Goal: Task Accomplishment & Management: Use online tool/utility

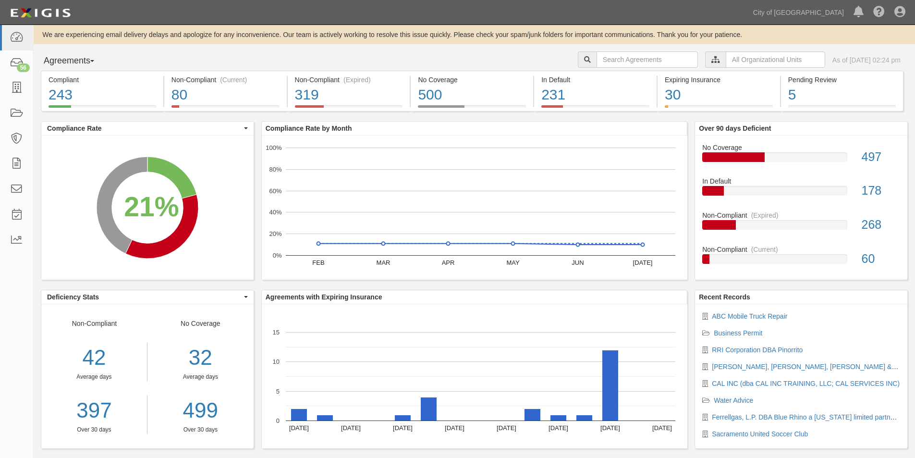
drag, startPoint x: 39, startPoint y: 370, endPoint x: 54, endPoint y: 308, distance: 63.3
click at [41, 362] on div "Deficiency Stats Deficiency Stats Top Deficiencies Deficiency Stats Top Deficie…" at bounding box center [144, 374] width 221 height 169
click at [14, 67] on icon at bounding box center [16, 63] width 13 height 11
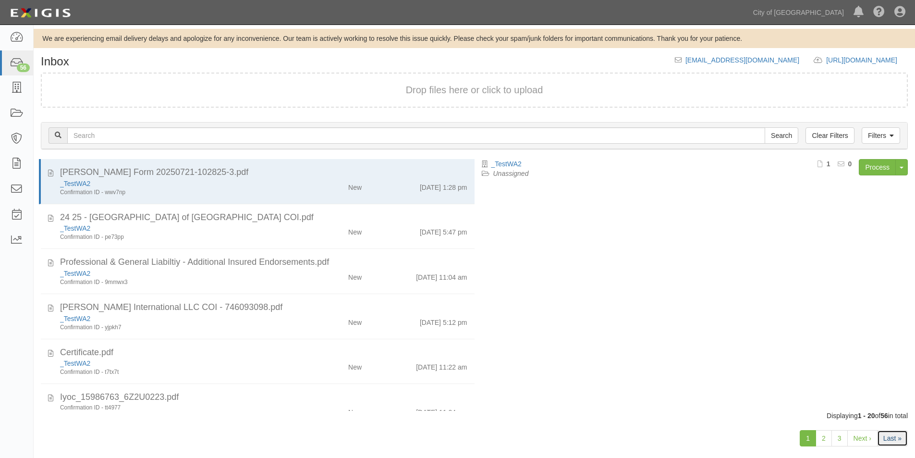
click at [900, 439] on link "Last »" at bounding box center [892, 438] width 31 height 16
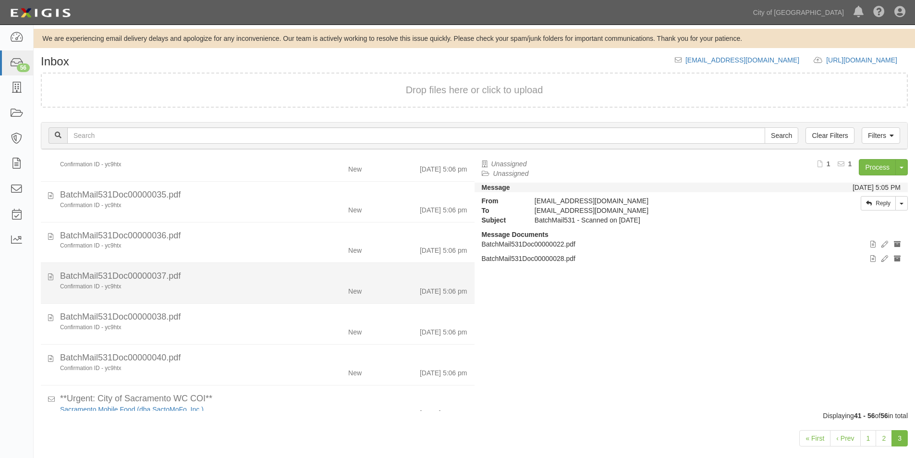
scroll to position [408, 0]
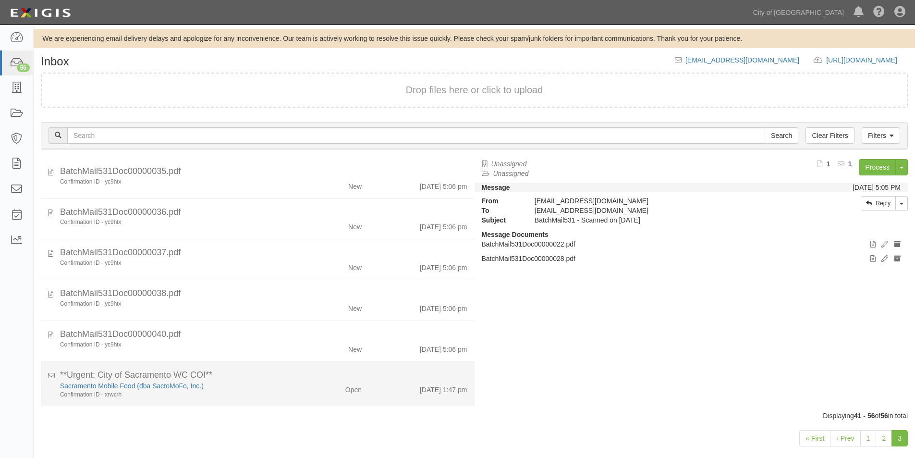
click at [276, 384] on div "Sacramento Mobile Food (dba SactoMoFo, Inc.)" at bounding box center [176, 386] width 232 height 10
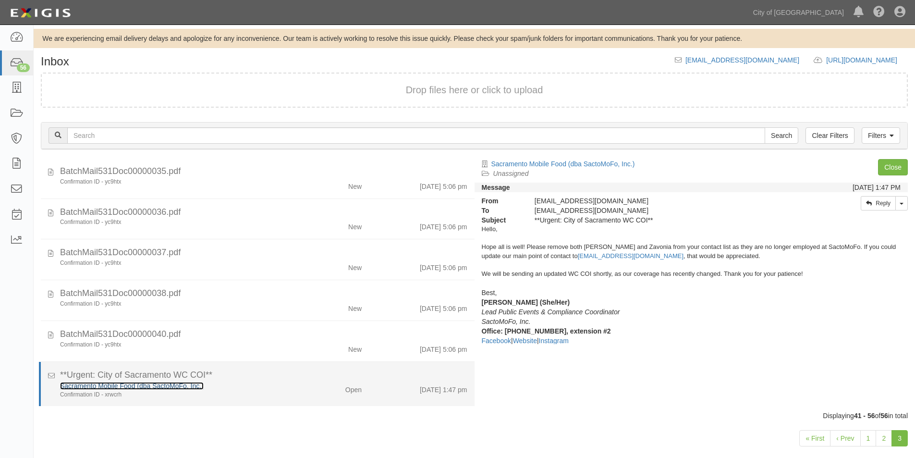
click at [99, 387] on link "Sacramento Mobile Food (dba SactoMoFo, Inc.)" at bounding box center [132, 386] width 144 height 8
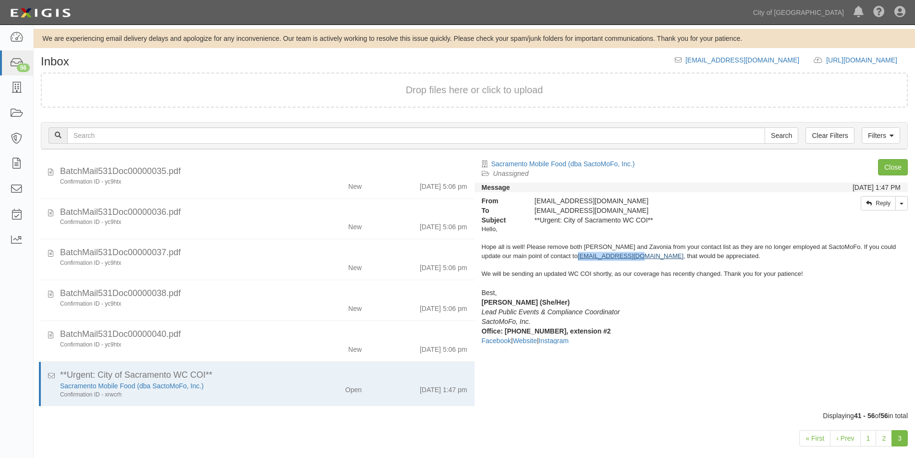
drag, startPoint x: 618, startPoint y: 256, endPoint x: 558, endPoint y: 258, distance: 60.1
click at [558, 258] on div "Hello, Hope all is well! Please remove both Victoria and Zavonia from your cont…" at bounding box center [691, 243] width 419 height 36
copy link "info@sactomofo.com"
click at [706, 300] on div "Best, Ceara Kennedy Watrous (She/Her)" at bounding box center [691, 297] width 419 height 19
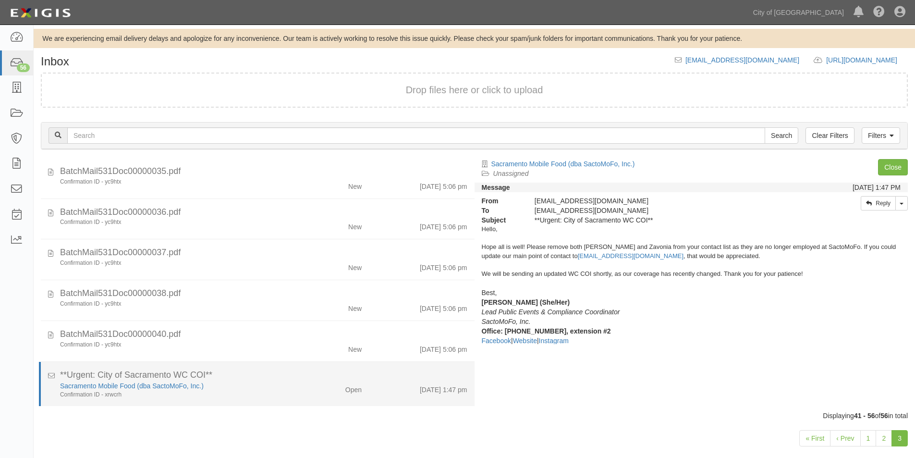
click at [299, 381] on div "Open" at bounding box center [334, 387] width 70 height 13
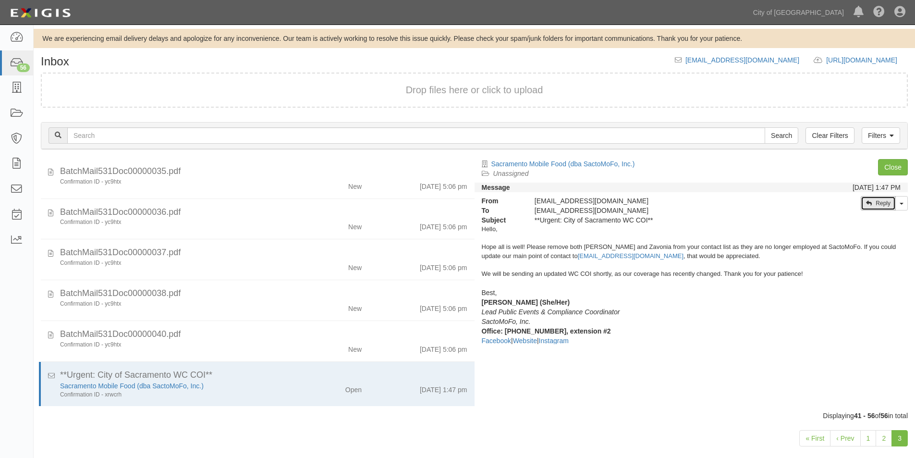
click at [884, 205] on link "Reply" at bounding box center [878, 203] width 35 height 14
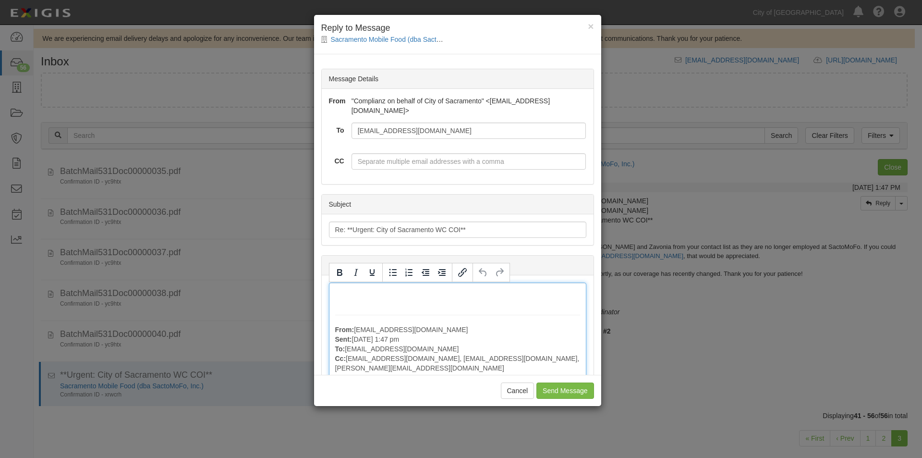
click at [366, 292] on div "From: ceara@sactomofo.com Sent: August 19, 2025 at 1:47 pm To: party-3yjpmy@cos…" at bounding box center [458, 428] width 258 height 292
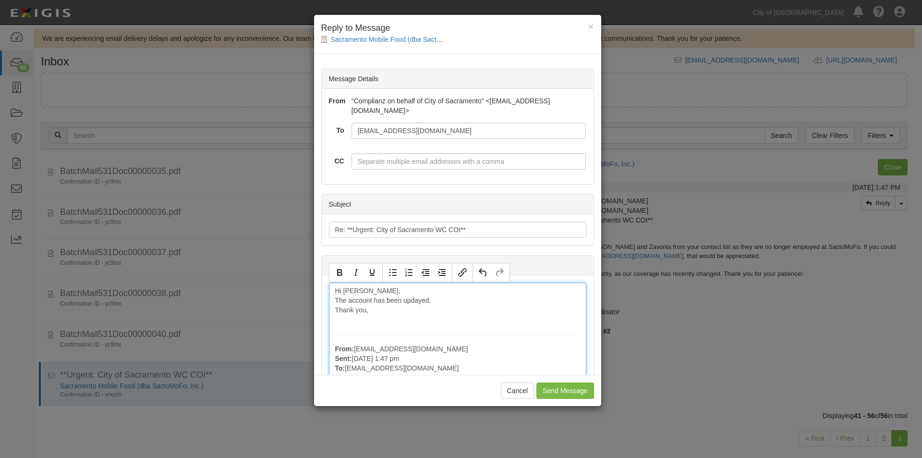
click at [428, 302] on div "Hi Ceara, The account has been updayed. Thank you, From: ceara@sactomofo.com Se…" at bounding box center [458, 437] width 258 height 311
click at [382, 315] on div "Hi Ceara, The account has been updated. Thank you, From: ceara@sactomofo.com Se…" at bounding box center [458, 437] width 258 height 311
click at [552, 389] on input "Send Message" at bounding box center [565, 390] width 57 height 16
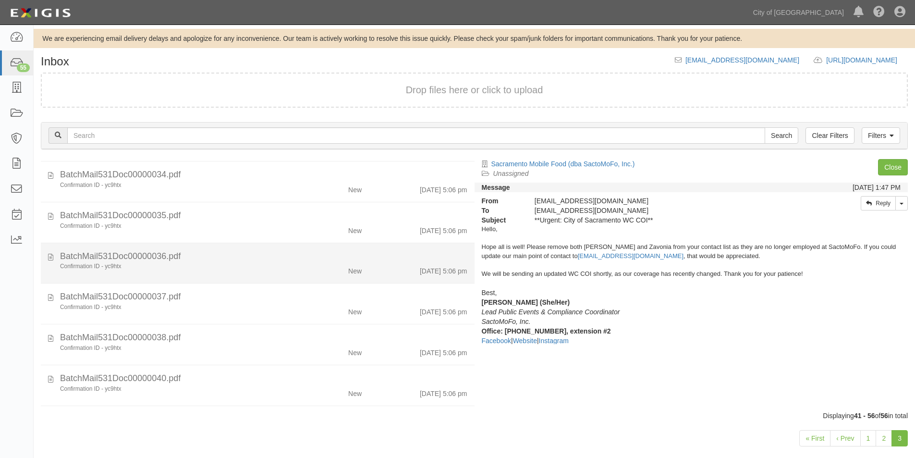
scroll to position [14, 0]
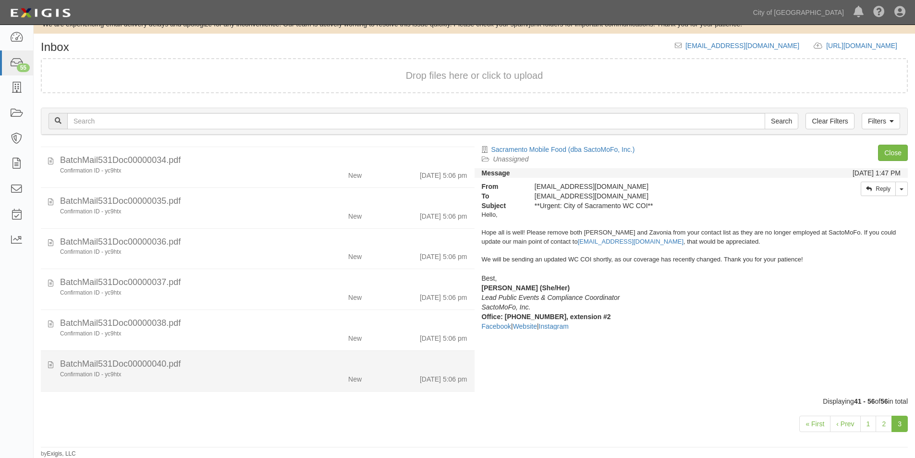
click at [274, 374] on div "Confirmation ID - yc9htx" at bounding box center [176, 374] width 232 height 8
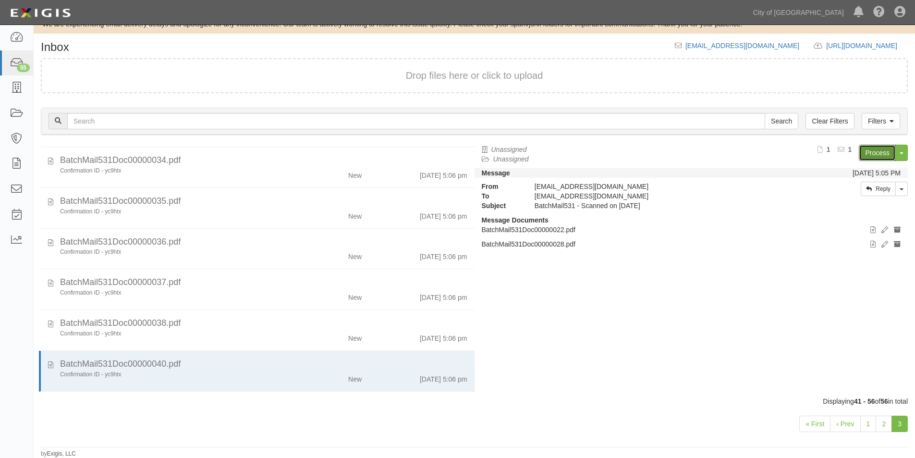
click at [880, 151] on link "Process" at bounding box center [877, 153] width 37 height 16
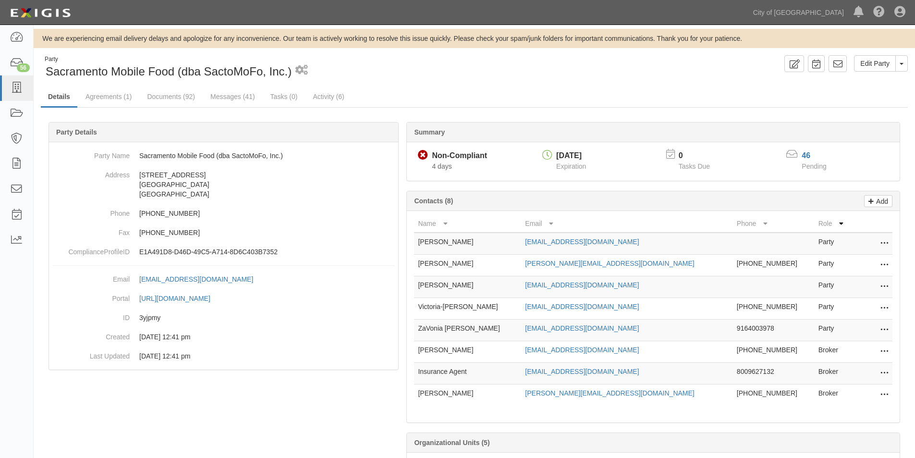
click at [883, 307] on icon at bounding box center [885, 308] width 8 height 12
click at [844, 323] on link "Delete" at bounding box center [850, 322] width 76 height 17
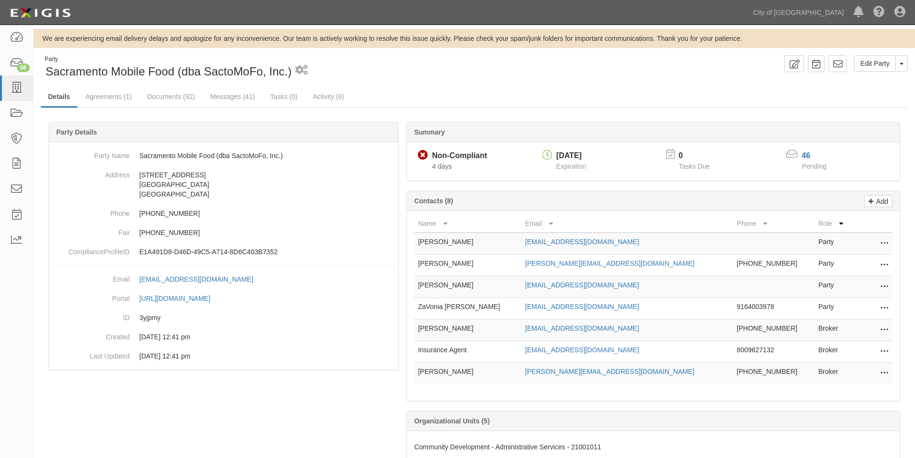
click at [882, 307] on icon at bounding box center [885, 308] width 8 height 12
click at [850, 317] on link "Delete" at bounding box center [850, 322] width 76 height 17
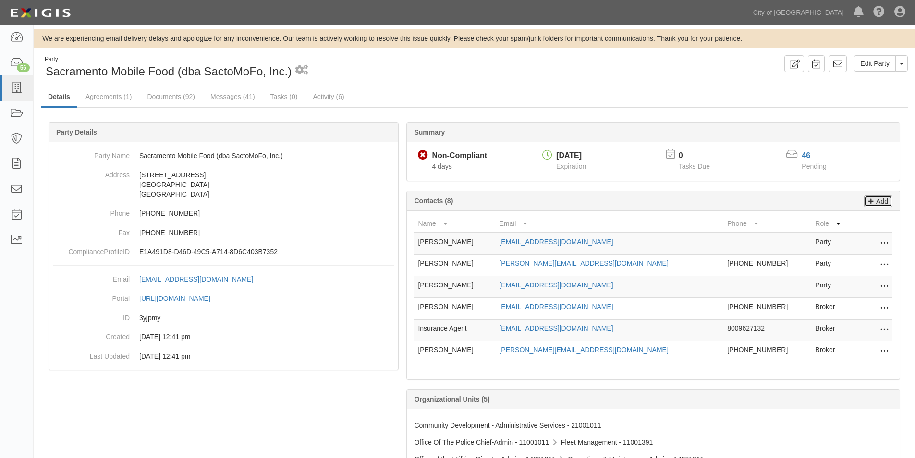
click at [871, 204] on icon at bounding box center [871, 200] width 5 height 9
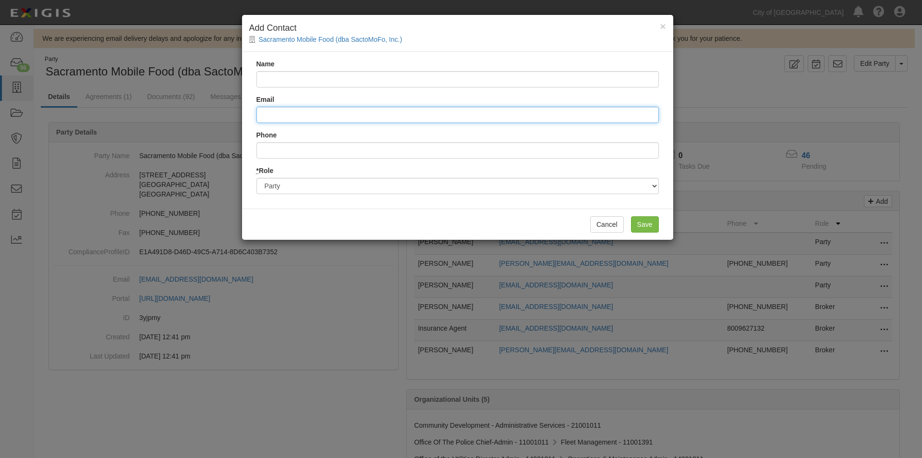
paste input "info@sactomofo.com"
click at [261, 114] on input "info@sactomofo.com" at bounding box center [458, 115] width 403 height 16
type input "info@sactomofo.com"
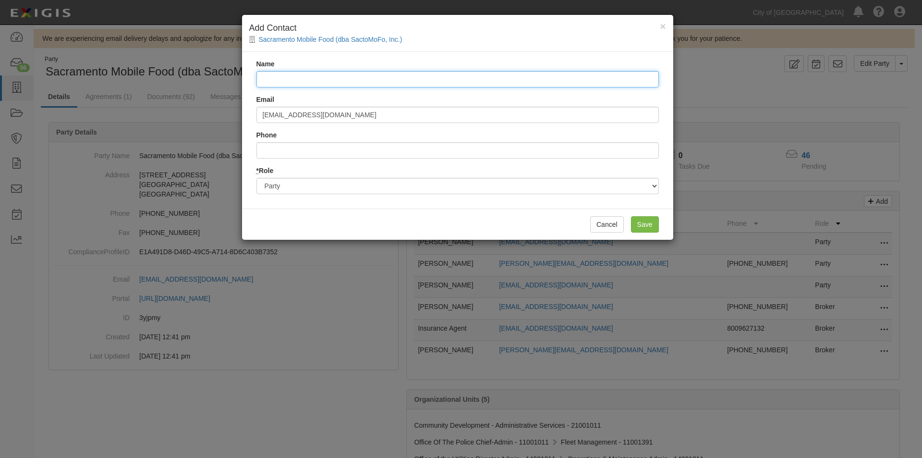
click at [277, 83] on input "Name" at bounding box center [458, 79] width 403 height 16
type input "Main Account Contact"
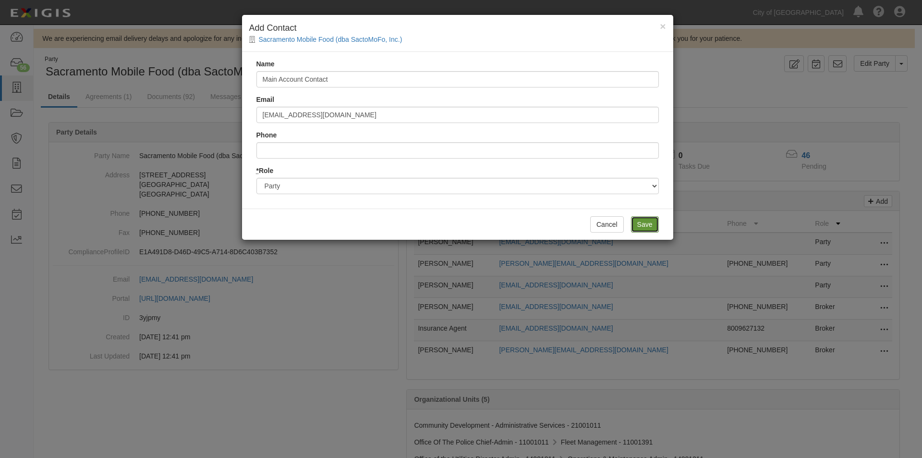
click at [642, 222] on input "Save" at bounding box center [645, 224] width 28 height 16
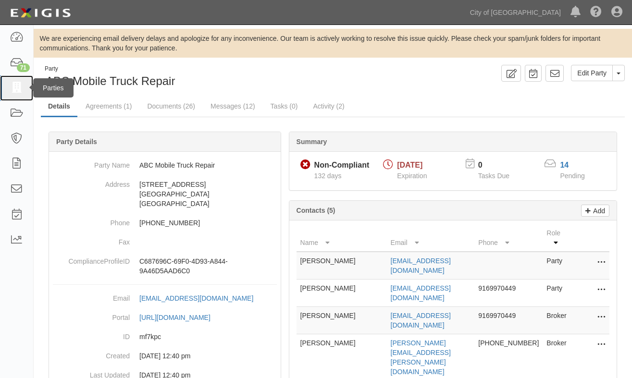
drag, startPoint x: 20, startPoint y: 88, endPoint x: 57, endPoint y: 72, distance: 40.4
click at [20, 88] on icon at bounding box center [16, 88] width 13 height 11
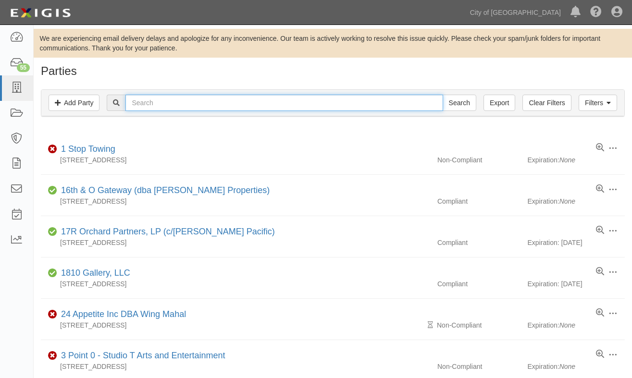
click at [171, 101] on input "text" at bounding box center [283, 103] width 317 height 16
type input "green halo"
click at [442, 95] on input "Search" at bounding box center [459, 103] width 34 height 16
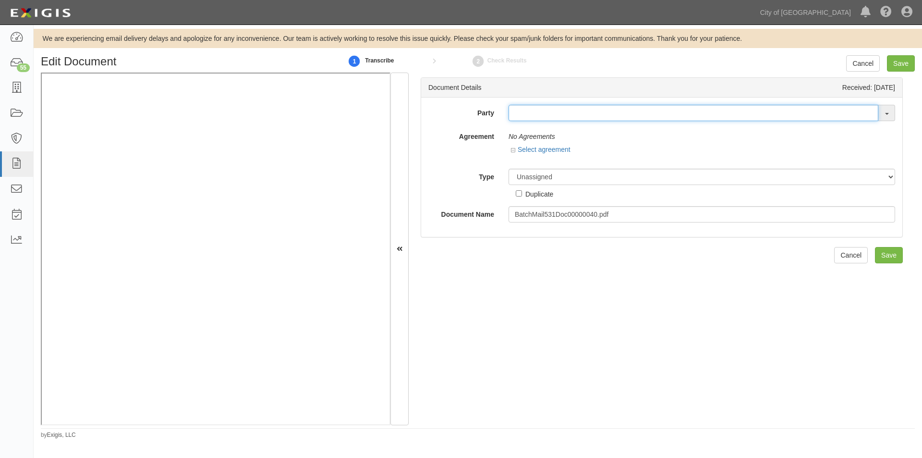
click at [513, 114] on input "text" at bounding box center [694, 113] width 370 height 16
type input "green h"
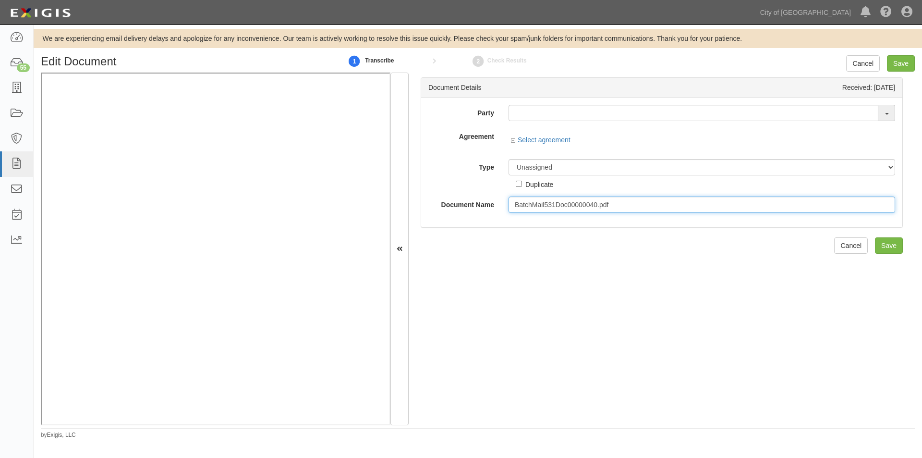
drag, startPoint x: 625, startPoint y: 206, endPoint x: 506, endPoint y: 211, distance: 118.8
click at [506, 211] on div "BatchMail531Doc00000040.pdf" at bounding box center [702, 204] width 401 height 16
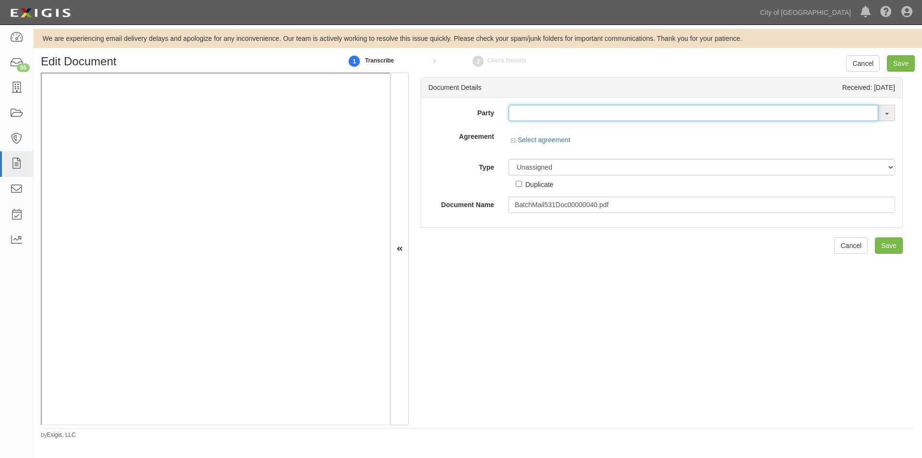
click at [537, 117] on input "text" at bounding box center [694, 113] width 370 height 16
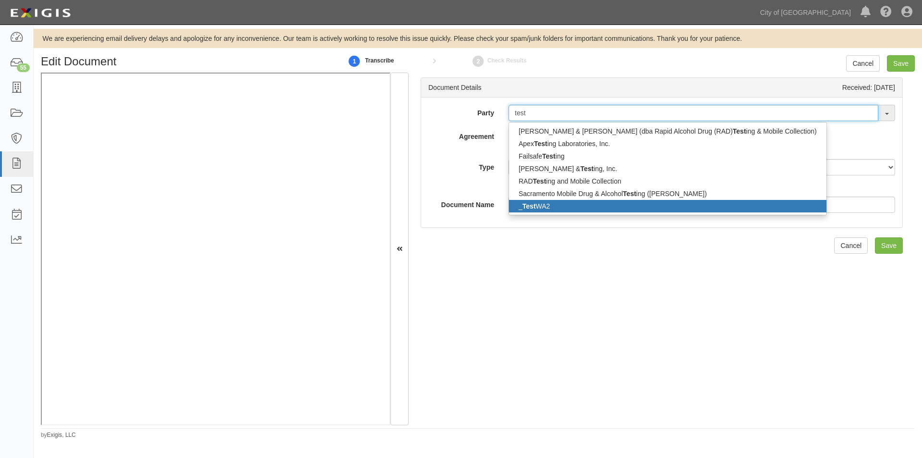
type input "test"
click at [551, 200] on link "_ Test WA2" at bounding box center [668, 206] width 318 height 12
type input "_TestWA2"
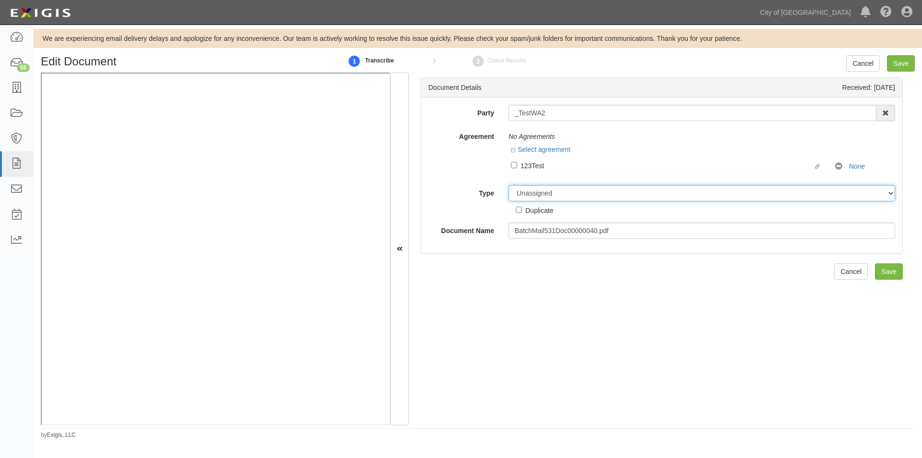
click at [548, 196] on select "Unassigned Binder Cancellation Notice Certificate Contract Endorsement Insuranc…" at bounding box center [702, 193] width 387 height 16
select select "OtherDetail"
click at [509, 185] on select "Unassigned Binder Cancellation Notice Certificate Contract Endorsement Insuranc…" at bounding box center [702, 193] width 387 height 16
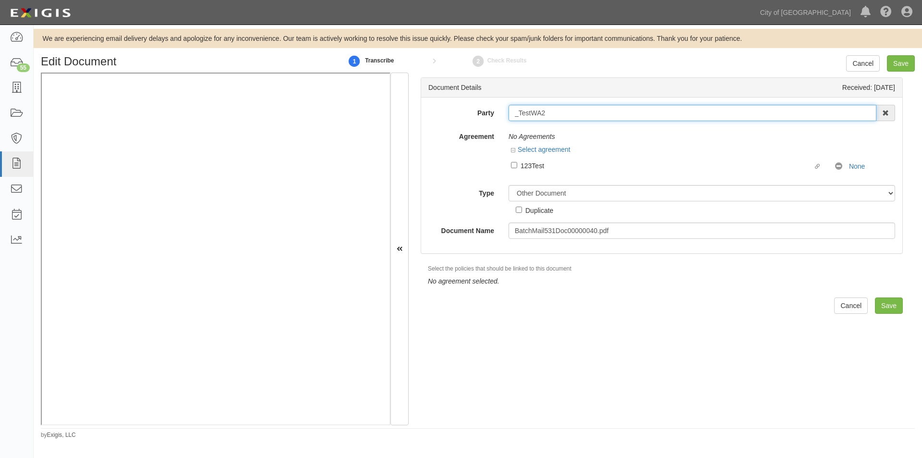
drag, startPoint x: 532, startPoint y: 115, endPoint x: 505, endPoint y: 115, distance: 26.9
click at [505, 115] on div "_TestWA2 Andrew & Melanie Horn (dba Rapid Alcohol Drug (RAD) Test ing & Mobile …" at bounding box center [702, 113] width 401 height 16
drag, startPoint x: 516, startPoint y: 116, endPoint x: 566, endPoint y: 107, distance: 51.4
click at [566, 107] on input "_TestWA2" at bounding box center [693, 113] width 368 height 16
click at [899, 66] on input "Save" at bounding box center [901, 63] width 28 height 16
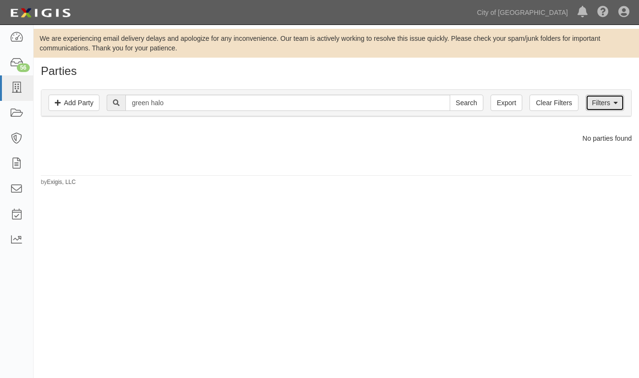
click at [620, 103] on link "Filters" at bounding box center [605, 103] width 38 height 16
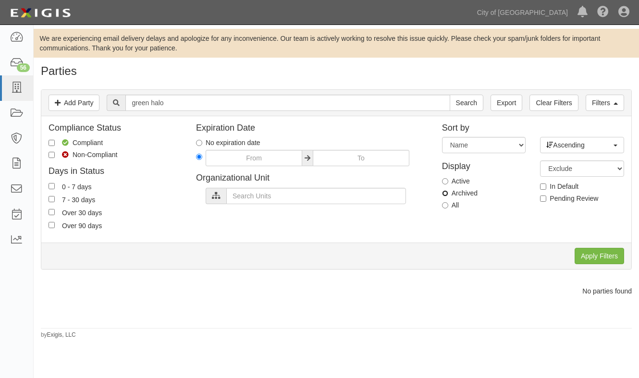
click at [445, 190] on input "Archived" at bounding box center [445, 193] width 6 height 6
radio input "true"
click at [596, 252] on input "Apply Filters" at bounding box center [599, 256] width 49 height 16
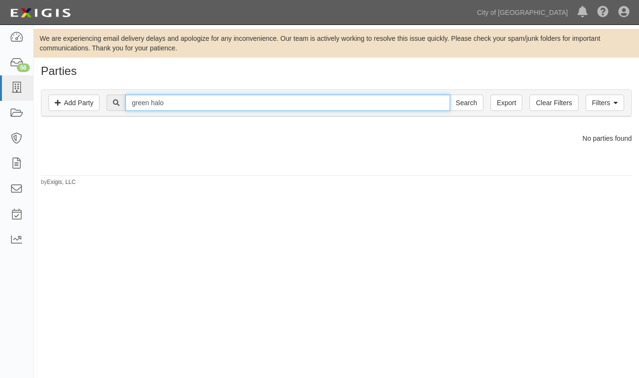
click at [295, 109] on input "green halo" at bounding box center [287, 103] width 324 height 16
type input "green"
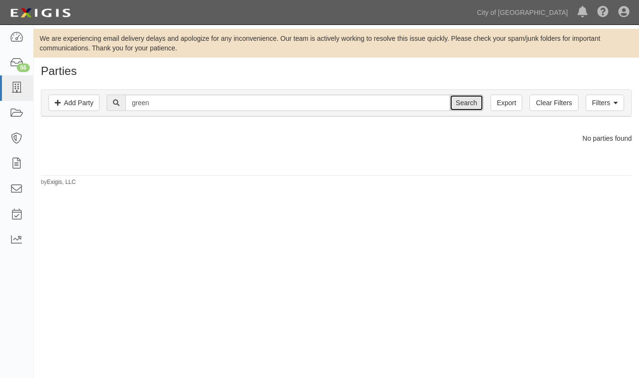
click at [478, 104] on input "Search" at bounding box center [467, 103] width 34 height 16
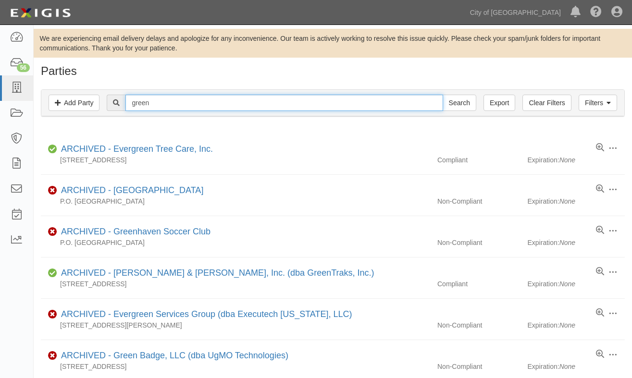
drag, startPoint x: 176, startPoint y: 104, endPoint x: 167, endPoint y: 104, distance: 8.6
click at [176, 104] on input "green" at bounding box center [283, 103] width 317 height 16
type input "greenhalo"
click at [442, 95] on input "Search" at bounding box center [459, 103] width 34 height 16
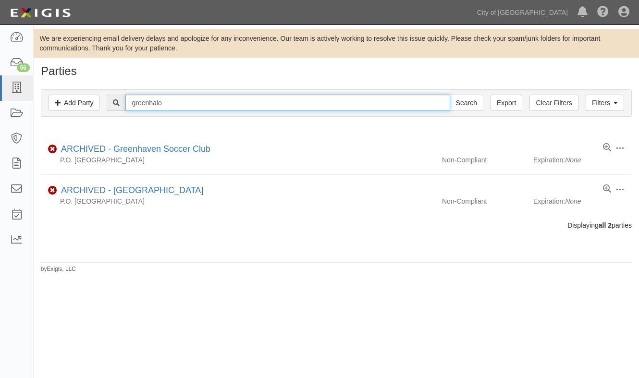
drag, startPoint x: 175, startPoint y: 104, endPoint x: 122, endPoint y: 108, distance: 53.5
click at [122, 108] on div "greenhalo Search" at bounding box center [295, 103] width 376 height 16
type input "green halo"
click at [450, 95] on input "Search" at bounding box center [467, 103] width 34 height 16
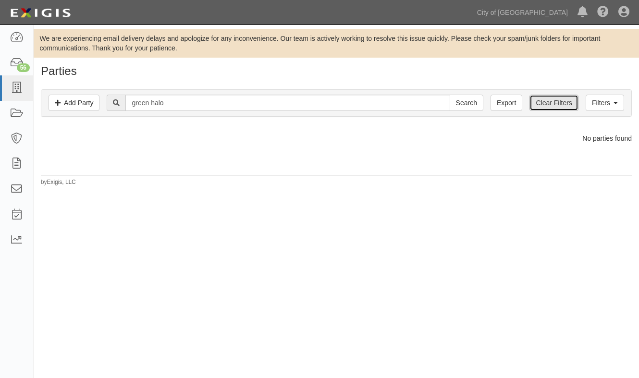
click at [540, 107] on link "Clear Filters" at bounding box center [553, 103] width 49 height 16
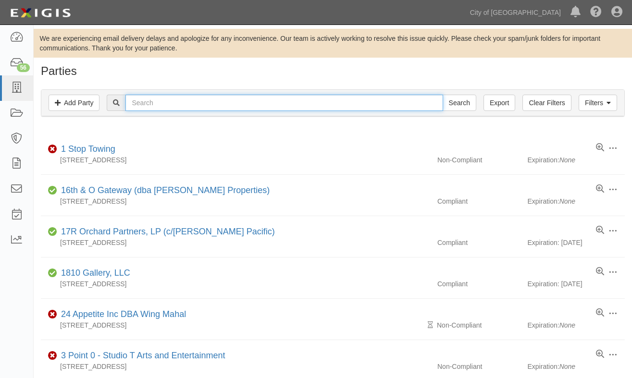
click at [177, 107] on input "text" at bounding box center [283, 103] width 317 height 16
type input "green halo"
click at [442, 95] on input "Search" at bounding box center [459, 103] width 34 height 16
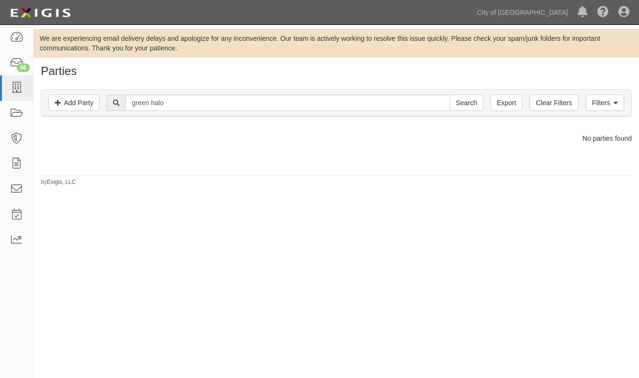
click at [67, 317] on div "We are experiencing email delivery delays and apologize for any inconvenience. …" at bounding box center [319, 199] width 639 height 340
click at [14, 90] on icon at bounding box center [16, 88] width 13 height 11
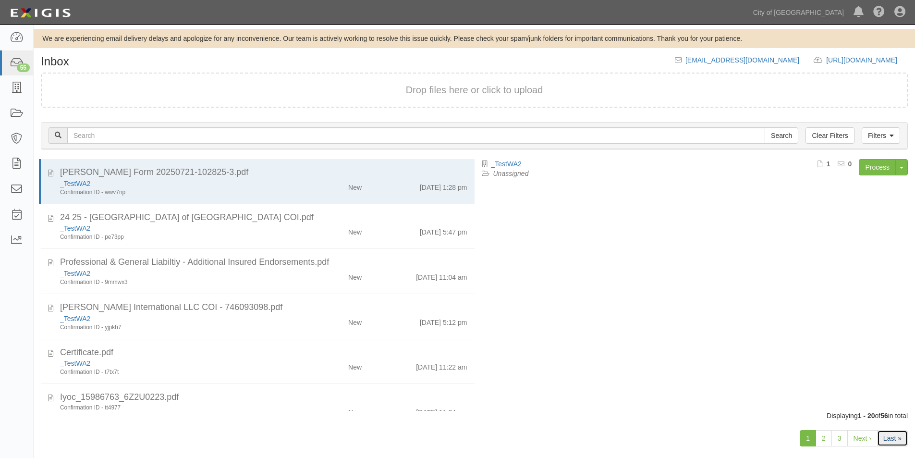
click at [884, 440] on link "Last »" at bounding box center [892, 438] width 31 height 16
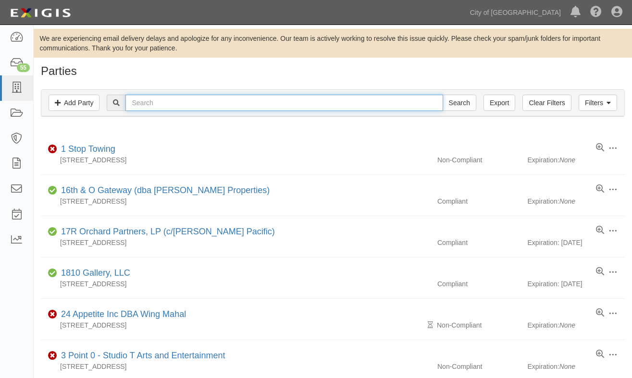
click at [166, 106] on input "text" at bounding box center [283, 103] width 317 height 16
type input "zanjero"
click at [442, 95] on input "Search" at bounding box center [459, 103] width 34 height 16
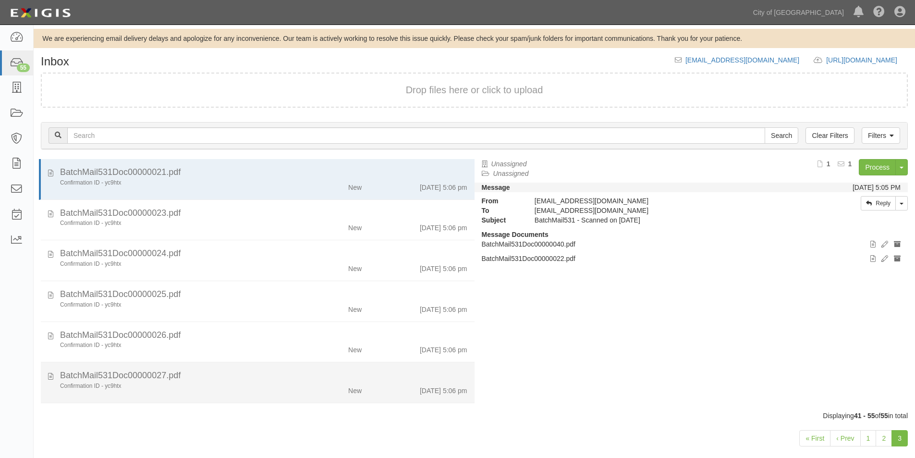
click at [200, 396] on li "BatchMail531Doc00000027.pdf Confirmation ID - yc9htx New 8/18/25 5:06 pm" at bounding box center [258, 382] width 434 height 41
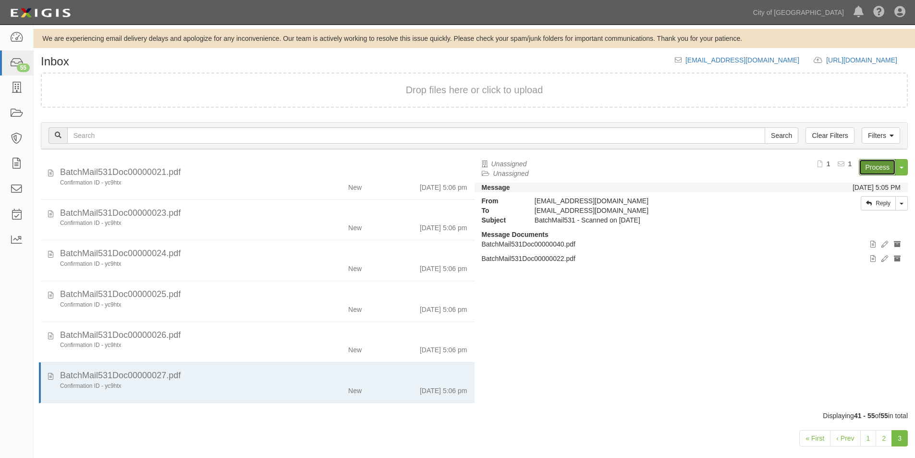
click at [864, 167] on link "Process" at bounding box center [877, 167] width 37 height 16
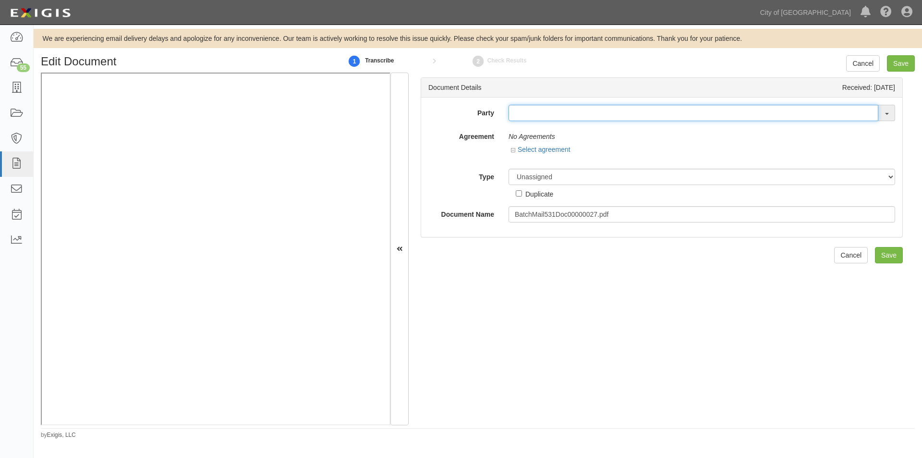
click at [536, 114] on input "text" at bounding box center [694, 113] width 370 height 16
type input "zanjero"
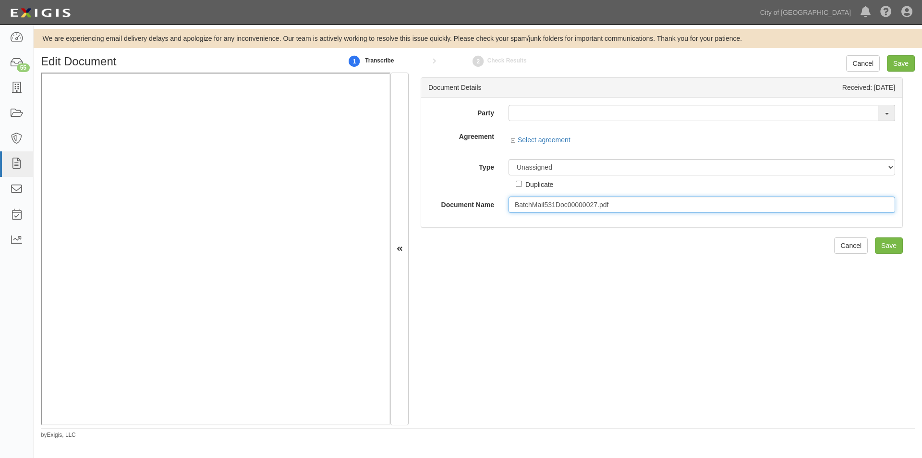
drag, startPoint x: 625, startPoint y: 207, endPoint x: 500, endPoint y: 212, distance: 124.5
click at [502, 212] on div "BatchMail531Doc00000027.pdf" at bounding box center [702, 204] width 401 height 16
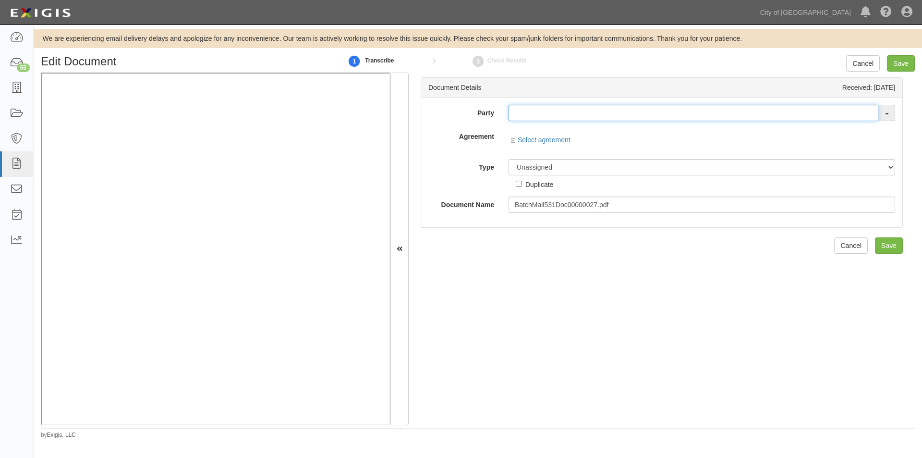
click at [563, 113] on input "text" at bounding box center [694, 113] width 370 height 16
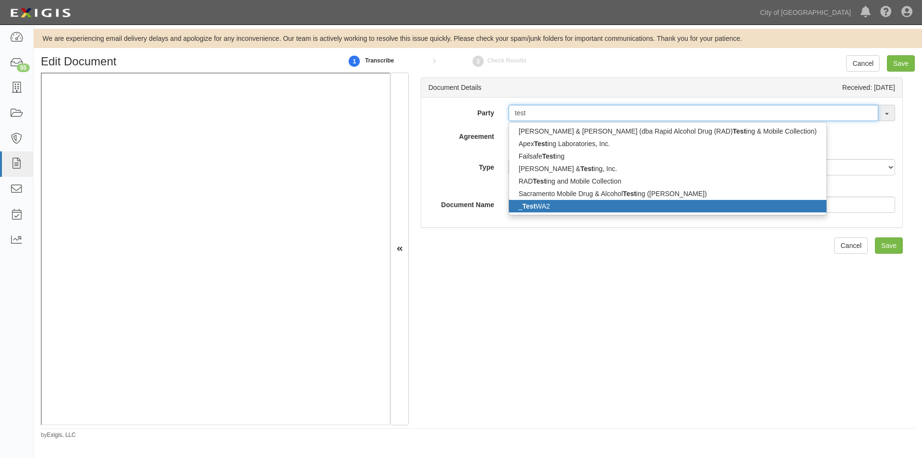
type input "test"
click at [549, 204] on link "_ Test WA2" at bounding box center [668, 206] width 318 height 12
type input "_TestWA2"
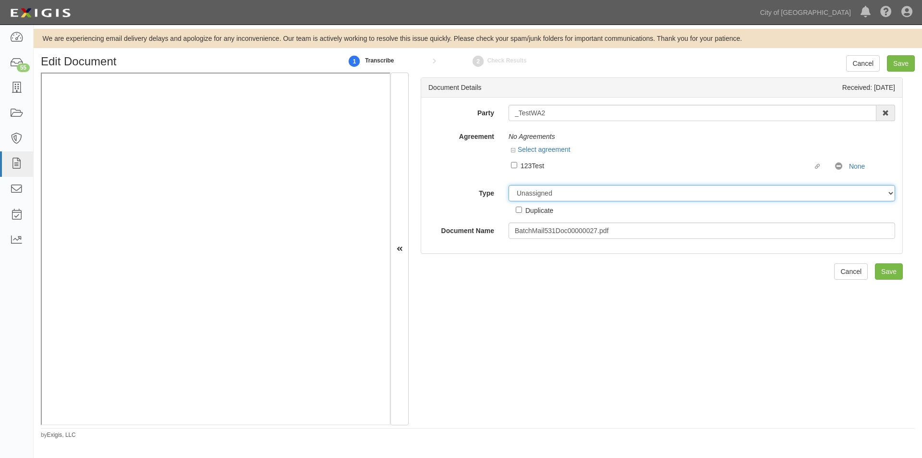
click at [543, 194] on select "Unassigned Binder Cancellation Notice Certificate Contract Endorsement Insuranc…" at bounding box center [702, 193] width 387 height 16
select select "OtherDetail"
click at [509, 185] on select "Unassigned Binder Cancellation Notice Certificate Contract Endorsement Insuranc…" at bounding box center [702, 193] width 387 height 16
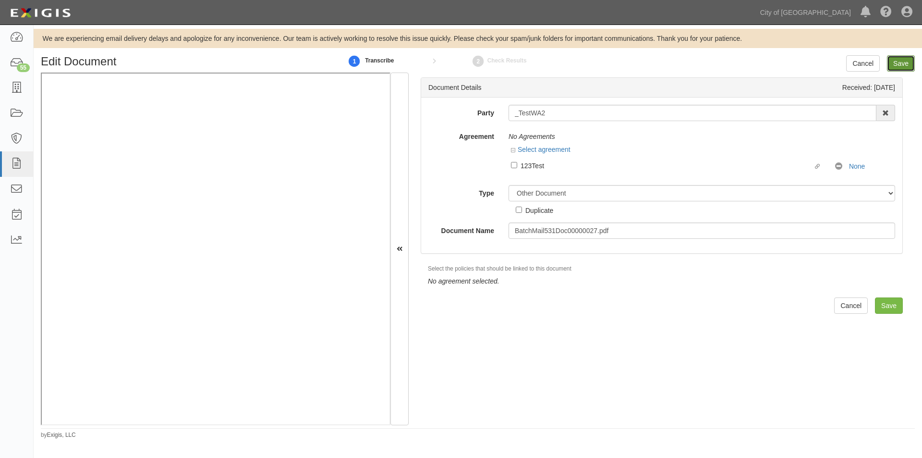
click at [904, 61] on input "Save" at bounding box center [901, 63] width 28 height 16
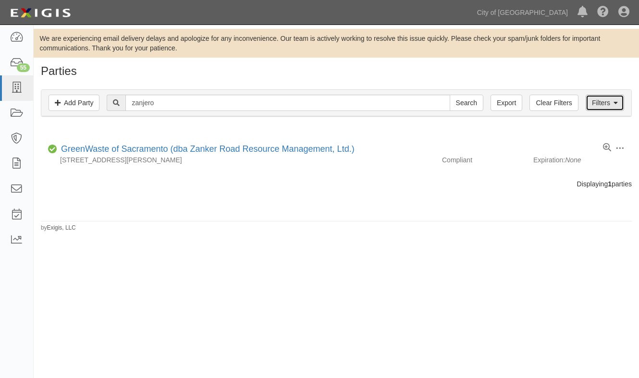
click at [593, 104] on link "Filters" at bounding box center [605, 103] width 38 height 16
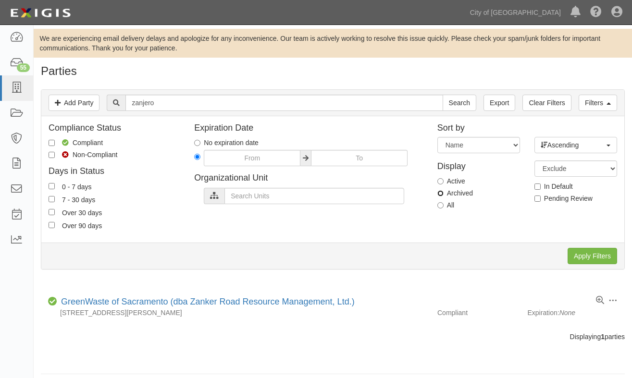
click at [442, 192] on input "Archived" at bounding box center [440, 193] width 6 height 6
radio input "true"
click at [578, 257] on input "Apply Filters" at bounding box center [591, 256] width 49 height 16
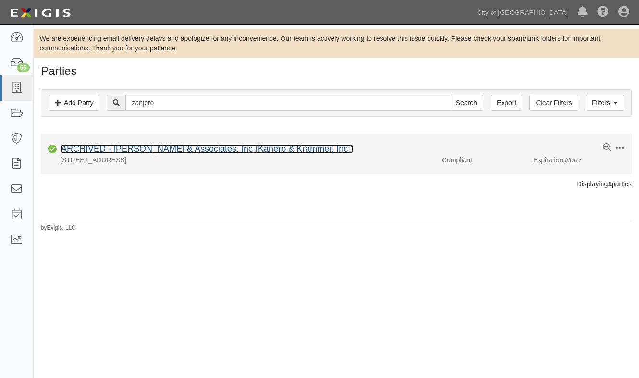
click at [229, 151] on link "ARCHIVED - Koff & Associates, Inc (Kanero & Krammer, Inc.)" at bounding box center [207, 149] width 292 height 10
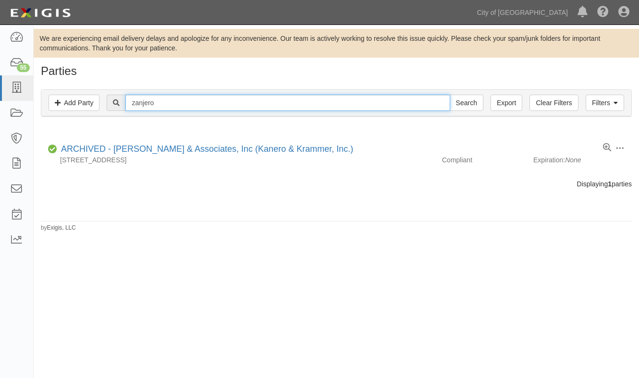
click at [171, 104] on input "zanjero" at bounding box center [287, 103] width 324 height 16
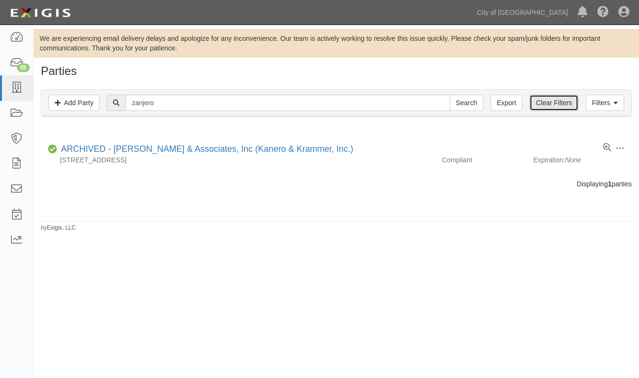
click at [572, 98] on link "Clear Filters" at bounding box center [553, 103] width 49 height 16
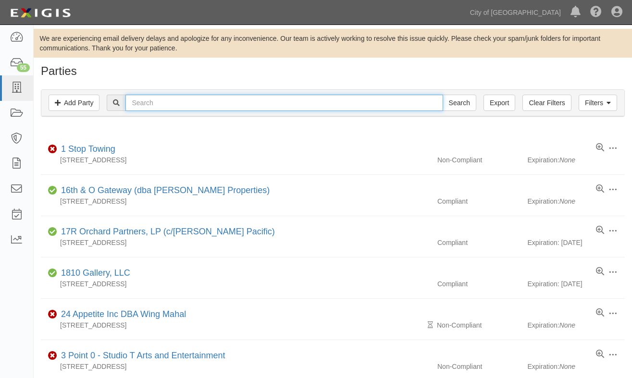
click at [160, 102] on input "text" at bounding box center [283, 103] width 317 height 16
paste input "ZANJERO,"
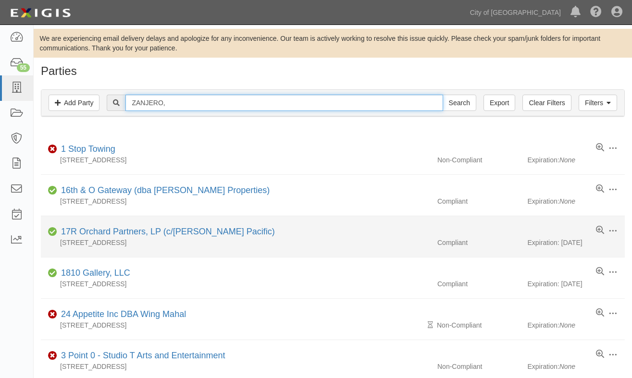
type input "ZANJERO,"
click at [442, 95] on input "Search" at bounding box center [459, 103] width 34 height 16
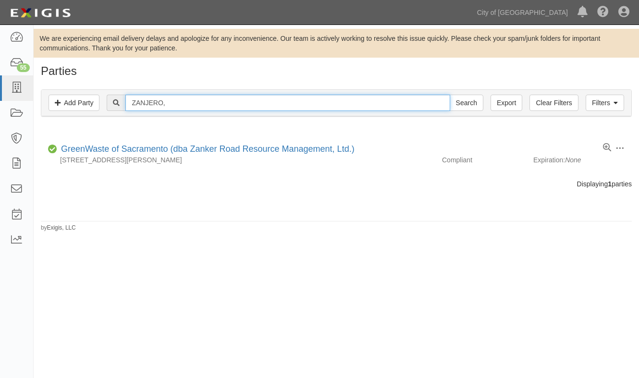
click at [184, 102] on input "ZANJERO," at bounding box center [287, 103] width 324 height 16
type input "ZANJERO"
click at [450, 95] on input "Search" at bounding box center [467, 103] width 34 height 16
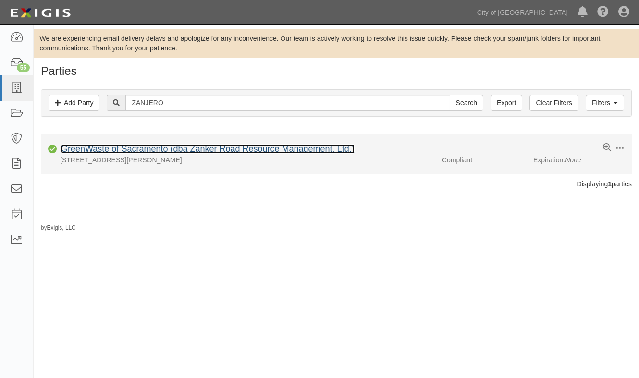
click at [152, 146] on link "GreenWaste of Sacramento (dba Zanker Road Resource Management, Ltd.)" at bounding box center [208, 149] width 294 height 10
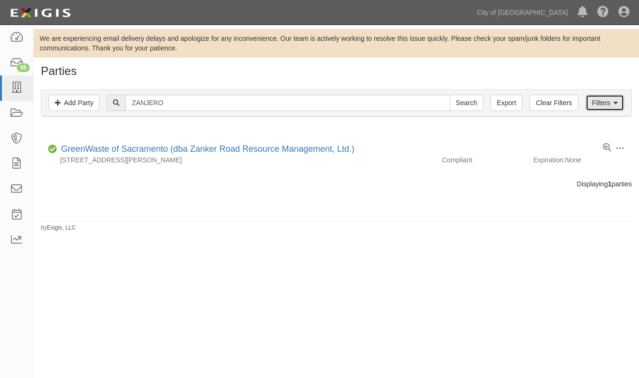
click at [597, 106] on link "Filters" at bounding box center [605, 103] width 38 height 16
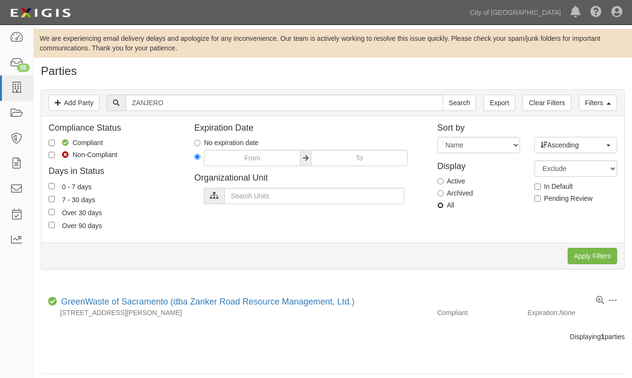
drag, startPoint x: 442, startPoint y: 204, endPoint x: 455, endPoint y: 217, distance: 19.0
click at [442, 206] on input "All" at bounding box center [440, 205] width 6 height 6
radio input "true"
click at [597, 256] on input "Apply Filters" at bounding box center [591, 256] width 49 height 16
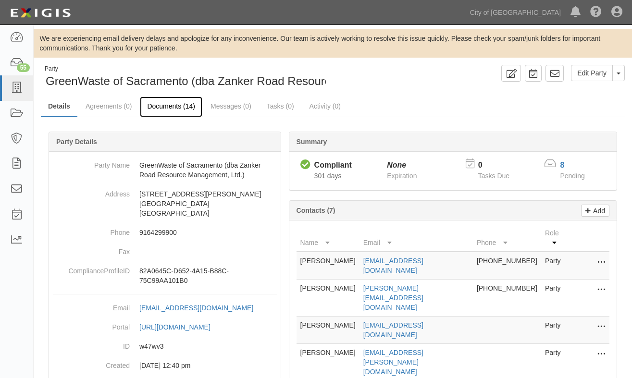
click at [165, 104] on link "Documents (14)" at bounding box center [171, 107] width 62 height 21
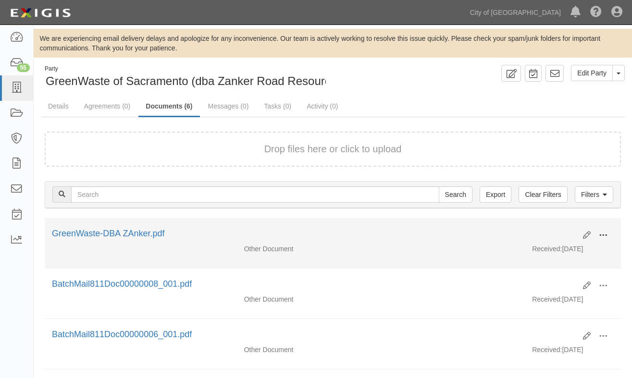
click at [599, 233] on span at bounding box center [603, 235] width 9 height 9
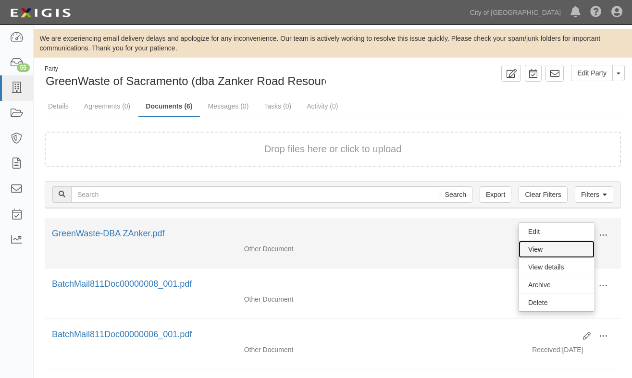
click at [549, 247] on link "View" at bounding box center [556, 249] width 76 height 17
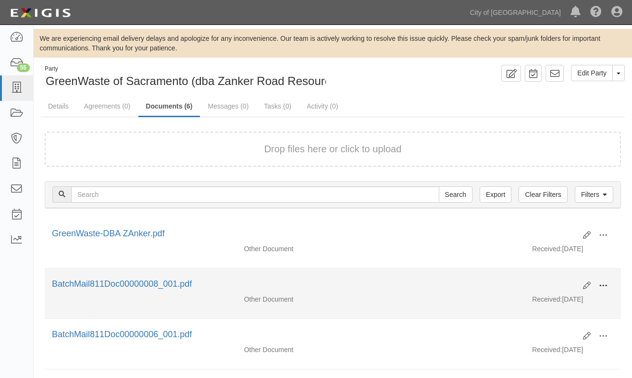
click at [600, 282] on span at bounding box center [603, 286] width 9 height 9
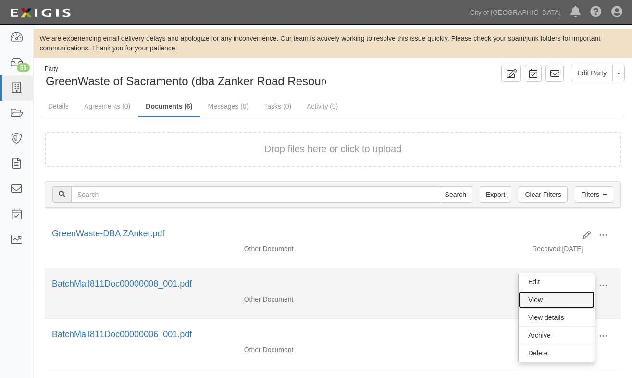
click at [553, 301] on link "View" at bounding box center [556, 299] width 76 height 17
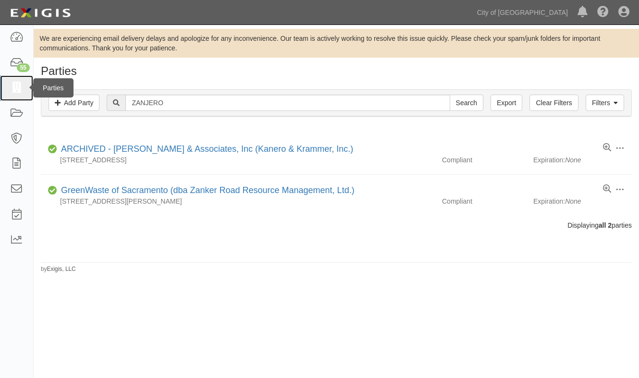
click at [16, 87] on icon at bounding box center [16, 88] width 13 height 11
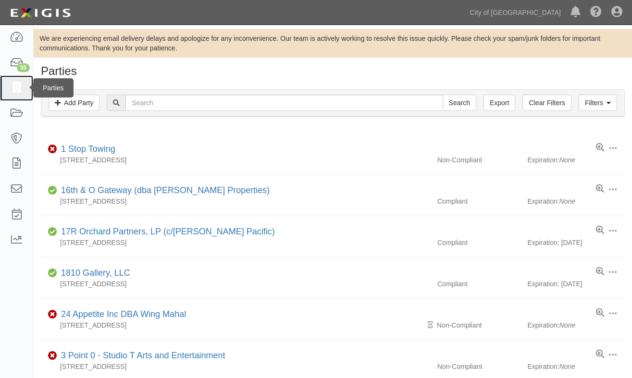
click at [16, 92] on icon at bounding box center [16, 88] width 13 height 11
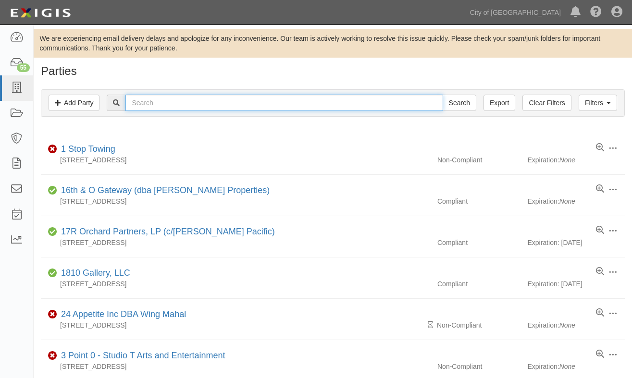
click at [245, 106] on input "text" at bounding box center [283, 103] width 317 height 16
type input "meals on wheels"
click at [442, 95] on input "Search" at bounding box center [459, 103] width 34 height 16
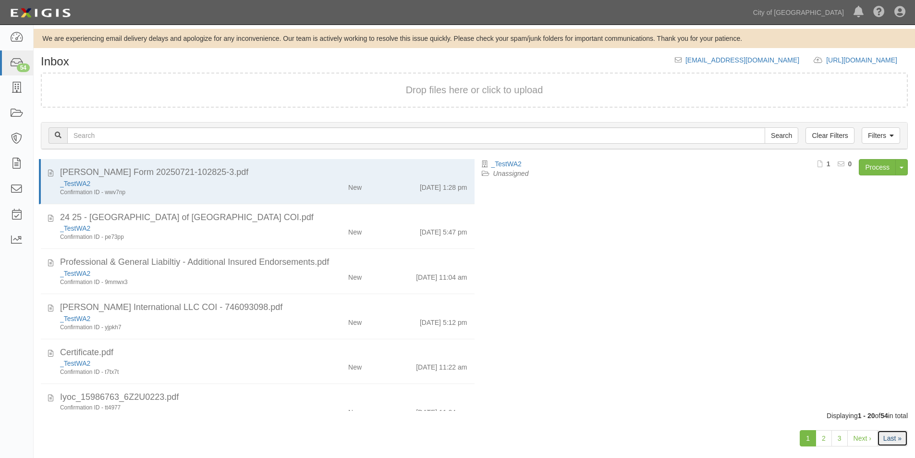
click at [891, 442] on link "Last »" at bounding box center [892, 438] width 31 height 16
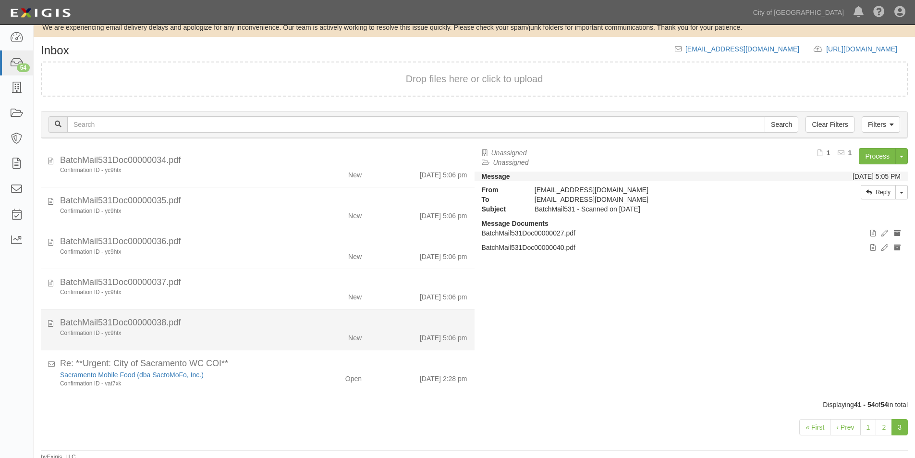
scroll to position [14, 0]
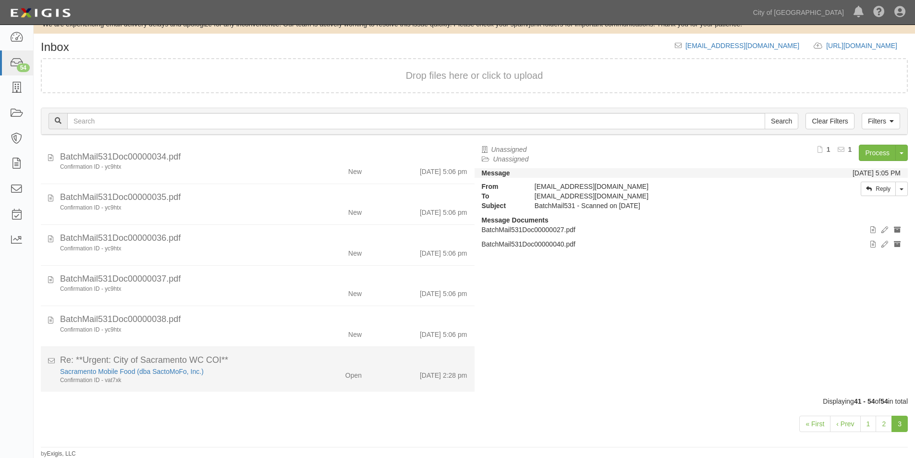
click at [277, 363] on div "Re: **Urgent: City of Sacramento WC COI**" at bounding box center [263, 360] width 407 height 12
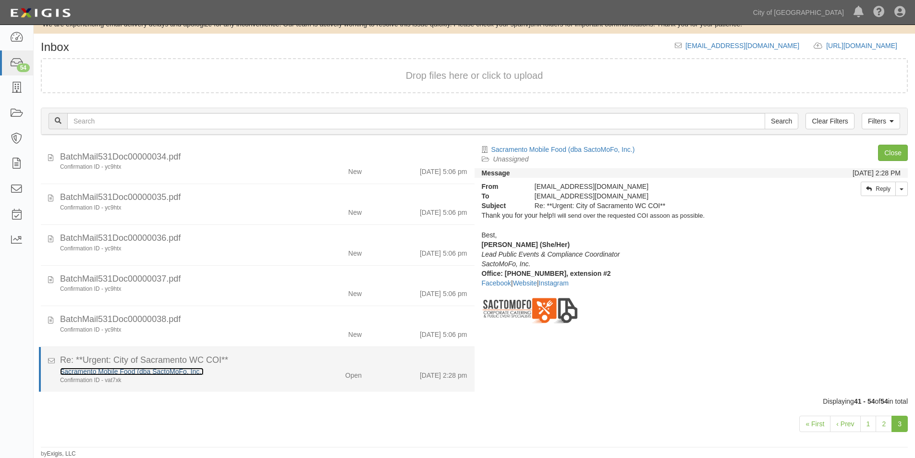
click at [169, 372] on link "Sacramento Mobile Food (dba SactoMoFo, Inc.)" at bounding box center [132, 372] width 144 height 8
drag, startPoint x: 239, startPoint y: 374, endPoint x: 252, endPoint y: 375, distance: 13.0
click at [240, 374] on div "Sacramento Mobile Food (dba SactoMoFo, Inc.)" at bounding box center [176, 372] width 232 height 10
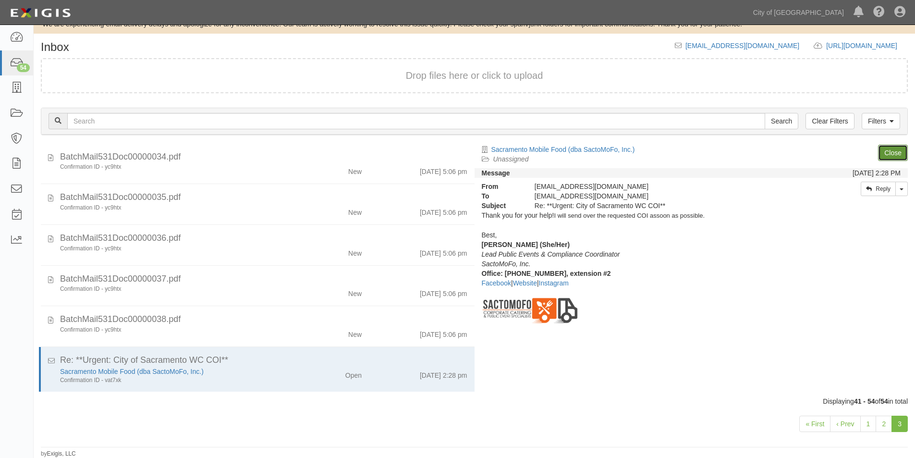
click at [904, 147] on link "Close" at bounding box center [893, 153] width 30 height 16
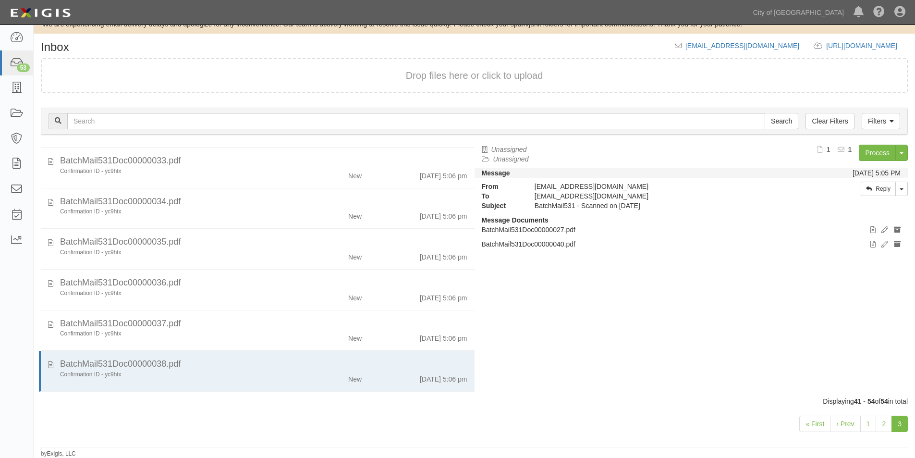
scroll to position [282, 0]
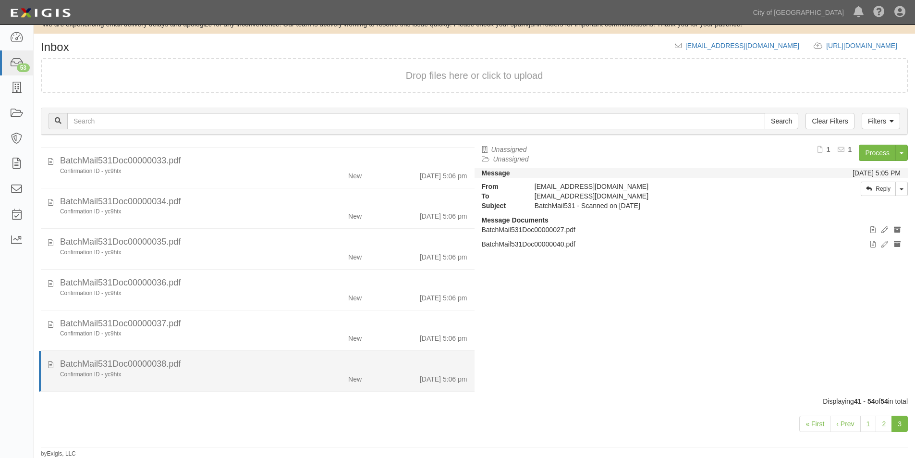
click at [168, 382] on div "Confirmation ID - yc9htx New 8/18/25 5:06 pm" at bounding box center [264, 376] width 422 height 13
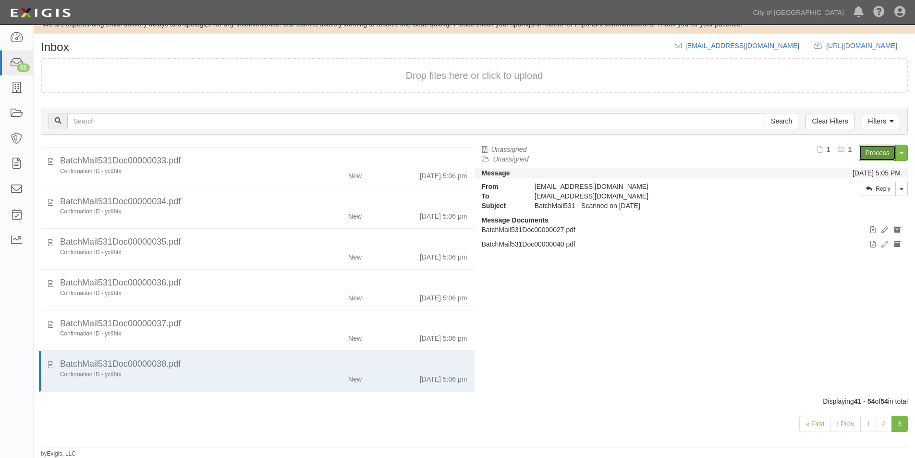
click at [862, 153] on link "Process" at bounding box center [877, 153] width 37 height 16
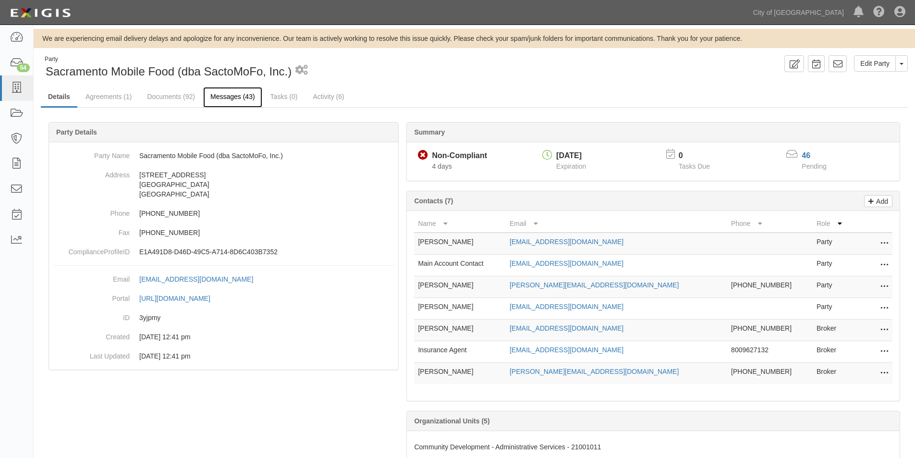
click at [225, 98] on link "Messages (43)" at bounding box center [232, 97] width 59 height 21
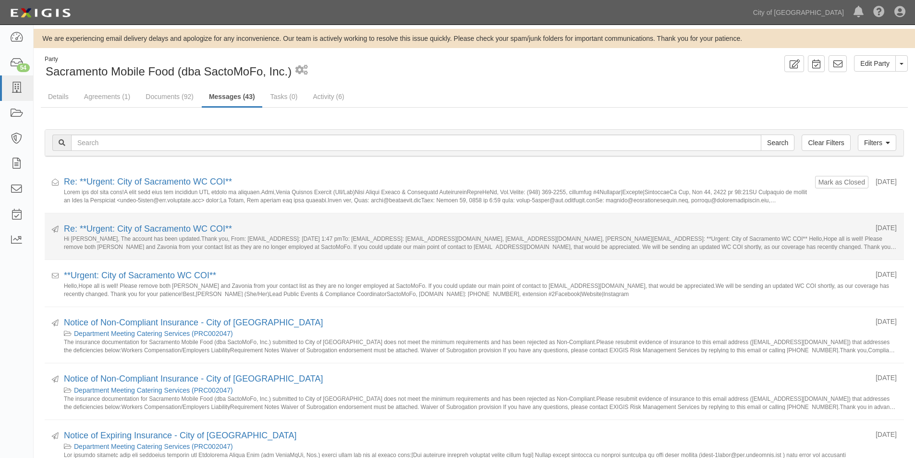
click at [172, 235] on small "Hi [PERSON_NAME], The account has been updated.Thank you, From: [EMAIL_ADDRESS]…" at bounding box center [480, 242] width 833 height 15
click at [175, 228] on link "Re: **Urgent: City of Sacramento WC COI**" at bounding box center [148, 229] width 168 height 10
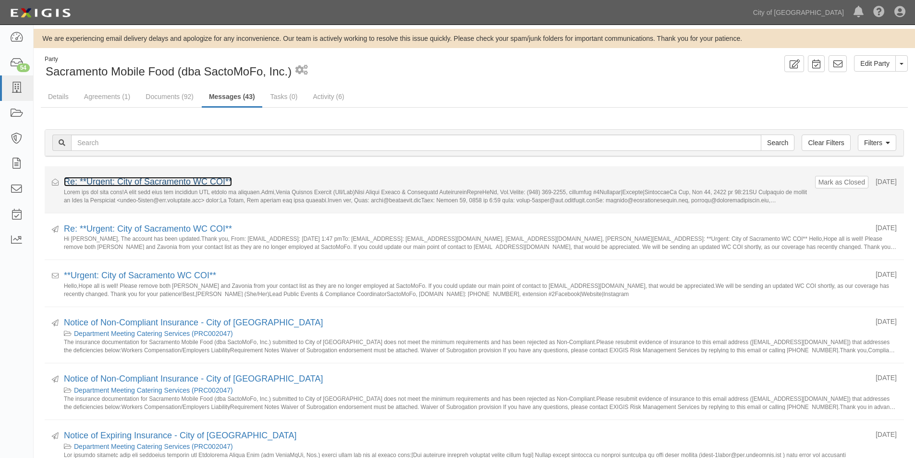
click at [122, 185] on link "Re: **Urgent: City of Sacramento WC COI**" at bounding box center [148, 182] width 168 height 10
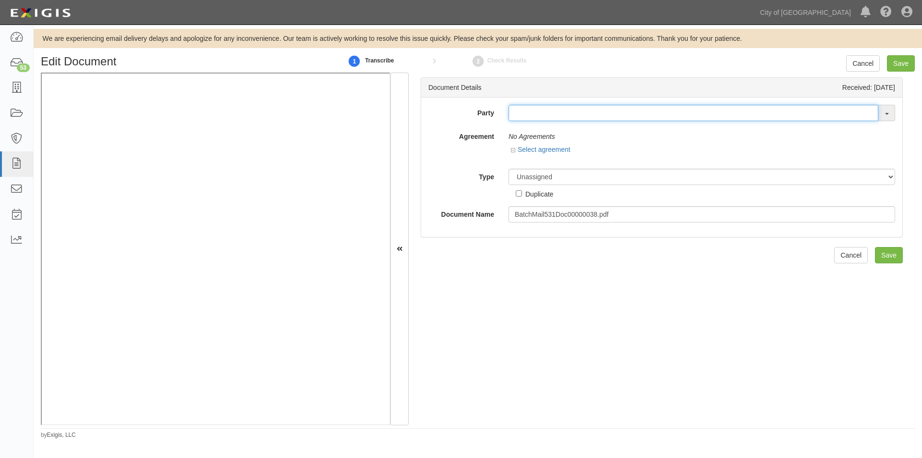
click at [517, 117] on input "text" at bounding box center [694, 113] width 370 height 16
type input "meals on"
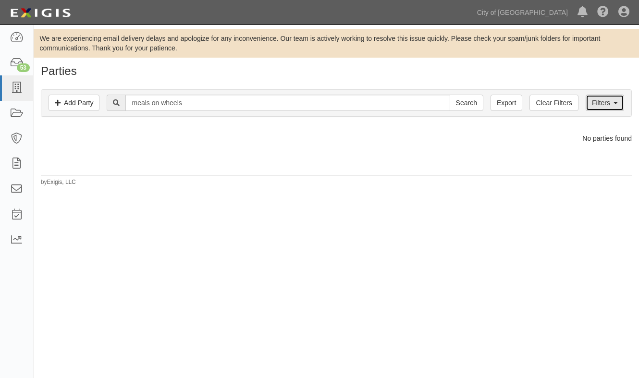
click at [601, 104] on link "Filters" at bounding box center [605, 103] width 38 height 16
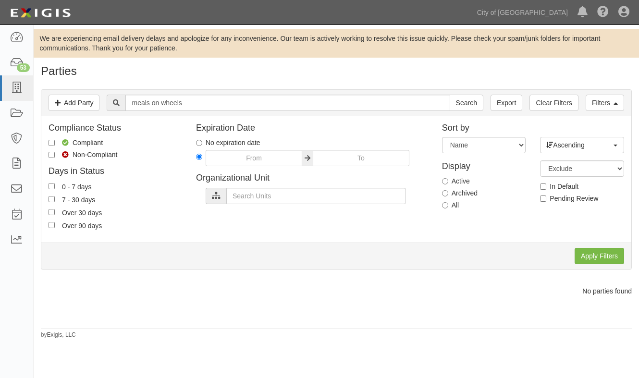
click at [450, 205] on label "All" at bounding box center [450, 205] width 17 height 10
click at [448, 205] on input "All" at bounding box center [445, 205] width 6 height 6
radio input "true"
click at [589, 254] on input "Apply Filters" at bounding box center [599, 256] width 49 height 16
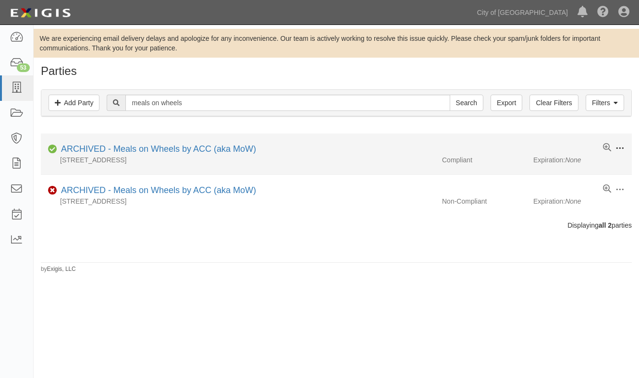
click at [623, 149] on span at bounding box center [619, 148] width 9 height 9
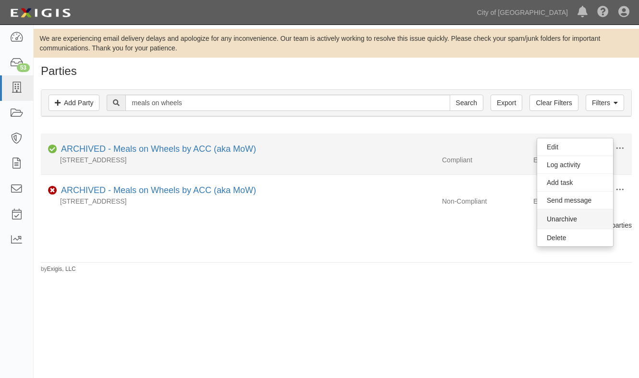
click at [565, 215] on button "Unarchive" at bounding box center [575, 218] width 76 height 19
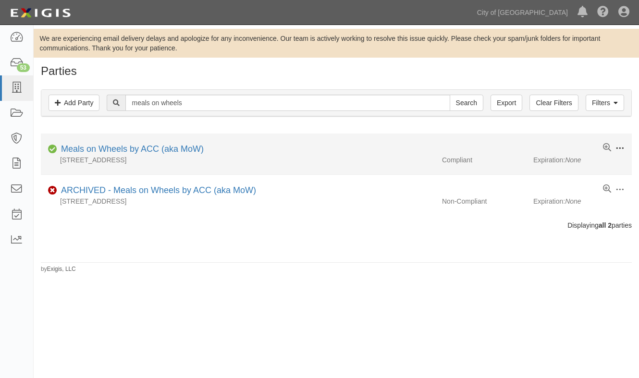
click at [624, 149] on span at bounding box center [619, 148] width 9 height 9
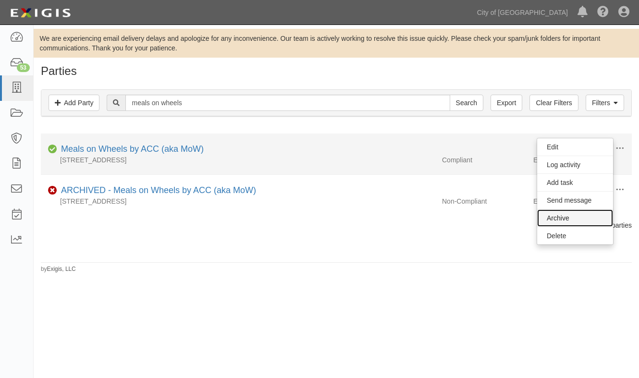
click at [561, 218] on link "Archive" at bounding box center [575, 217] width 76 height 17
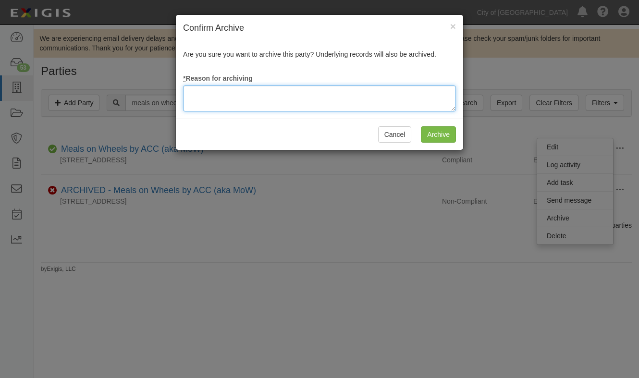
click at [283, 100] on textarea at bounding box center [319, 99] width 273 height 26
type textarea "update"
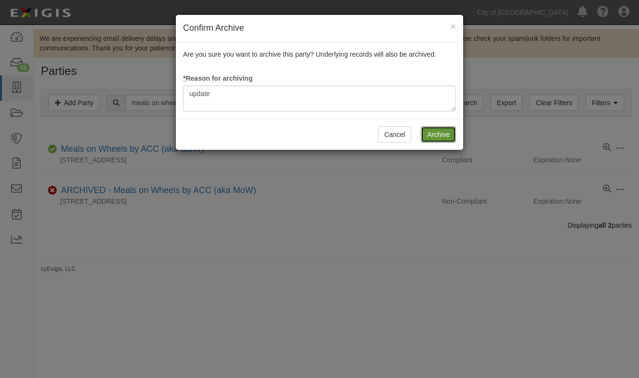
click at [435, 133] on input "Archive" at bounding box center [438, 134] width 35 height 16
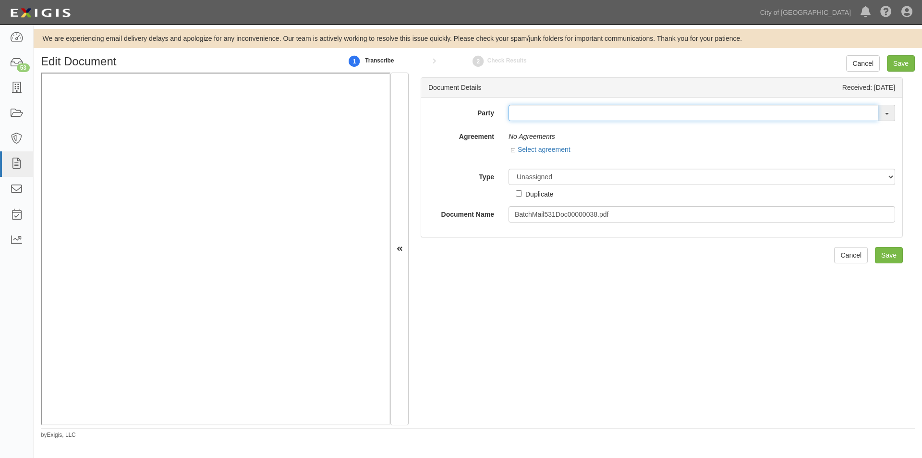
drag, startPoint x: 0, startPoint y: 0, endPoint x: 534, endPoint y: 113, distance: 546.1
click at [534, 113] on input "text" at bounding box center [694, 113] width 370 height 16
type input "meals on"
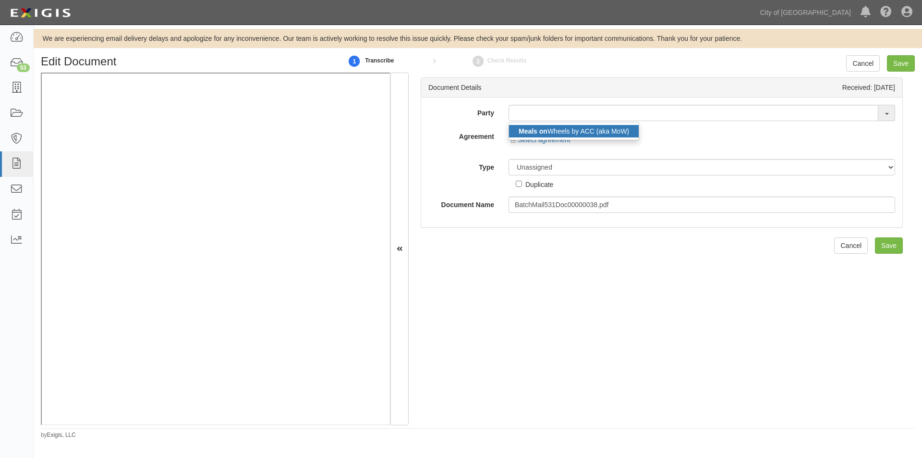
click at [542, 130] on strong "Meals on" at bounding box center [533, 131] width 29 height 8
type input "Meals on Wheels by ACC (aka MoW)"
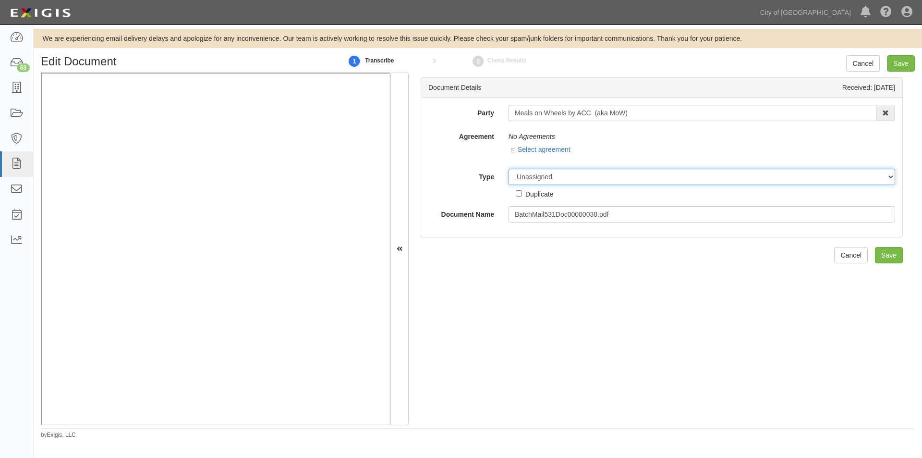
click at [553, 175] on select "Unassigned Binder Cancellation Notice Certificate Contract Endorsement Insuranc…" at bounding box center [702, 177] width 387 height 16
select select "OtherDetail"
click at [509, 169] on select "Unassigned Binder Cancellation Notice Certificate Contract Endorsement Insuranc…" at bounding box center [702, 177] width 387 height 16
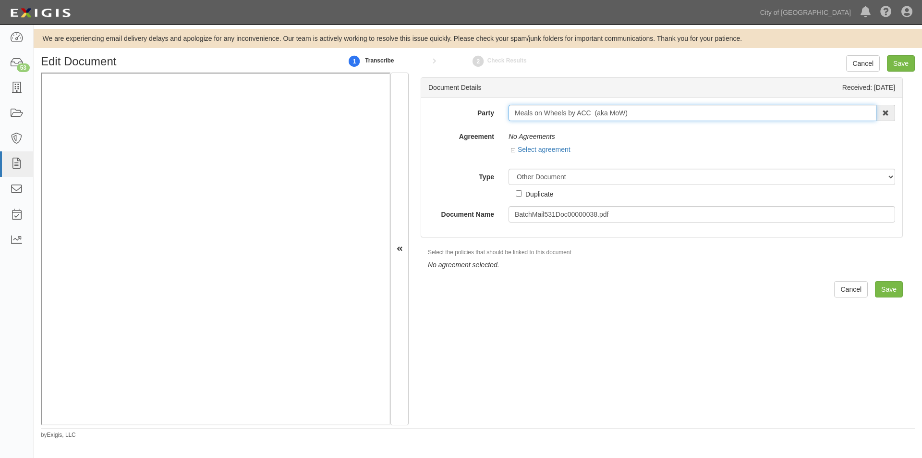
drag, startPoint x: 675, startPoint y: 114, endPoint x: 505, endPoint y: 123, distance: 169.3
click at [494, 124] on div "Party Meals on Wheels by ACC (aka MoW) Meals on Wheels by ACC (aka MoW) 16th & …" at bounding box center [662, 164] width 467 height 118
click at [475, 175] on label "Type" at bounding box center [461, 175] width 80 height 13
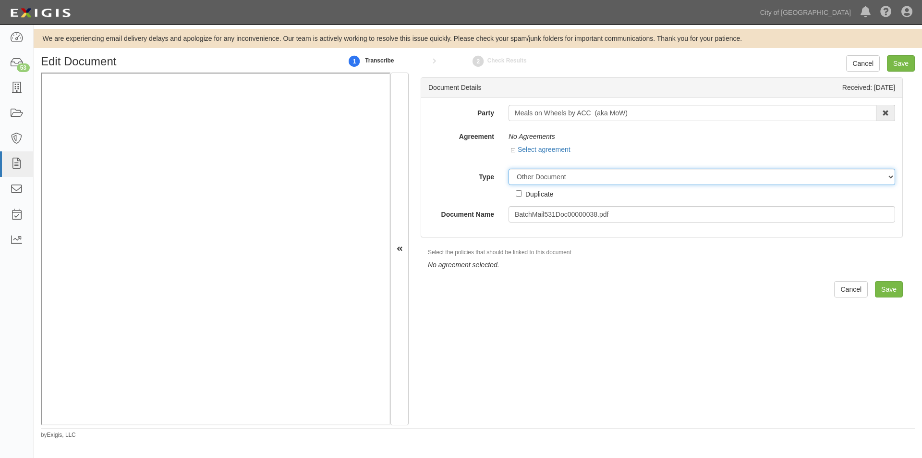
click at [509, 175] on select "Unassigned Binder Cancellation Notice Certificate Contract Endorsement Insuranc…" at bounding box center [702, 177] width 387 height 16
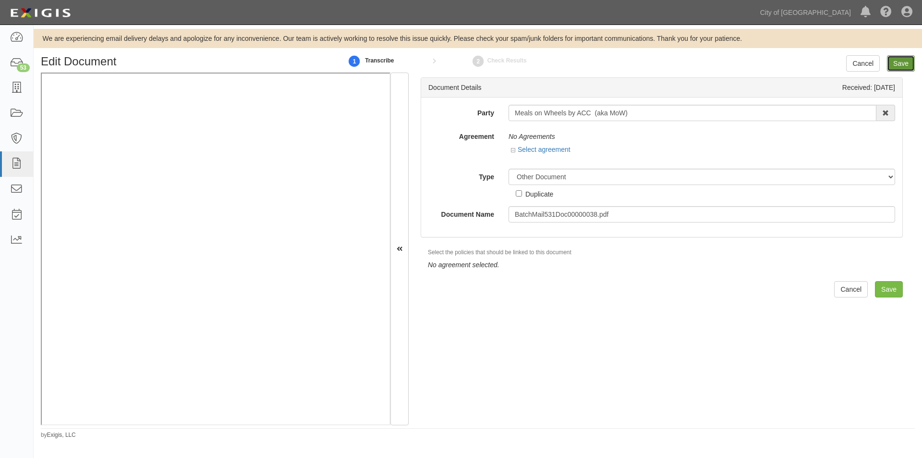
click at [901, 65] on input "Save" at bounding box center [901, 63] width 28 height 16
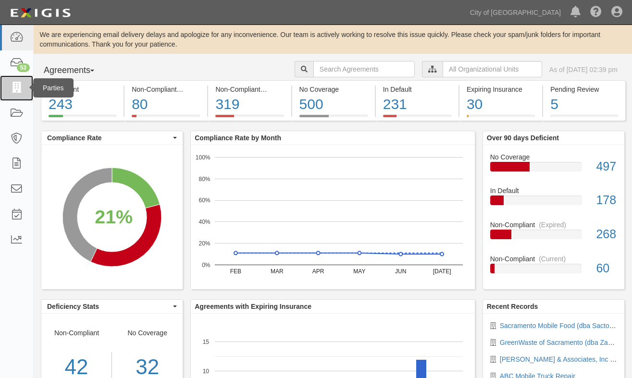
click at [22, 89] on icon at bounding box center [16, 88] width 13 height 11
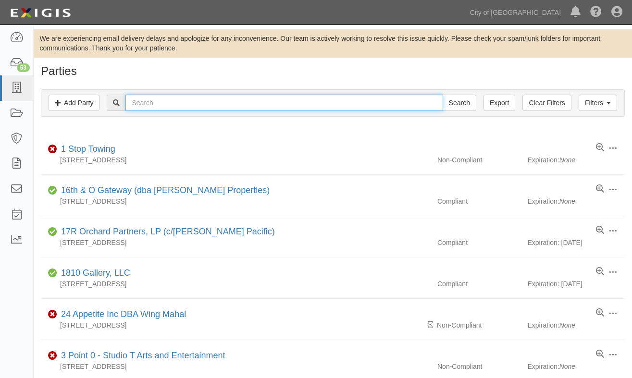
click at [165, 103] on input "text" at bounding box center [283, 103] width 317 height 16
type input "MOW"
click at [442, 95] on input "Search" at bounding box center [459, 103] width 34 height 16
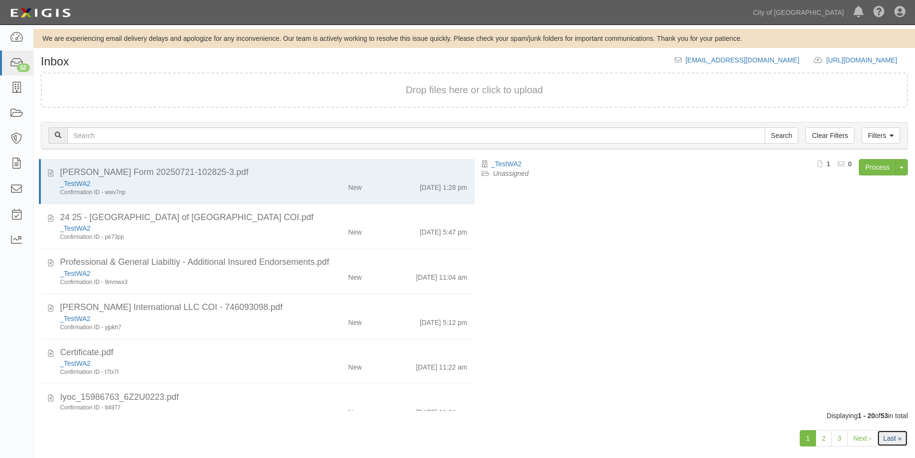
click at [892, 437] on link "Last »" at bounding box center [892, 438] width 31 height 16
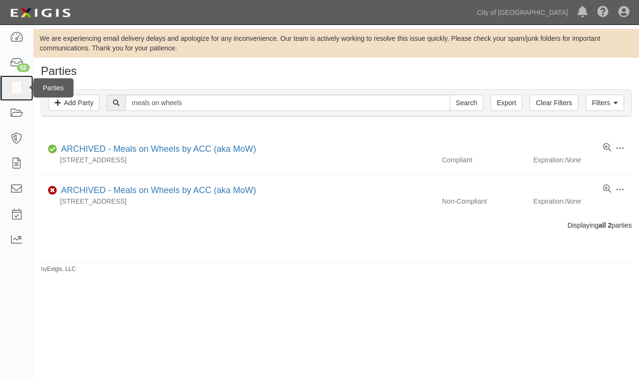
click at [16, 86] on icon at bounding box center [16, 88] width 13 height 11
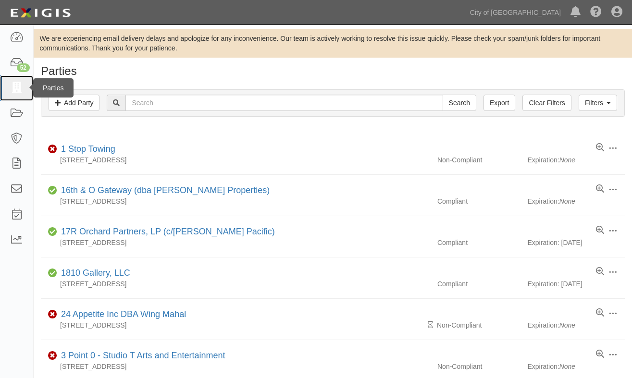
drag, startPoint x: 17, startPoint y: 86, endPoint x: 133, endPoint y: 121, distance: 121.2
click at [17, 86] on icon at bounding box center [16, 88] width 13 height 11
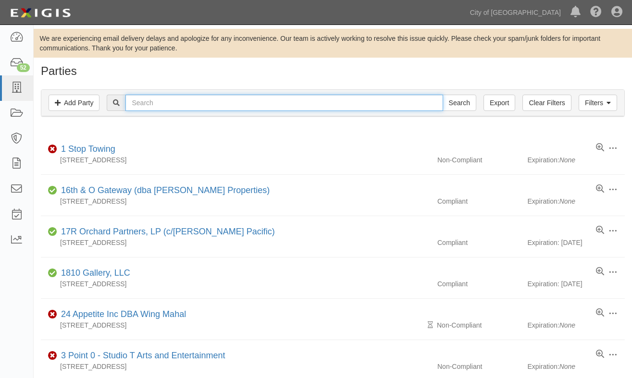
click at [160, 107] on input "text" at bounding box center [283, 103] width 317 height 16
type input "verizon"
click at [442, 95] on input "Search" at bounding box center [459, 103] width 34 height 16
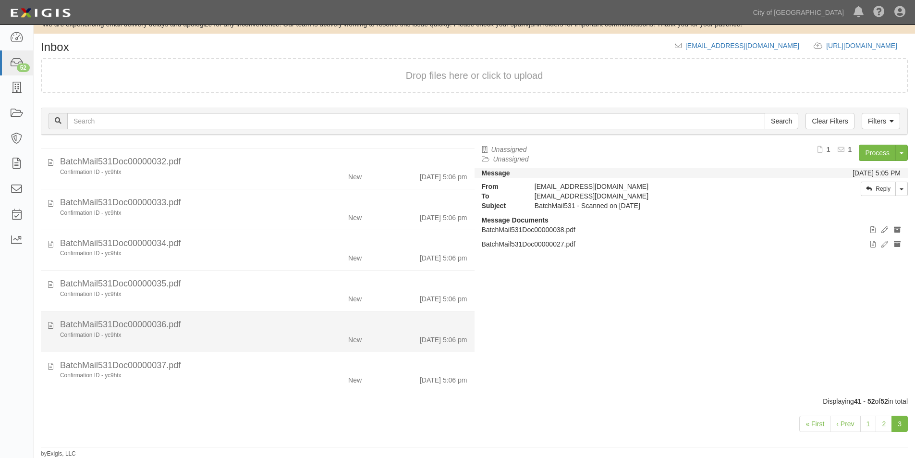
scroll to position [241, 0]
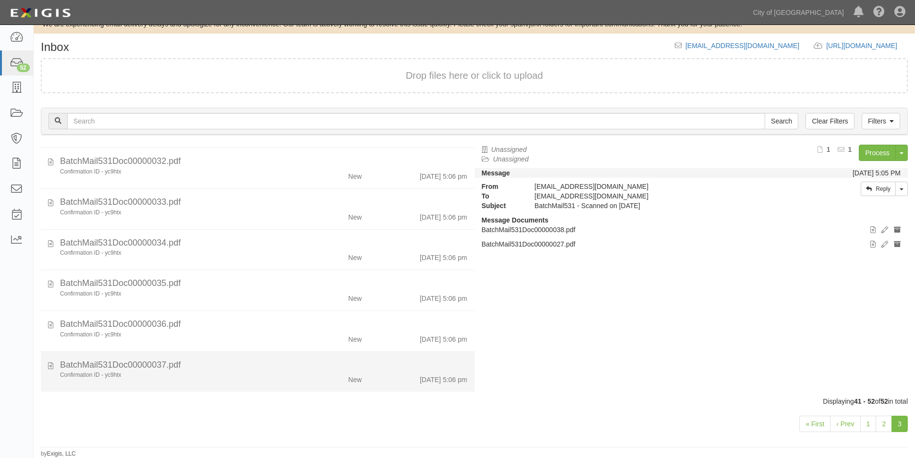
click at [258, 381] on div "Confirmation ID - yc9htx New 8/18/25 5:06 pm" at bounding box center [264, 377] width 422 height 13
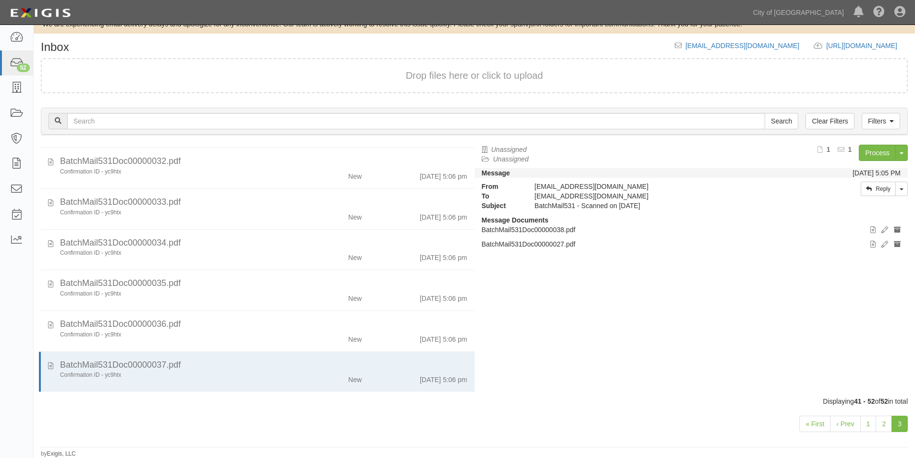
click at [879, 161] on div "Process Toggle Document Dropdown Archive Document Delete Document Close Mark as…" at bounding box center [781, 157] width 253 height 24
click at [877, 151] on link "Process" at bounding box center [877, 153] width 37 height 16
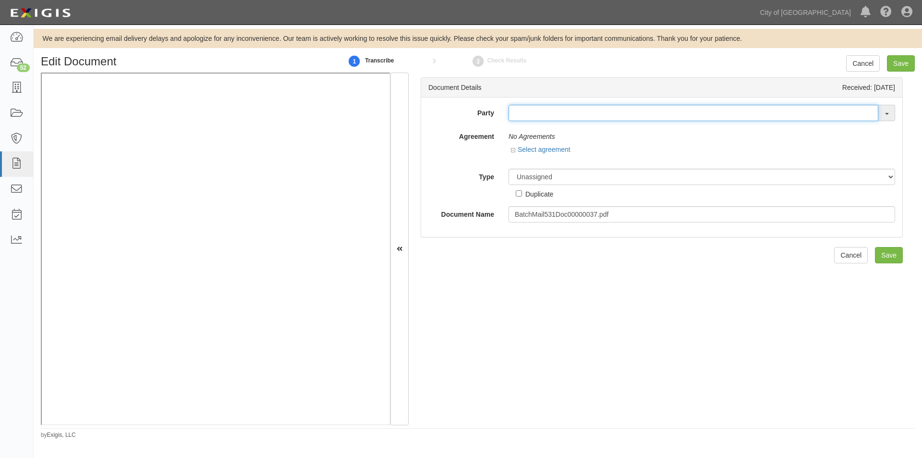
click at [563, 112] on input "text" at bounding box center [694, 113] width 370 height 16
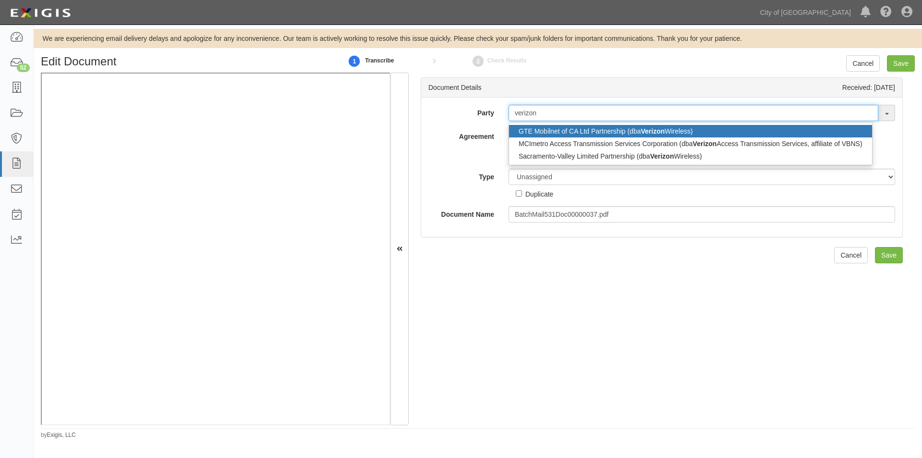
type input "verizon"
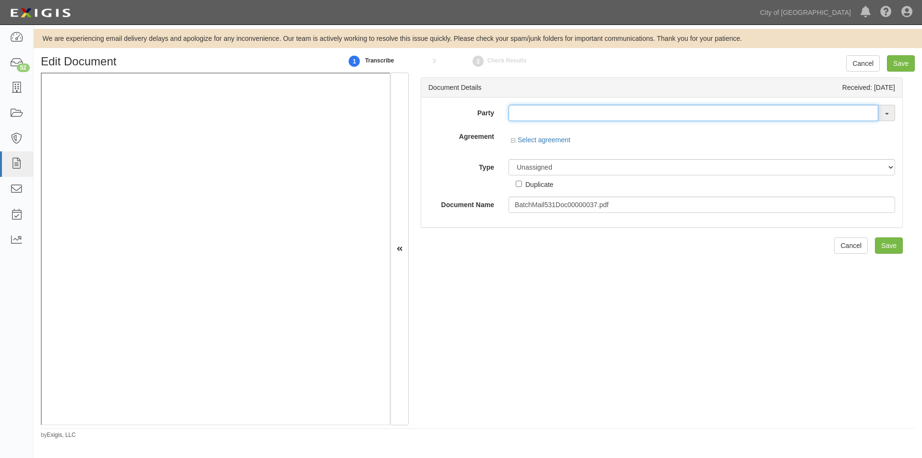
click at [524, 113] on input "text" at bounding box center [694, 113] width 370 height 16
paste input "Sacramento-Valley Limited Partnership (dba Verizon Wireless)"
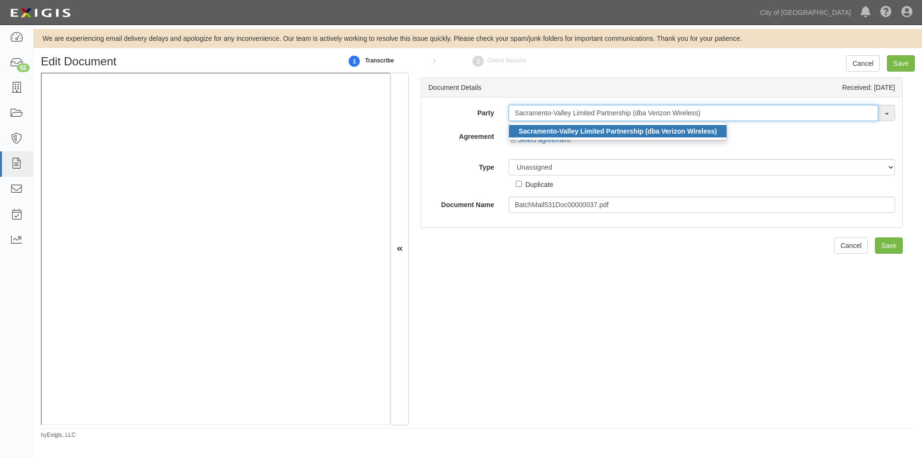
type input "Sacramento-Valley Limited Partnership (dba Verizon Wireless)"
click at [526, 131] on strong "Sacramento-Valley Limited Partnership (dba Verizon Wireless)" at bounding box center [618, 131] width 198 height 8
type input "Sacramento-Valley Limited Partnership (dba Verizon Wireless)"
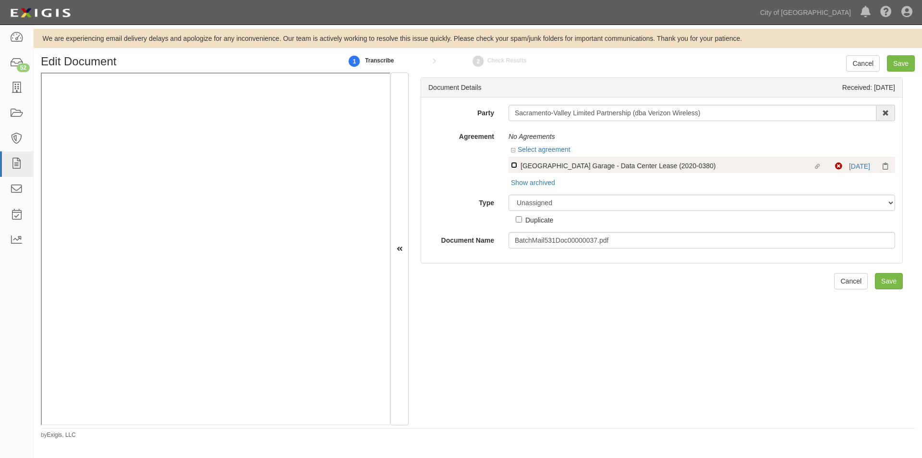
click at [512, 168] on input "Linked agreement City Hall Garage - Data Center Lease (2020-0380) Linked agreem…" at bounding box center [514, 165] width 6 height 6
checkbox input "true"
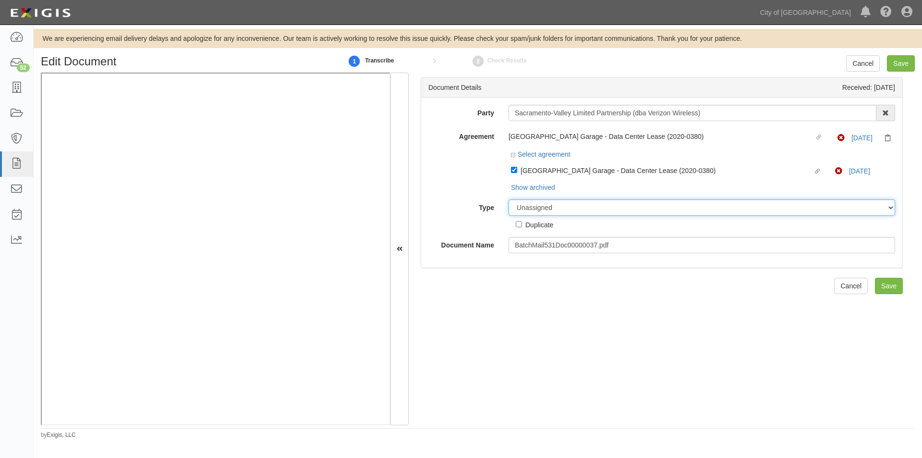
click at [557, 205] on select "Unassigned Binder Cancellation Notice Certificate Contract Endorsement Insuranc…" at bounding box center [702, 207] width 387 height 16
select select "OtherDetail"
click at [474, 317] on div "Document Details Received: 08/18/2025 Party Sacramento-Valley Limited Partnersh…" at bounding box center [662, 249] width 506 height 353
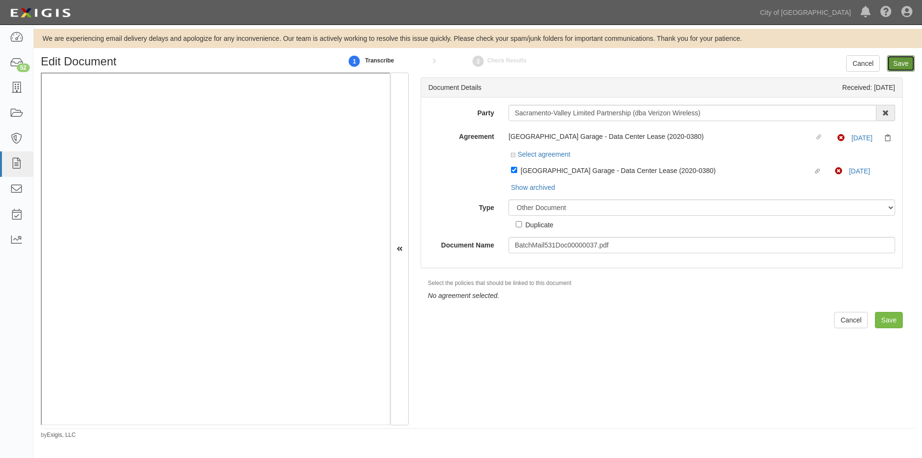
click at [899, 64] on input "Save" at bounding box center [901, 63] width 28 height 16
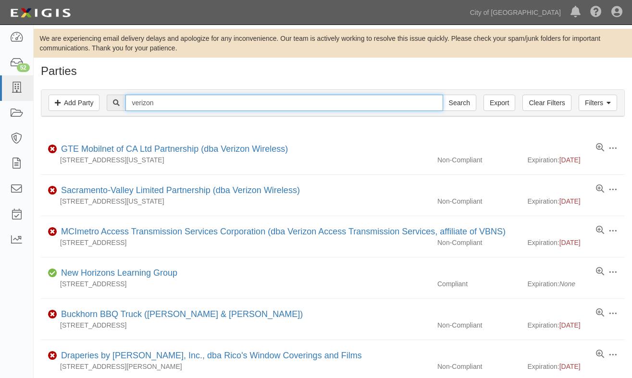
click at [193, 105] on input "verizon" at bounding box center [283, 103] width 317 height 16
type input "verizon wireless"
click at [442, 95] on input "Search" at bounding box center [459, 103] width 34 height 16
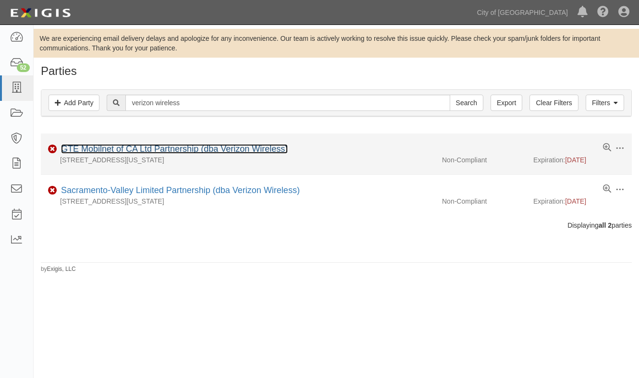
click at [184, 147] on link "GTE Mobilnet of CA Ltd Partnership (dba Verizon Wireless)" at bounding box center [174, 149] width 227 height 10
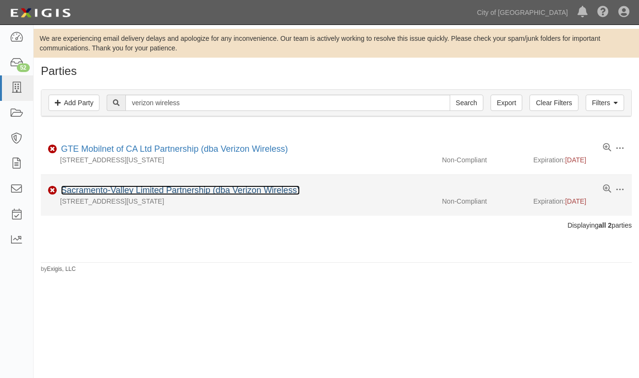
click at [147, 193] on link "Sacramento-Valley Limited Partnership (dba Verizon Wireless)" at bounding box center [180, 190] width 239 height 10
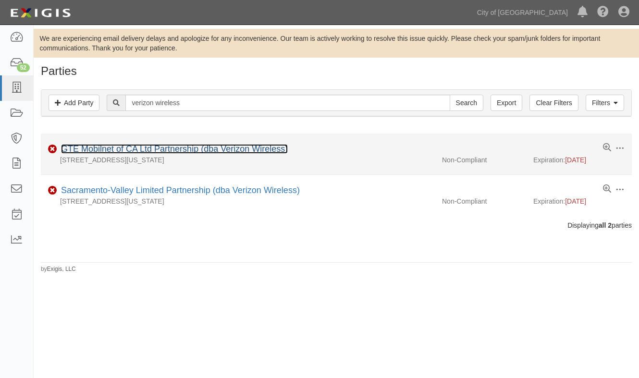
click at [215, 148] on link "GTE Mobilnet of CA Ltd Partnership (dba Verizon Wireless)" at bounding box center [174, 149] width 227 height 10
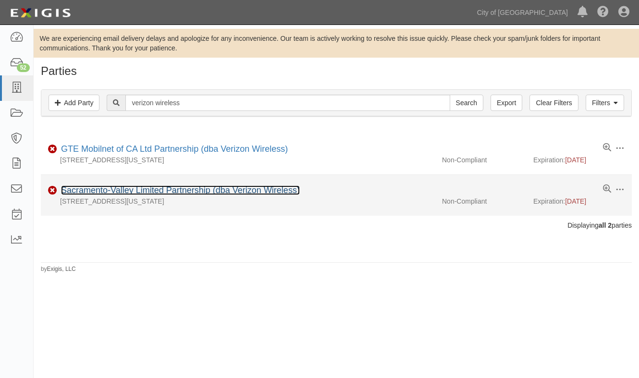
click at [143, 190] on link "Sacramento-Valley Limited Partnership (dba Verizon Wireless)" at bounding box center [180, 190] width 239 height 10
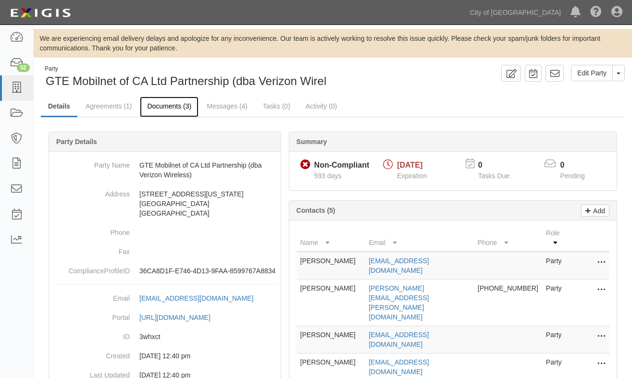
click at [160, 105] on link "Documents (3)" at bounding box center [169, 107] width 59 height 21
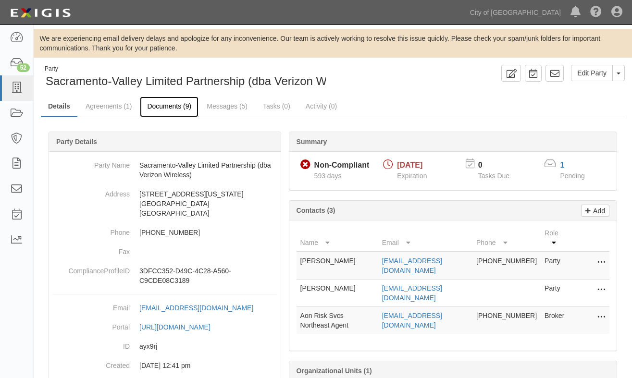
click at [176, 107] on link "Documents (9)" at bounding box center [169, 107] width 59 height 21
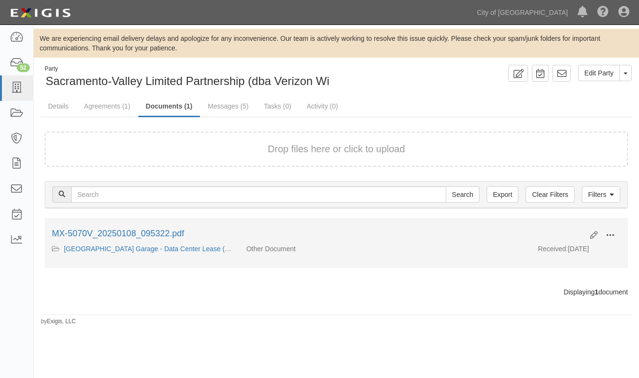
click at [616, 231] on button at bounding box center [610, 236] width 21 height 16
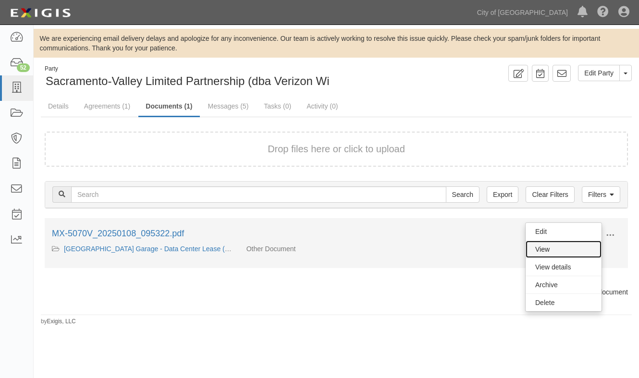
click at [574, 252] on link "View" at bounding box center [564, 249] width 76 height 17
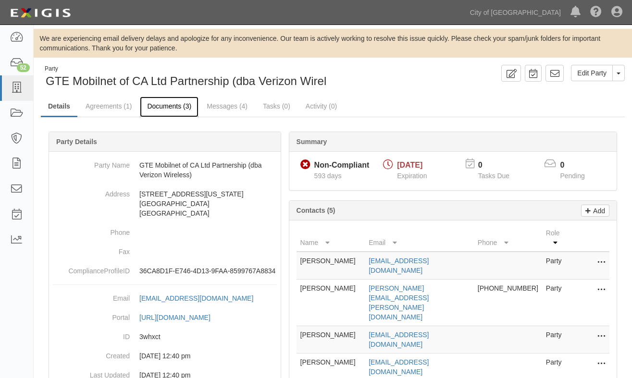
click at [161, 107] on link "Documents (3)" at bounding box center [169, 107] width 59 height 21
click at [108, 108] on link "Agreements (1)" at bounding box center [108, 107] width 61 height 21
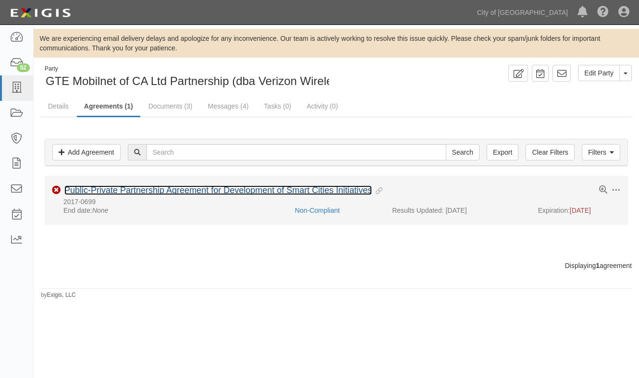
click at [268, 190] on link "Public-Private Partnership Agreement for Development of Smart Cities Initiatives" at bounding box center [217, 190] width 307 height 10
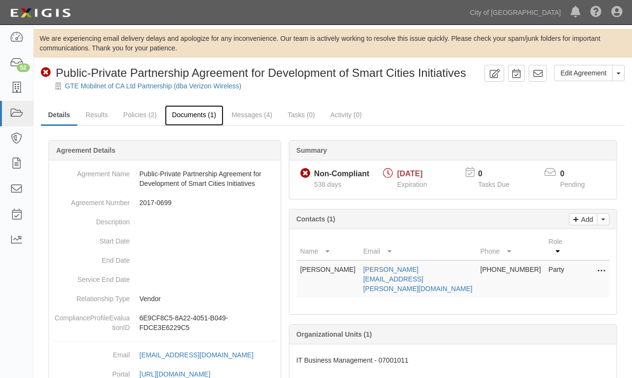
click at [182, 112] on link "Documents (1)" at bounding box center [194, 115] width 59 height 21
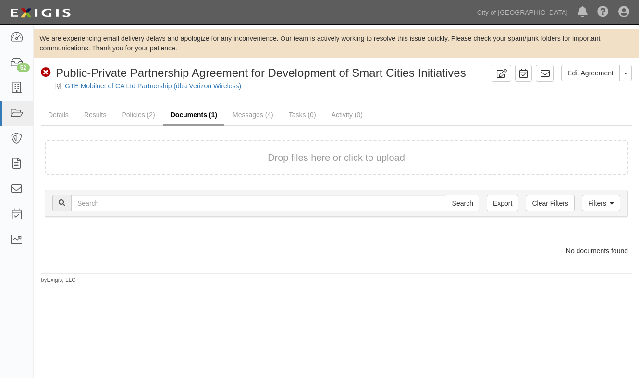
click at [183, 115] on link "Documents (1)" at bounding box center [193, 115] width 61 height 21
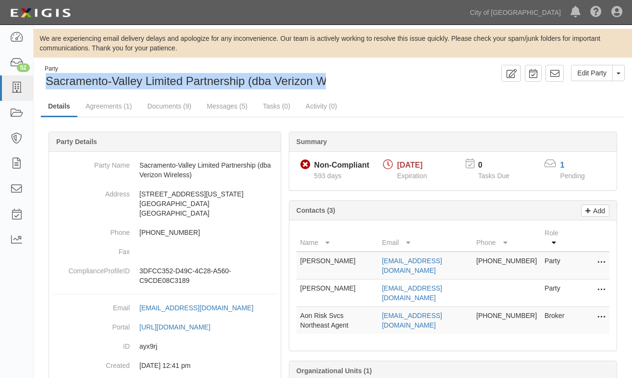
drag, startPoint x: 48, startPoint y: 82, endPoint x: 341, endPoint y: 84, distance: 293.1
click at [341, 84] on div "Party Sacramento-Valley Limited Partnership (dba Verizon Wireless) Edit Party T…" at bounding box center [333, 77] width 598 height 25
copy div "Sacramento-Valley Limited Partnership (dba Verizon Wireless) Edit Party Toggle …"
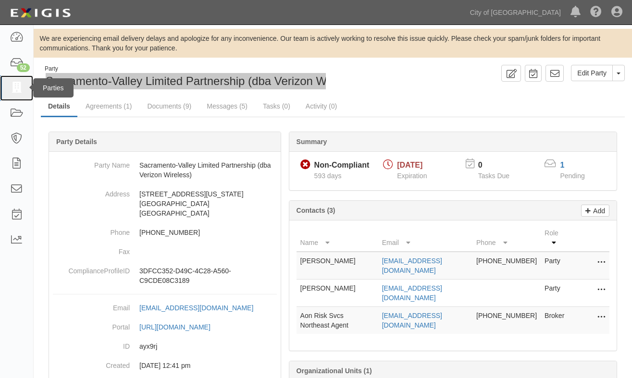
click at [16, 87] on icon at bounding box center [16, 88] width 13 height 11
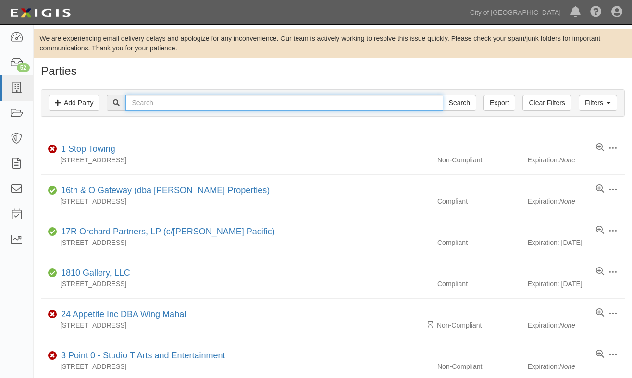
click at [165, 105] on input "text" at bounding box center [283, 103] width 317 height 16
type input "verizon wireless"
click at [442, 95] on input "Search" at bounding box center [459, 103] width 34 height 16
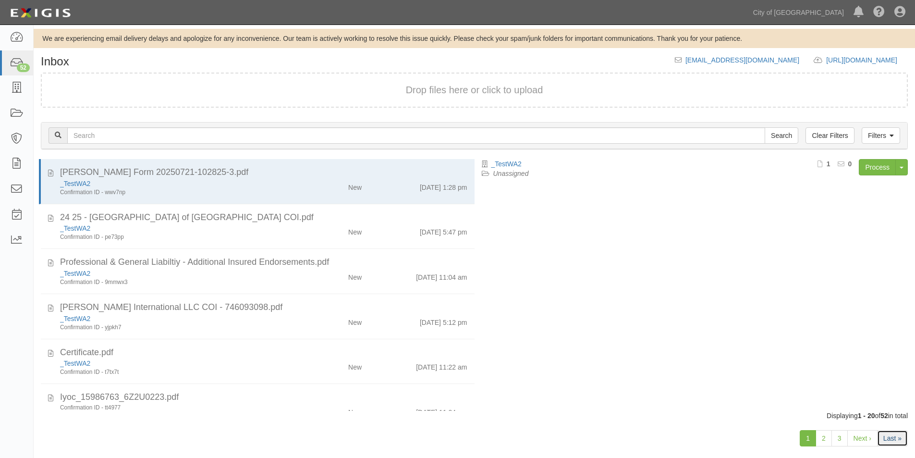
click at [896, 435] on link "Last »" at bounding box center [892, 438] width 31 height 16
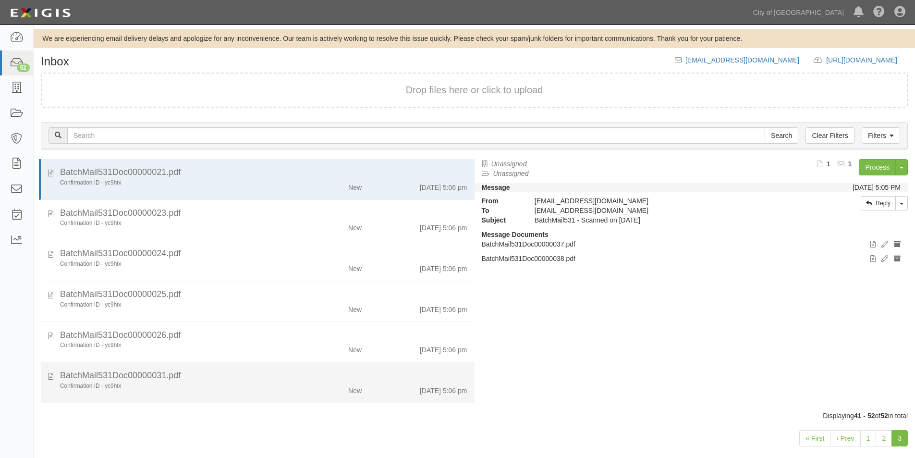
click at [213, 383] on div "Confirmation ID - yc9htx" at bounding box center [176, 386] width 232 height 8
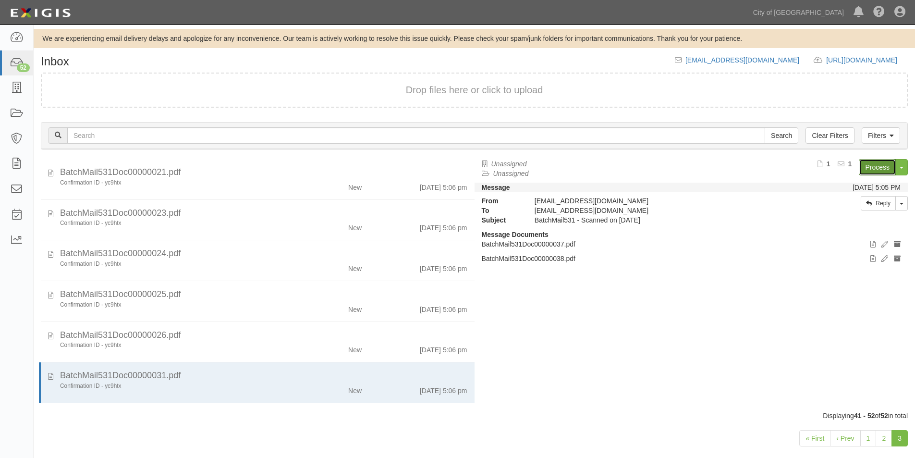
click at [872, 170] on link "Process" at bounding box center [877, 167] width 37 height 16
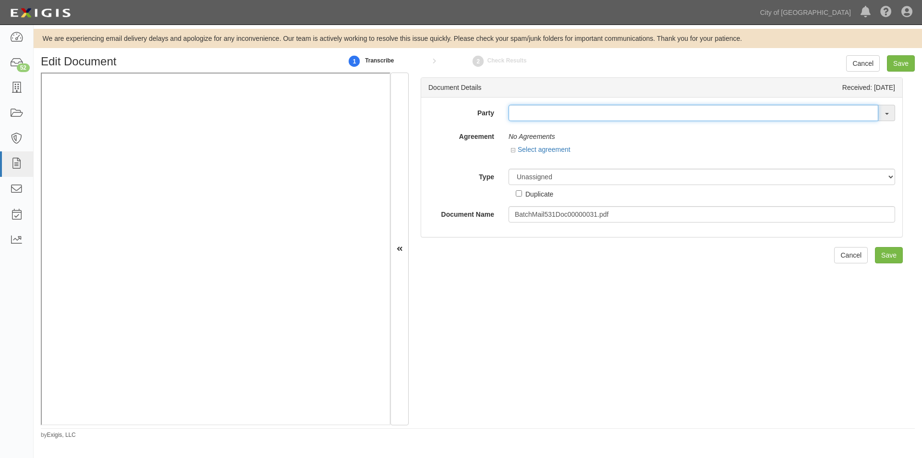
click at [519, 117] on input "text" at bounding box center [694, 113] width 370 height 16
paste input "GTE Mobilnet of CA Ltd Partnership (dba Verizon"
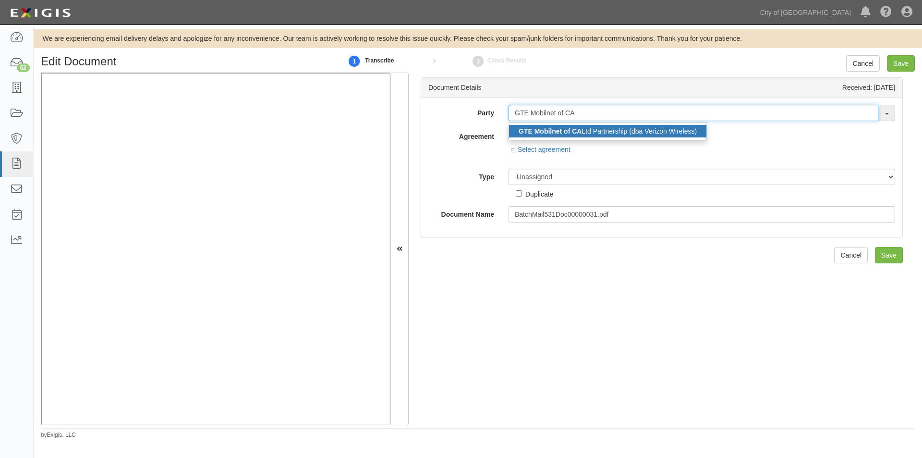
type input "GTE Mobilnet of CA"
click at [654, 129] on link "GTE Mobilnet of CA Ltd Partnership (dba Verizon Wireless)" at bounding box center [607, 131] width 197 height 12
type input "GTE Mobilnet of CA Ltd Partnership (dba Verizon Wireless)"
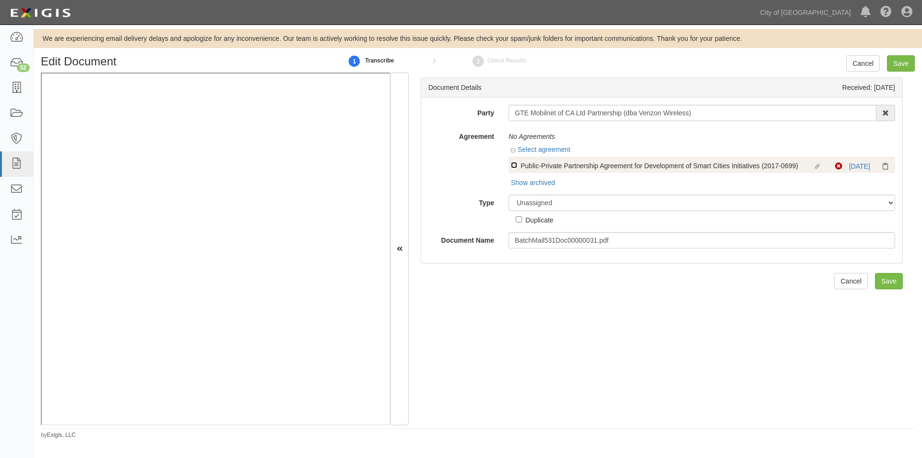
click at [514, 166] on input "Linked agreement Public-Private Partnership Agreement for Development of Smart …" at bounding box center [514, 165] width 6 height 6
checkbox input "true"
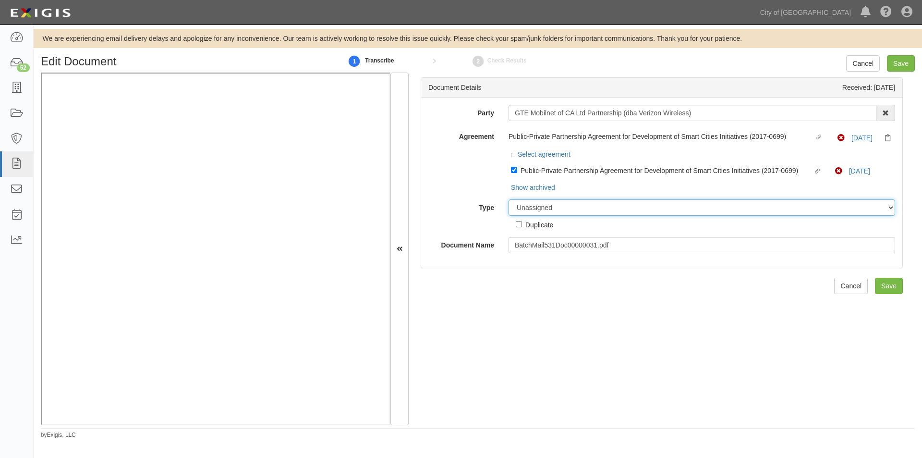
click at [538, 209] on select "Unassigned Binder Cancellation Notice Certificate Contract Endorsement Insuranc…" at bounding box center [702, 207] width 387 height 16
select select "OtherDetail"
click at [509, 199] on select "Unassigned Binder Cancellation Notice Certificate Contract Endorsement Insuranc…" at bounding box center [702, 207] width 387 height 16
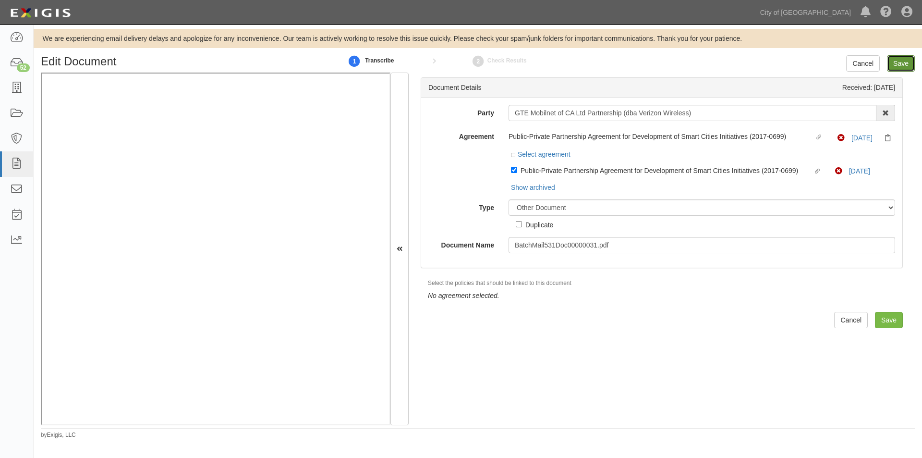
click at [906, 67] on input "Save" at bounding box center [901, 63] width 28 height 16
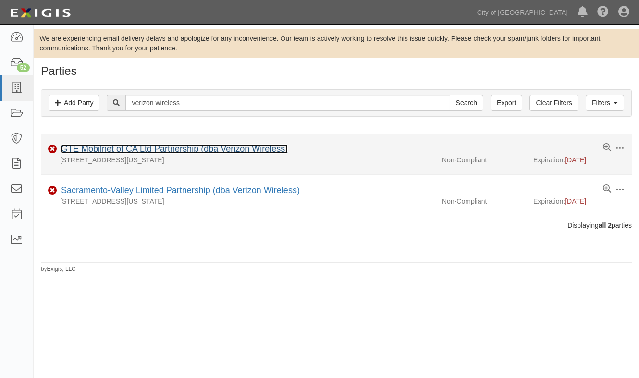
click at [142, 149] on link "GTE Mobilnet of CA Ltd Partnership (dba Verizon Wireless)" at bounding box center [174, 149] width 227 height 10
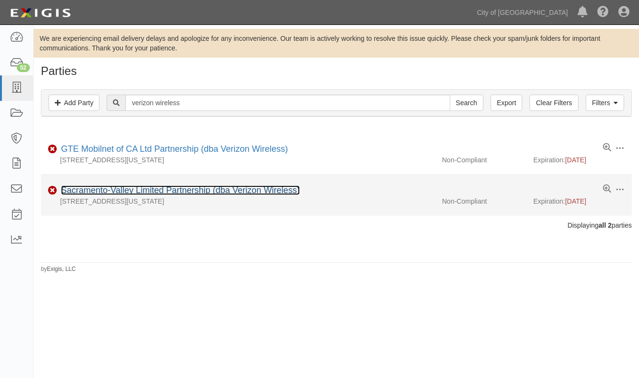
click at [117, 191] on link "Sacramento-Valley Limited Partnership (dba Verizon Wireless)" at bounding box center [180, 190] width 239 height 10
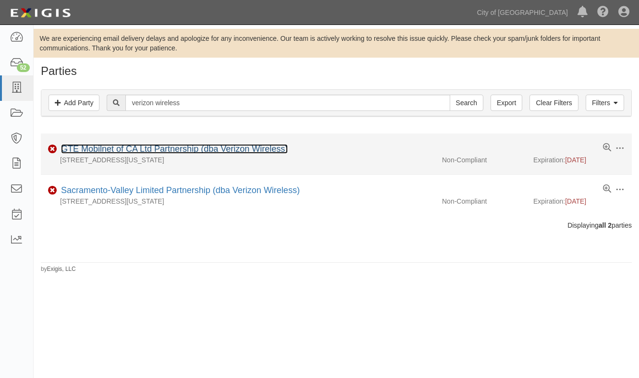
click at [102, 145] on link "GTE Mobilnet of CA Ltd Partnership (dba Verizon Wireless)" at bounding box center [174, 149] width 227 height 10
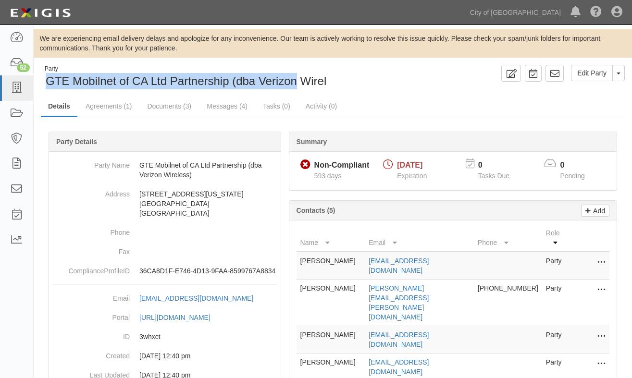
drag, startPoint x: 45, startPoint y: 81, endPoint x: 296, endPoint y: 76, distance: 251.3
click at [296, 76] on div "Party GTE Mobilnet of CA Ltd Partnership (dba Verizon Wireless)" at bounding box center [194, 77] width 307 height 25
copy span "GTE Mobilnet of CA Ltd Partnership (dba Verizon"
click at [13, 90] on icon at bounding box center [16, 88] width 13 height 11
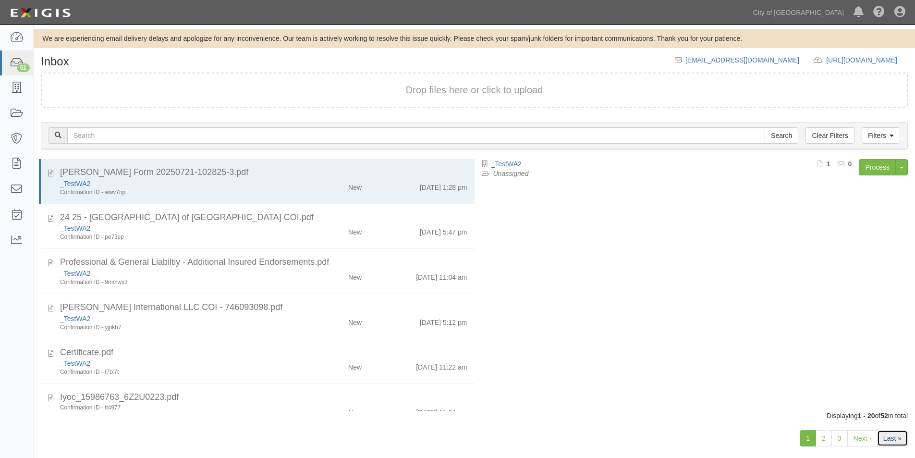
click at [902, 439] on link "Last »" at bounding box center [892, 438] width 31 height 16
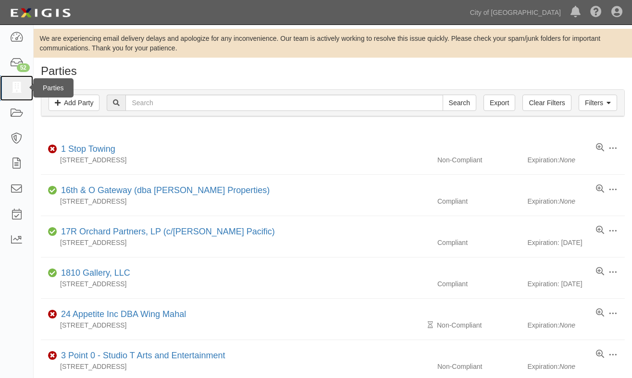
click at [17, 81] on link at bounding box center [16, 87] width 33 height 25
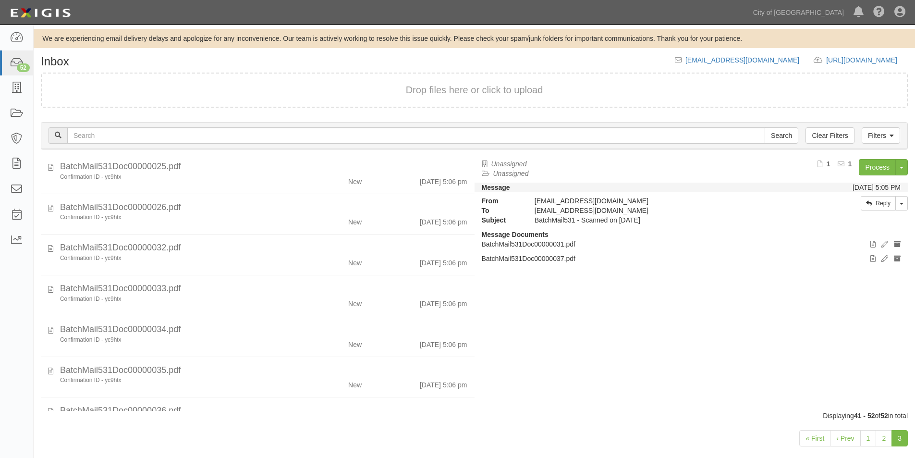
scroll to position [241, 0]
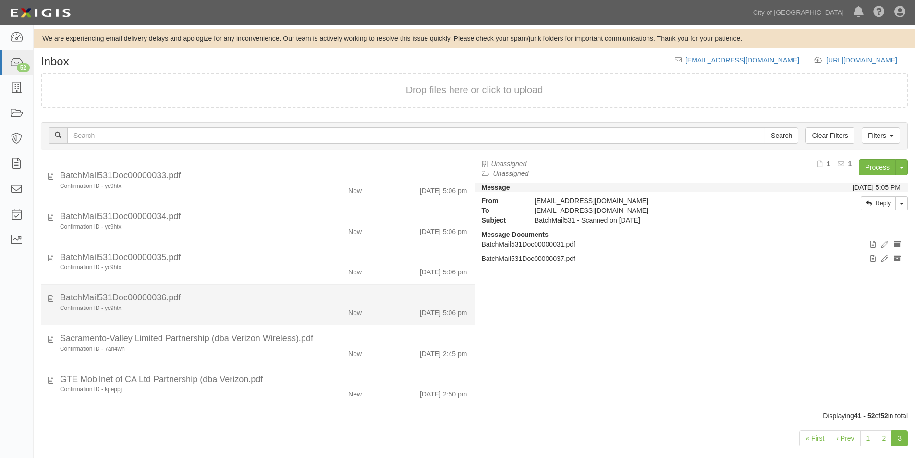
click at [215, 289] on li "BatchMail531Doc00000036.pdf Confirmation ID - yc9htx New 8/18/25 5:06 pm" at bounding box center [258, 304] width 434 height 41
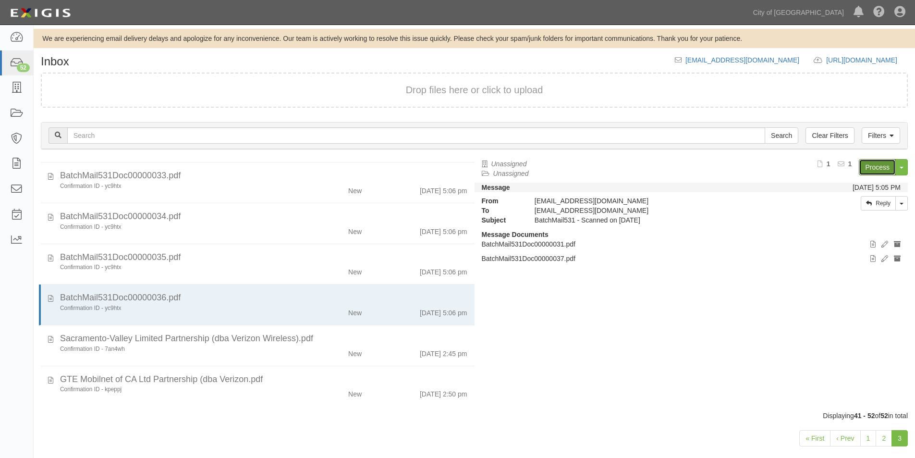
click at [866, 166] on link "Process" at bounding box center [877, 167] width 37 height 16
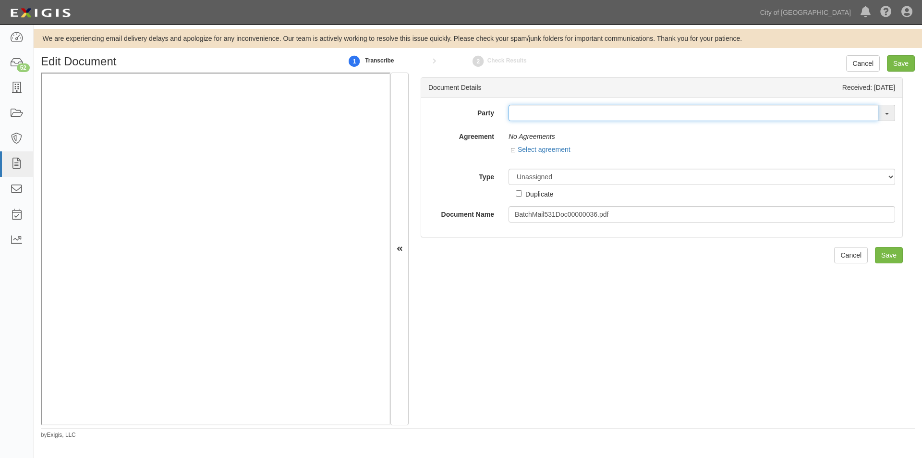
click at [515, 114] on input "text" at bounding box center [694, 113] width 370 height 16
type input "c"
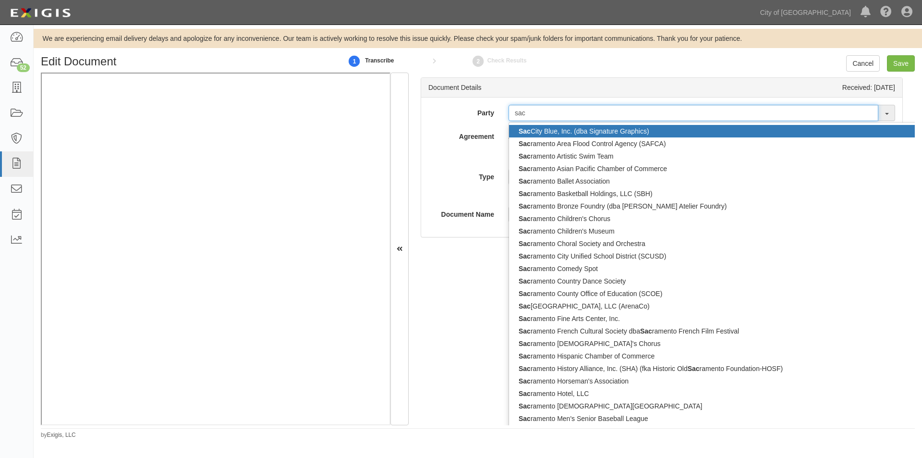
drag, startPoint x: 535, startPoint y: 113, endPoint x: 504, endPoint y: 111, distance: 30.4
click at [504, 111] on div "sac Sac City Blue, Inc. (dba Signature Graphics) Sac ramento Area Flood Control…" at bounding box center [702, 113] width 401 height 16
paste input "GTE Mobilnet of CA Ltd Partnership (dba Verizon"
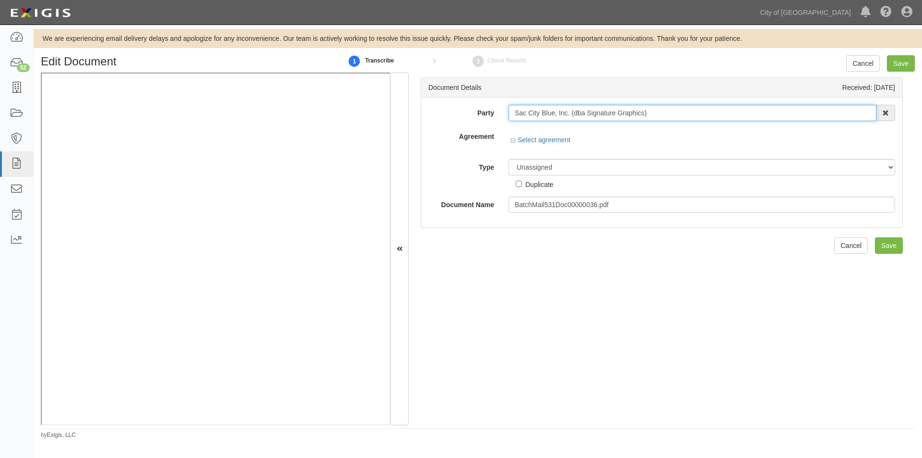
type input "Sac City Blue, Inc. (dba Signature Graphics)"
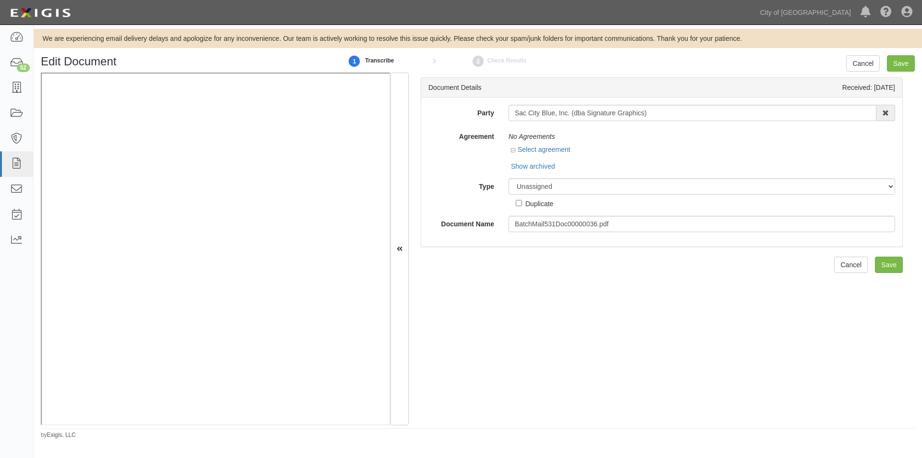
click at [570, 171] on div "Linked agreement ARCHIVED - Citywide Printing Services for Large Document Scann…" at bounding box center [702, 164] width 387 height 14
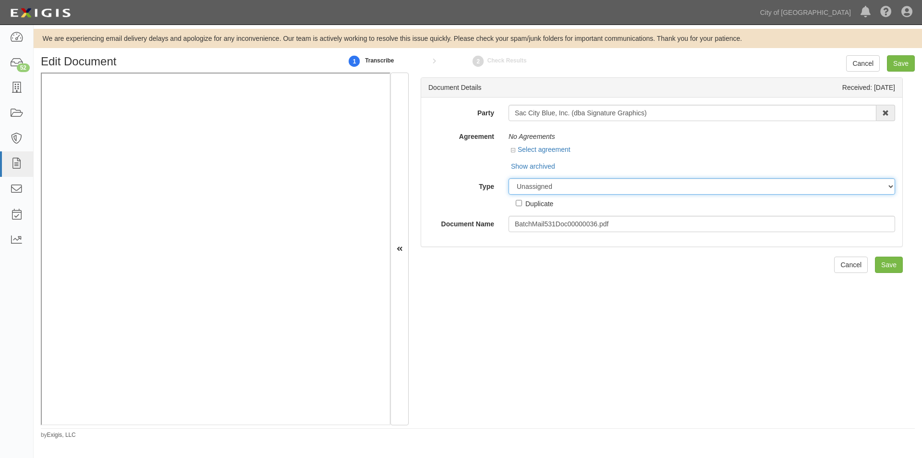
click at [567, 188] on select "Unassigned Binder Cancellation Notice Certificate Contract Endorsement Insuranc…" at bounding box center [702, 186] width 387 height 16
select select "OtherDetail"
click at [509, 178] on select "Unassigned Binder Cancellation Notice Certificate Contract Endorsement Insuranc…" at bounding box center [702, 186] width 387 height 16
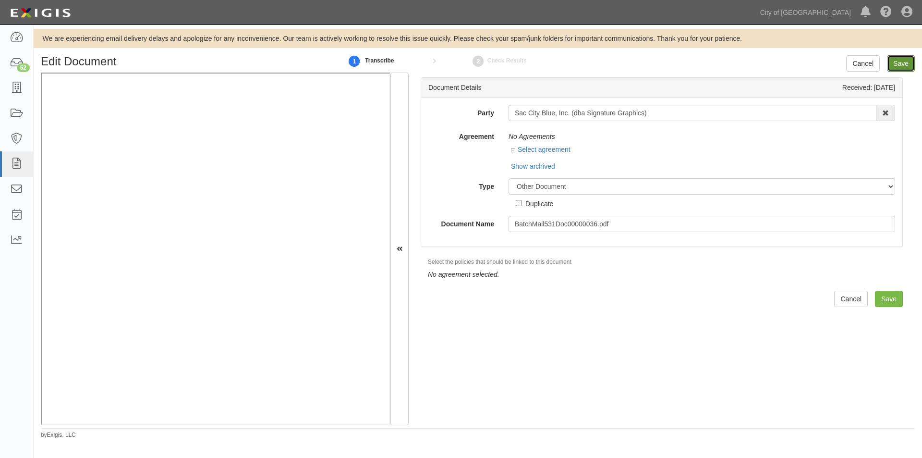
click at [898, 60] on input "Save" at bounding box center [901, 63] width 28 height 16
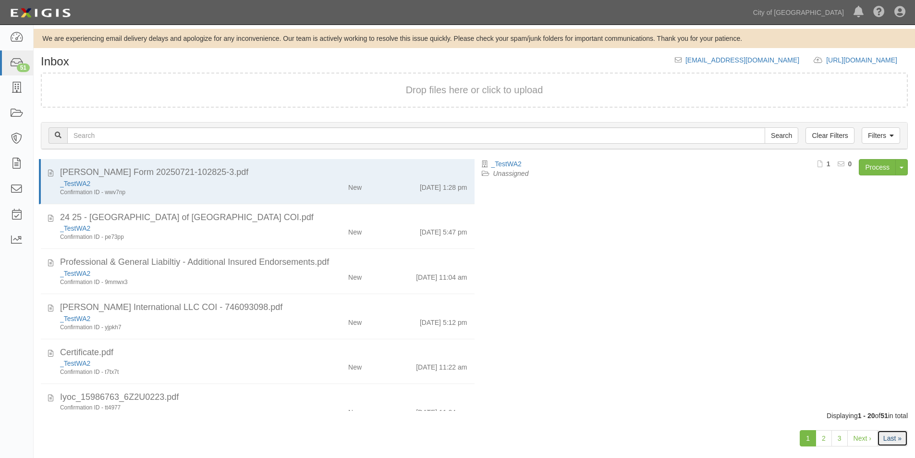
click at [890, 445] on link "Last »" at bounding box center [892, 438] width 31 height 16
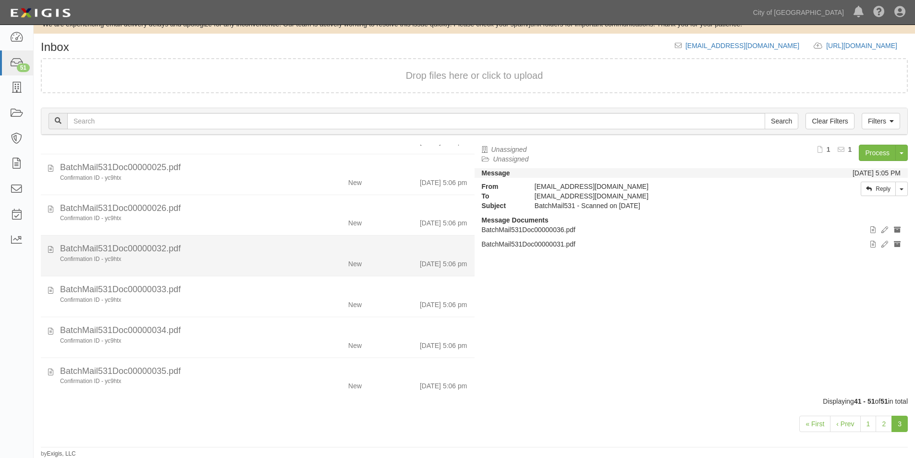
scroll to position [200, 0]
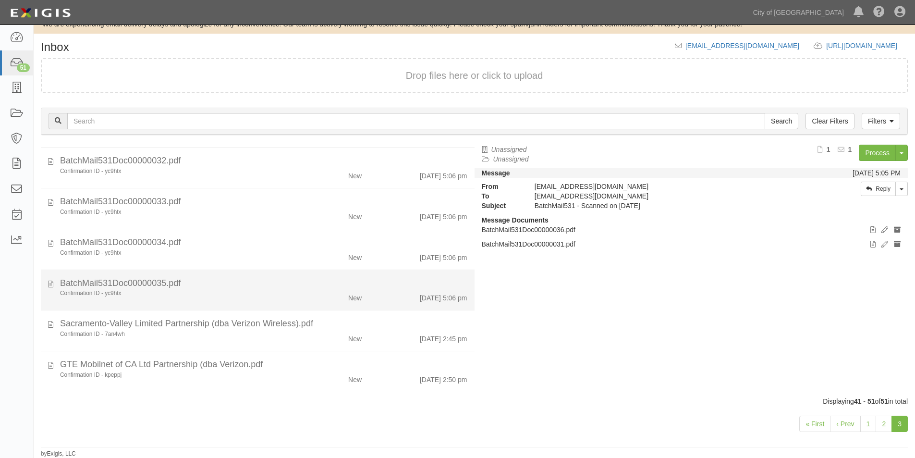
click at [245, 294] on div "Confirmation ID - yc9htx" at bounding box center [176, 293] width 232 height 8
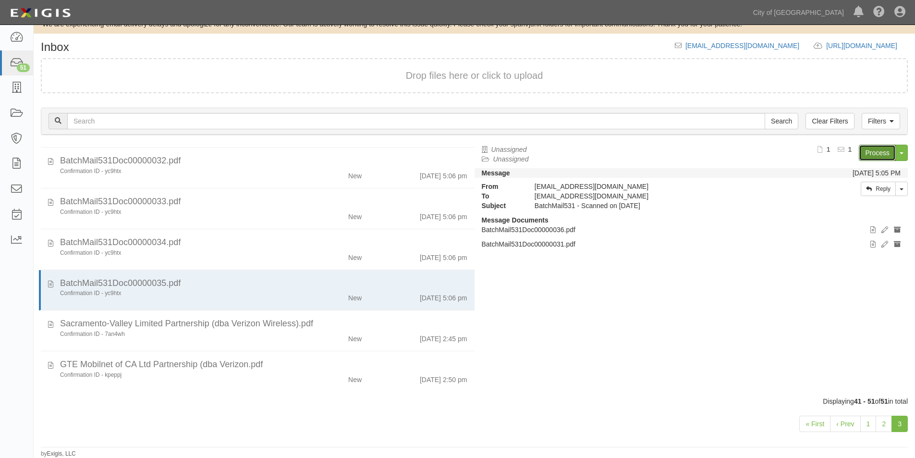
click at [874, 157] on link "Process" at bounding box center [877, 153] width 37 height 16
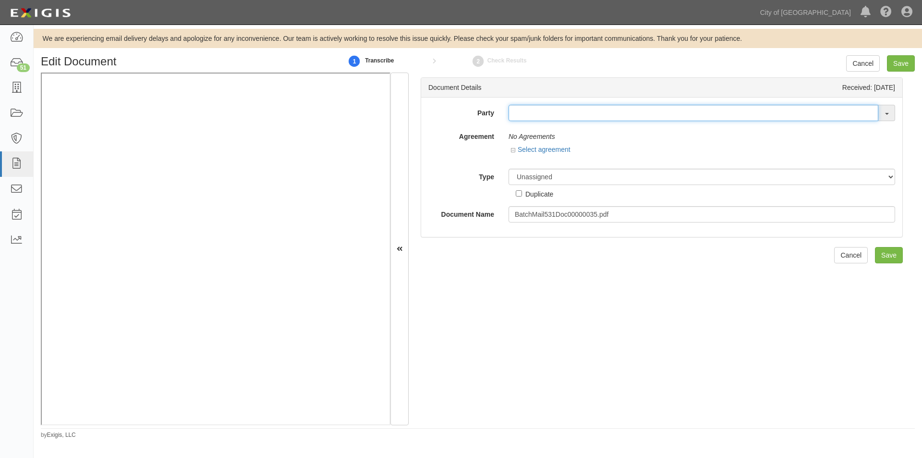
click at [521, 117] on input "text" at bounding box center [694, 113] width 370 height 16
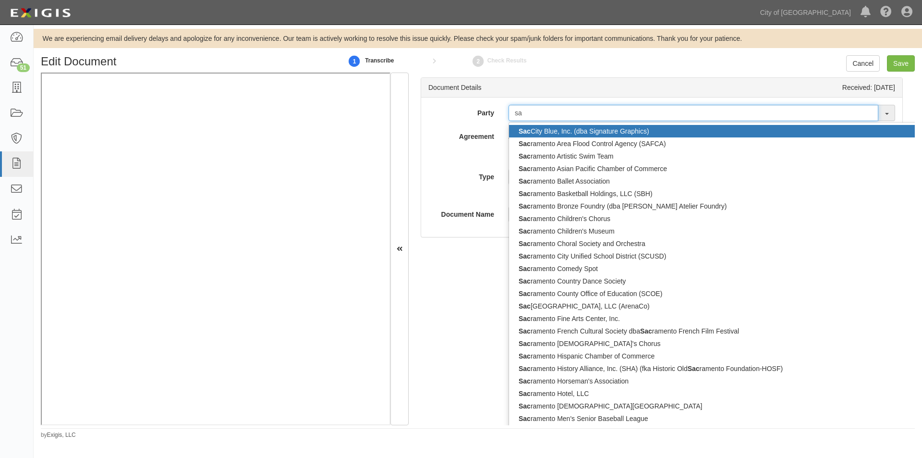
type input "s"
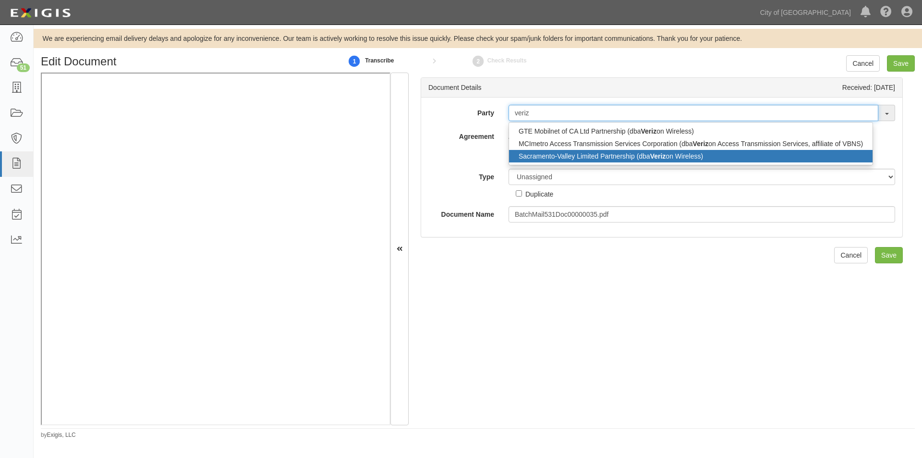
type input "veriz"
click at [543, 152] on link "Sacramento-Valley Limited Partnership (dba Veriz on Wireless)" at bounding box center [691, 156] width 364 height 12
type input "Sacramento-Valley Limited Partnership (dba Verizon Wireless)"
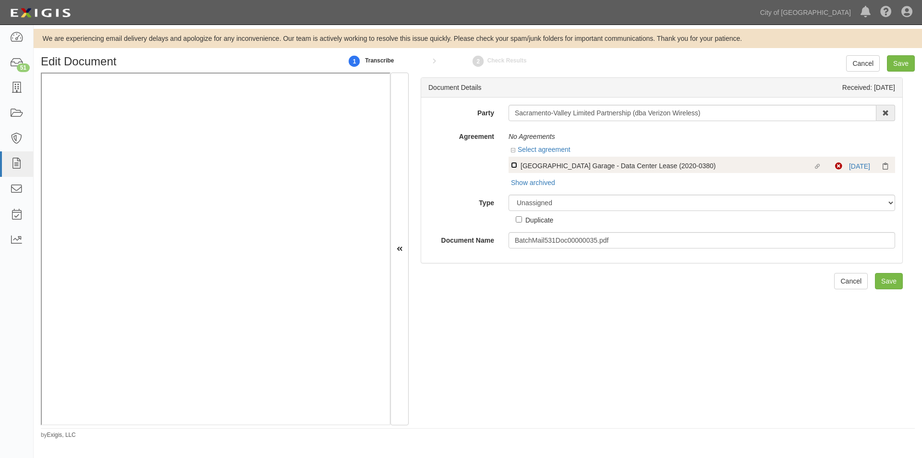
click at [514, 167] on input "Linked agreement City Hall Garage - Data Center Lease (2020-0380) Linked agreem…" at bounding box center [514, 165] width 6 height 6
checkbox input "true"
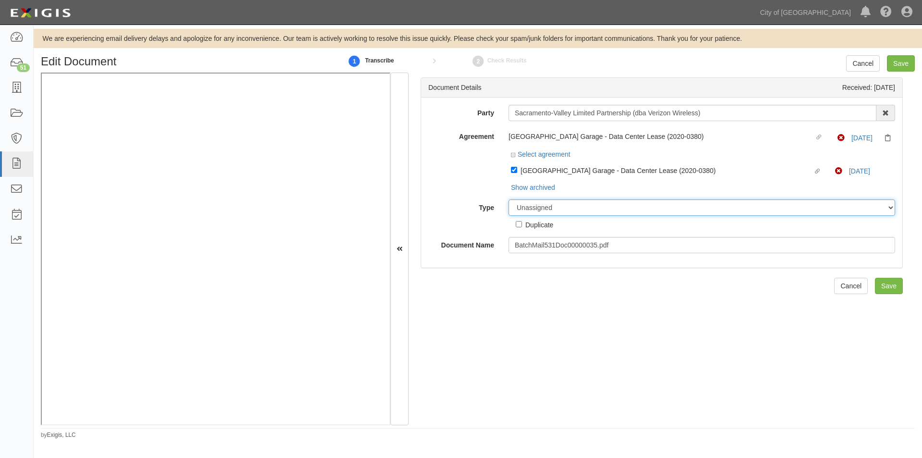
click at [557, 208] on select "Unassigned Binder Cancellation Notice Certificate Contract Endorsement Insuranc…" at bounding box center [702, 207] width 387 height 16
select select "OtherDetail"
click at [509, 199] on select "Unassigned Binder Cancellation Notice Certificate Contract Endorsement Insuranc…" at bounding box center [702, 207] width 387 height 16
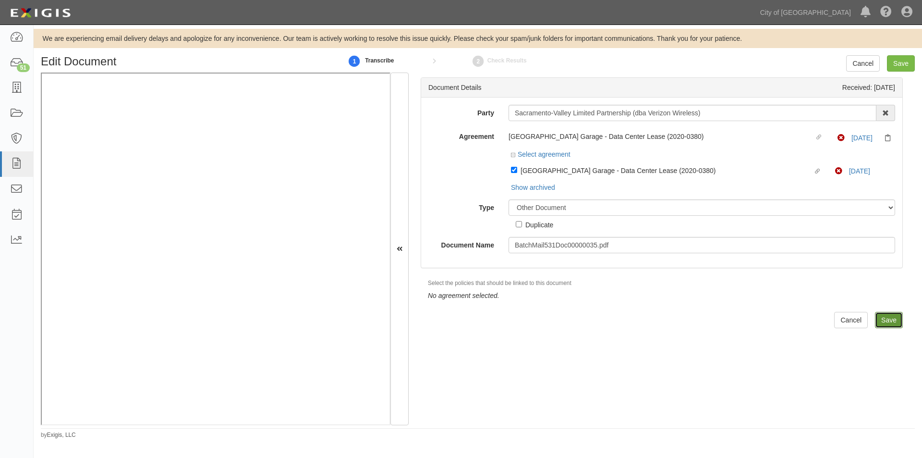
click at [878, 326] on input "Save" at bounding box center [889, 320] width 28 height 16
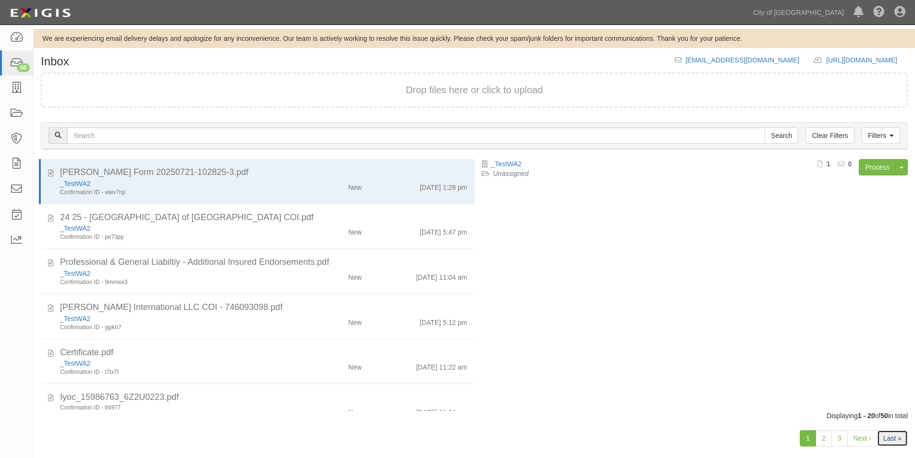
click at [886, 438] on link "Last »" at bounding box center [892, 438] width 31 height 16
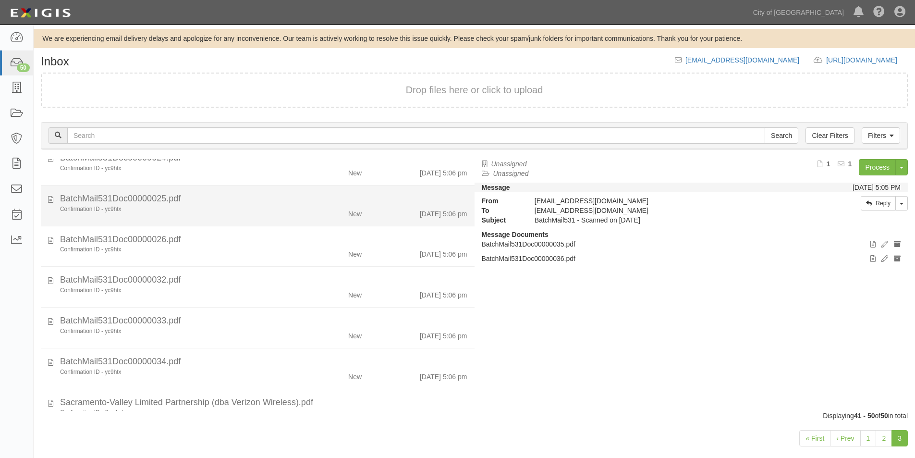
scroll to position [160, 0]
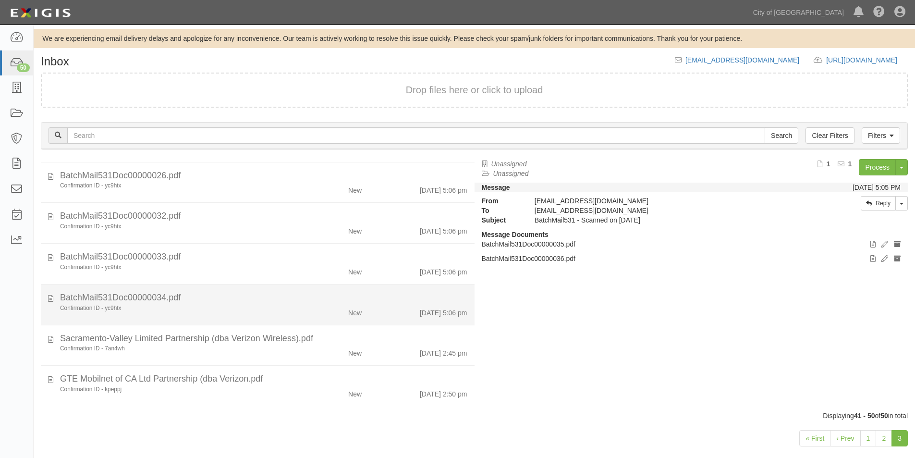
click at [272, 292] on div "BatchMail531Doc00000034.pdf" at bounding box center [263, 298] width 407 height 12
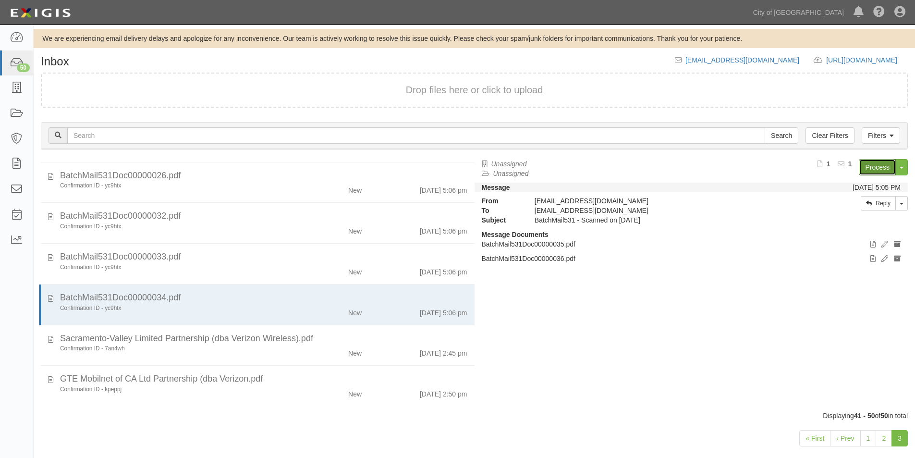
click at [869, 164] on link "Process" at bounding box center [877, 167] width 37 height 16
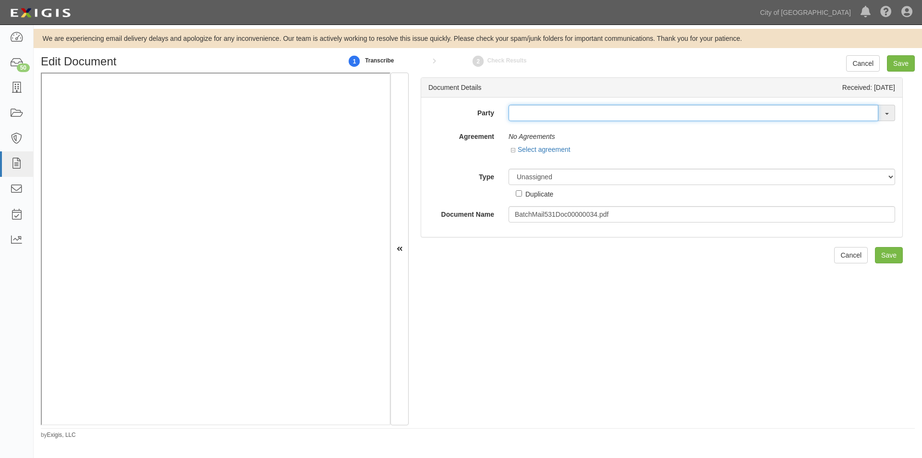
click at [514, 115] on input "text" at bounding box center [694, 113] width 370 height 16
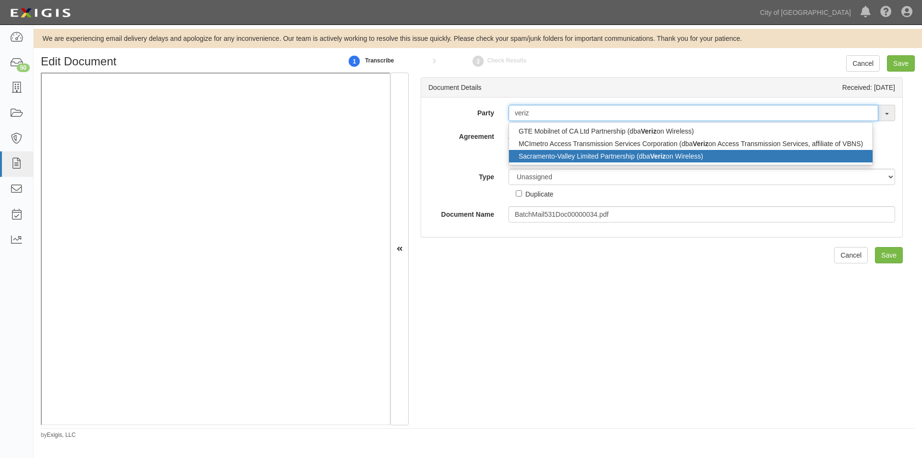
type input "veriz"
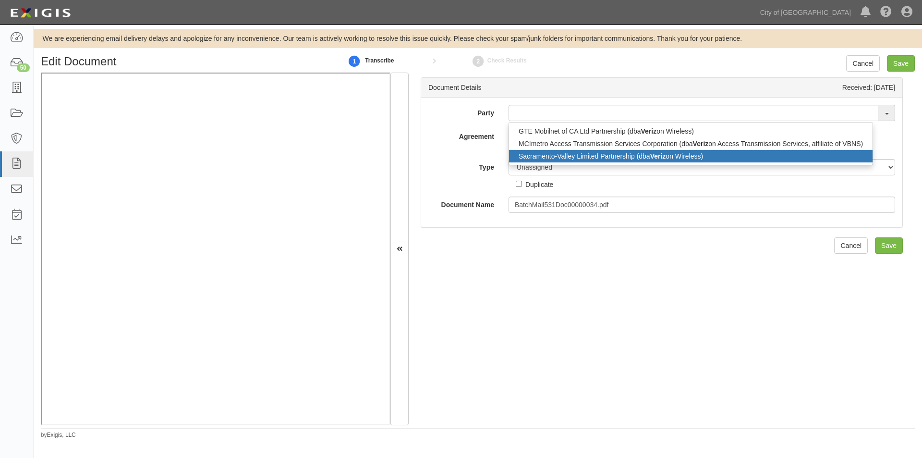
click at [517, 153] on link "Sacramento-Valley Limited Partnership (dba Veriz on Wireless)" at bounding box center [691, 156] width 364 height 12
type input "Sacramento-Valley Limited Partnership (dba Verizon Wireless)"
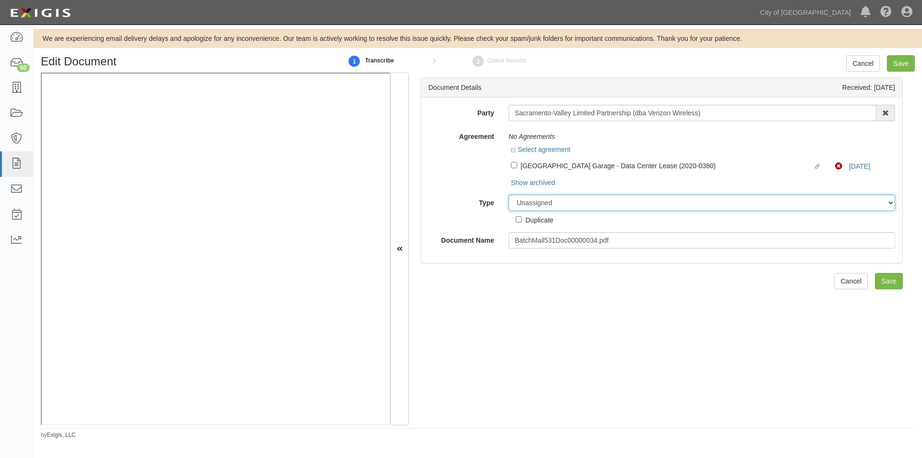
click at [623, 202] on select "Unassigned Binder Cancellation Notice Certificate Contract Endorsement Insuranc…" at bounding box center [702, 203] width 387 height 16
select select "OtherDetail"
click at [896, 62] on input "Save" at bounding box center [901, 63] width 28 height 16
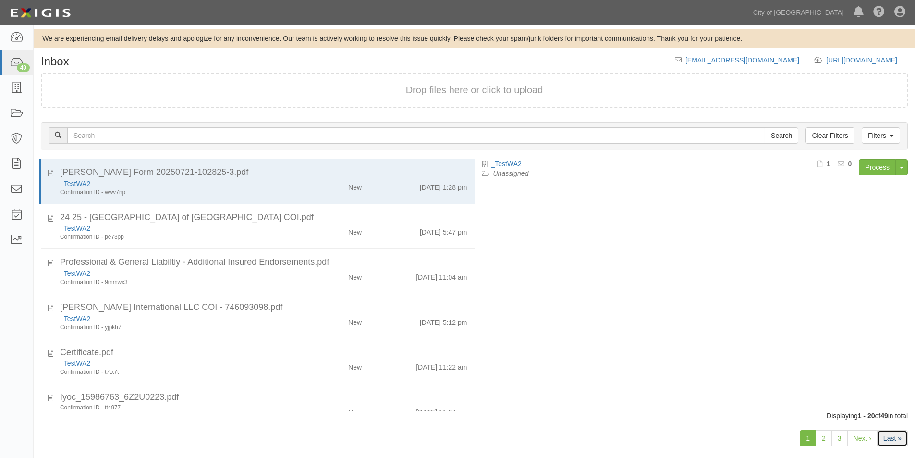
click at [890, 436] on link "Last »" at bounding box center [892, 438] width 31 height 16
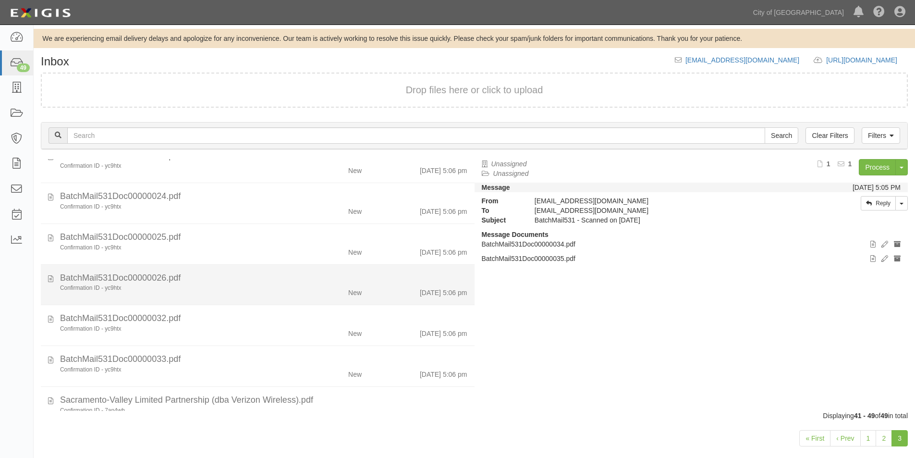
scroll to position [96, 0]
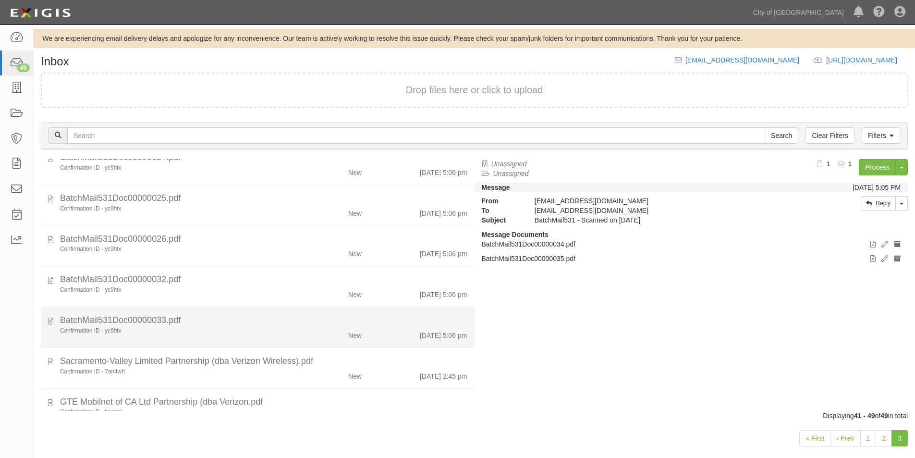
click at [238, 319] on div "BatchMail531Doc00000033.pdf" at bounding box center [263, 320] width 407 height 12
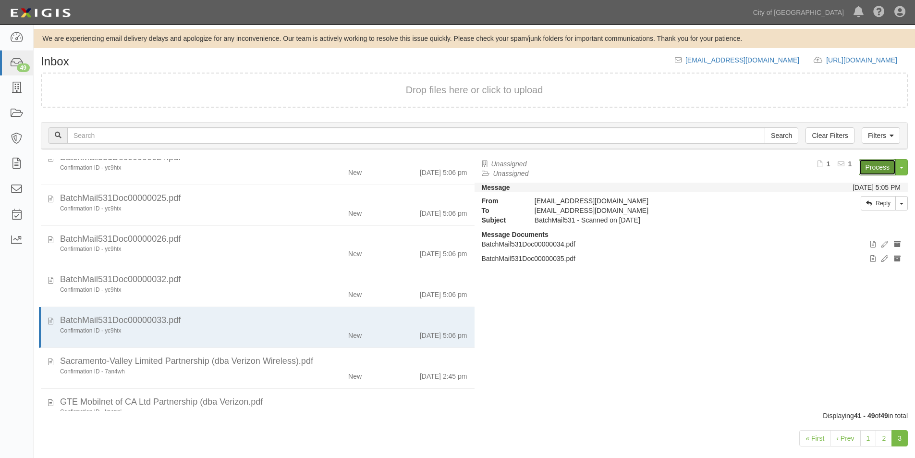
click at [875, 169] on link "Process" at bounding box center [877, 167] width 37 height 16
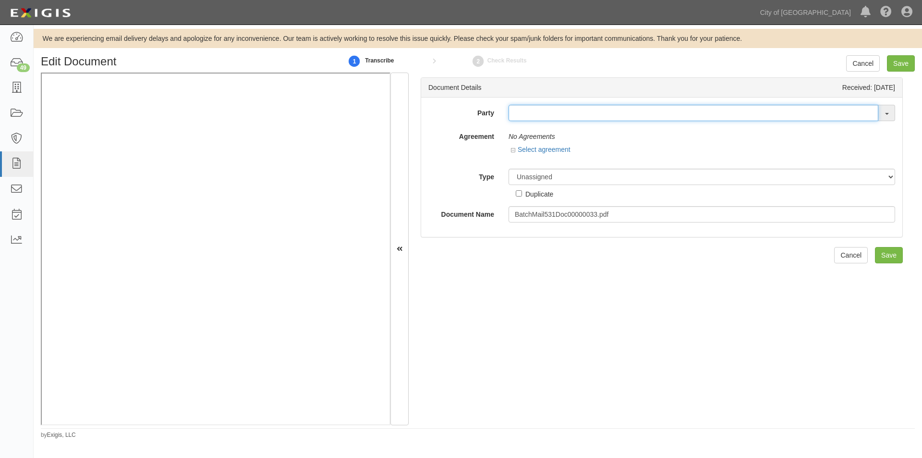
click at [584, 111] on input "text" at bounding box center [694, 113] width 370 height 16
type input "gte"
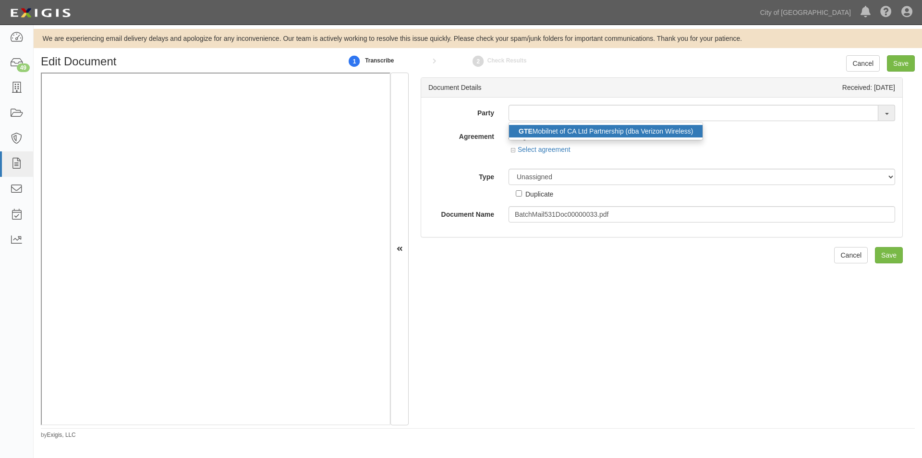
click at [578, 132] on link "GTE Mobilnet of CA Ltd Partnership (dba Verizon Wireless)" at bounding box center [606, 131] width 194 height 12
type input "GTE Mobilnet of CA Ltd Partnership (dba Verizon Wireless)"
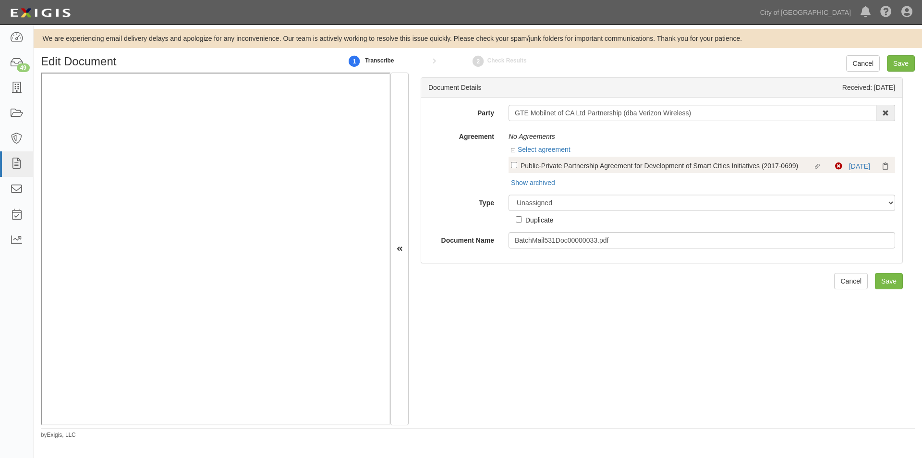
click at [509, 162] on div "Linked agreement Public-Private Partnership Agreement for Development of Smart …" at bounding box center [702, 165] width 387 height 16
click at [513, 165] on input "Linked agreement Public-Private Partnership Agreement for Development of Smart …" at bounding box center [514, 165] width 6 height 6
checkbox input "true"
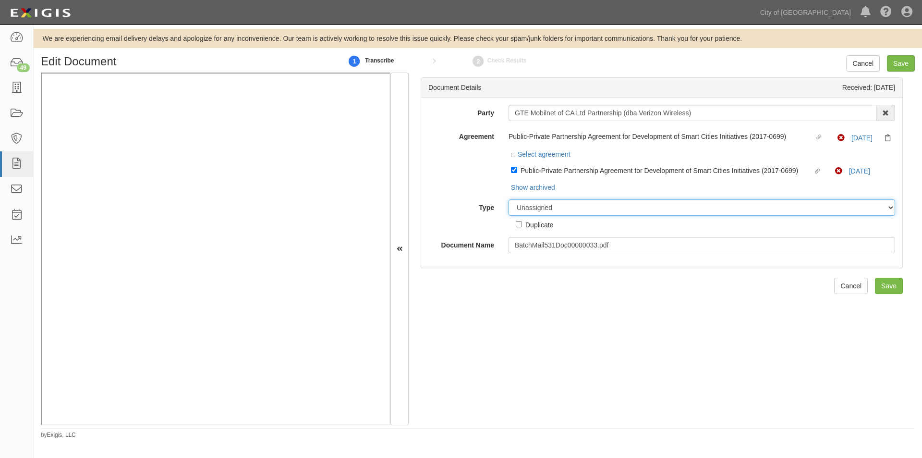
click at [611, 207] on select "Unassigned Binder Cancellation Notice Certificate Contract Endorsement Insuranc…" at bounding box center [702, 207] width 387 height 16
select select "OtherDetail"
click at [509, 199] on select "Unassigned Binder Cancellation Notice Certificate Contract Endorsement Insuranc…" at bounding box center [702, 207] width 387 height 16
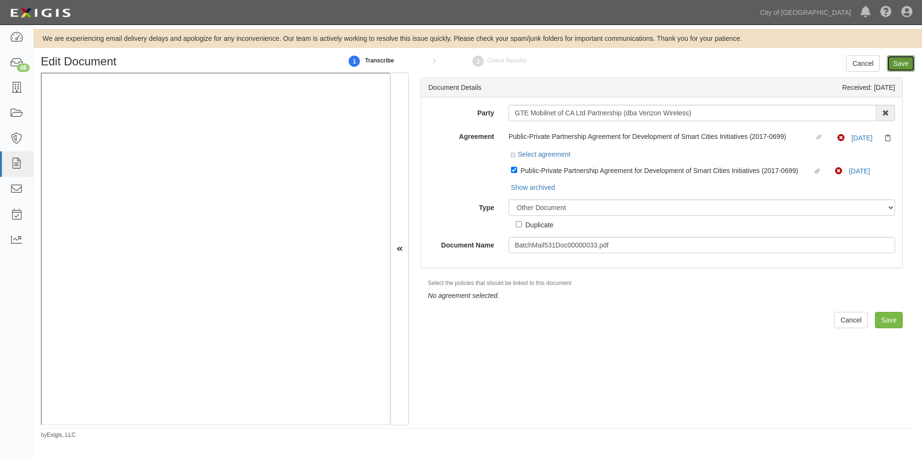
click at [909, 69] on input "Save" at bounding box center [901, 63] width 28 height 16
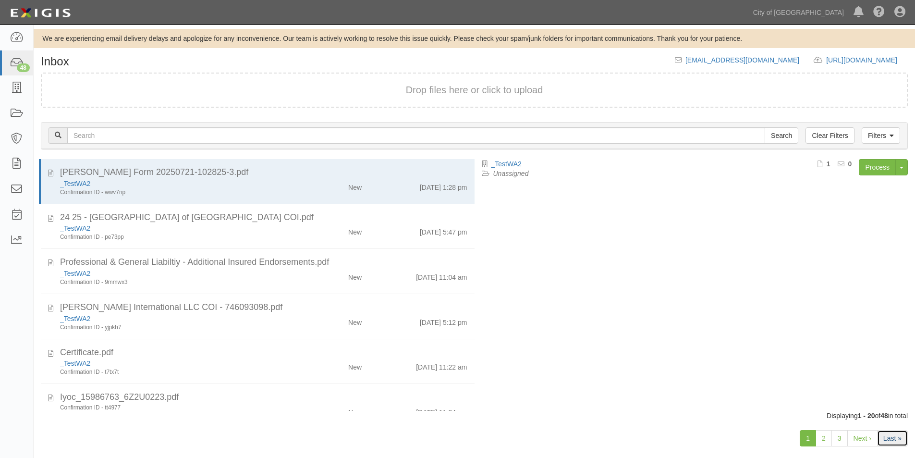
click at [895, 439] on link "Last »" at bounding box center [892, 438] width 31 height 16
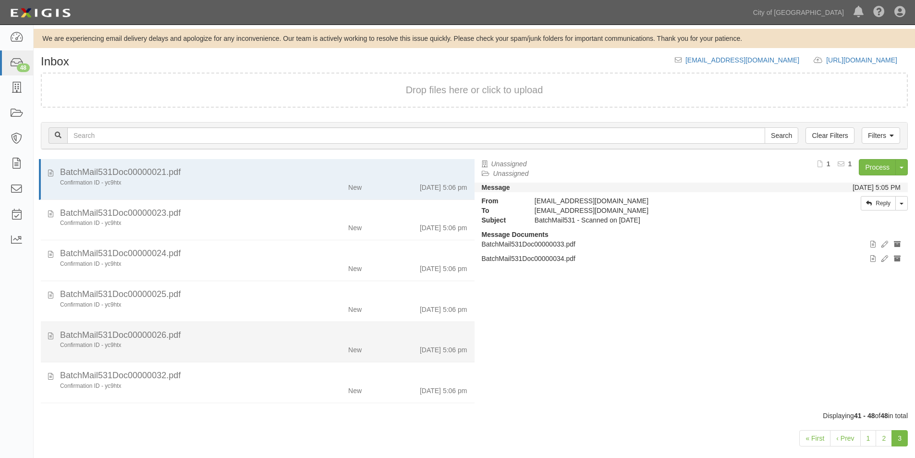
scroll to position [78, 0]
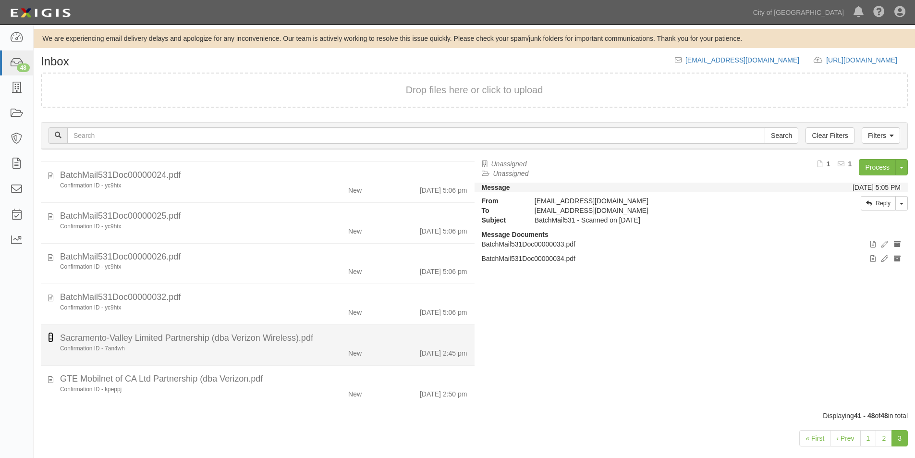
click at [52, 338] on icon at bounding box center [50, 337] width 5 height 11
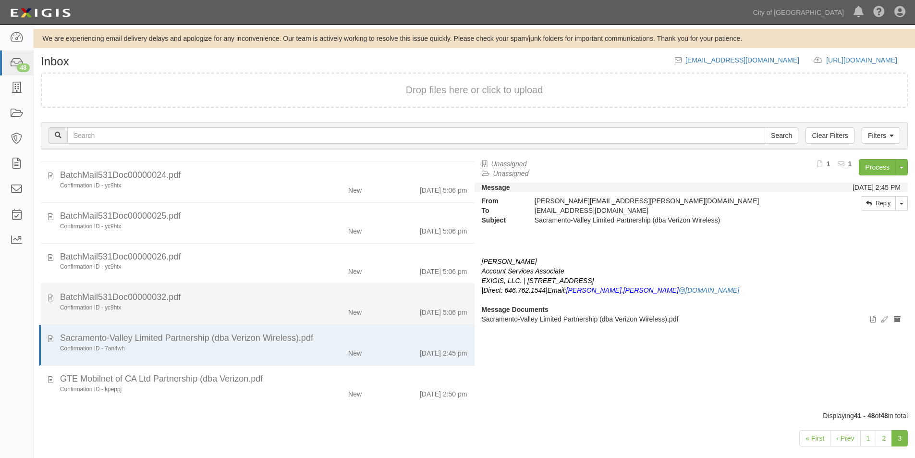
click at [137, 311] on div "Confirmation ID - yc9htx" at bounding box center [176, 308] width 232 height 8
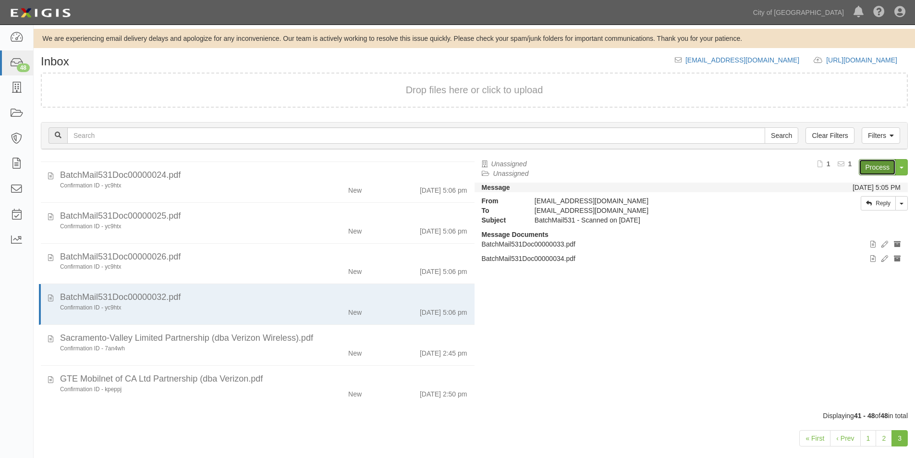
click at [876, 170] on link "Process" at bounding box center [877, 167] width 37 height 16
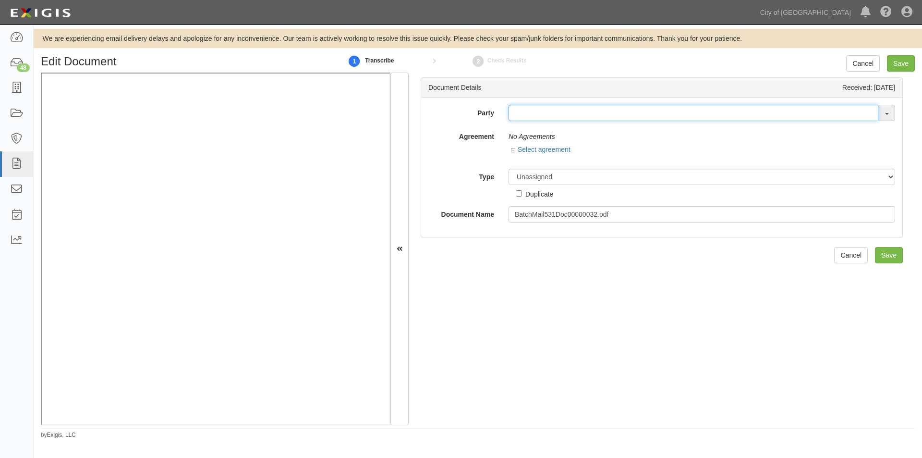
click at [526, 111] on input "text" at bounding box center [694, 113] width 370 height 16
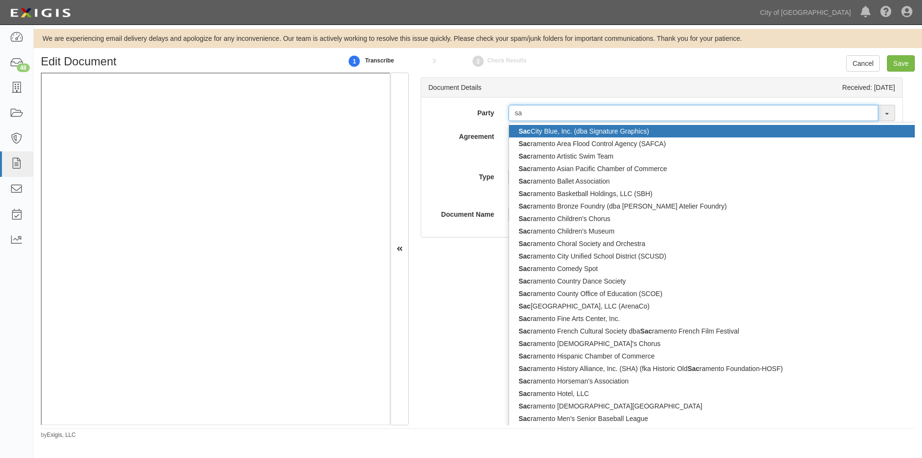
type input "s"
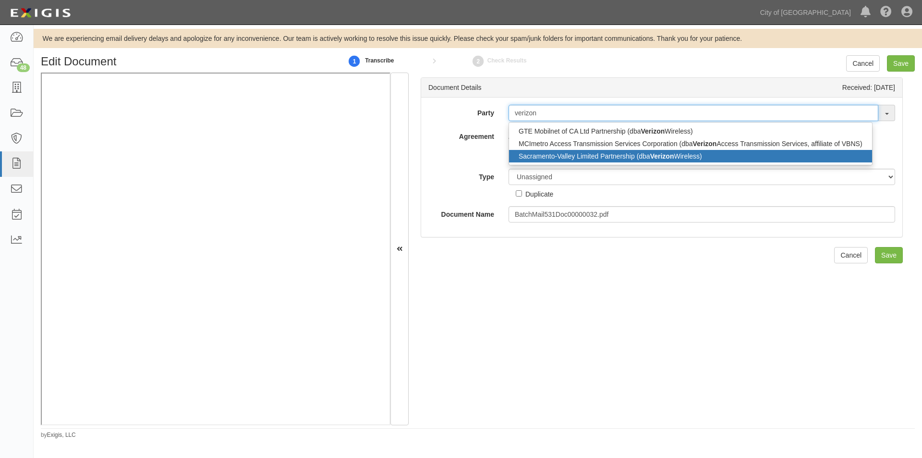
type input "verizon"
click at [553, 155] on link "Sacramento-Valley Limited Partnership (dba Verizon Wireless)" at bounding box center [690, 156] width 363 height 12
type input "Sacramento-Valley Limited Partnership (dba Verizon Wireless)"
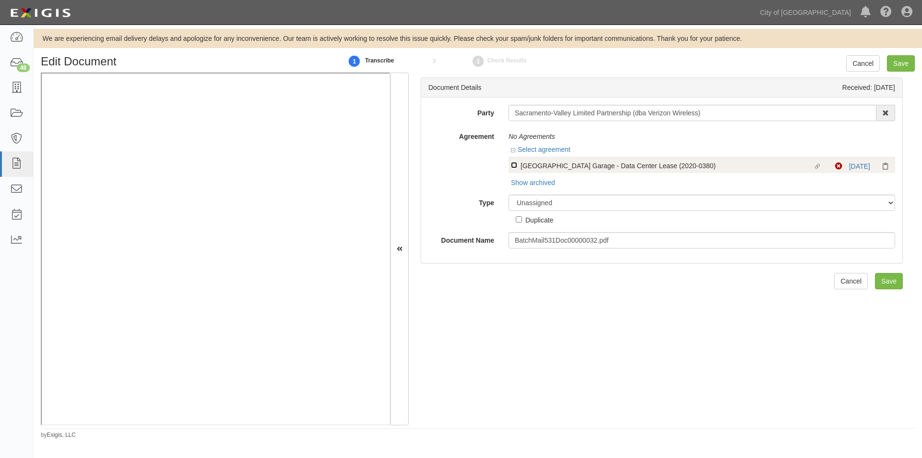
click at [512, 164] on input "Linked agreement City Hall Garage - Data Center Lease (2020-0380) Linked agreem…" at bounding box center [514, 165] width 6 height 6
checkbox input "true"
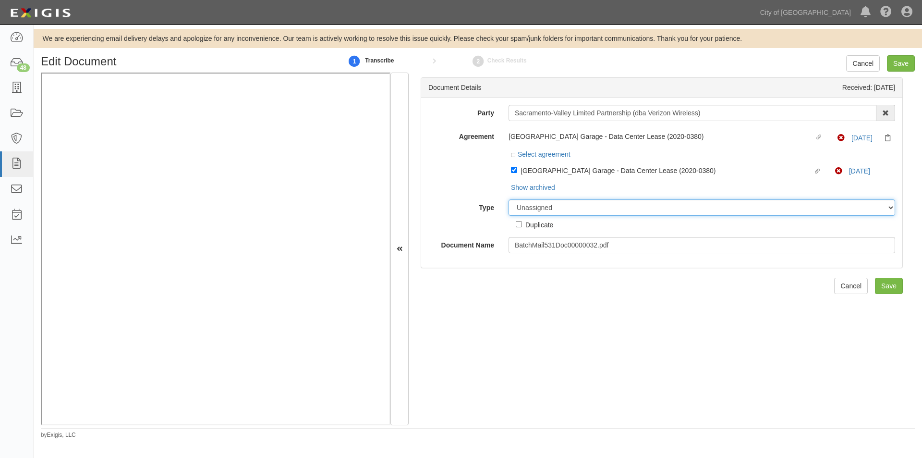
click at [536, 205] on select "Unassigned Binder Cancellation Notice Certificate Contract Endorsement Insuranc…" at bounding box center [702, 207] width 387 height 16
select select "OtherDetail"
click at [509, 199] on select "Unassigned Binder Cancellation Notice Certificate Contract Endorsement Insuranc…" at bounding box center [702, 207] width 387 height 16
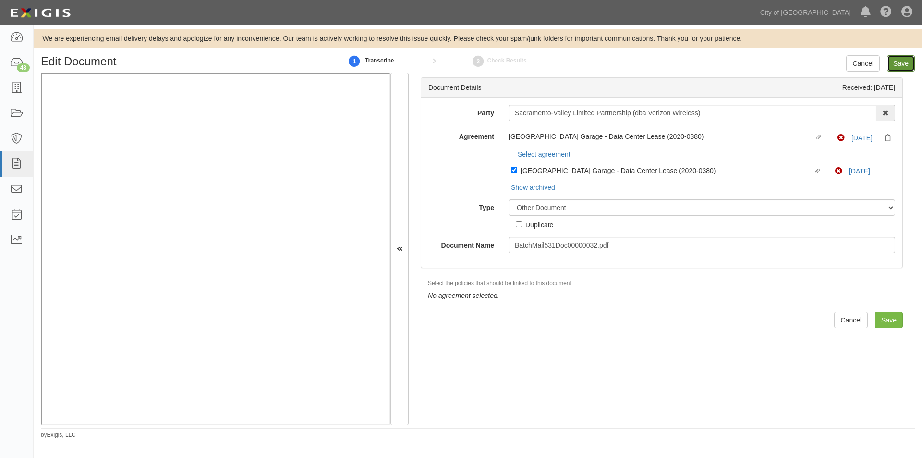
click at [905, 67] on input "Save" at bounding box center [901, 63] width 28 height 16
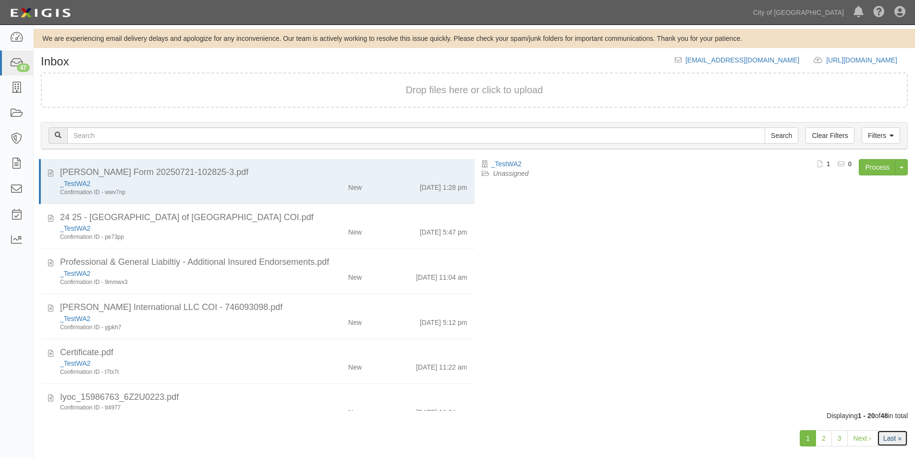
click at [891, 434] on link "Last »" at bounding box center [892, 438] width 31 height 16
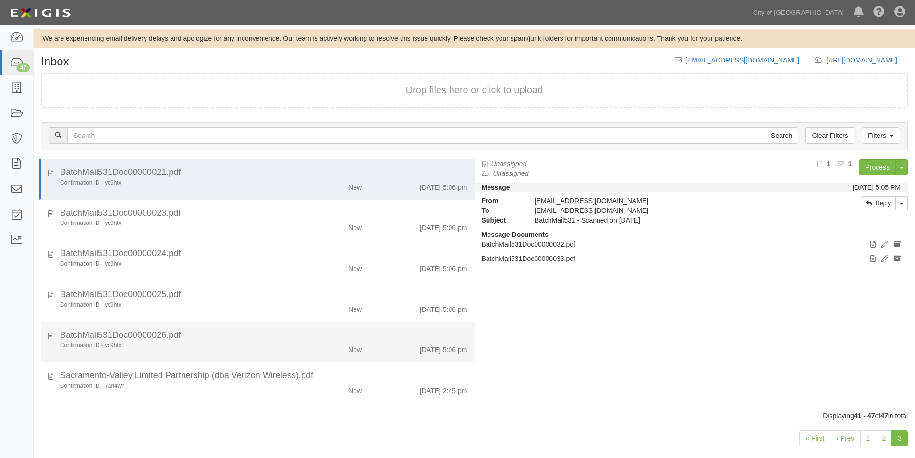
click at [217, 325] on li "BatchMail531Doc00000026.pdf Confirmation ID - yc9htx New 8/18/25 5:06 pm" at bounding box center [258, 342] width 434 height 41
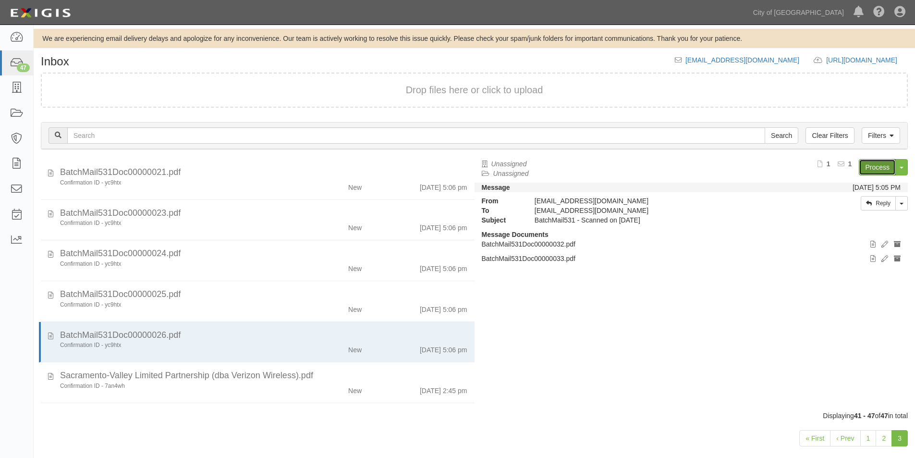
click at [870, 167] on link "Process" at bounding box center [877, 167] width 37 height 16
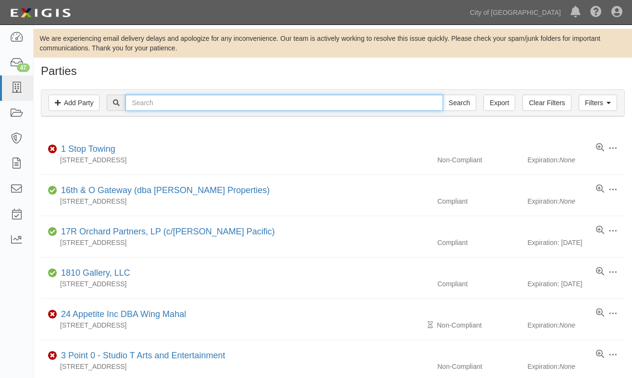
drag, startPoint x: 0, startPoint y: 0, endPoint x: 153, endPoint y: 104, distance: 184.7
click at [153, 104] on input "text" at bounding box center [283, 103] width 317 height 16
type input "skyhawk"
click at [442, 95] on input "Search" at bounding box center [459, 103] width 34 height 16
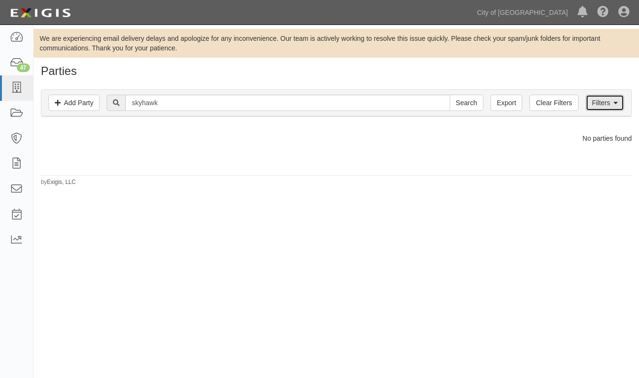
click at [590, 104] on link "Filters" at bounding box center [605, 103] width 38 height 16
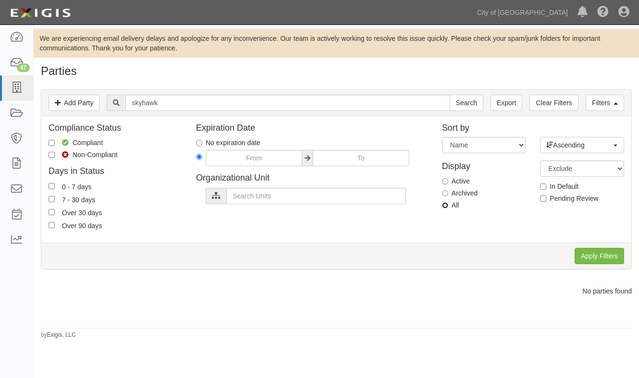
click at [445, 206] on input "All" at bounding box center [445, 205] width 6 height 6
radio input "true"
click at [587, 257] on input "Apply Filters" at bounding box center [599, 256] width 49 height 16
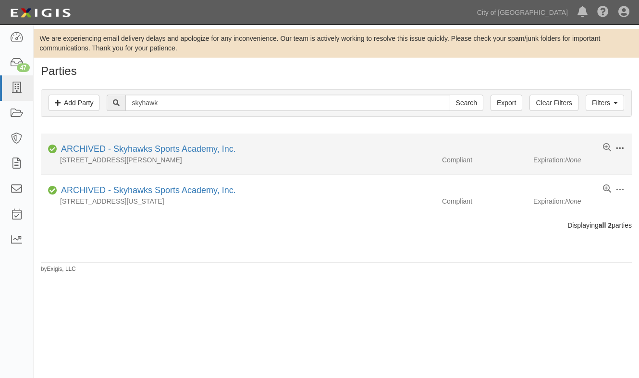
click at [622, 148] on span at bounding box center [619, 148] width 9 height 9
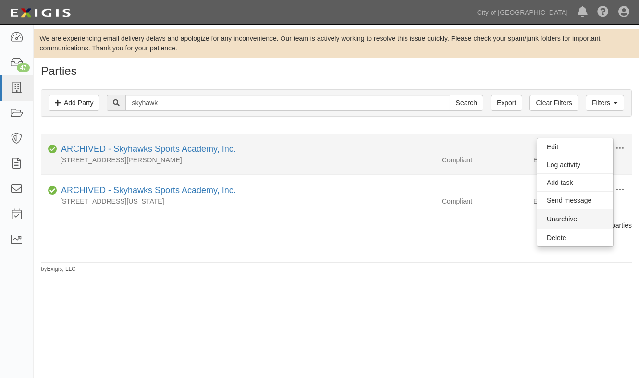
click at [560, 218] on button "Unarchive" at bounding box center [575, 218] width 76 height 19
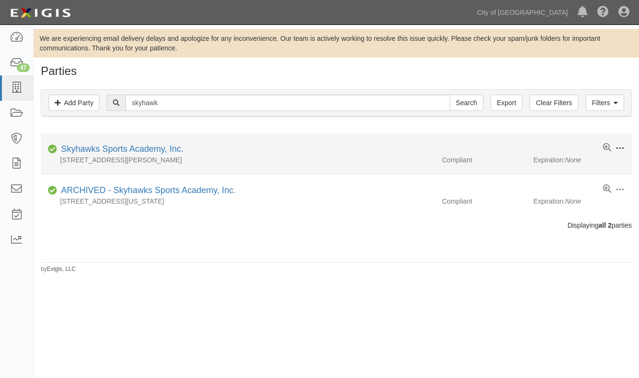
click at [622, 149] on span at bounding box center [619, 148] width 9 height 9
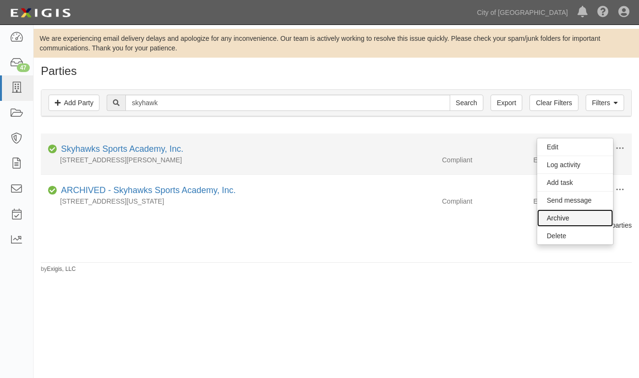
click at [563, 221] on link "Archive" at bounding box center [575, 217] width 76 height 17
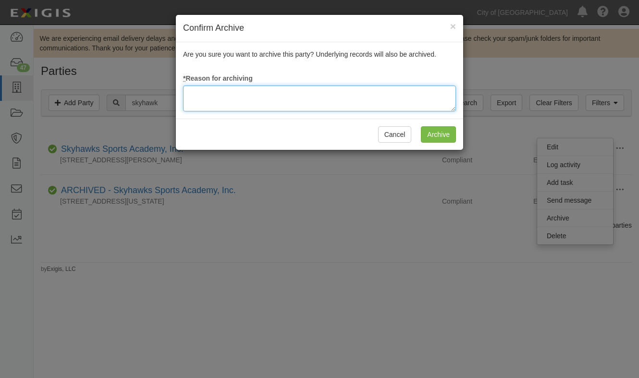
click at [308, 101] on textarea at bounding box center [319, 99] width 273 height 26
type textarea "update"
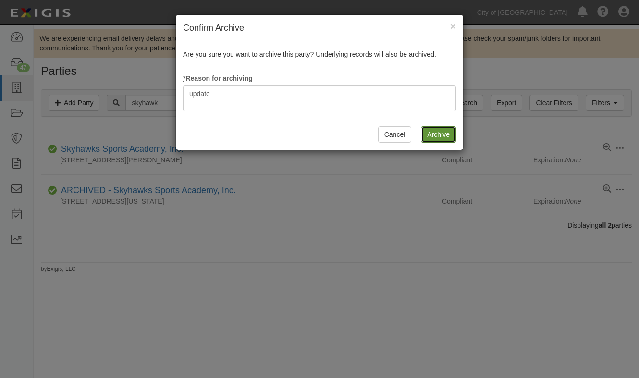
click at [444, 136] on input "Archive" at bounding box center [438, 134] width 35 height 16
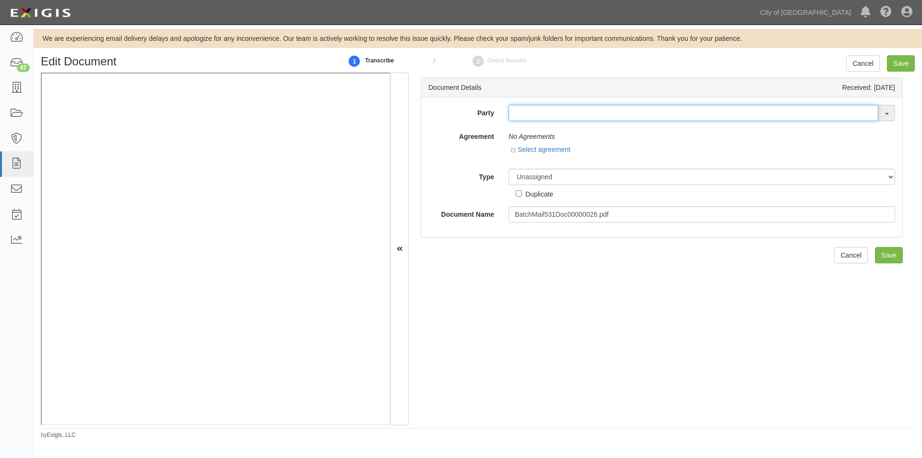
click at [529, 119] on input "text" at bounding box center [694, 113] width 370 height 16
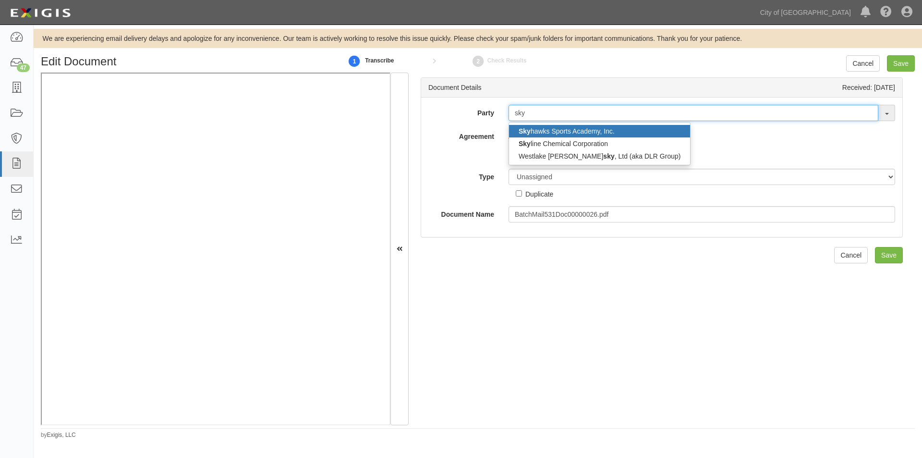
type input "sky"
click at [539, 131] on link "Sky hawks Sports Academy, Inc." at bounding box center [599, 131] width 181 height 12
type input "Skyhawks Sports Academy, Inc."
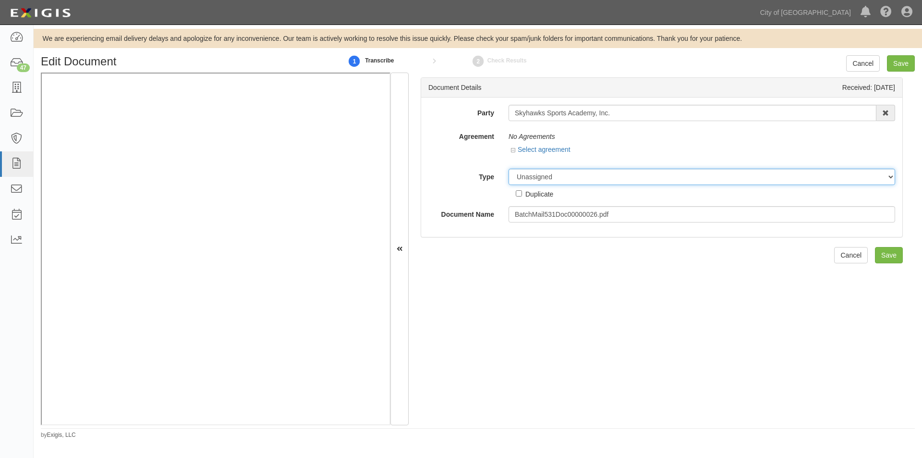
click at [539, 182] on select "Unassigned Binder Cancellation Notice Certificate Contract Endorsement Insuranc…" at bounding box center [702, 177] width 387 height 16
select select "OtherDetail"
click at [509, 169] on select "Unassigned Binder Cancellation Notice Certificate Contract Endorsement Insuranc…" at bounding box center [702, 177] width 387 height 16
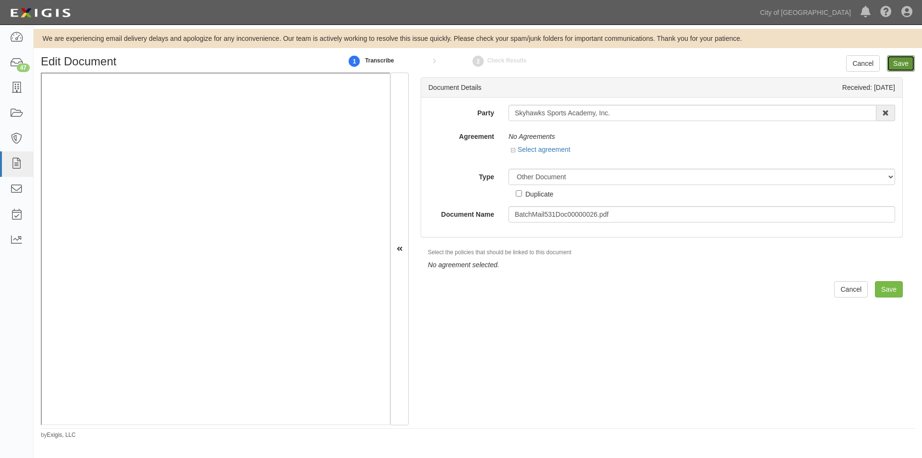
click at [902, 64] on input "Save" at bounding box center [901, 63] width 28 height 16
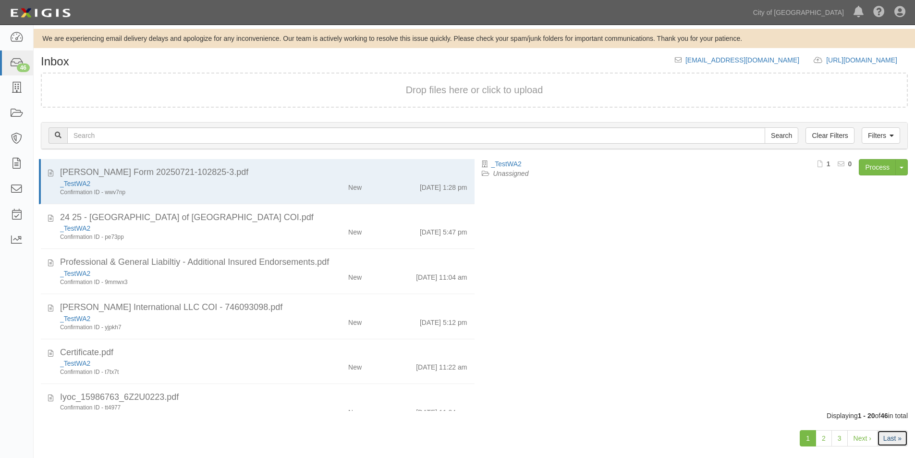
click at [893, 441] on link "Last »" at bounding box center [892, 438] width 31 height 16
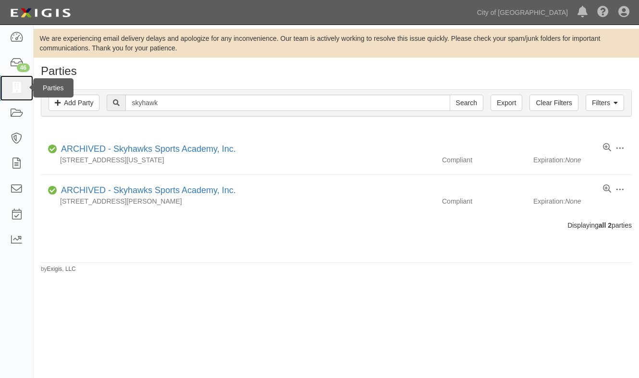
click at [19, 87] on icon at bounding box center [16, 88] width 13 height 11
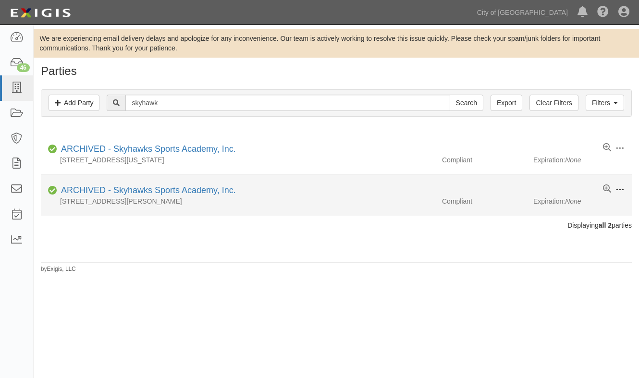
click at [617, 189] on span at bounding box center [619, 189] width 9 height 9
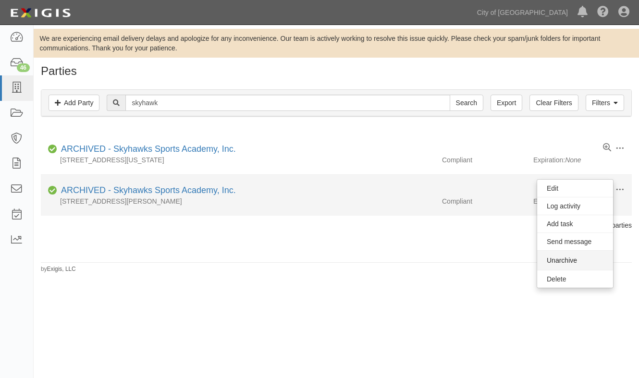
click at [566, 262] on button "Unarchive" at bounding box center [575, 260] width 76 height 19
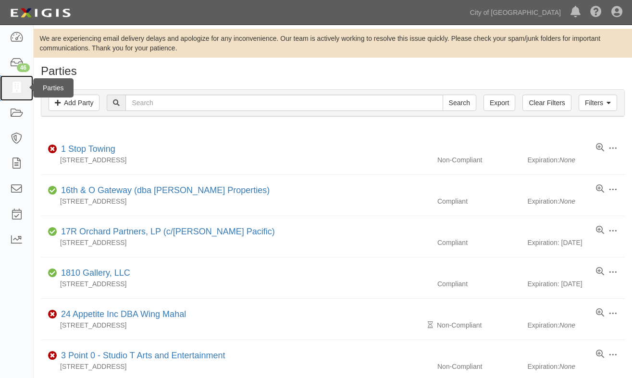
click at [18, 84] on icon at bounding box center [16, 88] width 13 height 11
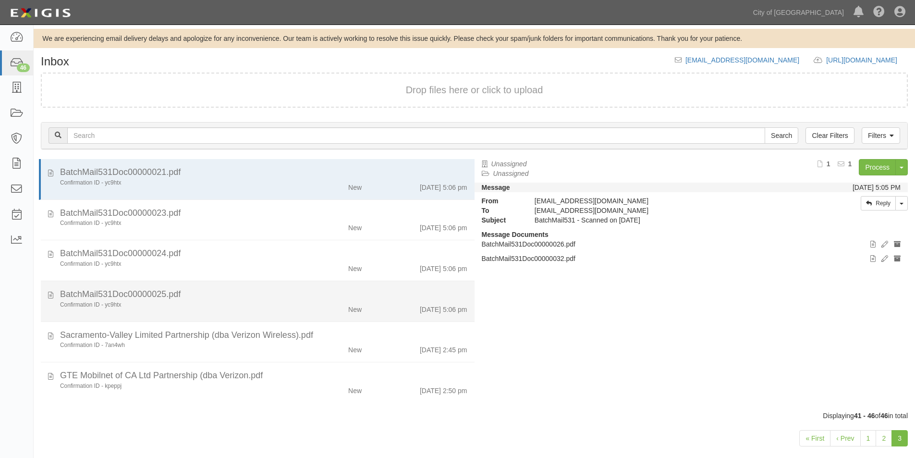
click at [177, 290] on div "BatchMail531Doc00000025.pdf" at bounding box center [263, 294] width 407 height 12
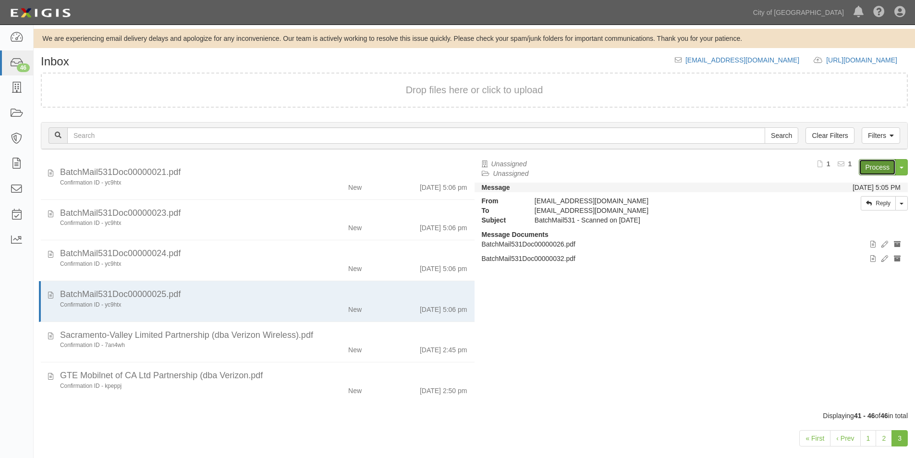
click at [883, 166] on link "Process" at bounding box center [877, 167] width 37 height 16
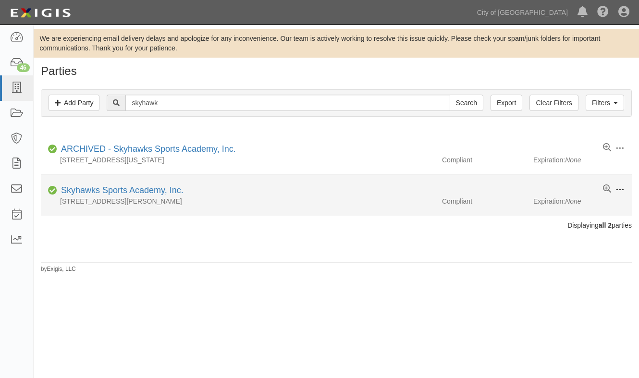
click at [617, 189] on span at bounding box center [619, 189] width 9 height 9
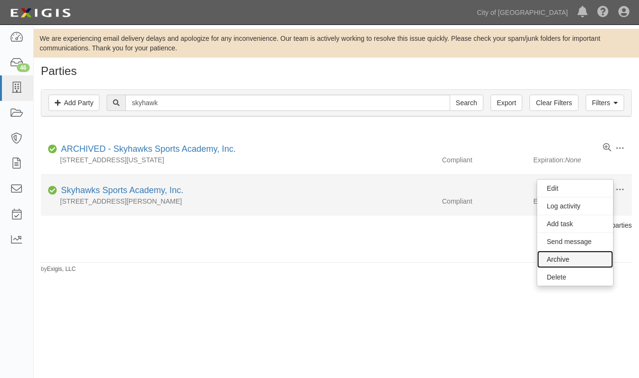
click at [561, 260] on link "Archive" at bounding box center [575, 259] width 76 height 17
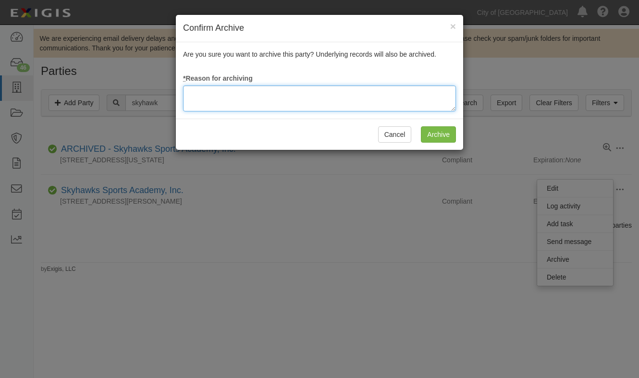
click at [285, 99] on textarea at bounding box center [319, 99] width 273 height 26
type textarea "update"
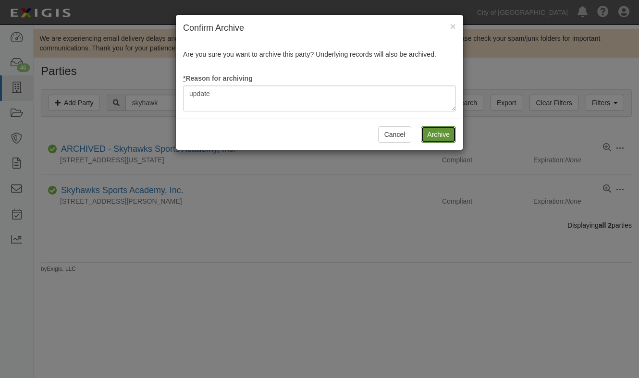
click at [428, 133] on input "Archive" at bounding box center [438, 134] width 35 height 16
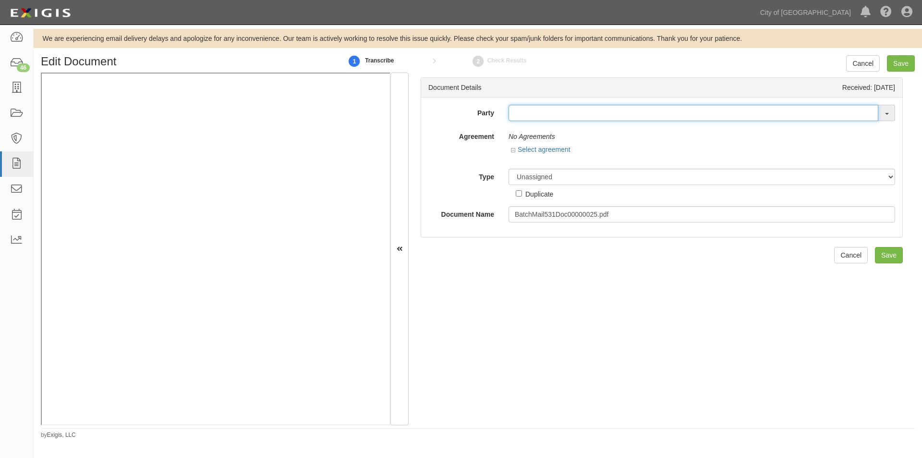
click at [513, 115] on input "text" at bounding box center [694, 113] width 370 height 16
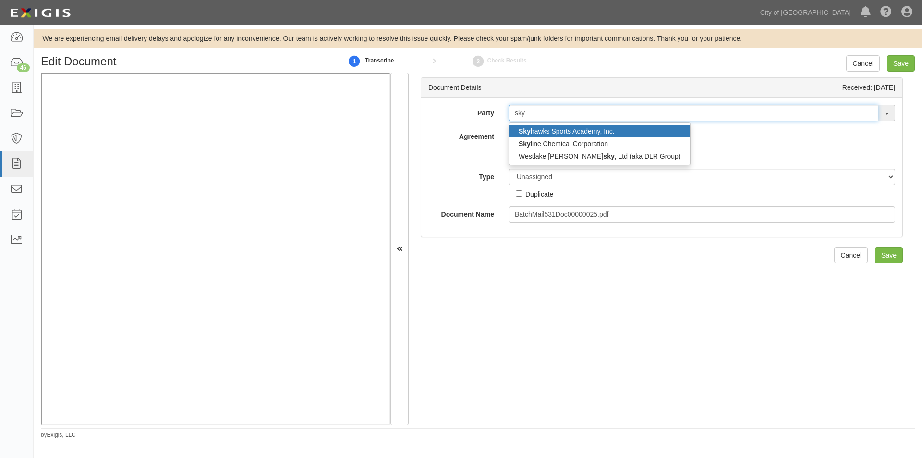
type input "sky"
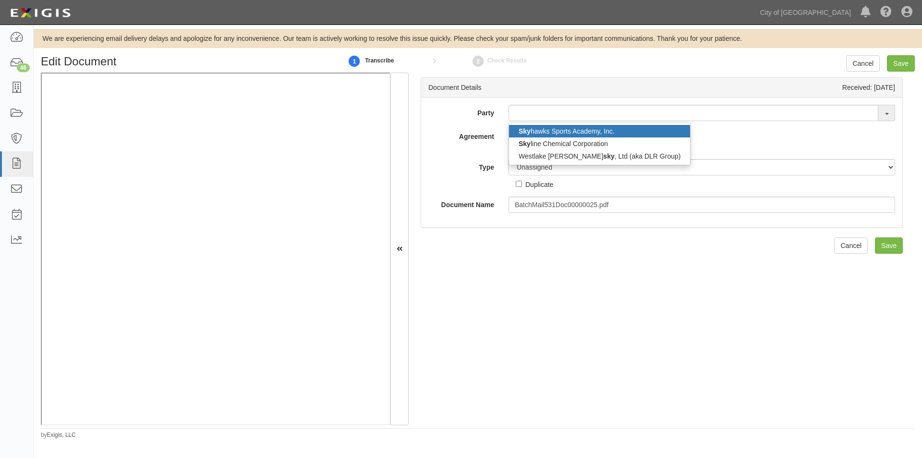
click at [537, 129] on link "Sky hawks Sports Academy, Inc." at bounding box center [599, 131] width 181 height 12
type input "Skyhawks Sports Academy, Inc."
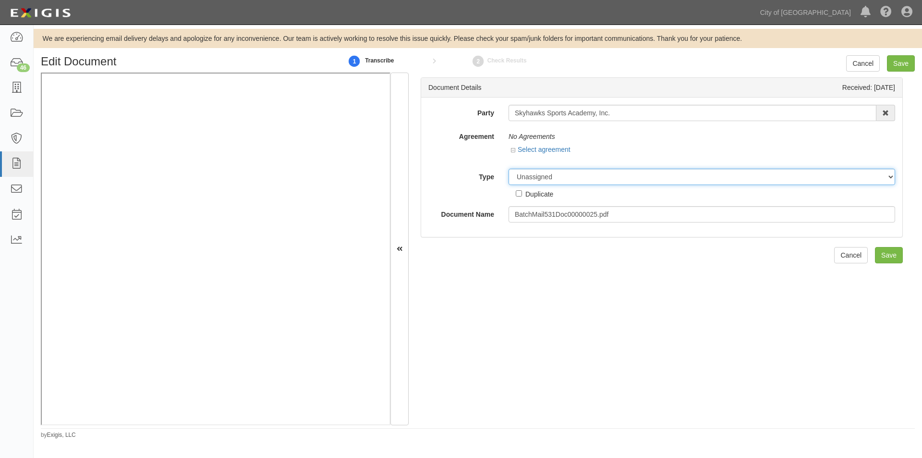
click at [553, 177] on select "Unassigned Binder Cancellation Notice Certificate Contract Endorsement Insuranc…" at bounding box center [702, 177] width 387 height 16
select select "OtherDetail"
click at [509, 169] on select "Unassigned Binder Cancellation Notice Certificate Contract Endorsement Insuranc…" at bounding box center [702, 177] width 387 height 16
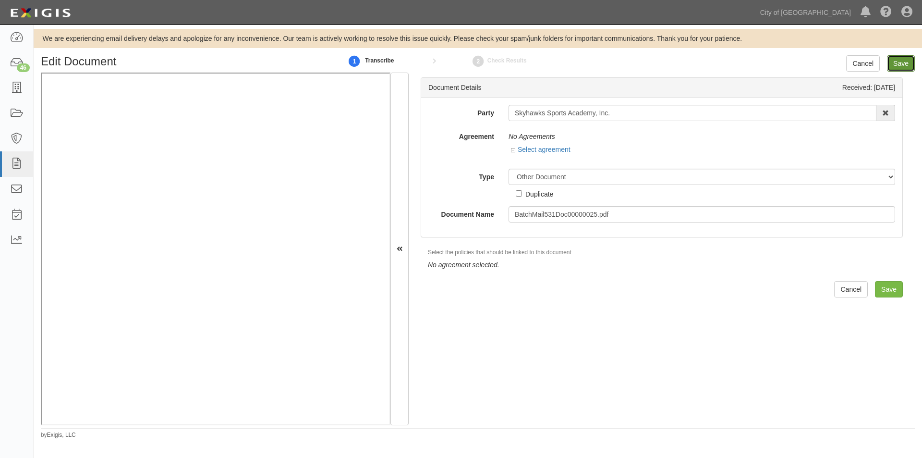
click at [900, 67] on input "Save" at bounding box center [901, 63] width 28 height 16
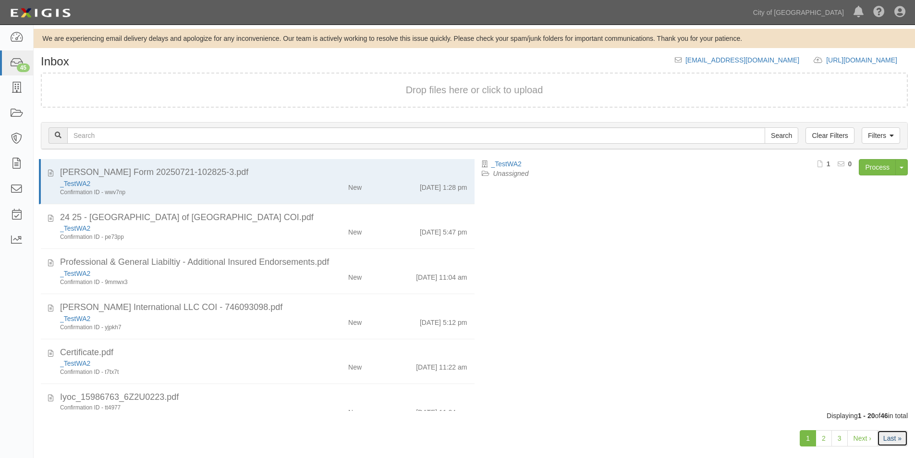
click at [892, 439] on link "Last »" at bounding box center [892, 438] width 31 height 16
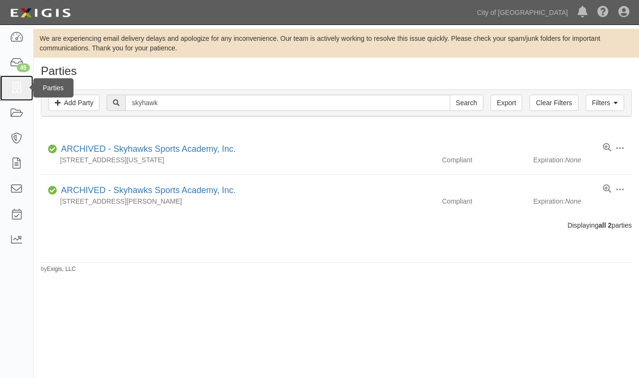
click at [16, 86] on icon at bounding box center [16, 88] width 13 height 11
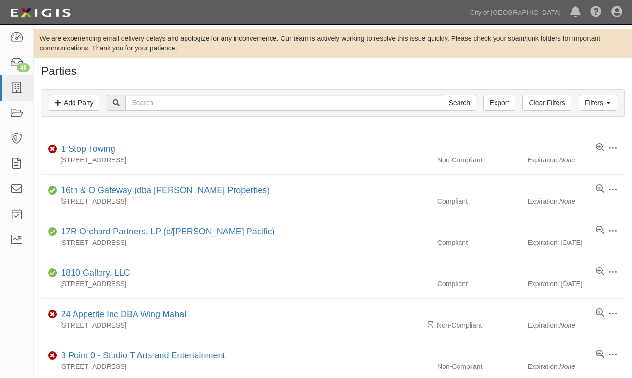
click at [63, 125] on div "Filters Add Party Clear Filters Export Search Filters Compliance Status Complia…" at bounding box center [333, 104] width 598 height 44
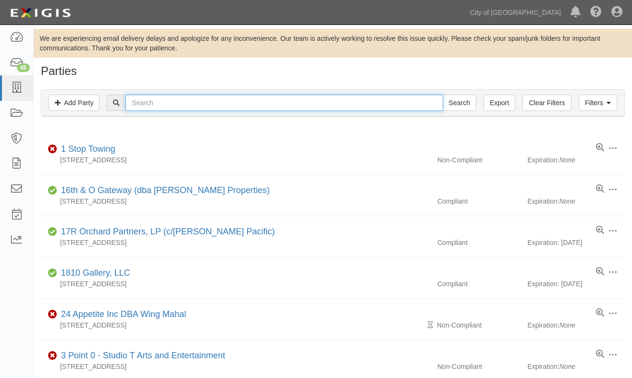
click at [150, 101] on input "text" at bounding box center [283, 103] width 317 height 16
type input "pts"
click at [442, 95] on input "Search" at bounding box center [459, 103] width 34 height 16
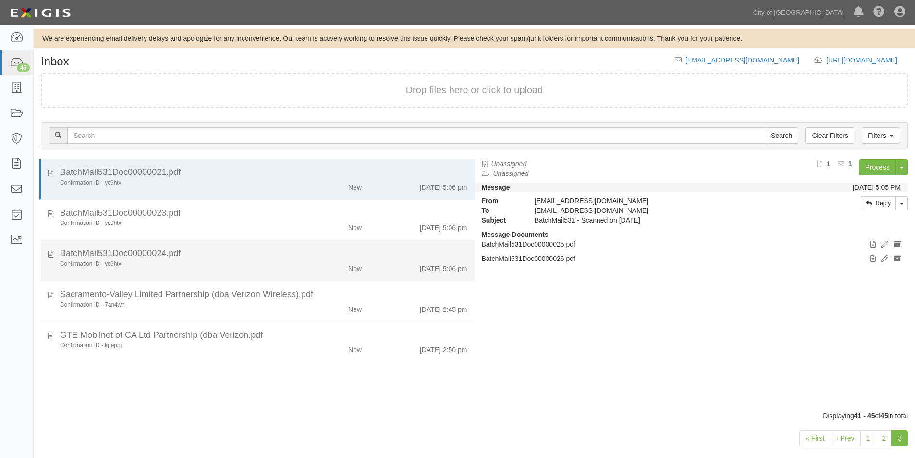
click at [201, 266] on div "Confirmation ID - yc9htx" at bounding box center [176, 264] width 232 height 8
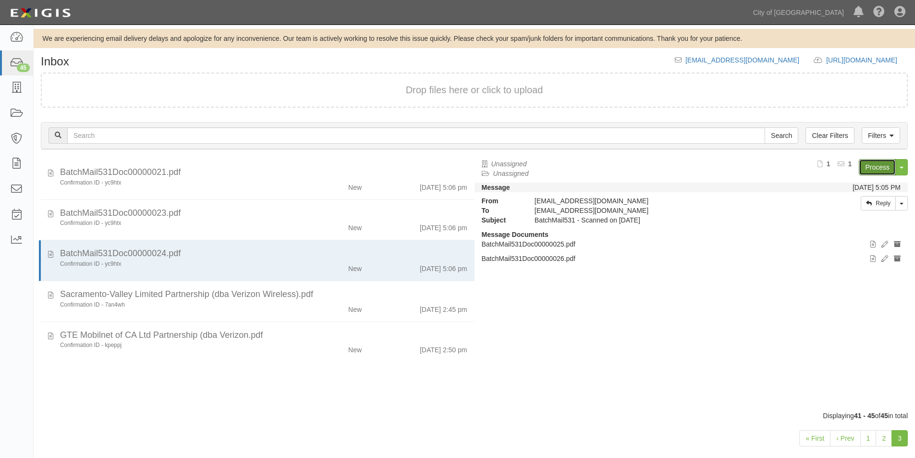
click at [877, 169] on link "Process" at bounding box center [877, 167] width 37 height 16
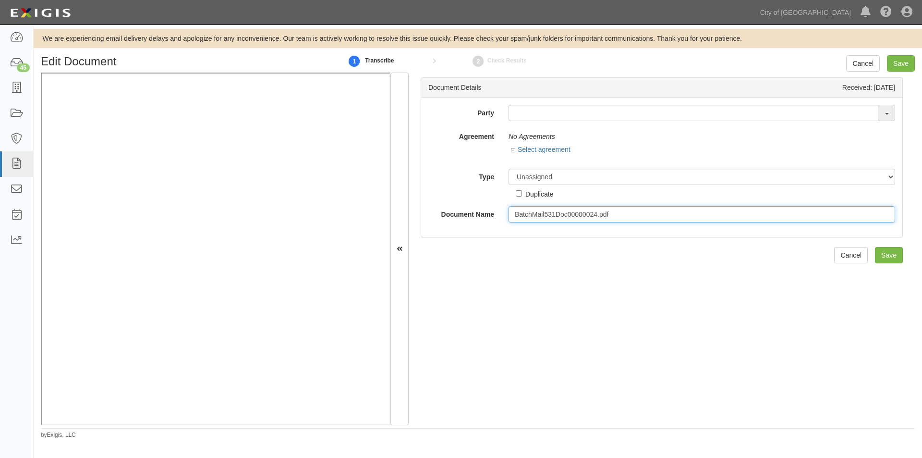
drag, startPoint x: 612, startPoint y: 217, endPoint x: 509, endPoint y: 218, distance: 102.8
click at [509, 218] on input "BatchMail531Doc00000024.pdf" at bounding box center [702, 214] width 387 height 16
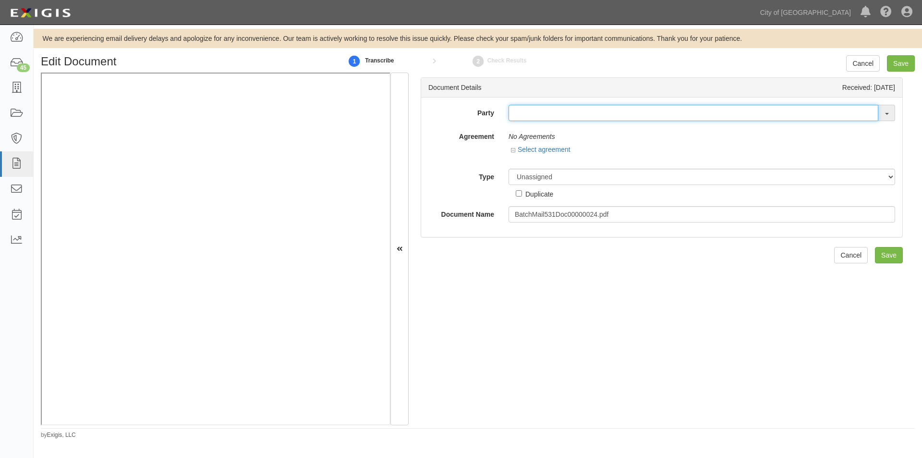
click at [541, 115] on input "text" at bounding box center [694, 113] width 370 height 16
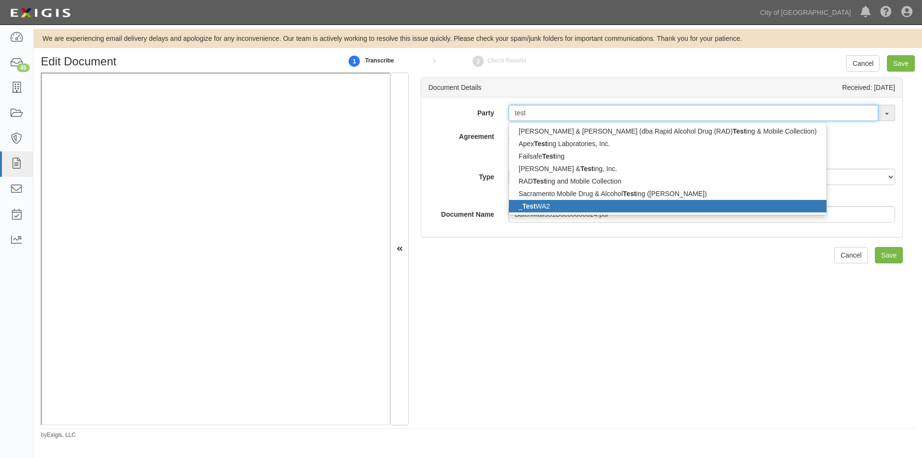
type input "test"
click at [575, 203] on link "_ Test WA2" at bounding box center [668, 206] width 318 height 12
type input "_TestWA2"
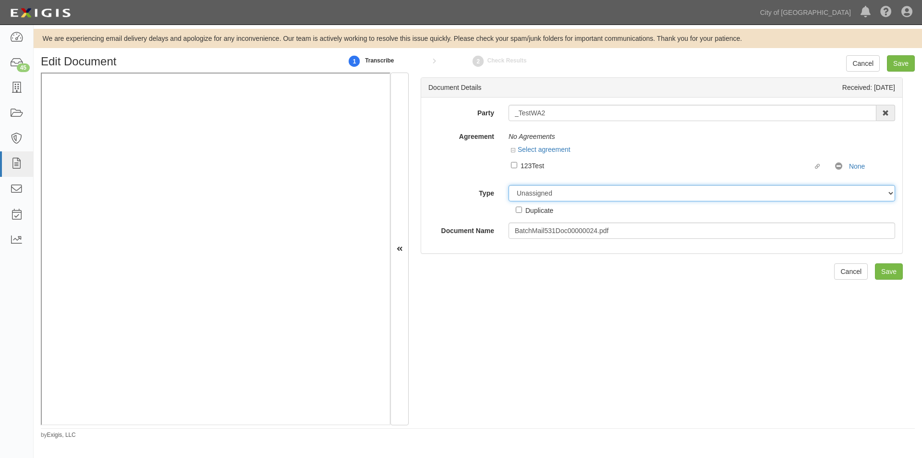
click at [563, 195] on select "Unassigned Binder Cancellation Notice Certificate Contract Endorsement Insuranc…" at bounding box center [702, 193] width 387 height 16
select select "OtherDetail"
click at [509, 185] on select "Unassigned Binder Cancellation Notice Certificate Contract Endorsement Insuranc…" at bounding box center [702, 193] width 387 height 16
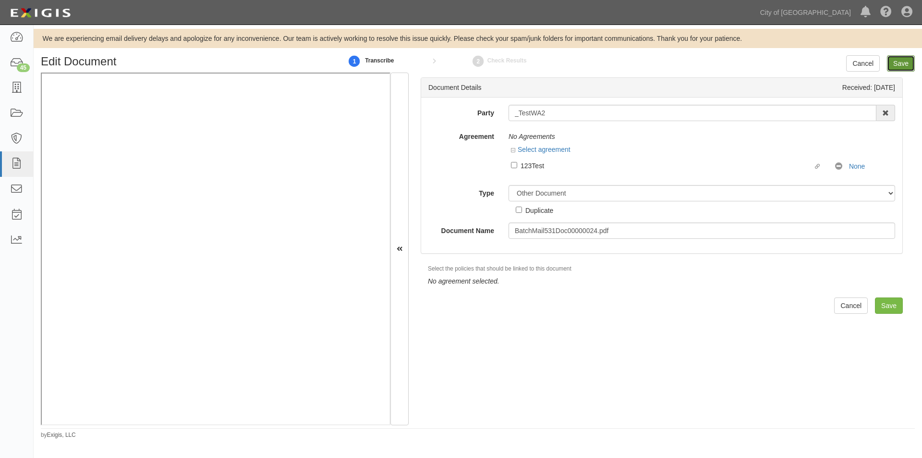
click at [897, 63] on input "Save" at bounding box center [901, 63] width 28 height 16
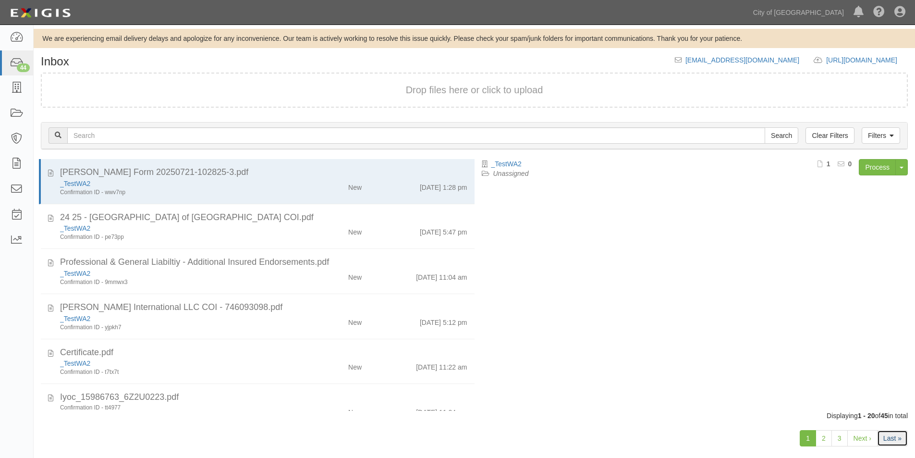
click at [885, 435] on link "Last »" at bounding box center [892, 438] width 31 height 16
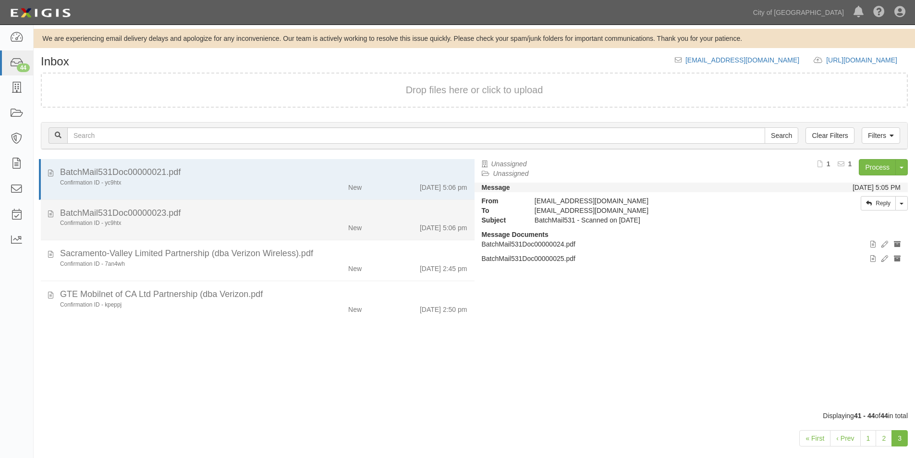
click at [201, 225] on div "Confirmation ID - yc9htx" at bounding box center [176, 223] width 232 height 8
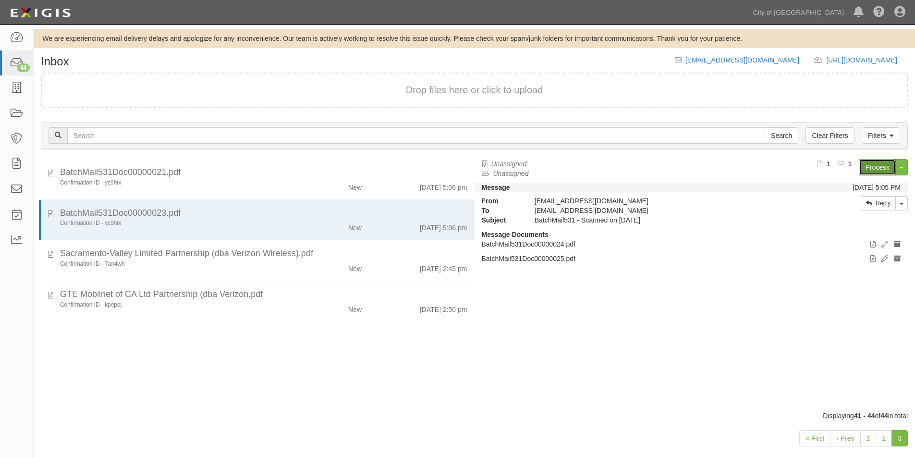
click at [885, 165] on link "Process" at bounding box center [877, 167] width 37 height 16
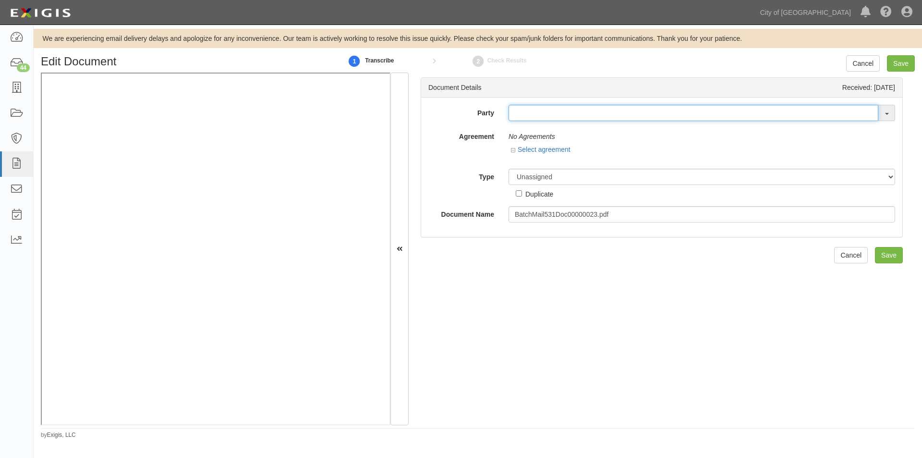
click at [528, 114] on input "text" at bounding box center [694, 113] width 370 height 16
type input "p"
type input "m"
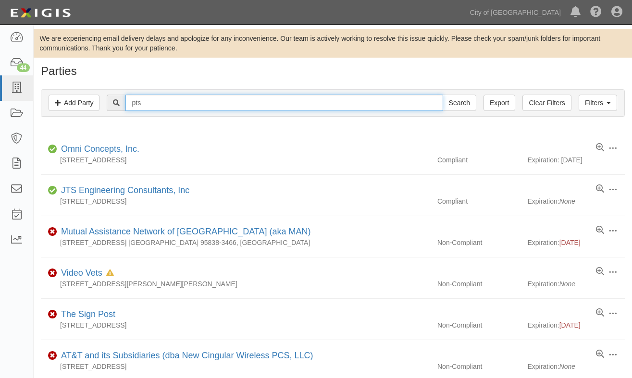
drag, startPoint x: 0, startPoint y: 0, endPoint x: 129, endPoint y: 99, distance: 163.1
click at [129, 99] on input "pts" at bounding box center [283, 103] width 317 height 16
type input "masonry"
click at [442, 95] on input "Search" at bounding box center [459, 103] width 34 height 16
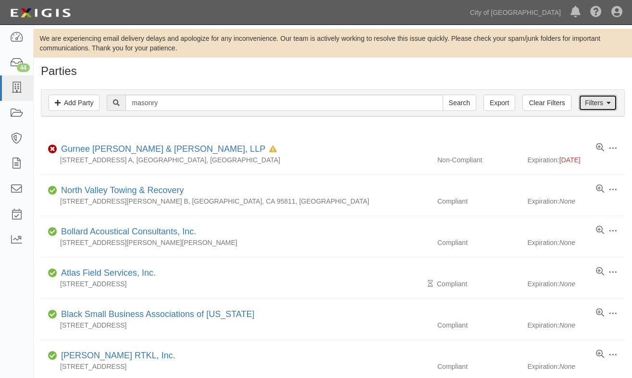
click at [588, 103] on link "Filters" at bounding box center [597, 103] width 38 height 16
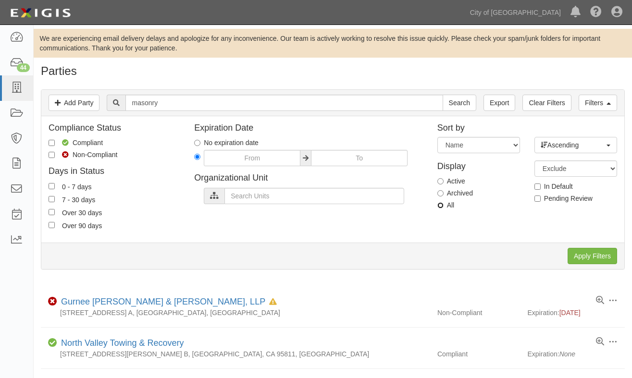
click at [440, 205] on input "All" at bounding box center [440, 205] width 6 height 6
radio input "true"
click at [581, 258] on input "Apply Filters" at bounding box center [591, 256] width 49 height 16
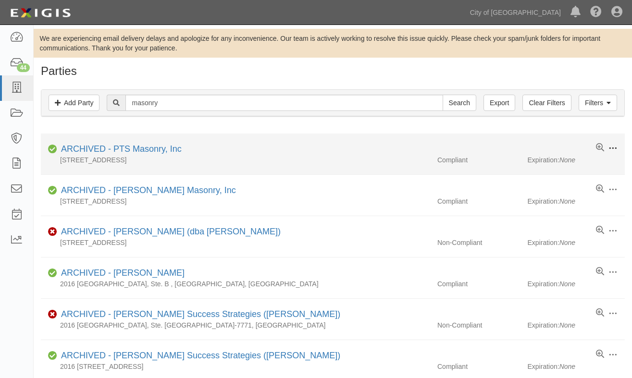
click at [611, 144] on span at bounding box center [612, 148] width 9 height 9
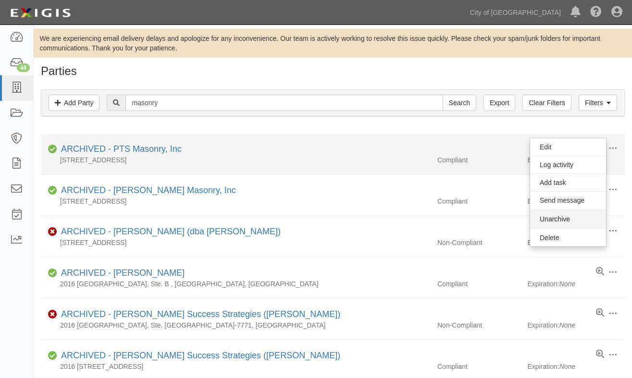
click at [550, 221] on button "Unarchive" at bounding box center [568, 218] width 76 height 19
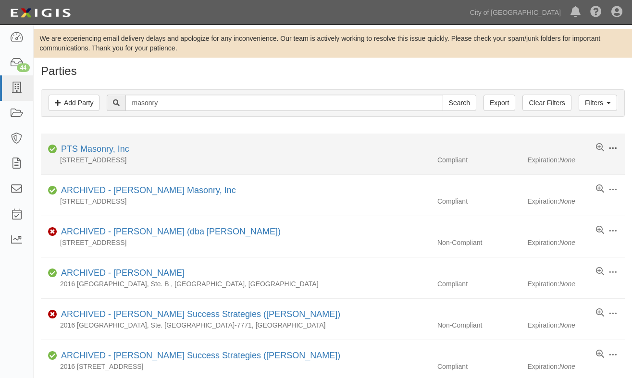
click at [615, 148] on span at bounding box center [612, 148] width 9 height 9
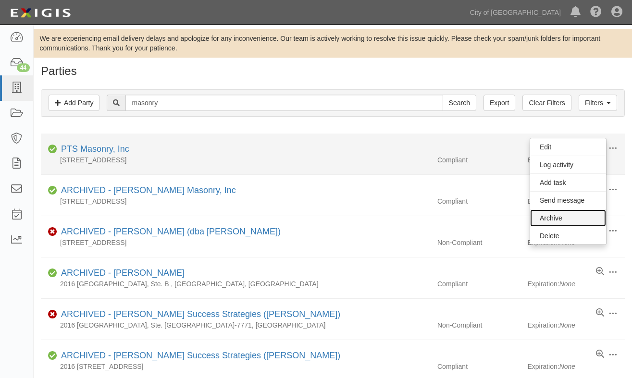
click at [569, 215] on link "Archive" at bounding box center [568, 217] width 76 height 17
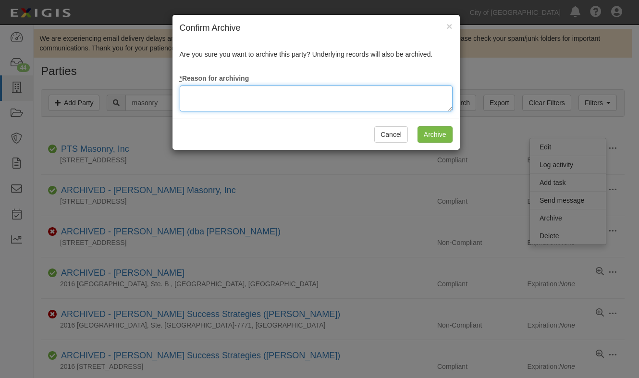
click at [293, 98] on textarea at bounding box center [316, 99] width 273 height 26
type textarea "update"
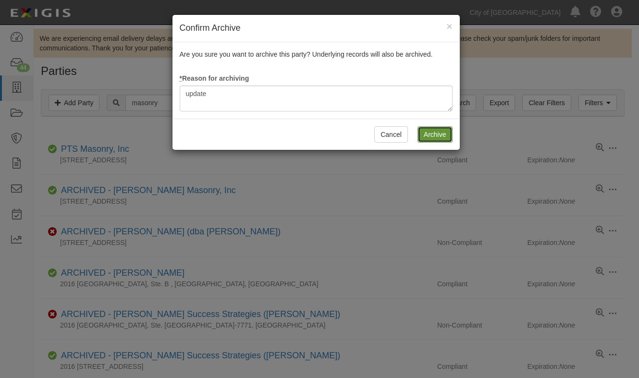
click at [437, 130] on input "Archive" at bounding box center [435, 134] width 35 height 16
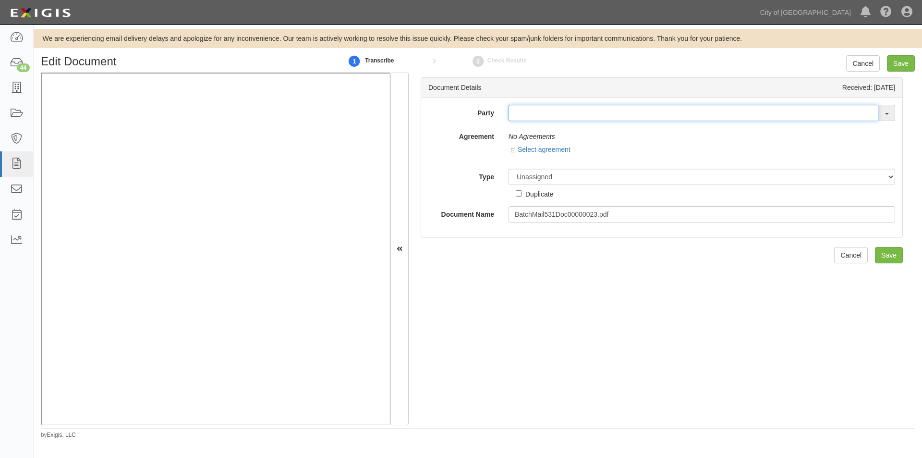
click at [543, 115] on input "text" at bounding box center [694, 113] width 370 height 16
type input "pts"
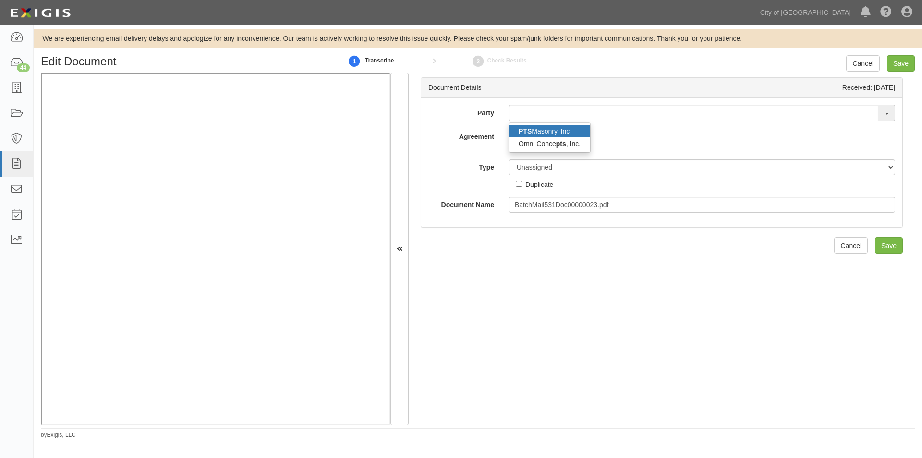
click at [555, 126] on link "PTS Masonry, Inc" at bounding box center [549, 131] width 81 height 12
type input "PTS Masonry, Inc"
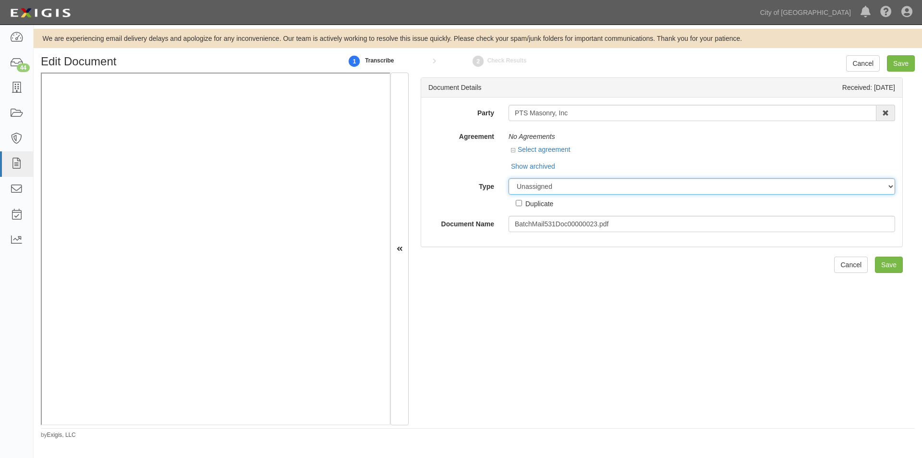
click at [540, 185] on select "Unassigned Binder Cancellation Notice Certificate Contract Endorsement Insuranc…" at bounding box center [702, 186] width 387 height 16
select select "OtherDetail"
click at [509, 178] on select "Unassigned Binder Cancellation Notice Certificate Contract Endorsement Insuranc…" at bounding box center [702, 186] width 387 height 16
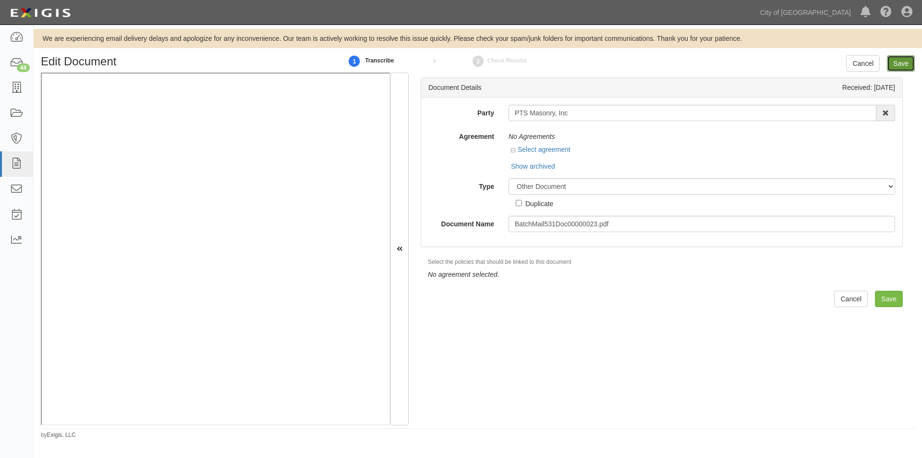
click at [895, 65] on input "Save" at bounding box center [901, 63] width 28 height 16
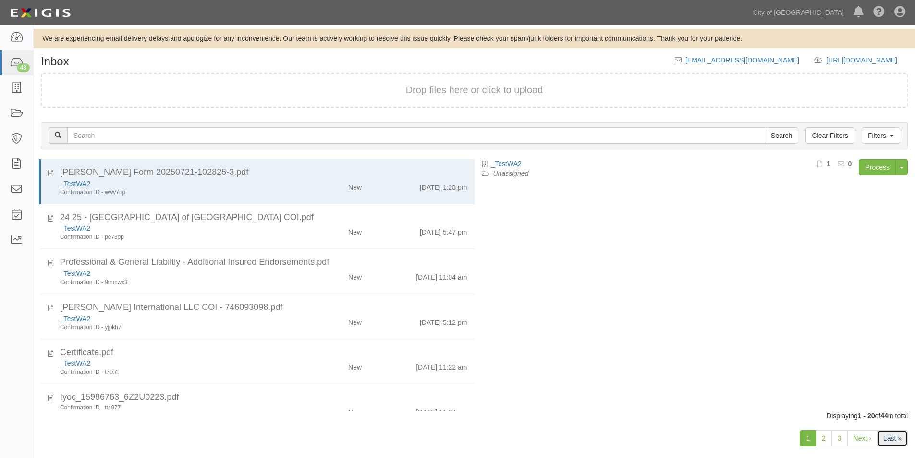
click at [889, 437] on link "Last »" at bounding box center [892, 438] width 31 height 16
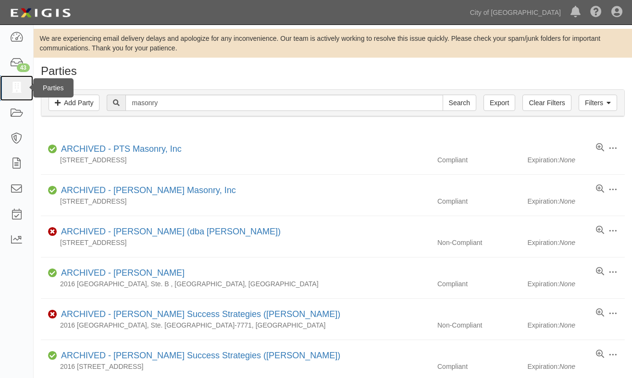
click at [16, 90] on icon at bounding box center [16, 88] width 13 height 11
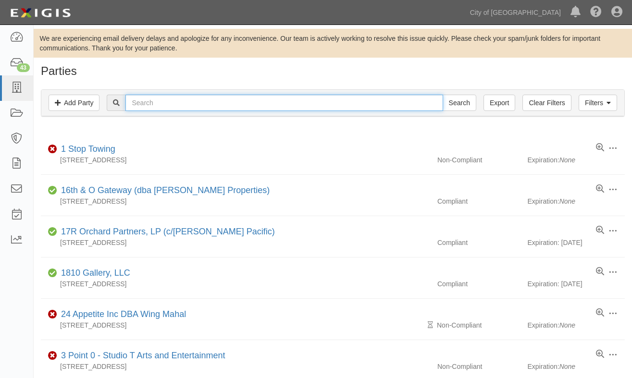
click at [138, 106] on input "text" at bounding box center [283, 103] width 317 height 16
type input "symb"
click at [442, 95] on input "Search" at bounding box center [459, 103] width 34 height 16
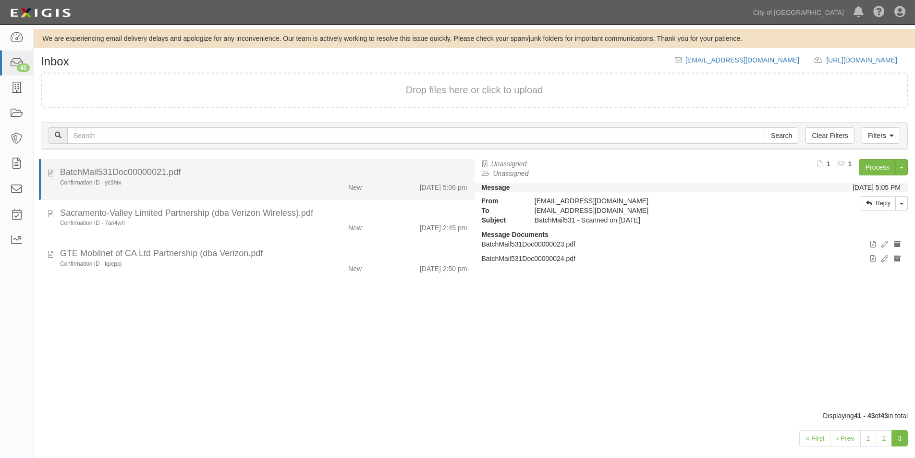
click at [221, 180] on div "Confirmation ID - yc9htx" at bounding box center [176, 183] width 232 height 8
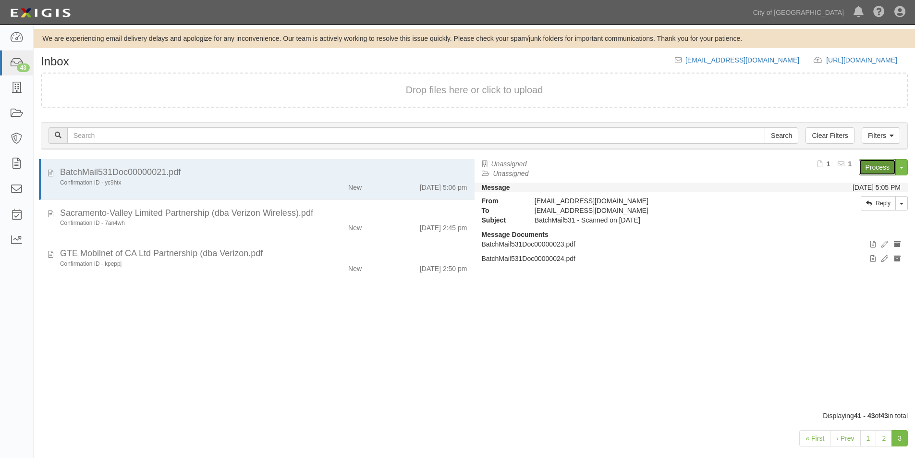
click at [868, 166] on link "Process" at bounding box center [877, 167] width 37 height 16
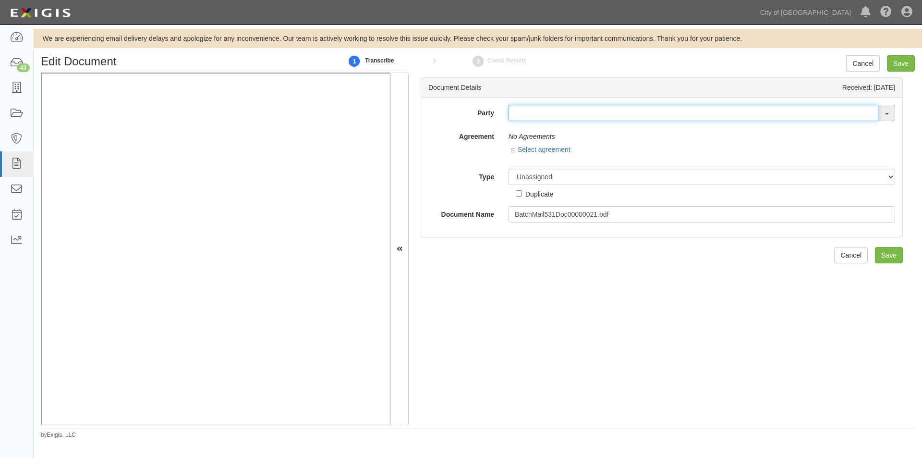
click at [521, 114] on input "text" at bounding box center [694, 113] width 370 height 16
type input "symb"
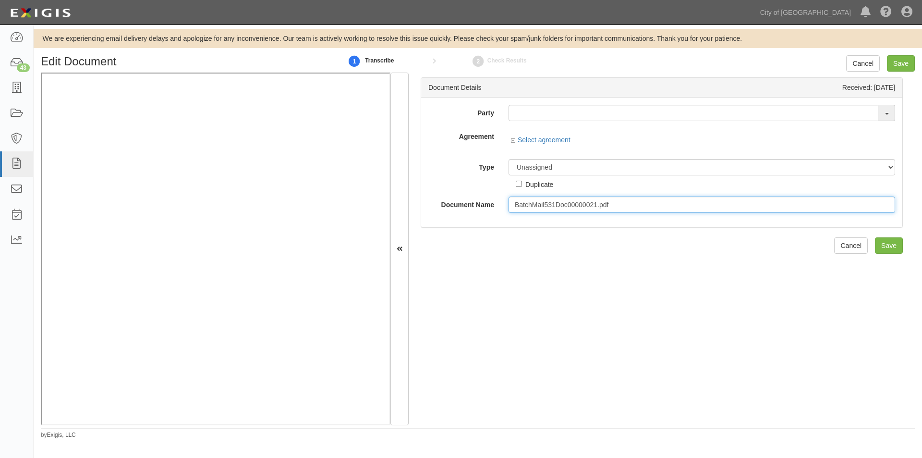
drag, startPoint x: 625, startPoint y: 202, endPoint x: 511, endPoint y: 209, distance: 114.1
click at [511, 209] on input "BatchMail531Doc00000021.pdf" at bounding box center [702, 204] width 387 height 16
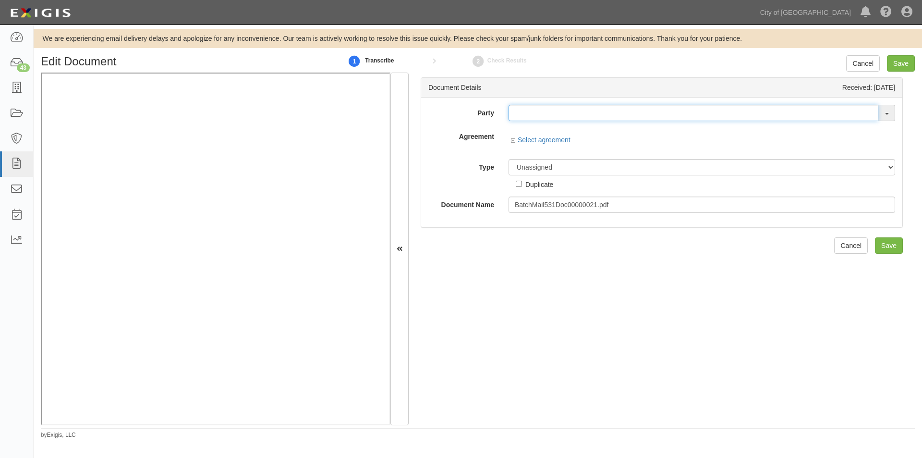
click at [529, 116] on input "text" at bounding box center [694, 113] width 370 height 16
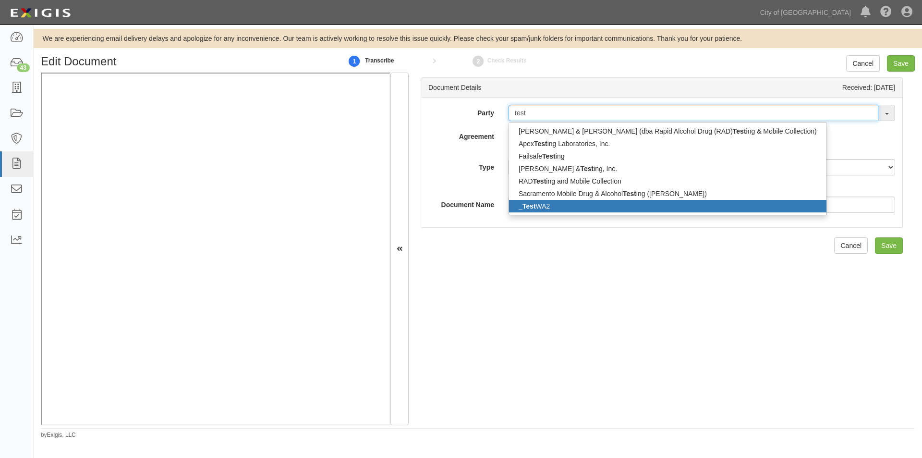
type input "test"
click at [541, 204] on link "_ Test WA2" at bounding box center [668, 206] width 318 height 12
type input "_TestWA2"
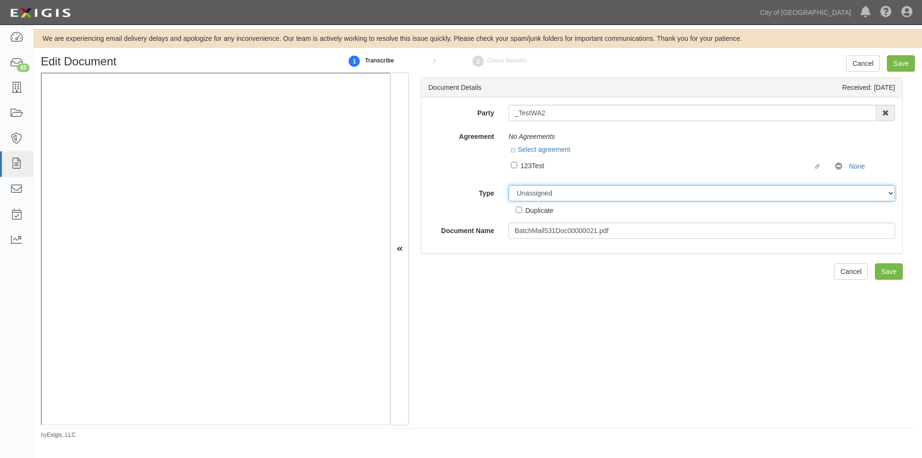
click at [541, 199] on select "Unassigned Binder Cancellation Notice Certificate Contract Endorsement Insuranc…" at bounding box center [702, 193] width 387 height 16
select select "OtherDetail"
click at [509, 185] on select "Unassigned Binder Cancellation Notice Certificate Contract Endorsement Insuranc…" at bounding box center [702, 193] width 387 height 16
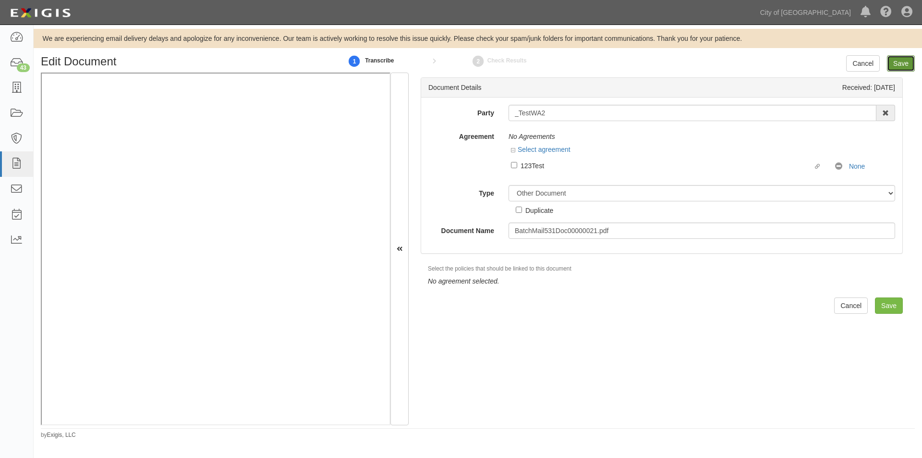
click at [899, 61] on input "Save" at bounding box center [901, 63] width 28 height 16
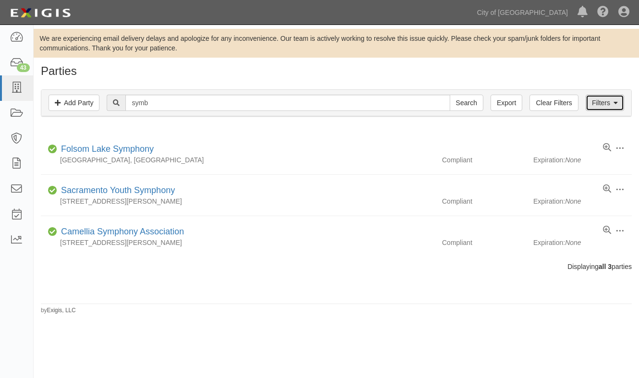
click at [598, 101] on link "Filters" at bounding box center [605, 103] width 38 height 16
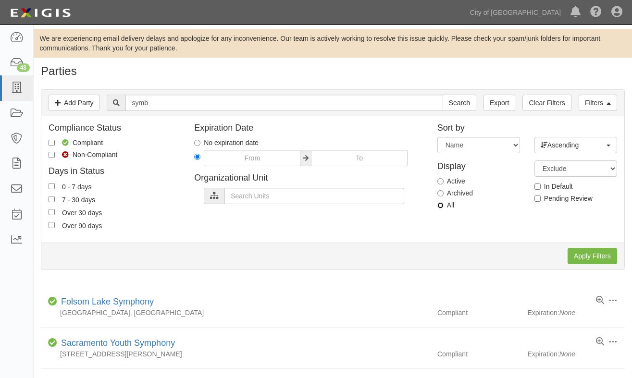
drag, startPoint x: 439, startPoint y: 207, endPoint x: 522, endPoint y: 219, distance: 84.0
click at [442, 207] on input "All" at bounding box center [440, 205] width 6 height 6
radio input "true"
click at [584, 255] on input "Apply Filters" at bounding box center [591, 256] width 49 height 16
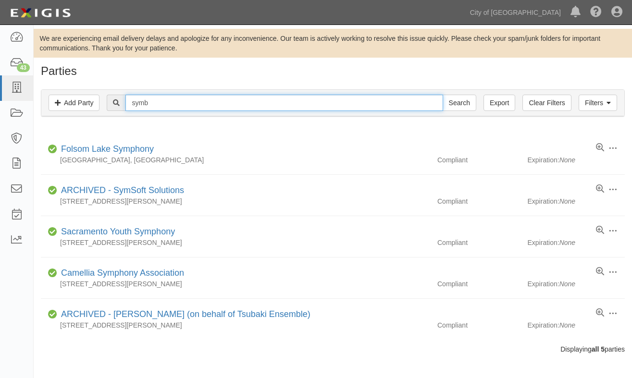
click at [163, 104] on input "symb" at bounding box center [283, 103] width 317 height 16
type input "symbium"
click at [442, 95] on input "Search" at bounding box center [459, 103] width 34 height 16
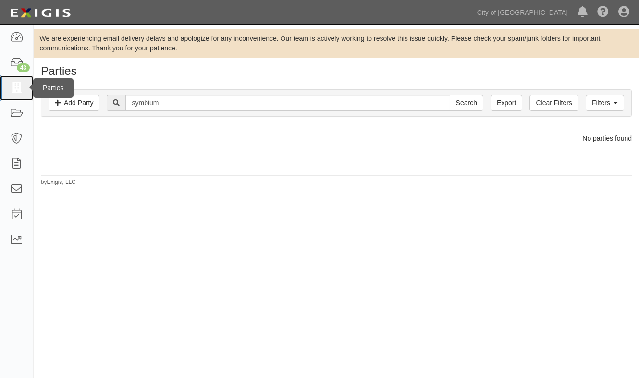
click at [14, 89] on icon at bounding box center [16, 88] width 13 height 11
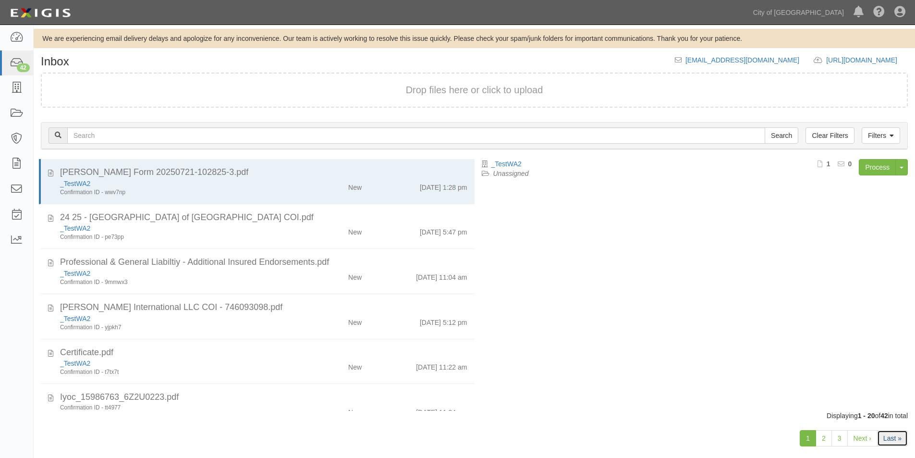
click at [884, 436] on link "Last »" at bounding box center [892, 438] width 31 height 16
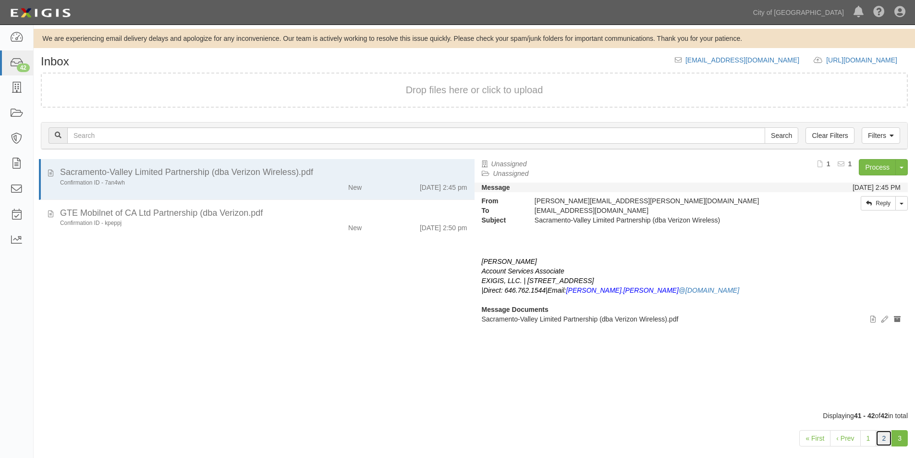
click at [889, 436] on link "2" at bounding box center [884, 438] width 16 height 16
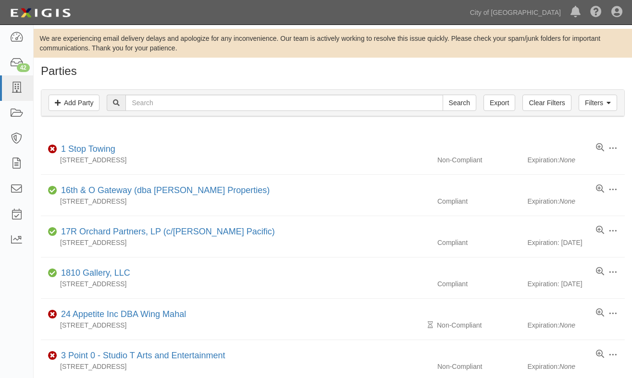
drag, startPoint x: 10, startPoint y: 336, endPoint x: 12, endPoint y: 321, distance: 15.0
click at [10, 336] on div "Dashboard 42 Inbox Parties Agreements Coverages Documents Messages Tasks Reports" at bounding box center [17, 201] width 34 height 353
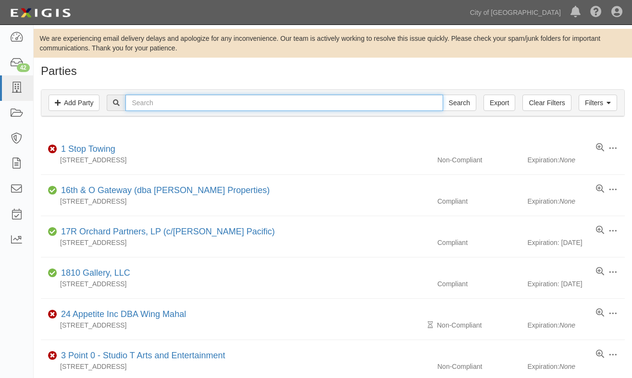
click at [199, 100] on input "text" at bounding box center [283, 103] width 317 height 16
type input "icf"
click at [442, 95] on input "Search" at bounding box center [459, 103] width 34 height 16
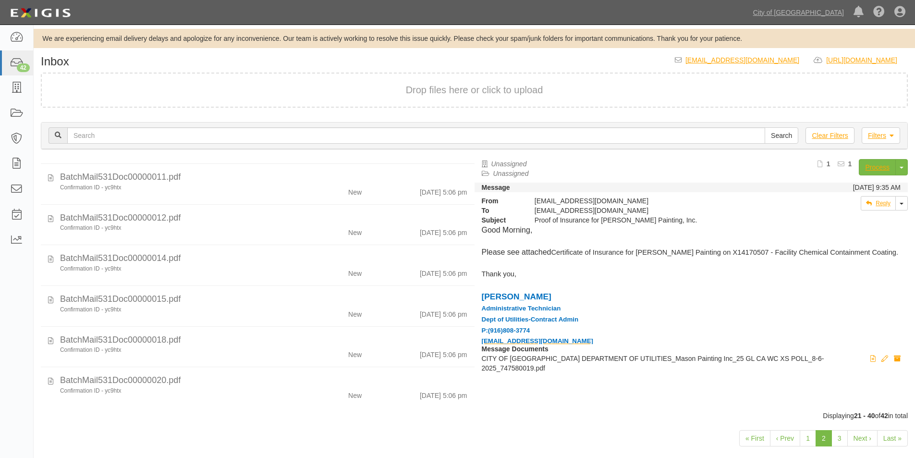
scroll to position [566, 0]
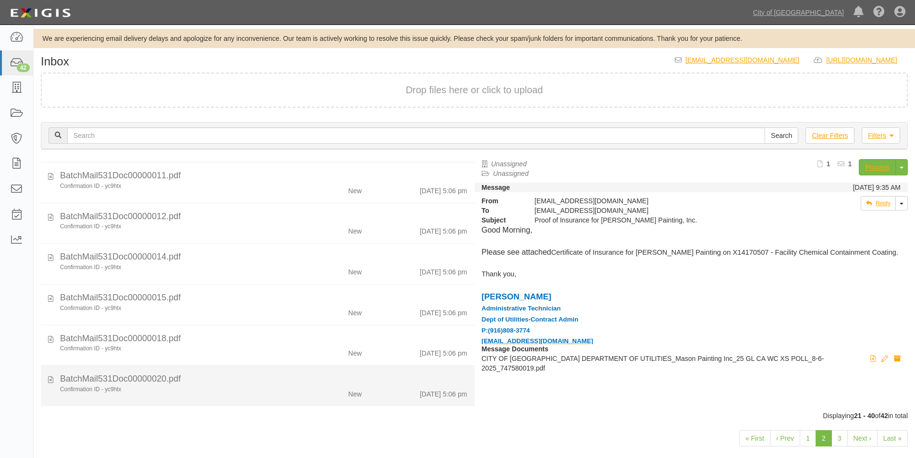
click at [273, 392] on div "Confirmation ID - yc9htx" at bounding box center [176, 389] width 232 height 8
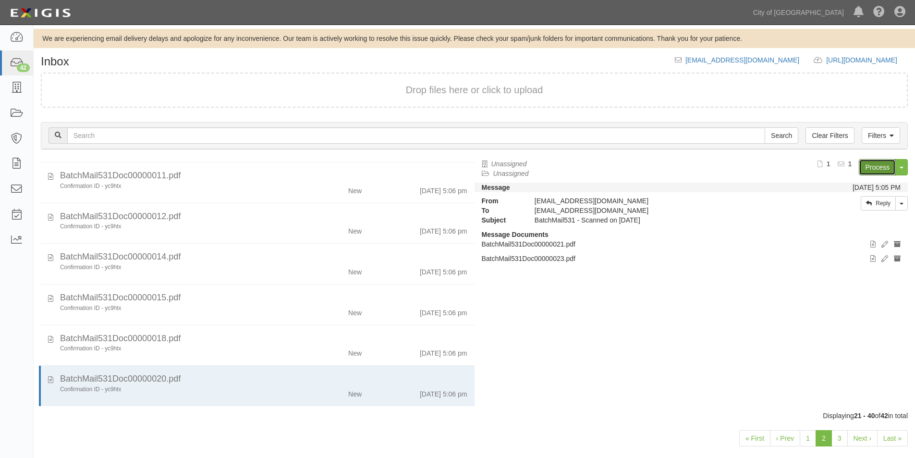
click at [870, 163] on link "Process" at bounding box center [877, 167] width 37 height 16
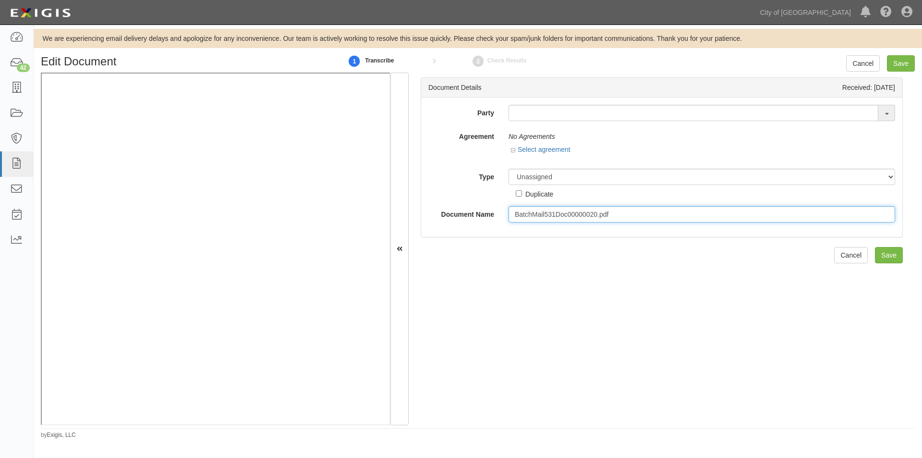
drag, startPoint x: 616, startPoint y: 215, endPoint x: 508, endPoint y: 221, distance: 107.8
click at [509, 221] on input "BatchMail531Doc00000020.pdf" at bounding box center [702, 214] width 387 height 16
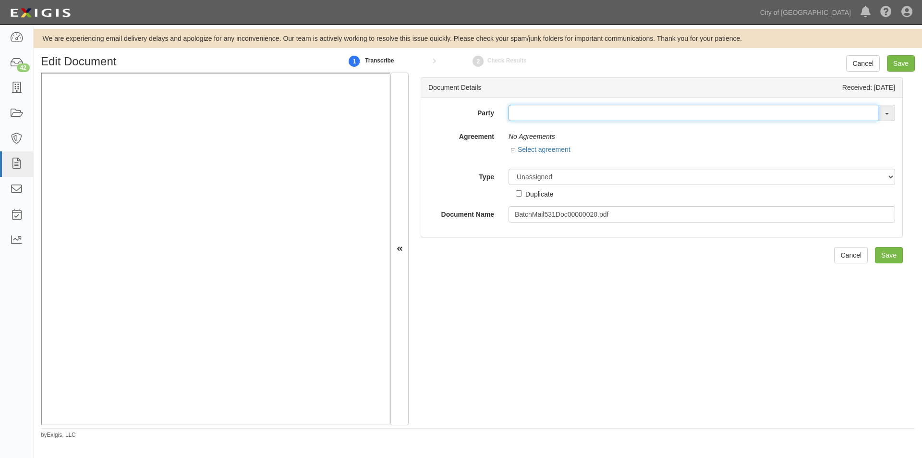
click at [524, 114] on input "text" at bounding box center [694, 113] width 370 height 16
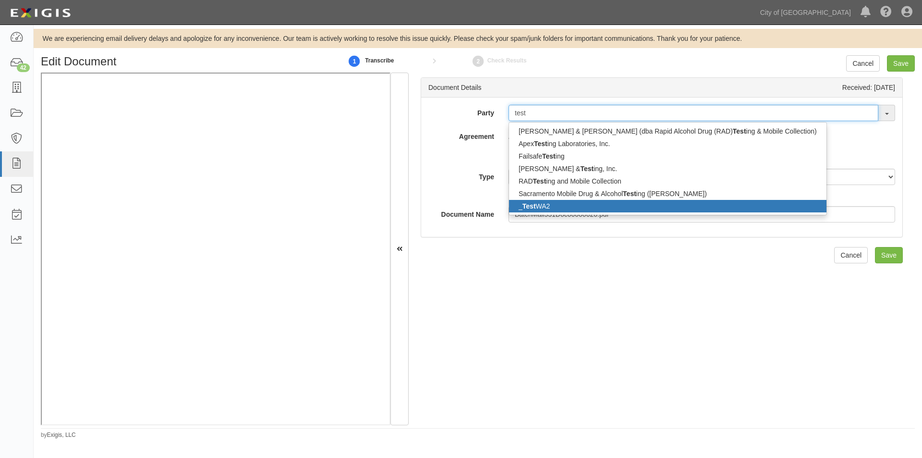
type input "test"
click at [527, 201] on link "_ Test WA2" at bounding box center [668, 206] width 318 height 12
type input "_TestWA2"
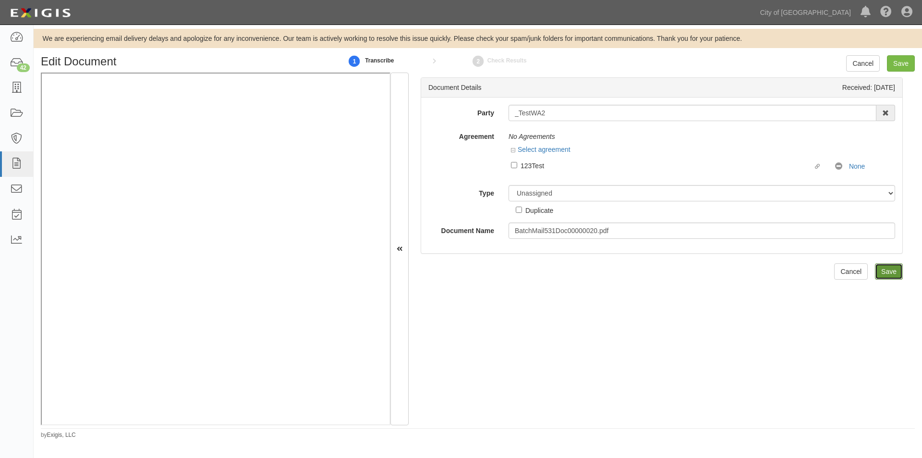
click at [888, 272] on input "Save" at bounding box center [889, 271] width 28 height 16
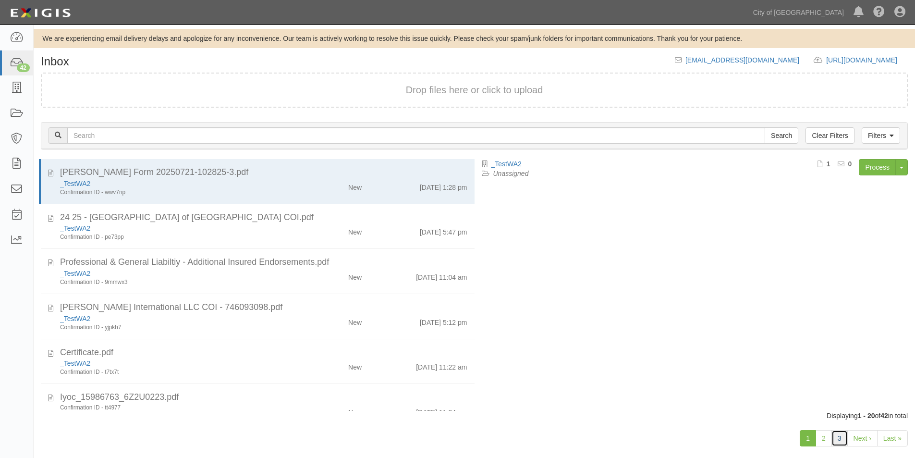
click at [836, 438] on link "3" at bounding box center [840, 438] width 16 height 16
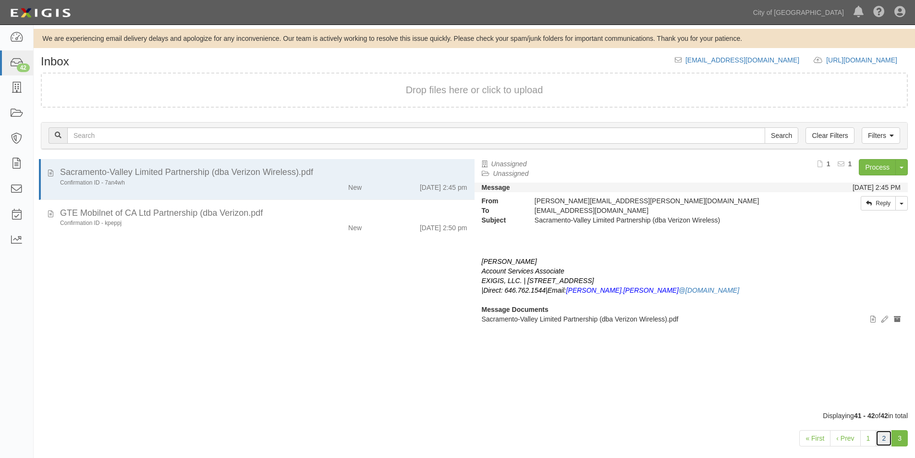
click at [881, 439] on link "2" at bounding box center [884, 438] width 16 height 16
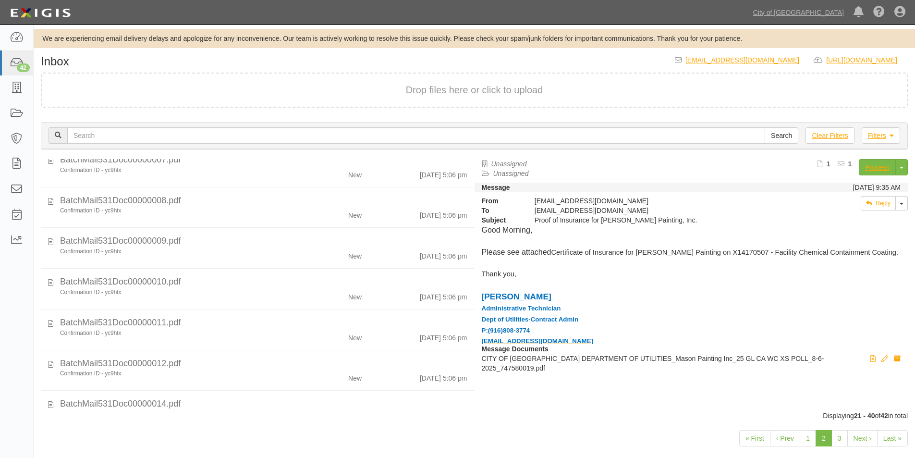
scroll to position [571, 0]
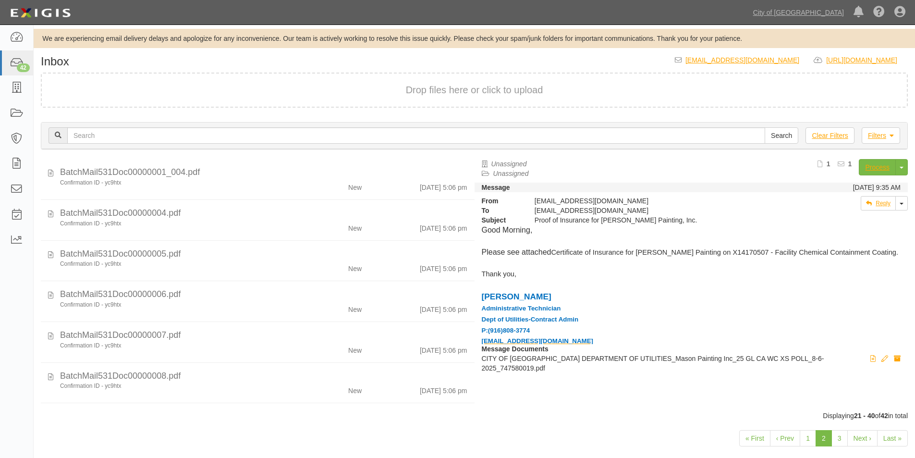
scroll to position [571, 0]
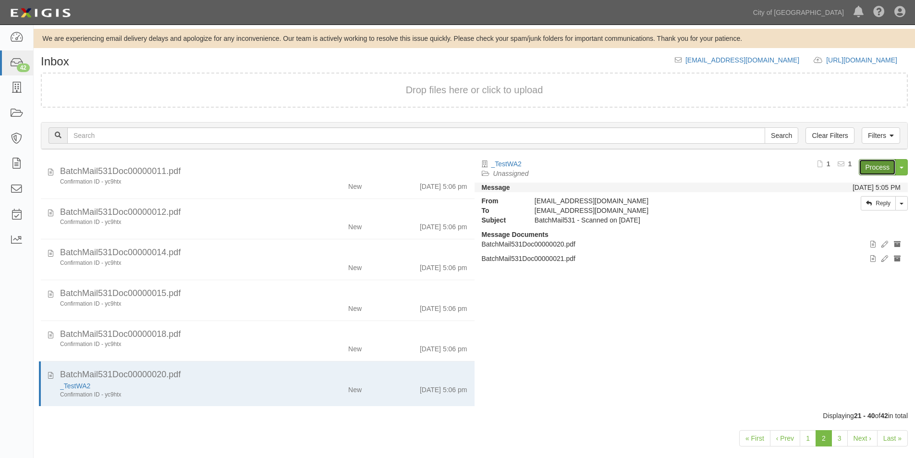
click at [869, 165] on link "Process" at bounding box center [877, 167] width 37 height 16
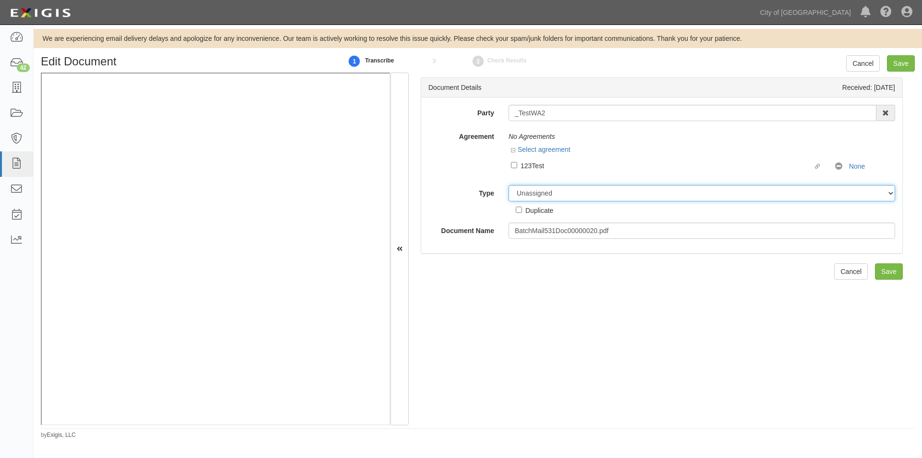
click at [609, 196] on select "Unassigned Binder Cancellation Notice Certificate Contract Endorsement Insuranc…" at bounding box center [702, 193] width 387 height 16
select select "OtherDetail"
click at [509, 185] on select "Unassigned Binder Cancellation Notice Certificate Contract Endorsement Insuranc…" at bounding box center [702, 193] width 387 height 16
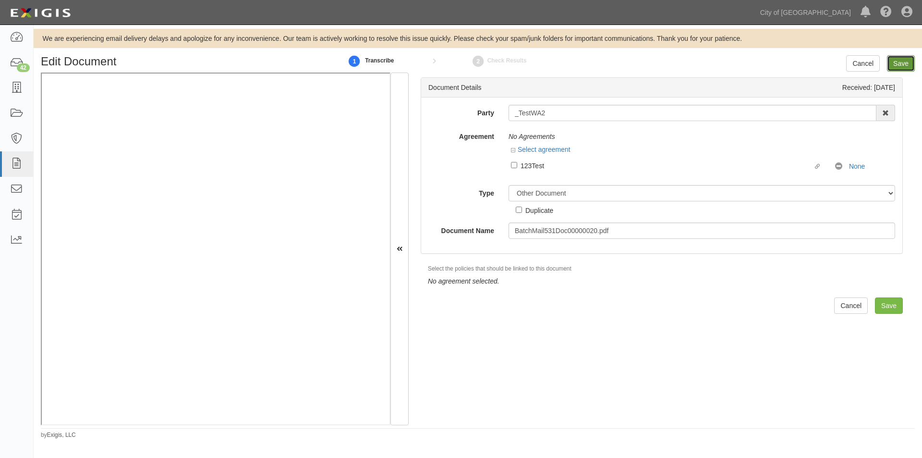
click at [903, 61] on input "Save" at bounding box center [901, 63] width 28 height 16
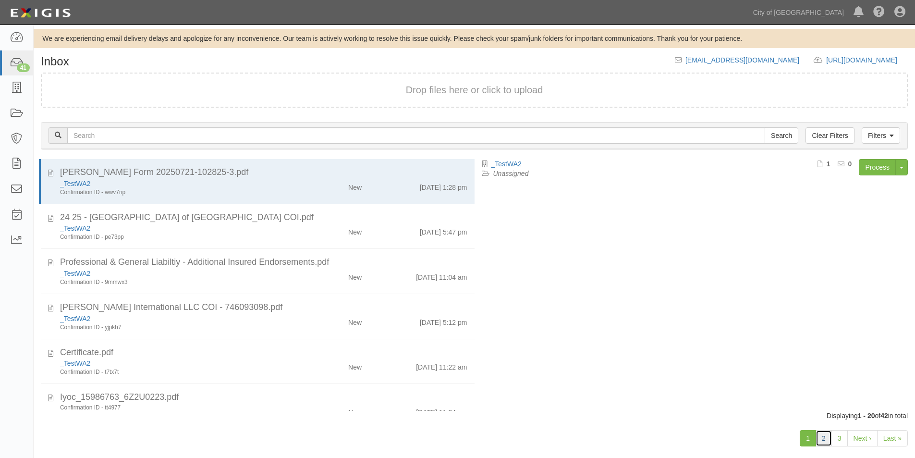
click at [830, 437] on link "2" at bounding box center [824, 438] width 16 height 16
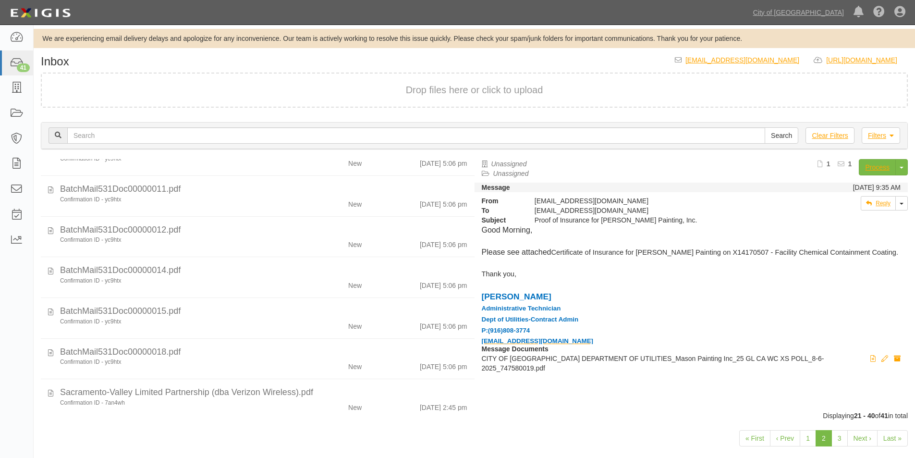
scroll to position [566, 0]
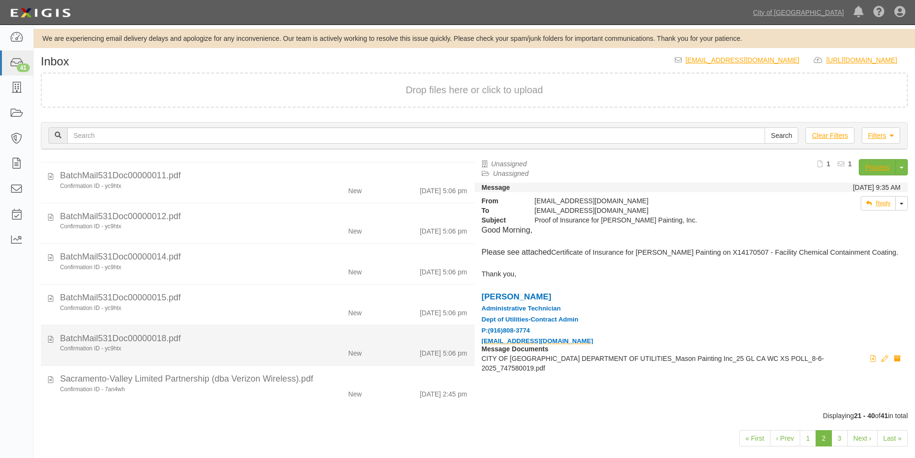
click at [207, 346] on div "Confirmation ID - yc9htx" at bounding box center [176, 348] width 232 height 8
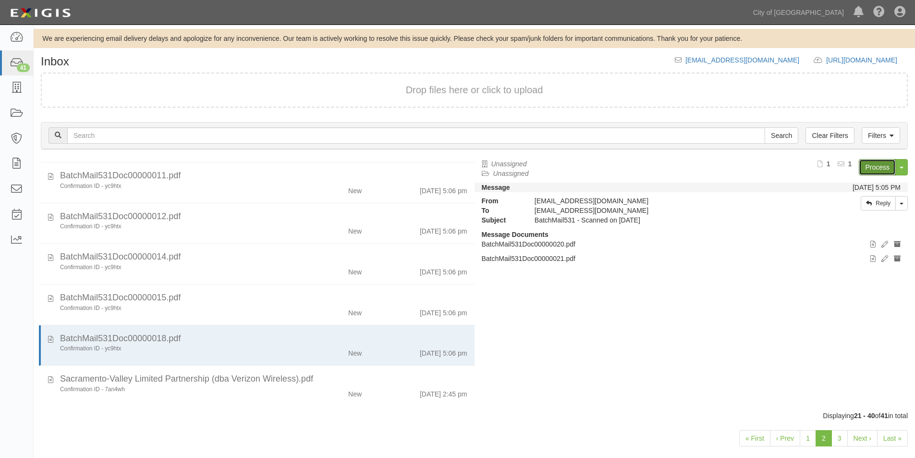
click at [872, 165] on link "Process" at bounding box center [877, 167] width 37 height 16
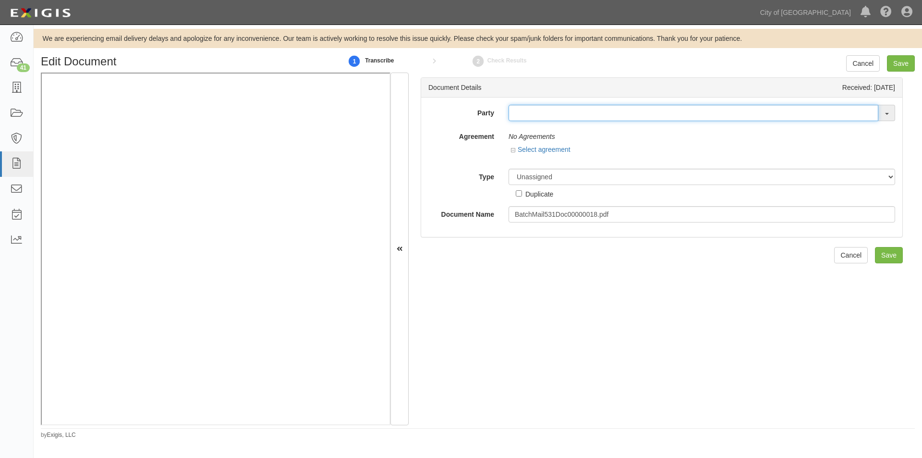
click at [517, 113] on input "text" at bounding box center [694, 113] width 370 height 16
click at [517, 113] on input "icf" at bounding box center [694, 113] width 370 height 16
click at [535, 112] on input "icf" at bounding box center [694, 113] width 370 height 16
click at [563, 114] on input "icf" at bounding box center [694, 113] width 370 height 16
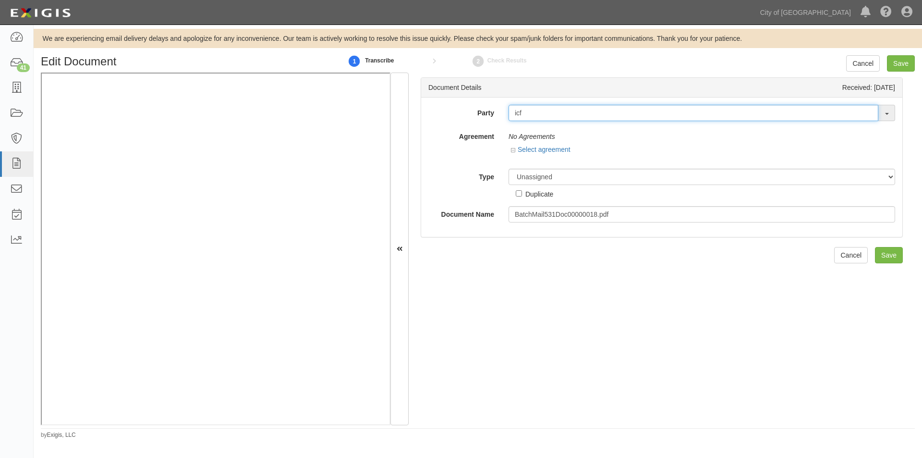
type input "icf"
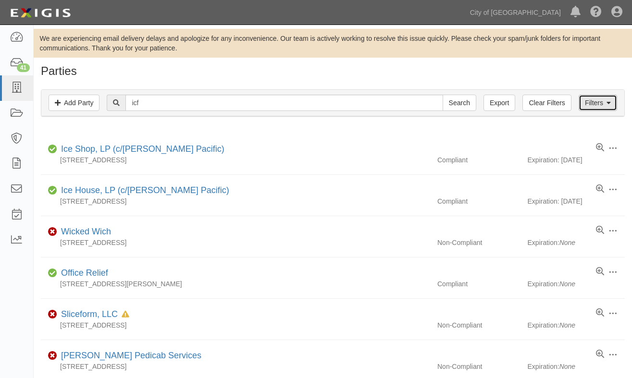
click at [588, 101] on link "Filters" at bounding box center [597, 103] width 38 height 16
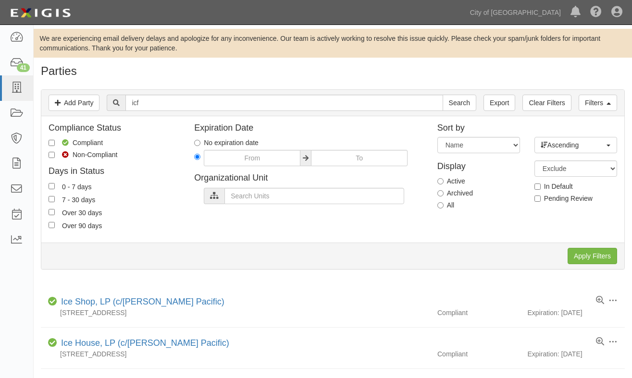
click at [444, 206] on label "All" at bounding box center [445, 205] width 17 height 10
click at [443, 206] on input "All" at bounding box center [440, 205] width 6 height 6
radio input "true"
click at [579, 256] on input "Apply Filters" at bounding box center [591, 256] width 49 height 16
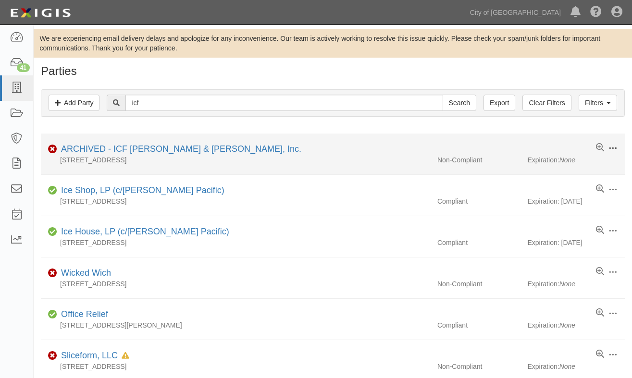
click at [611, 148] on span at bounding box center [612, 148] width 9 height 9
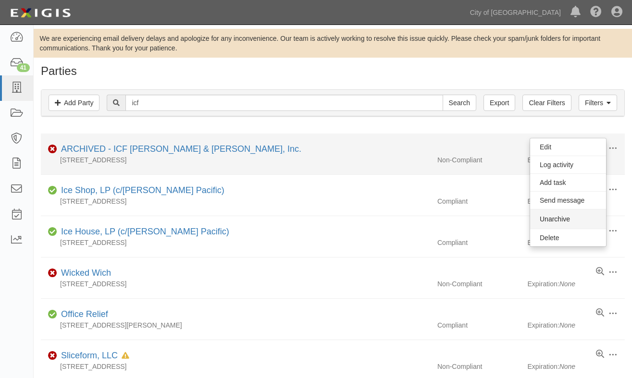
click at [558, 219] on button "Unarchive" at bounding box center [568, 218] width 76 height 19
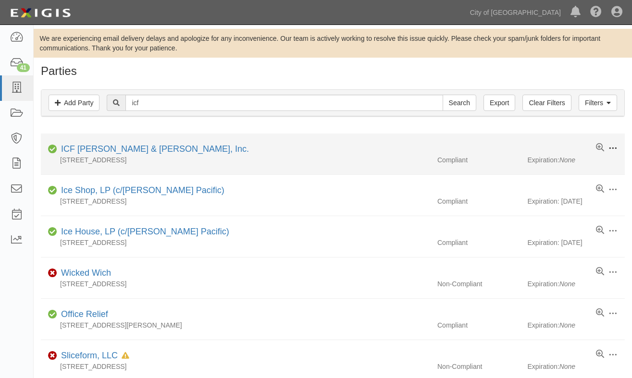
click at [612, 148] on span at bounding box center [612, 148] width 9 height 9
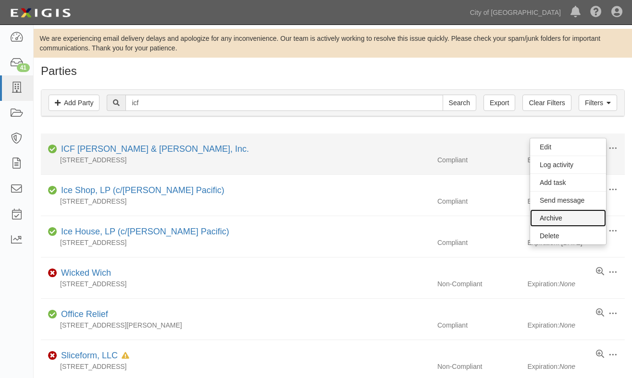
click at [559, 218] on link "Archive" at bounding box center [568, 217] width 76 height 17
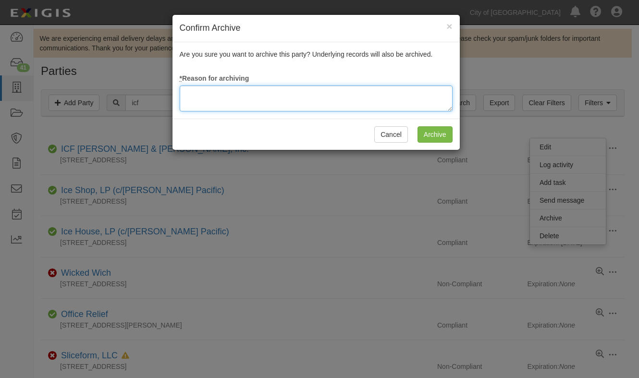
click at [341, 101] on textarea at bounding box center [316, 99] width 273 height 26
type textarea "update"
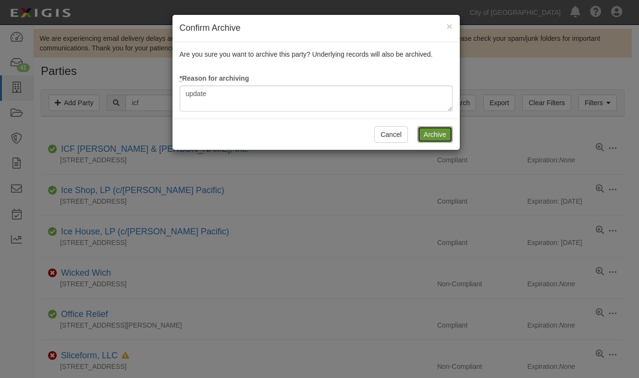
click at [448, 131] on input "Archive" at bounding box center [435, 134] width 35 height 16
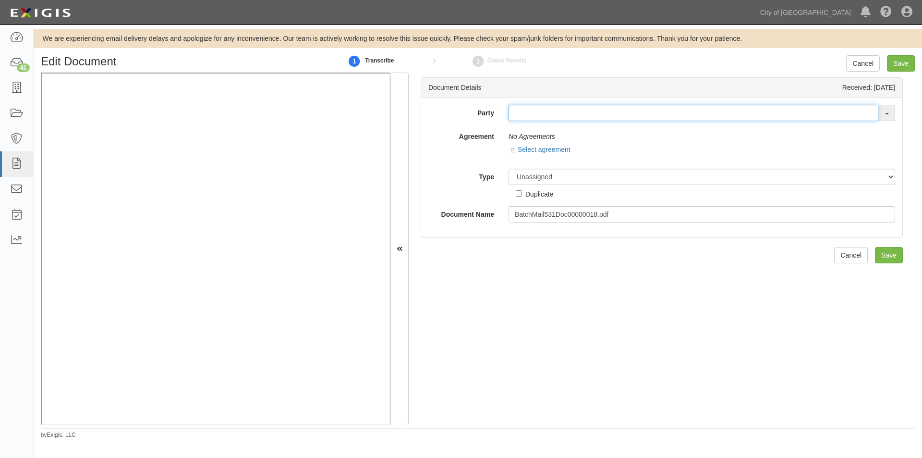
click at [551, 113] on input "text" at bounding box center [694, 113] width 370 height 16
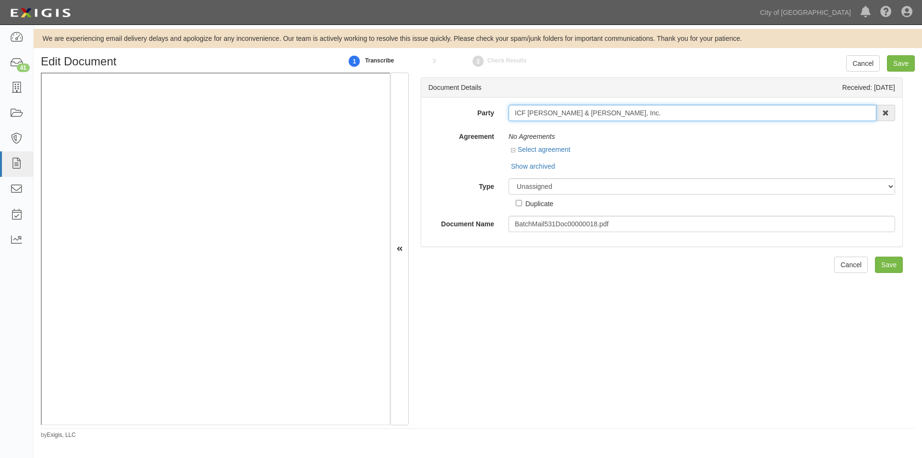
type input "ICF [PERSON_NAME] & [PERSON_NAME], Inc."
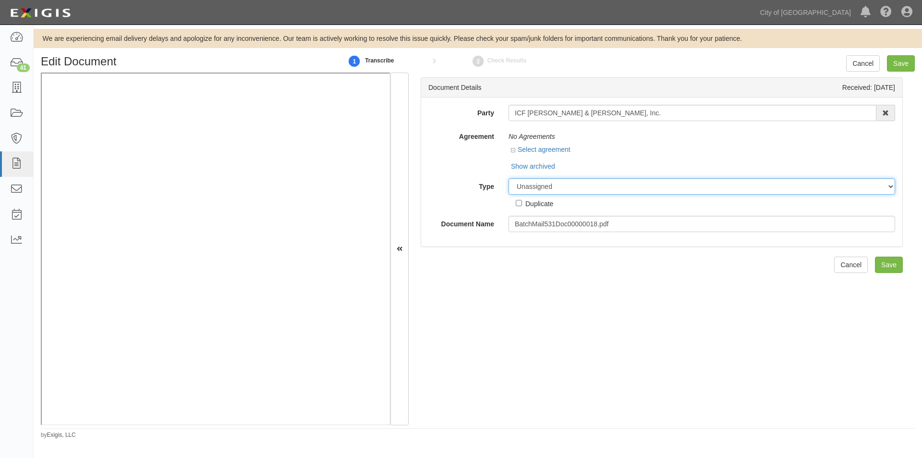
click at [555, 184] on select "Unassigned Binder Cancellation Notice Certificate Contract Endorsement Insuranc…" at bounding box center [702, 186] width 387 height 16
select select "OtherDetail"
click at [509, 178] on select "Unassigned Binder Cancellation Notice Certificate Contract Endorsement Insuranc…" at bounding box center [702, 186] width 387 height 16
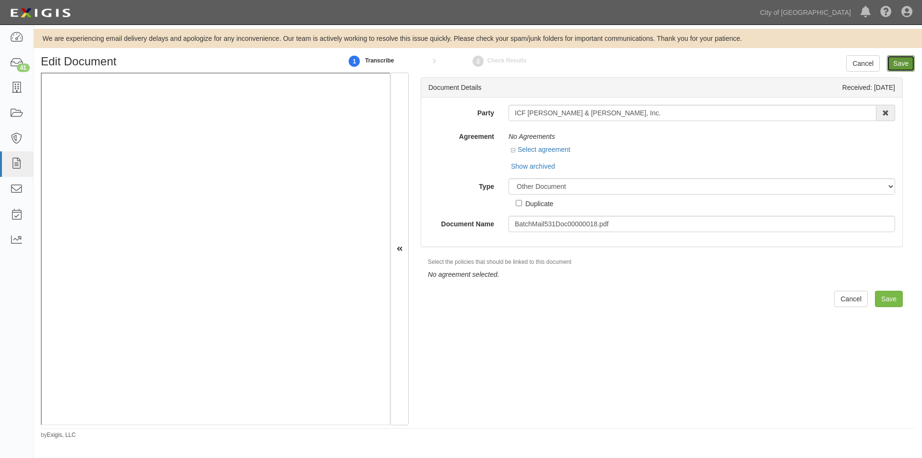
click at [898, 66] on input "Save" at bounding box center [901, 63] width 28 height 16
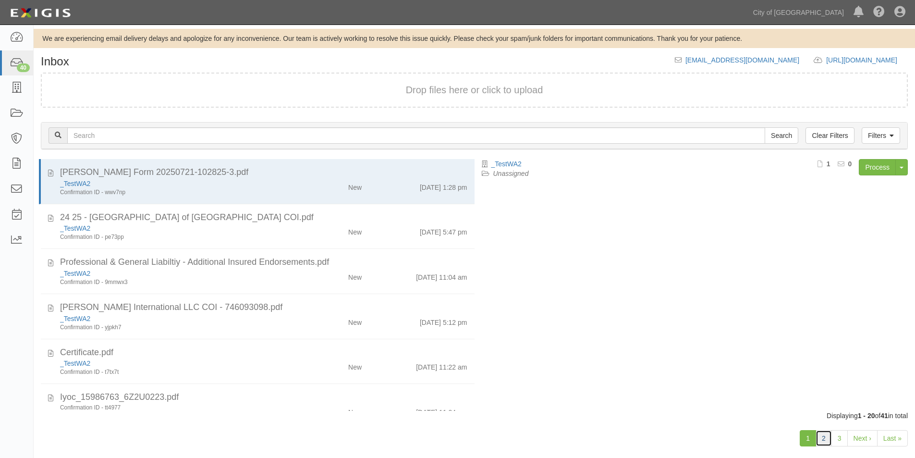
click at [823, 442] on link "2" at bounding box center [824, 438] width 16 height 16
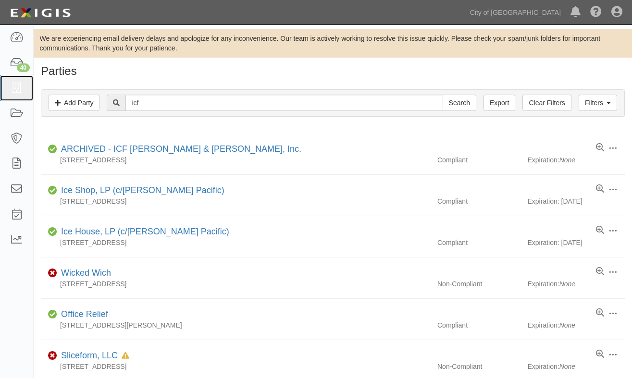
click at [12, 89] on icon at bounding box center [16, 88] width 13 height 11
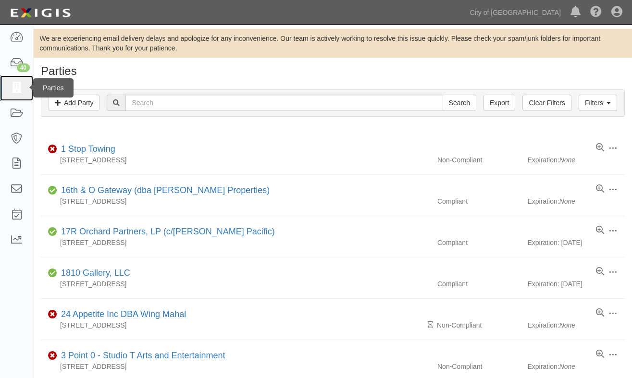
drag, startPoint x: 8, startPoint y: 86, endPoint x: 16, endPoint y: 86, distance: 8.7
click at [9, 86] on link at bounding box center [16, 87] width 33 height 25
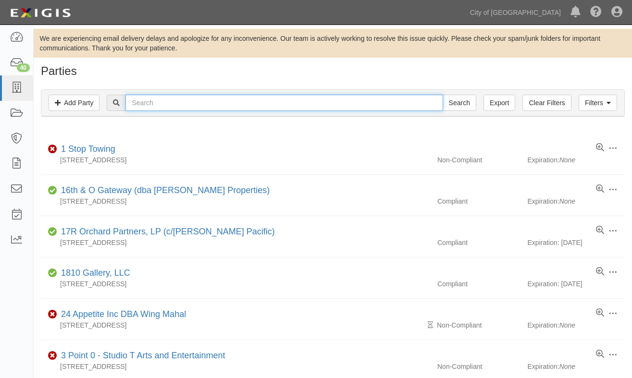
click at [222, 109] on input "text" at bounding box center [283, 103] width 317 height 16
type input "cal west"
click at [442, 95] on input "Search" at bounding box center [459, 103] width 34 height 16
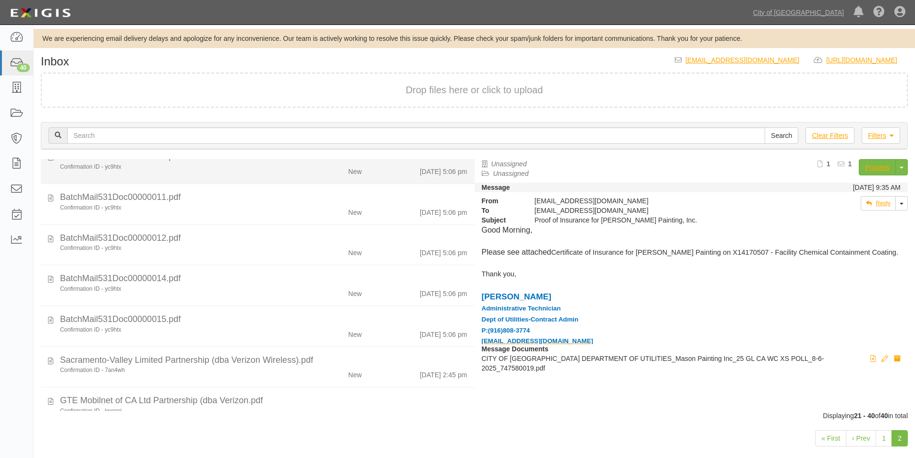
scroll to position [566, 0]
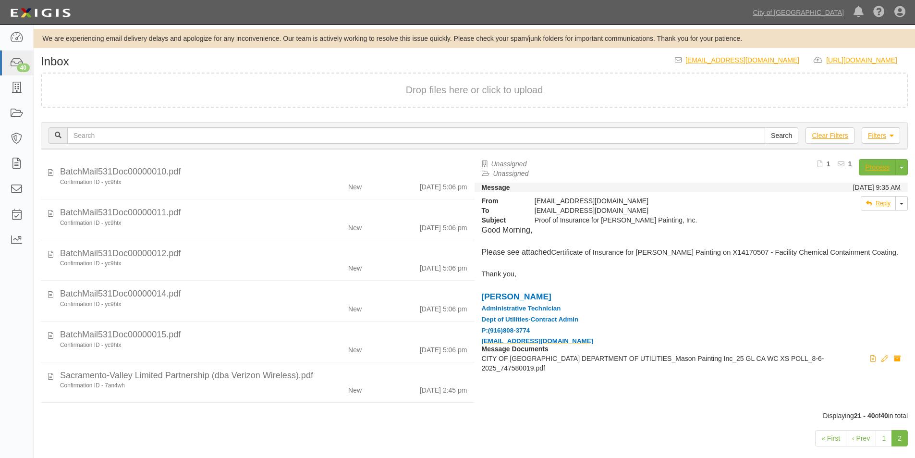
scroll to position [566, 0]
drag, startPoint x: 474, startPoint y: 206, endPoint x: 472, endPoint y: 408, distance: 202.8
click at [472, 408] on div "CITY OF SACRAMENTO DEPARTMENT OF UTILITIES_Mason Painting Inc_25 GL CA WC XS PO…" at bounding box center [475, 285] width 882 height 252
click at [476, 364] on div "Message Documents View Edit document Archive document CITY OF SACRAMENTO DEPART…" at bounding box center [692, 361] width 434 height 34
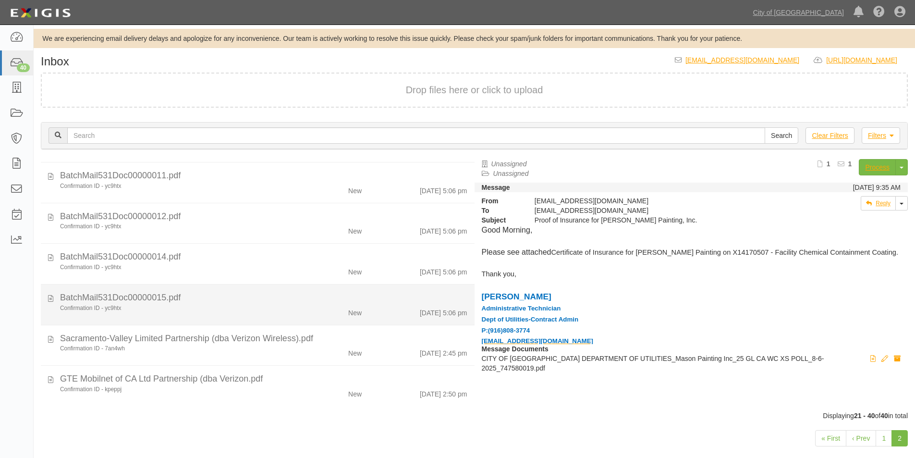
click at [284, 304] on div "Confirmation ID - yc9htx" at bounding box center [176, 308] width 232 height 8
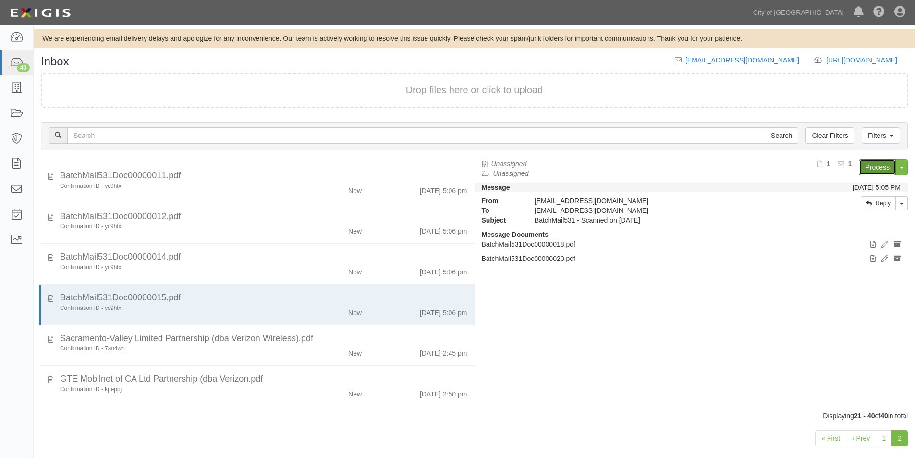
click at [877, 170] on link "Process" at bounding box center [877, 167] width 37 height 16
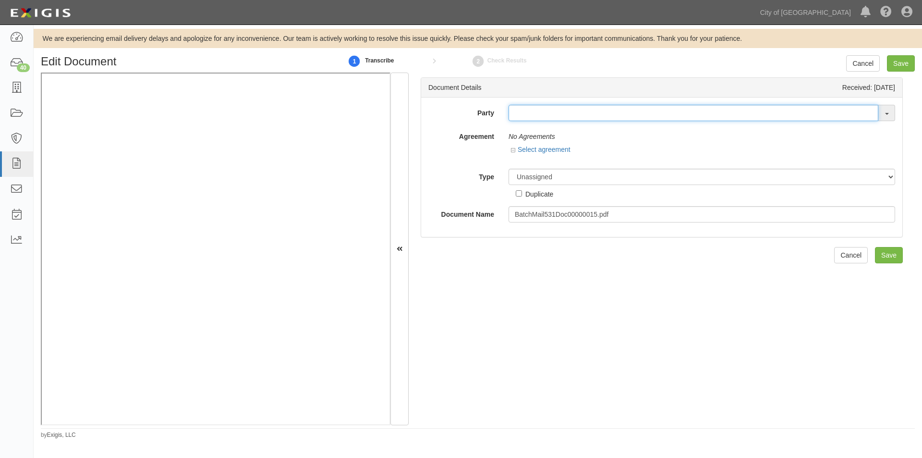
click at [538, 112] on input "text" at bounding box center [694, 113] width 370 height 16
type input "cal [PERSON_NAME]"
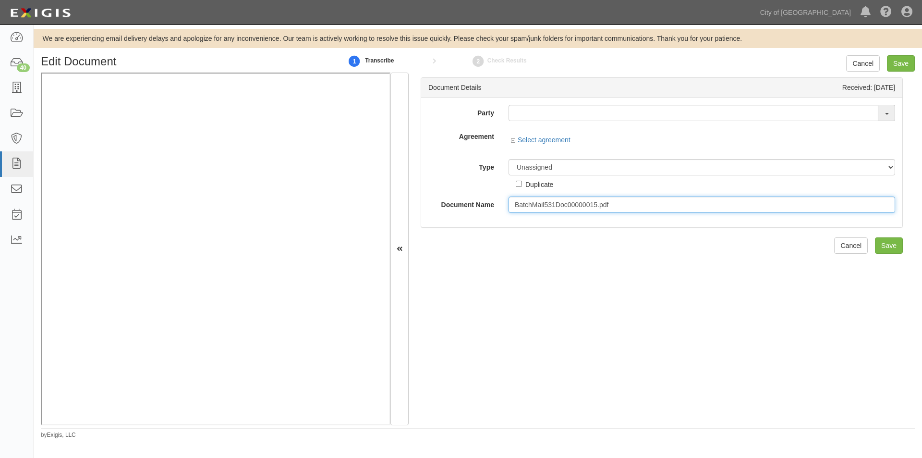
drag, startPoint x: 618, startPoint y: 203, endPoint x: 504, endPoint y: 201, distance: 113.9
click at [486, 201] on div "Document Name BatchMail531Doc00000015.pdf" at bounding box center [661, 204] width 481 height 16
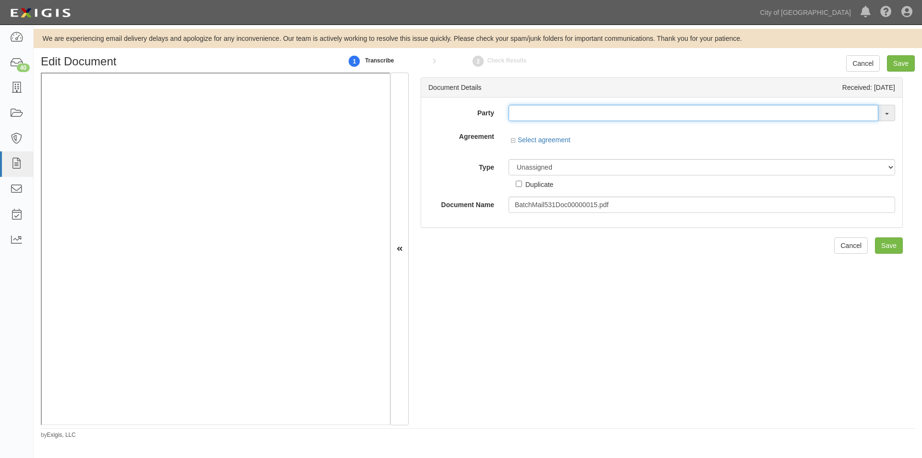
click at [614, 115] on input "text" at bounding box center [694, 113] width 370 height 16
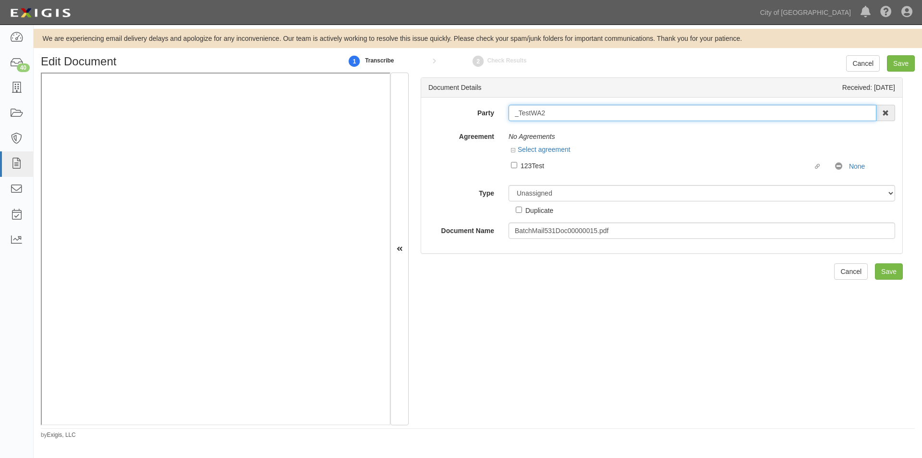
type input "_TestWA2"
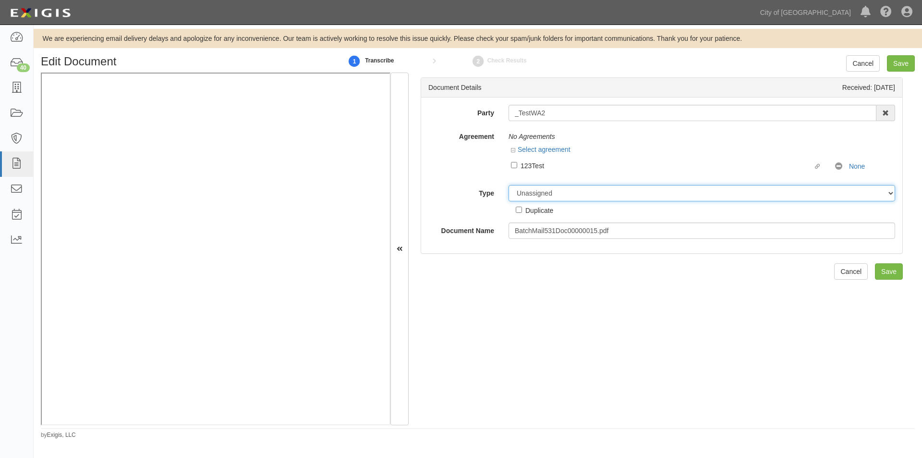
click at [549, 195] on select "Unassigned Binder Cancellation Notice Certificate Contract Endorsement Insuranc…" at bounding box center [702, 193] width 387 height 16
select select "OtherDetail"
click at [509, 185] on select "Unassigned Binder Cancellation Notice Certificate Contract Endorsement Insuranc…" at bounding box center [702, 193] width 387 height 16
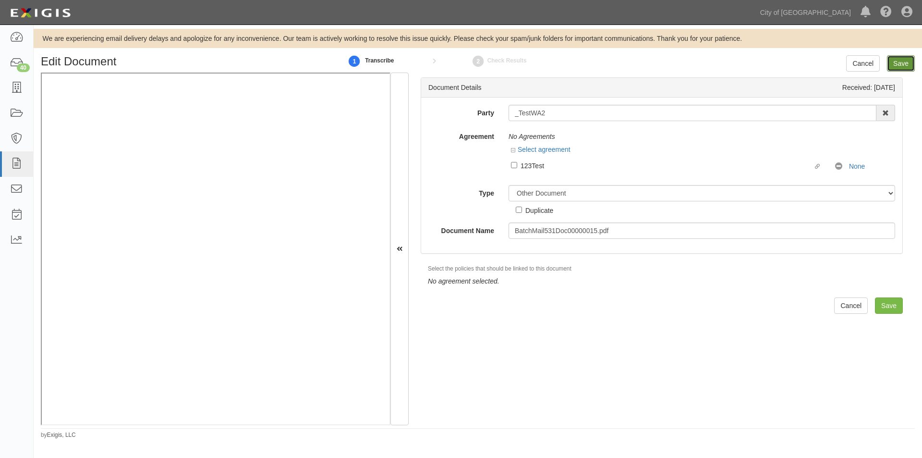
click at [896, 58] on input "Save" at bounding box center [901, 63] width 28 height 16
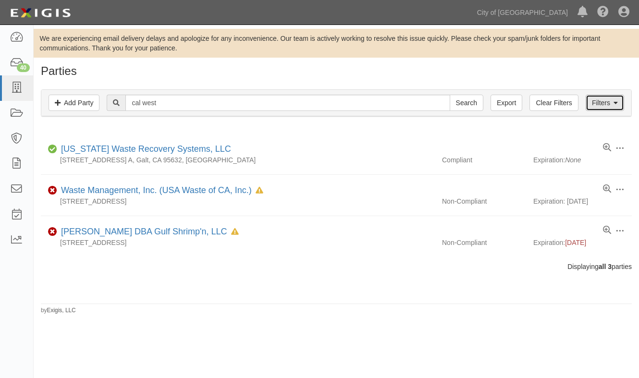
click at [620, 105] on link "Filters" at bounding box center [605, 103] width 38 height 16
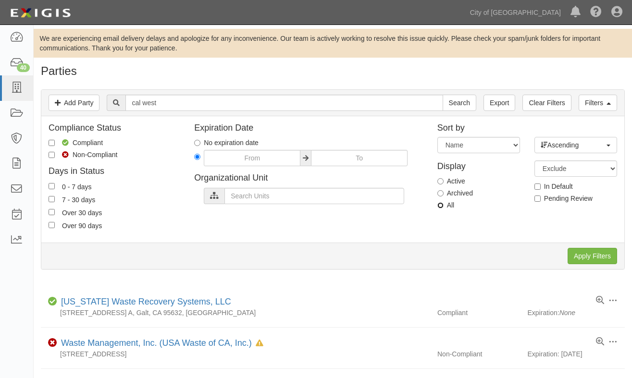
click at [442, 203] on input "All" at bounding box center [440, 205] width 6 height 6
radio input "true"
click at [581, 257] on input "Apply Filters" at bounding box center [591, 256] width 49 height 16
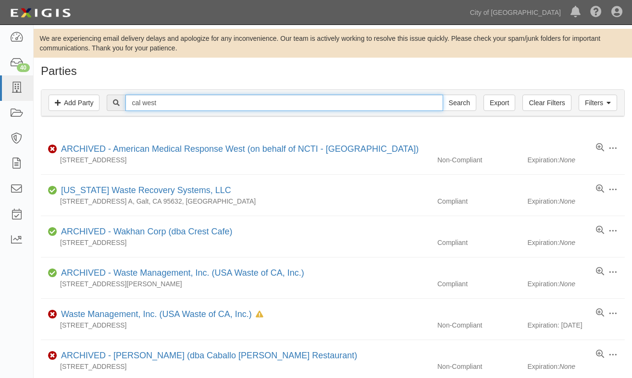
click at [271, 106] on input "cal west" at bounding box center [283, 103] width 317 height 16
type input "cal west concrete"
click at [442, 95] on input "Search" at bounding box center [459, 103] width 34 height 16
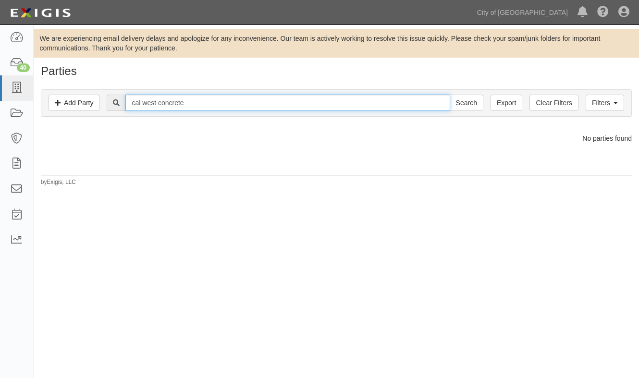
drag, startPoint x: 199, startPoint y: 106, endPoint x: 132, endPoint y: 103, distance: 66.9
click at [132, 103] on input "cal west concrete" at bounding box center [287, 103] width 324 height 16
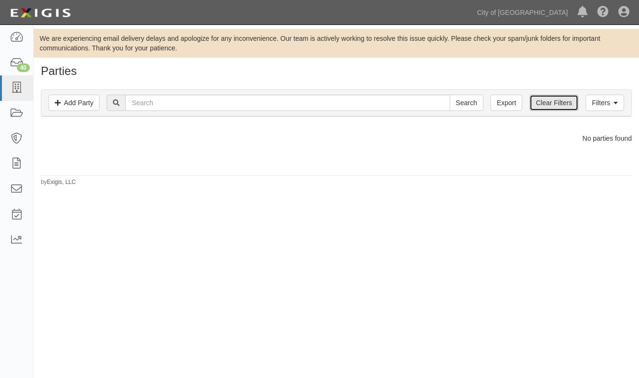
click at [575, 107] on link "Clear Filters" at bounding box center [553, 103] width 49 height 16
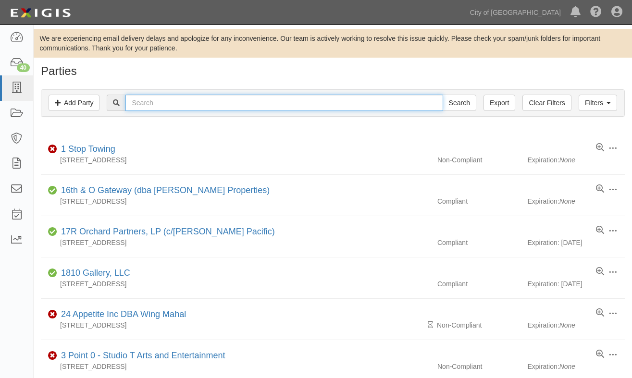
paste input "cal west concrete"
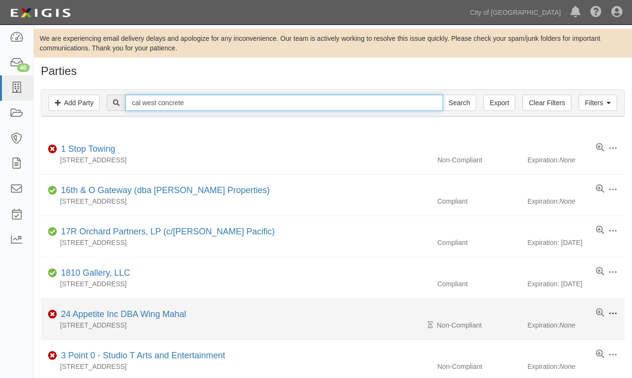
type input "cal west concrete"
click at [442, 95] on input "Search" at bounding box center [459, 103] width 34 height 16
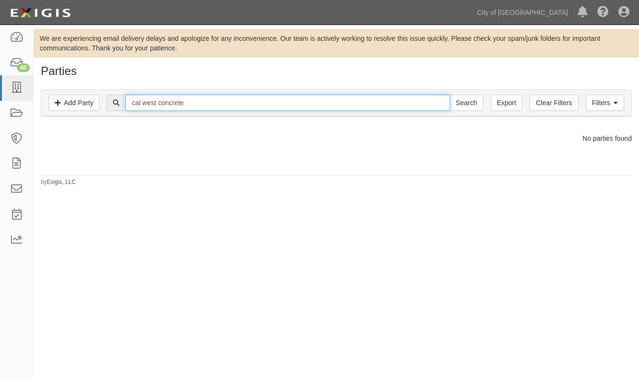
click at [146, 105] on input "cal west concrete" at bounding box center [287, 103] width 324 height 16
type input "west concrete"
click at [450, 95] on input "Search" at bounding box center [467, 103] width 34 height 16
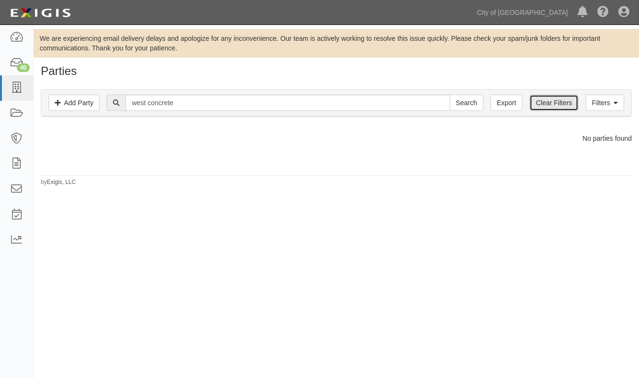
click at [547, 99] on link "Clear Filters" at bounding box center [553, 103] width 49 height 16
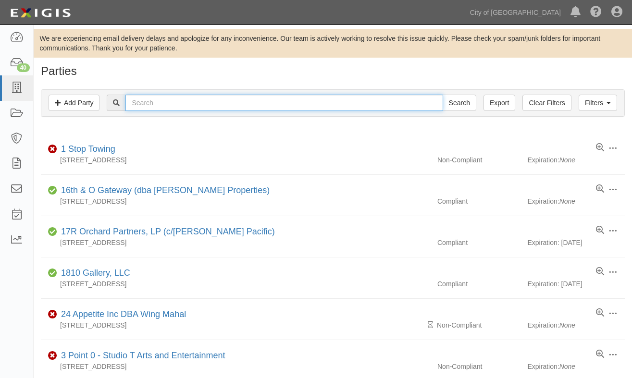
paste input "cal west concrete"
drag, startPoint x: 144, startPoint y: 100, endPoint x: 98, endPoint y: 106, distance: 46.4
click at [98, 106] on div "Filters Add Party Clear Filters Export cal west concrete Search Filters" at bounding box center [332, 103] width 583 height 26
type input "west concrete"
click at [442, 95] on input "Search" at bounding box center [459, 103] width 34 height 16
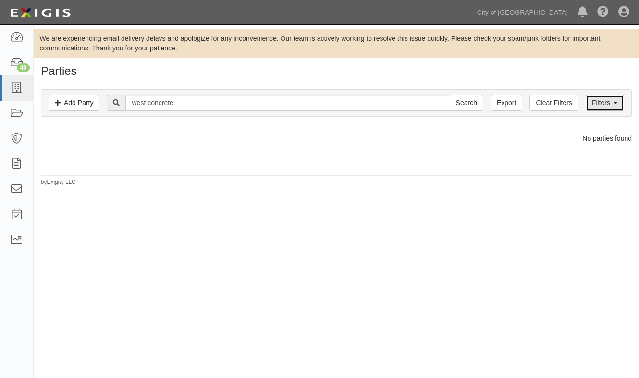
click at [611, 99] on link "Filters" at bounding box center [605, 103] width 38 height 16
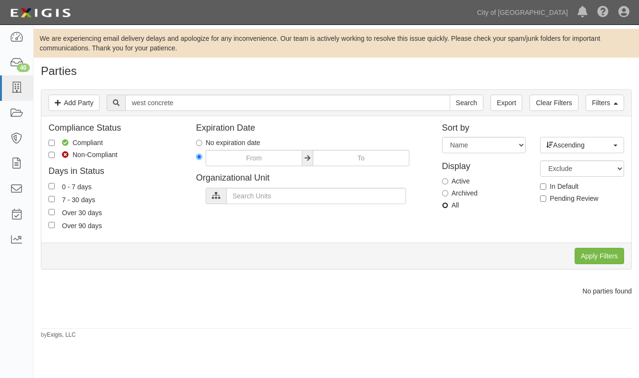
drag, startPoint x: 447, startPoint y: 203, endPoint x: 472, endPoint y: 218, distance: 28.8
click at [447, 204] on input "All" at bounding box center [445, 205] width 6 height 6
radio input "true"
click at [582, 257] on input "Apply Filters" at bounding box center [599, 256] width 49 height 16
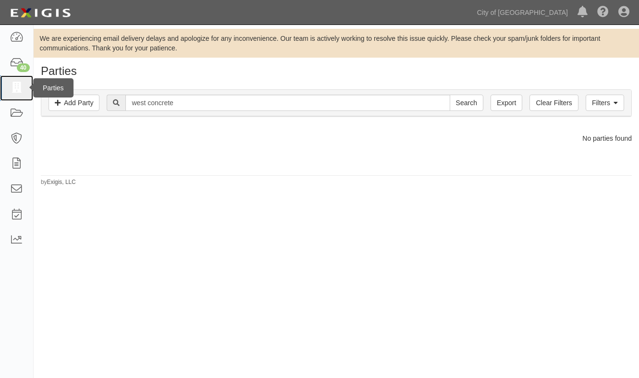
click at [22, 88] on icon at bounding box center [16, 88] width 13 height 11
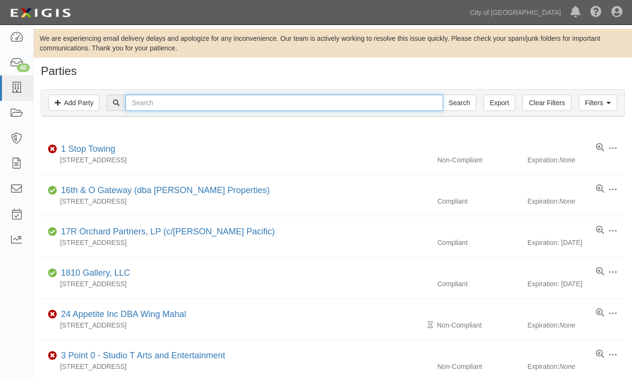
click at [151, 106] on input "text" at bounding box center [283, 103] width 317 height 16
type input "3si"
click at [442, 95] on input "Search" at bounding box center [459, 103] width 34 height 16
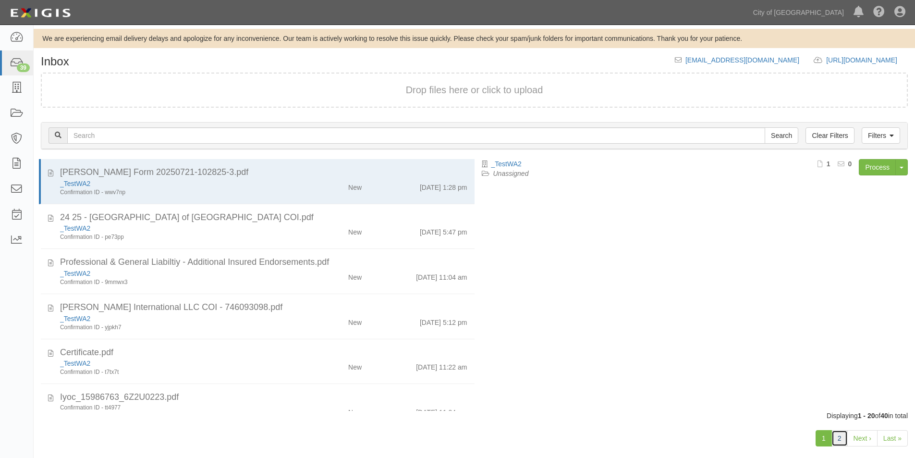
click at [838, 440] on link "2" at bounding box center [840, 438] width 16 height 16
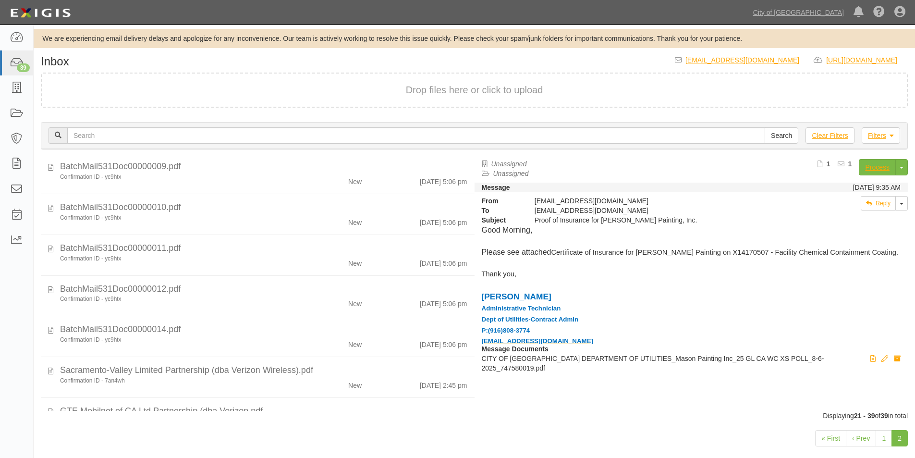
scroll to position [526, 0]
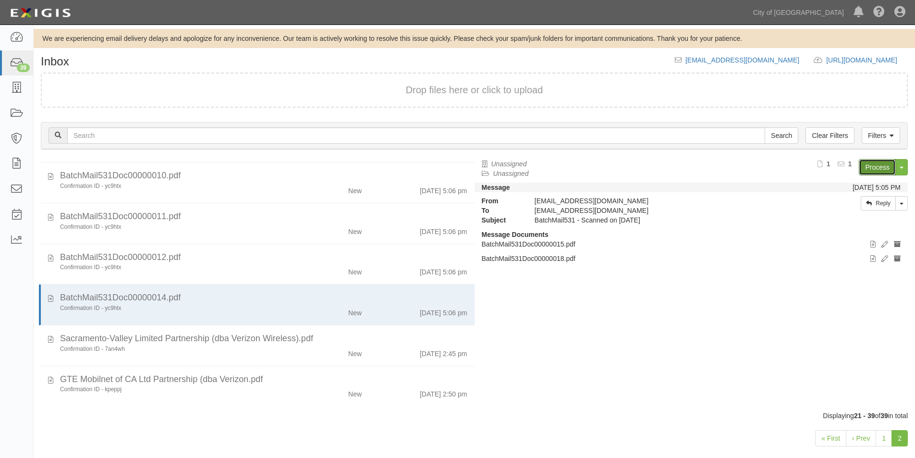
click at [880, 171] on link "Process" at bounding box center [877, 167] width 37 height 16
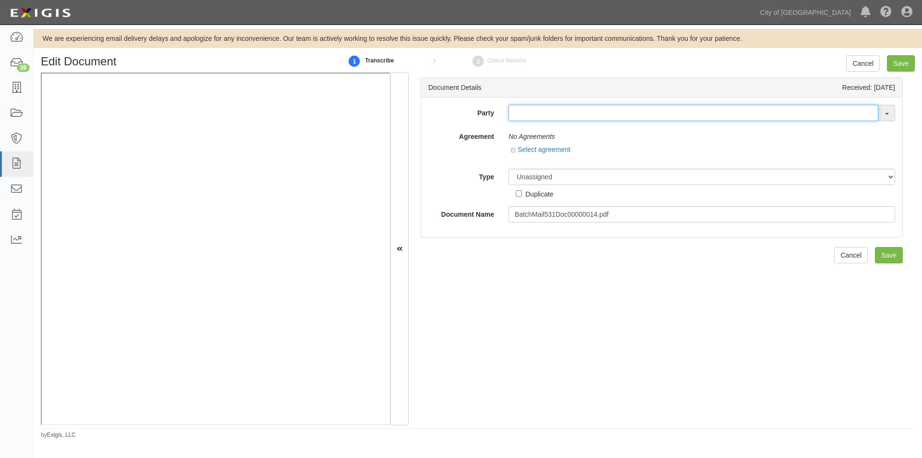
click at [526, 111] on input "text" at bounding box center [694, 113] width 370 height 16
type input "3"
type input "security"
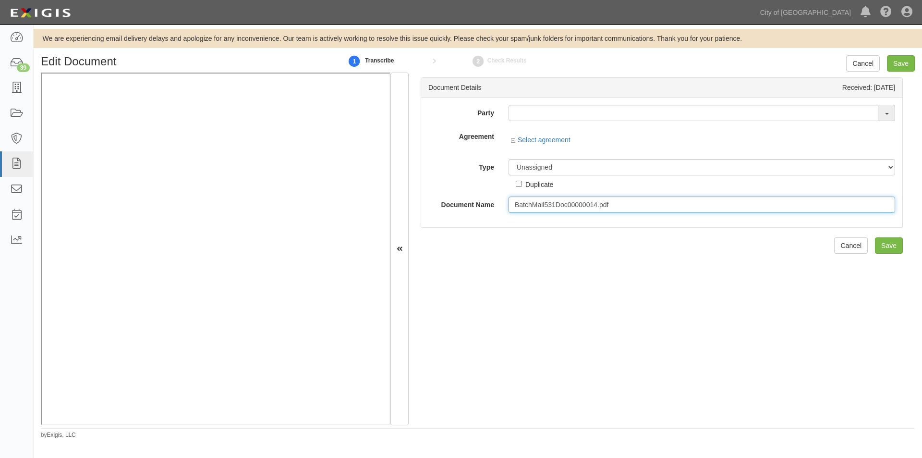
drag, startPoint x: 618, startPoint y: 208, endPoint x: 504, endPoint y: 210, distance: 114.4
click at [504, 210] on div "BatchMail531Doc00000014.pdf" at bounding box center [702, 204] width 401 height 16
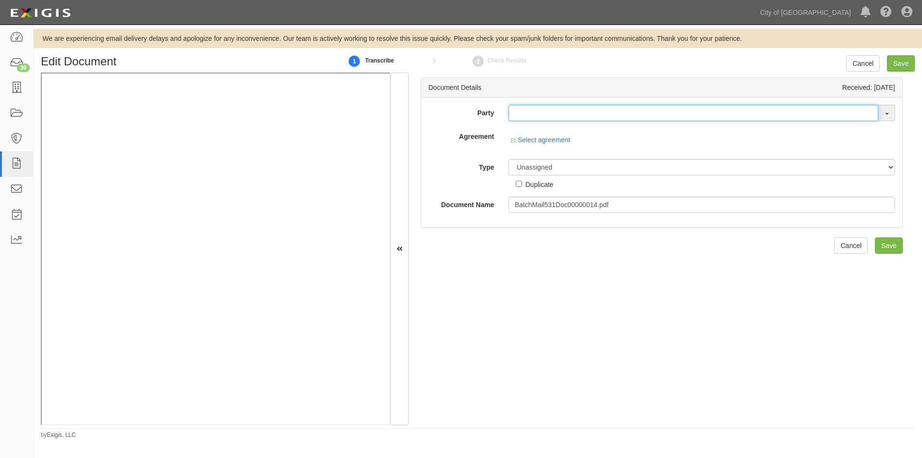
click at [555, 115] on input "text" at bounding box center [694, 113] width 370 height 16
type input "testw"
click at [564, 130] on link "_ TestW A2" at bounding box center [547, 131] width 76 height 12
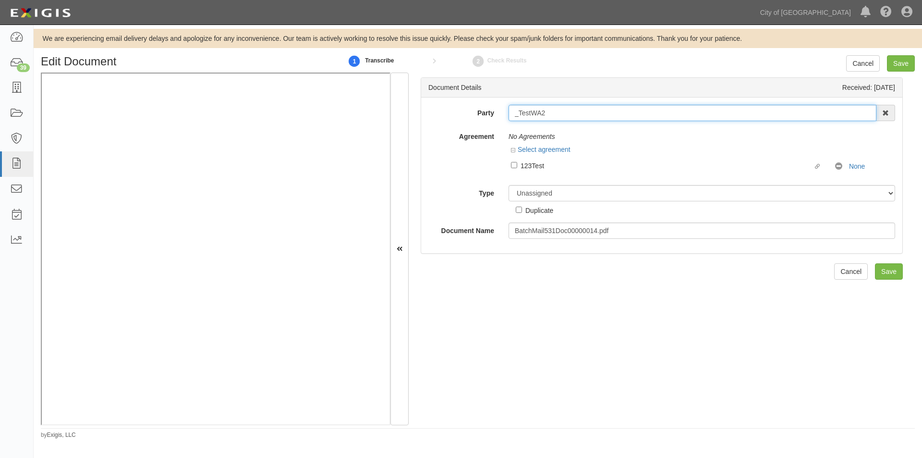
click at [560, 109] on input "_TestWA2" at bounding box center [693, 113] width 368 height 16
click at [557, 114] on input "_TestWA2" at bounding box center [693, 113] width 368 height 16
type input "_"
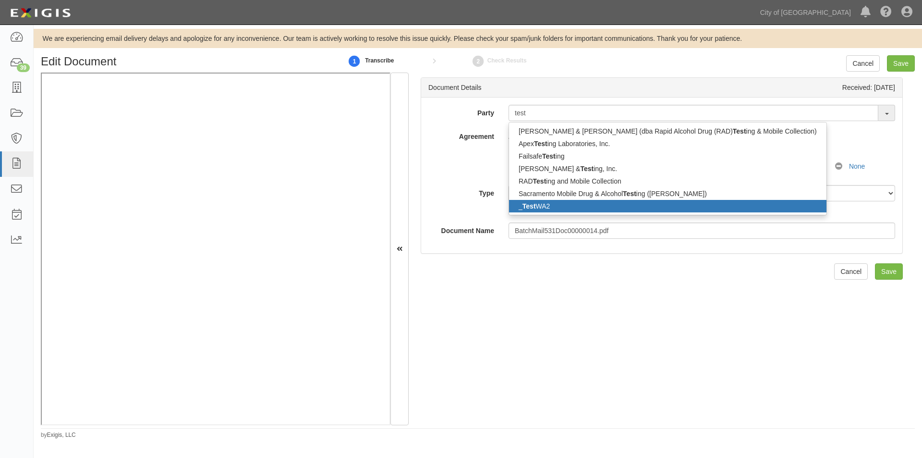
click at [539, 214] on ul "Andrew & Melanie Horn (dba Rapid Alcohol Drug (RAD) Test ing & Mobile Collectio…" at bounding box center [668, 168] width 319 height 93
type input "_TestWA2"
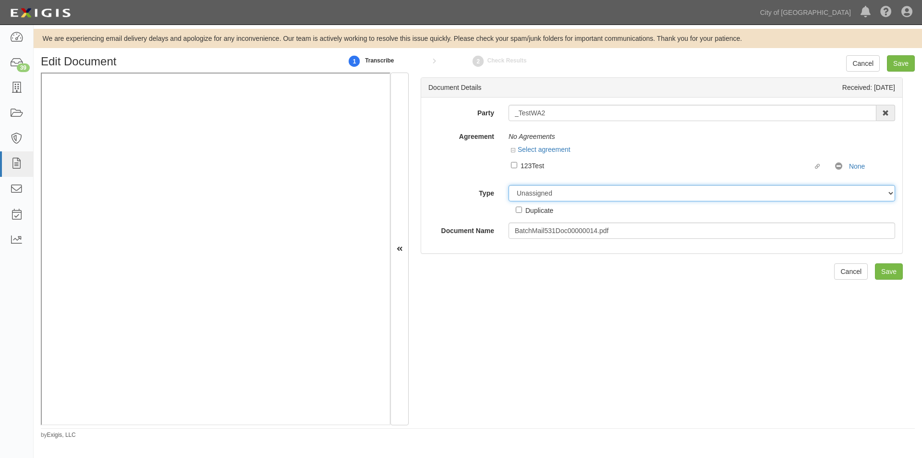
click at [539, 195] on select "Unassigned Binder Cancellation Notice Certificate Contract Endorsement Insuranc…" at bounding box center [702, 193] width 387 height 16
select select "OtherDetail"
click at [509, 185] on select "Unassigned Binder Cancellation Notice Certificate Contract Endorsement Insuranc…" at bounding box center [702, 193] width 387 height 16
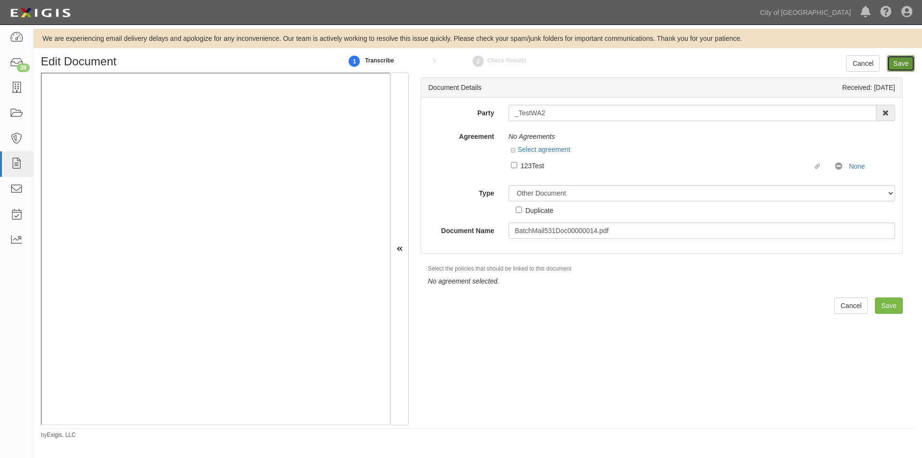
click at [897, 65] on input "Save" at bounding box center [901, 63] width 28 height 16
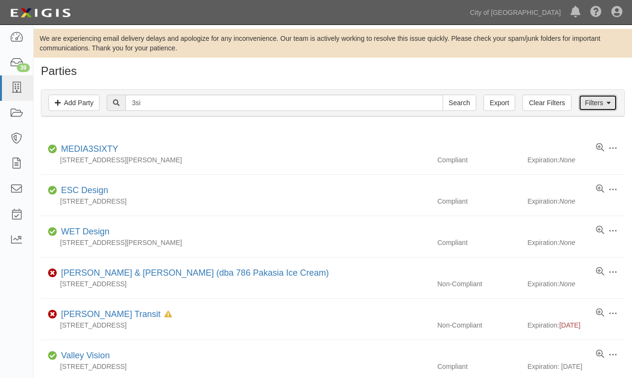
click at [594, 101] on link "Filters" at bounding box center [597, 103] width 38 height 16
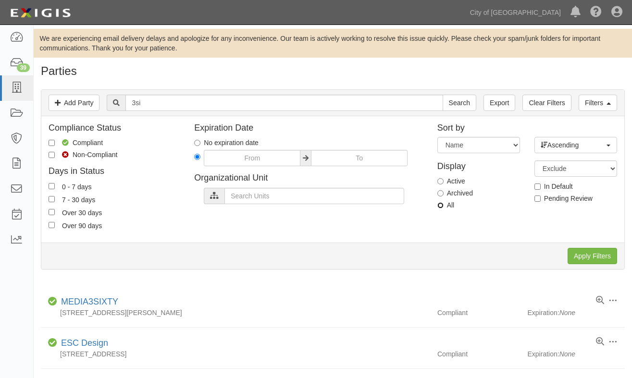
click at [437, 205] on input "All" at bounding box center [440, 205] width 6 height 6
radio input "true"
click at [579, 254] on input "Apply Filters" at bounding box center [591, 256] width 49 height 16
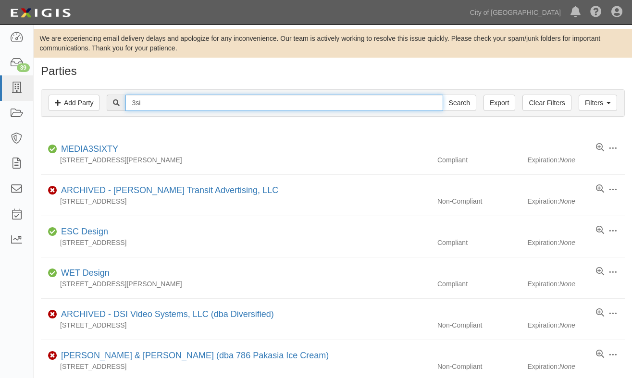
drag, startPoint x: 170, startPoint y: 104, endPoint x: 136, endPoint y: 103, distance: 33.2
click at [136, 103] on input "3si" at bounding box center [283, 103] width 317 height 16
click at [147, 104] on input "3si" at bounding box center [283, 103] width 317 height 16
paste input "51 Security Systems"
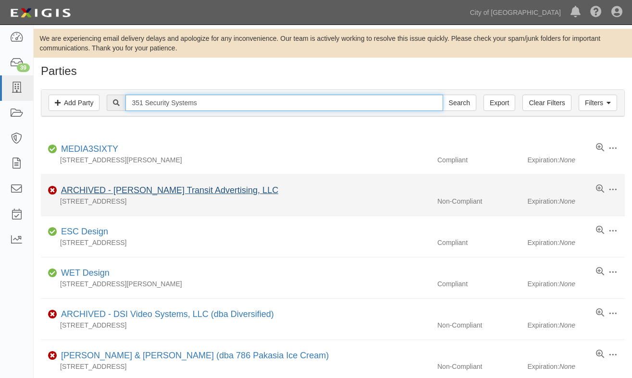
type input "351 Security Systems"
click at [442, 95] on input "Search" at bounding box center [459, 103] width 34 height 16
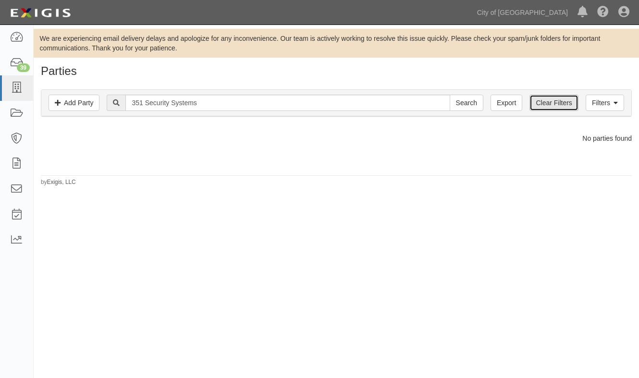
click at [562, 105] on link "Clear Filters" at bounding box center [553, 103] width 49 height 16
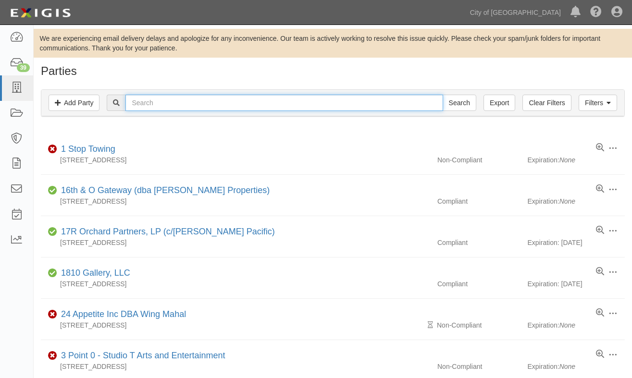
paste input "351 Security Systems"
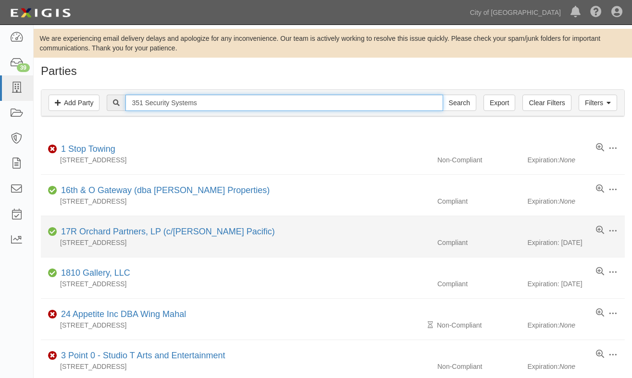
type input "351 Security Systems"
click at [442, 95] on input "Search" at bounding box center [459, 103] width 34 height 16
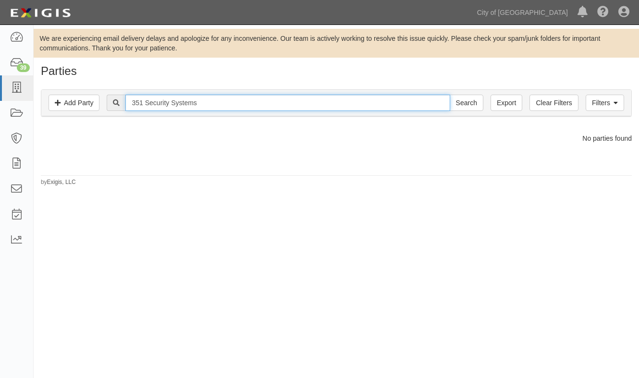
click at [146, 102] on input "351 Security Systems" at bounding box center [287, 103] width 324 height 16
click at [218, 103] on input "Security Systems" at bounding box center [287, 103] width 324 height 16
type input "Security Systems"
click at [450, 95] on input "Search" at bounding box center [467, 103] width 34 height 16
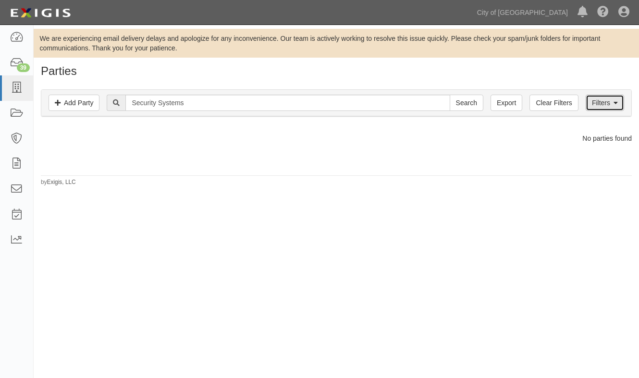
click at [595, 103] on link "Filters" at bounding box center [605, 103] width 38 height 16
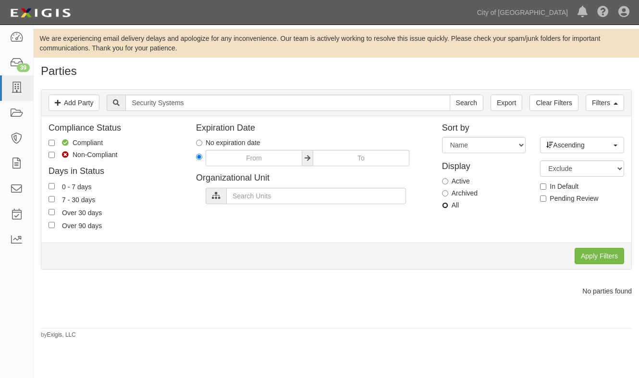
click at [446, 206] on input "All" at bounding box center [445, 205] width 6 height 6
radio input "true"
click at [588, 260] on input "Apply Filters" at bounding box center [599, 256] width 49 height 16
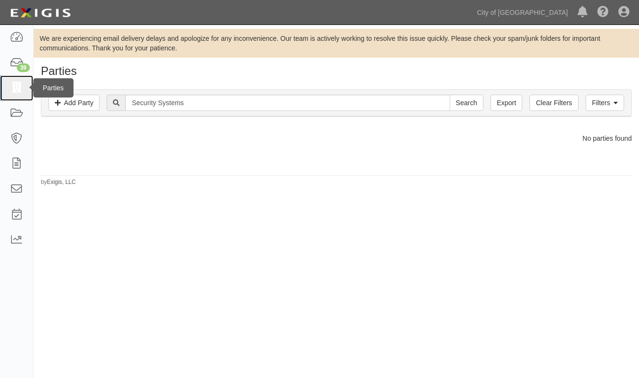
click at [14, 88] on icon at bounding box center [16, 88] width 13 height 11
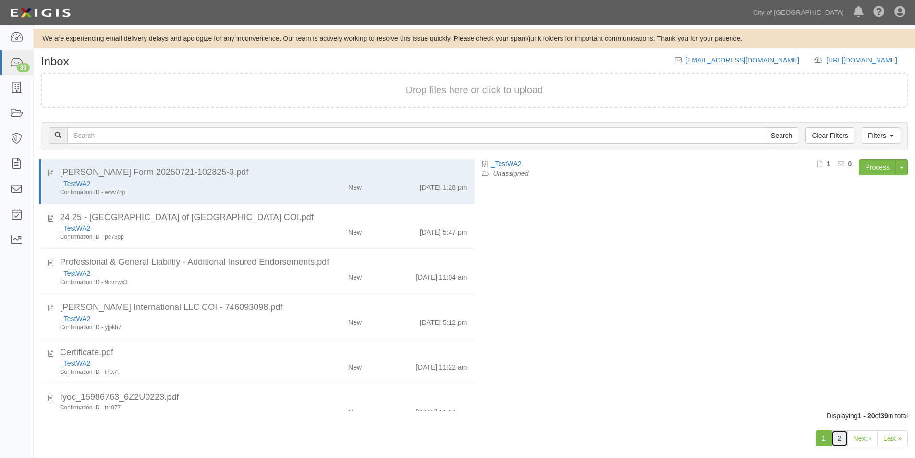
click at [843, 438] on link "2" at bounding box center [840, 438] width 16 height 16
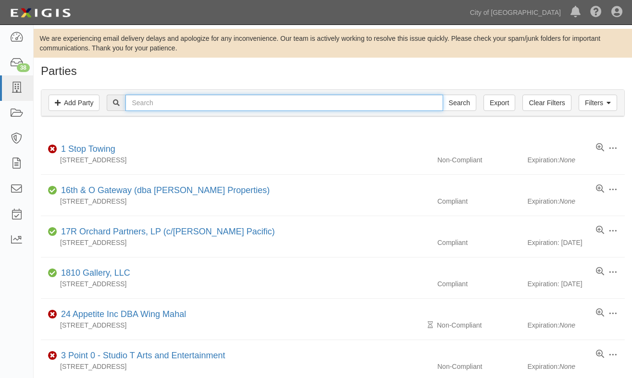
click at [183, 103] on input "text" at bounding box center [283, 103] width 317 height 16
type input "titus builders"
click at [442, 95] on input "Search" at bounding box center [459, 103] width 34 height 16
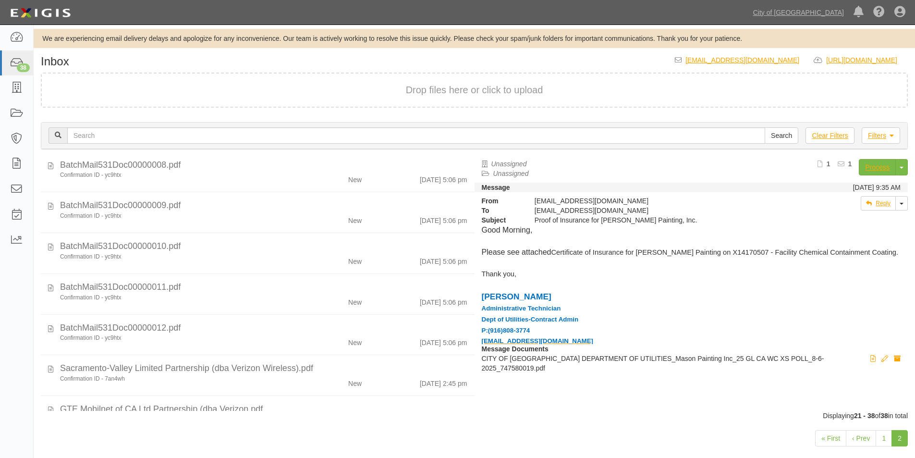
scroll to position [485, 0]
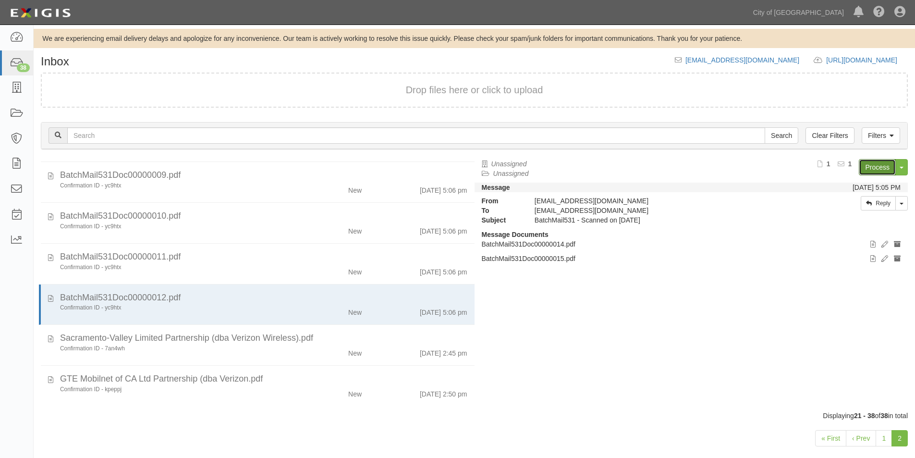
click at [876, 168] on link "Process" at bounding box center [877, 167] width 37 height 16
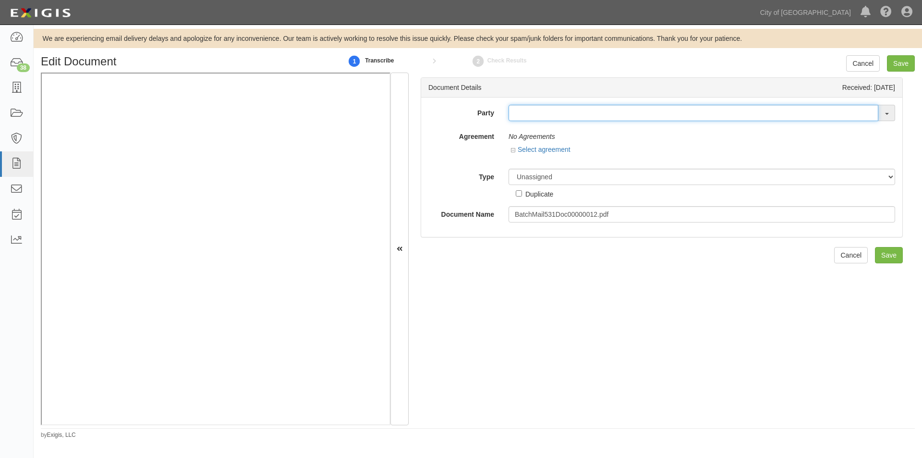
click at [557, 113] on input "text" at bounding box center [694, 113] width 370 height 16
type input "[PERSON_NAME]"
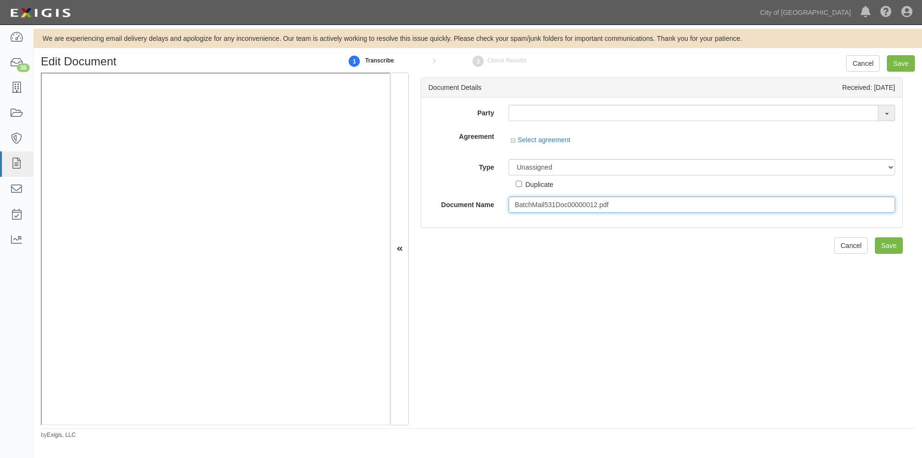
drag, startPoint x: 611, startPoint y: 207, endPoint x: 516, endPoint y: 206, distance: 95.6
click at [509, 203] on input "BatchMail531Doc00000012.pdf" at bounding box center [702, 204] width 387 height 16
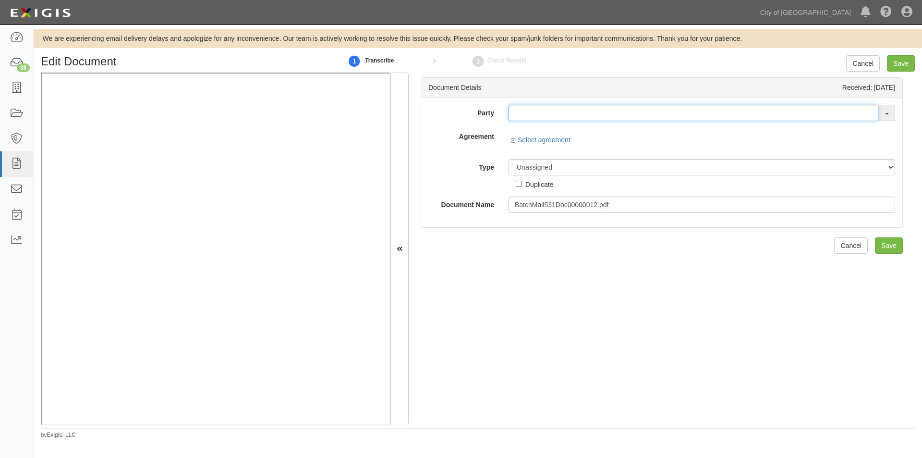
click at [557, 119] on input "text" at bounding box center [694, 113] width 370 height 16
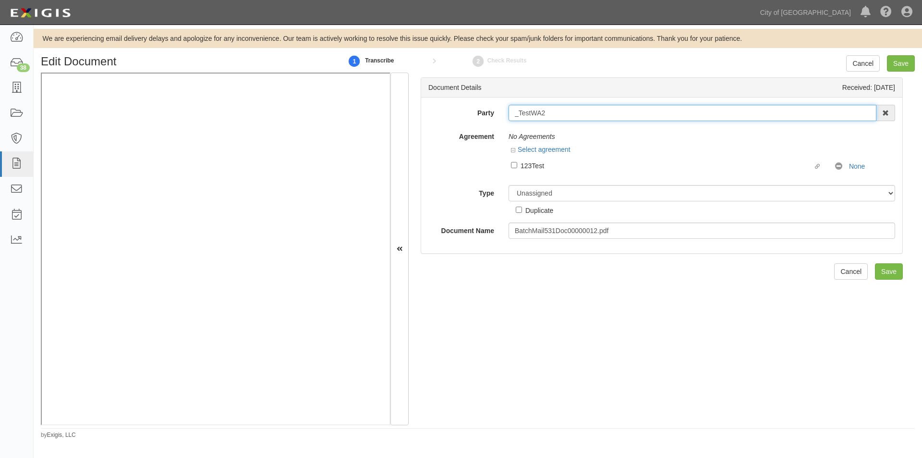
type input "_TestWA2"
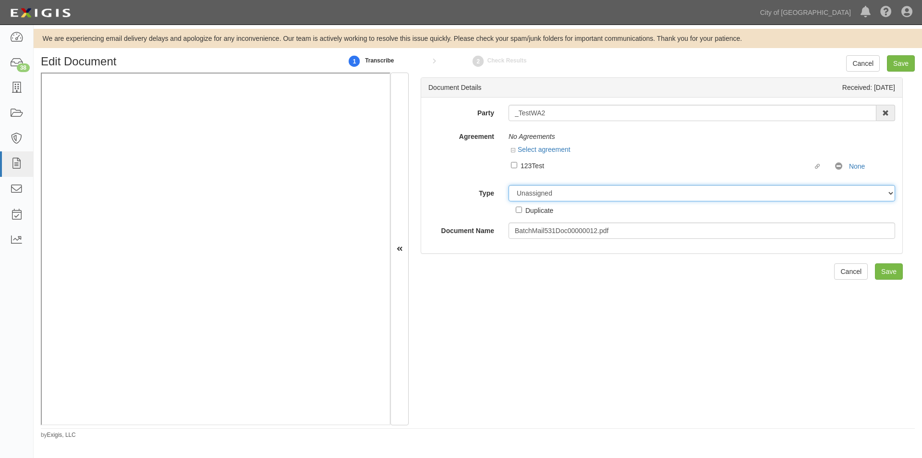
click at [563, 192] on select "Unassigned Binder Cancellation Notice Certificate Contract Endorsement Insuranc…" at bounding box center [702, 193] width 387 height 16
select select "OtherDetail"
click at [509, 185] on select "Unassigned Binder Cancellation Notice Certificate Contract Endorsement Insuranc…" at bounding box center [702, 193] width 387 height 16
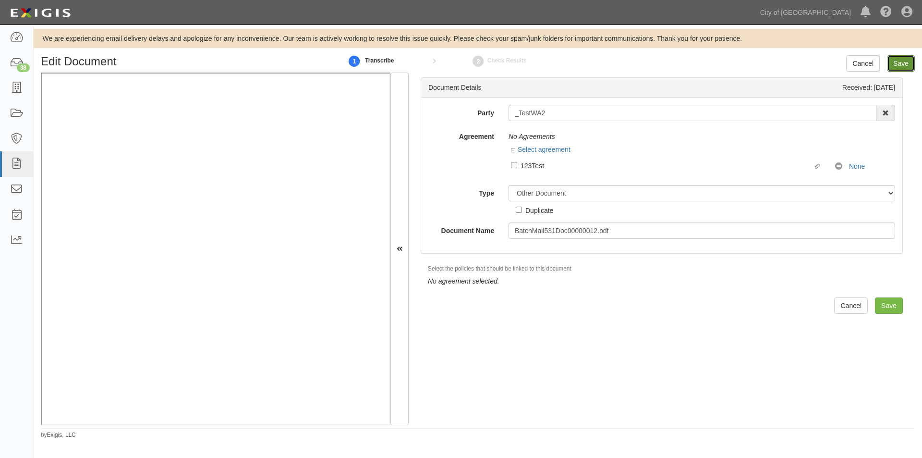
click at [895, 64] on input "Save" at bounding box center [901, 63] width 28 height 16
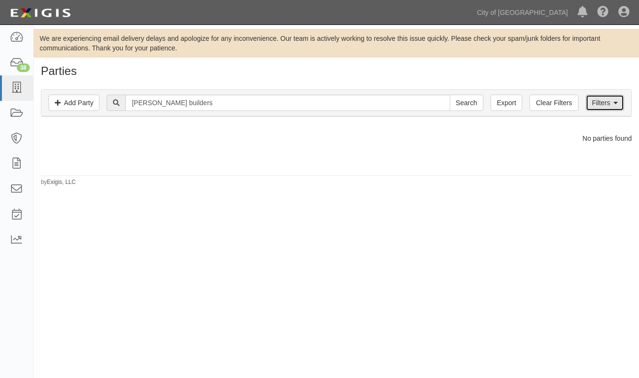
click at [598, 106] on link "Filters" at bounding box center [605, 103] width 38 height 16
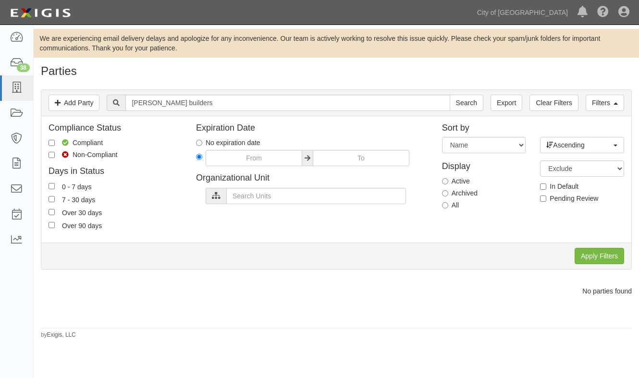
click at [449, 204] on label "All" at bounding box center [450, 205] width 17 height 10
click at [448, 204] on input "All" at bounding box center [445, 205] width 6 height 6
radio input "true"
click at [600, 261] on input "Apply Filters" at bounding box center [599, 256] width 49 height 16
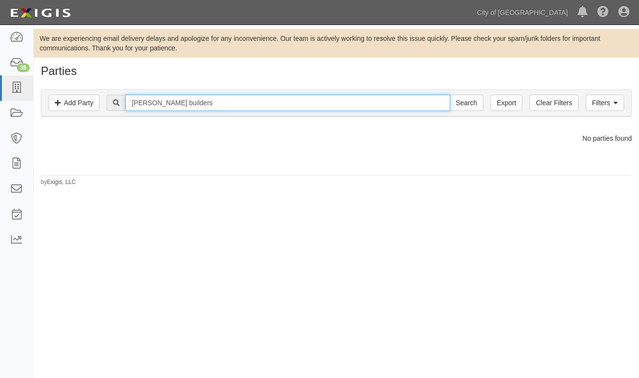
click at [239, 104] on input "[PERSON_NAME] builders" at bounding box center [287, 103] width 324 height 16
type input "[PERSON_NAME]"
click at [450, 95] on input "Search" at bounding box center [467, 103] width 34 height 16
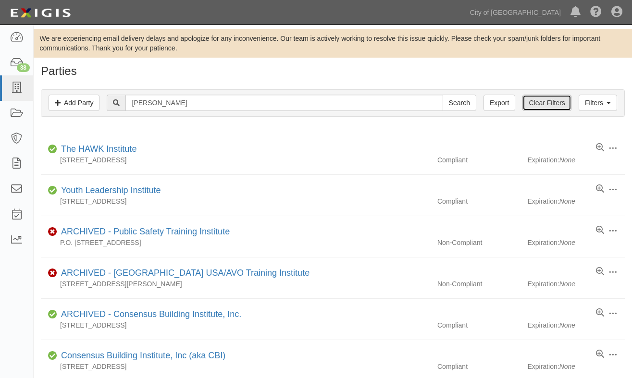
click at [537, 105] on link "Clear Filters" at bounding box center [546, 103] width 49 height 16
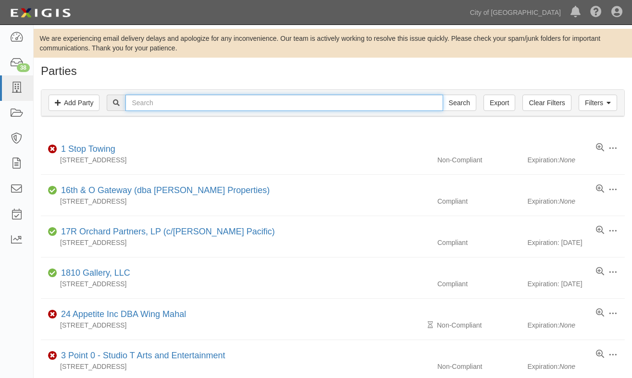
click at [151, 105] on input "text" at bounding box center [283, 103] width 317 height 16
type input "[PERSON_NAME]"
click at [442, 95] on input "Search" at bounding box center [459, 103] width 34 height 16
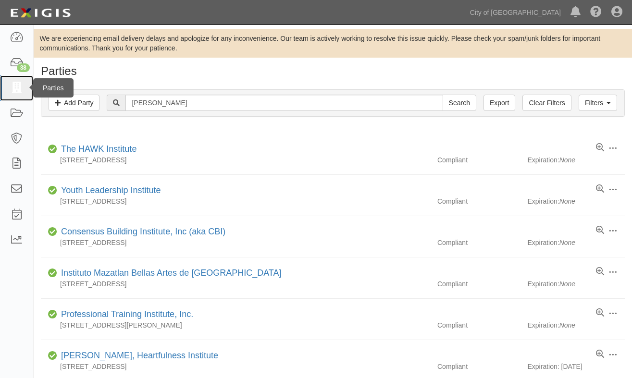
click at [14, 87] on icon at bounding box center [16, 88] width 13 height 11
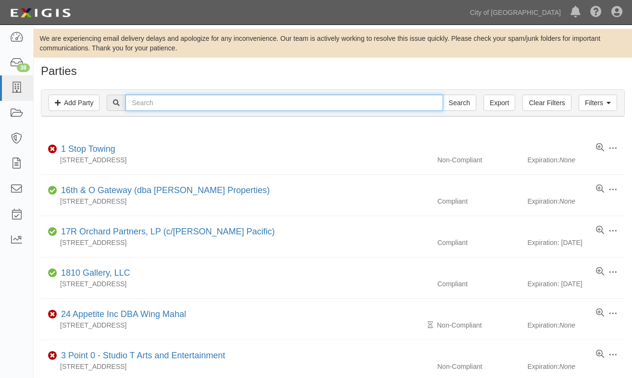
click at [173, 109] on input "text" at bounding box center [283, 103] width 317 height 16
type input "cear"
click at [442, 95] on input "Search" at bounding box center [459, 103] width 34 height 16
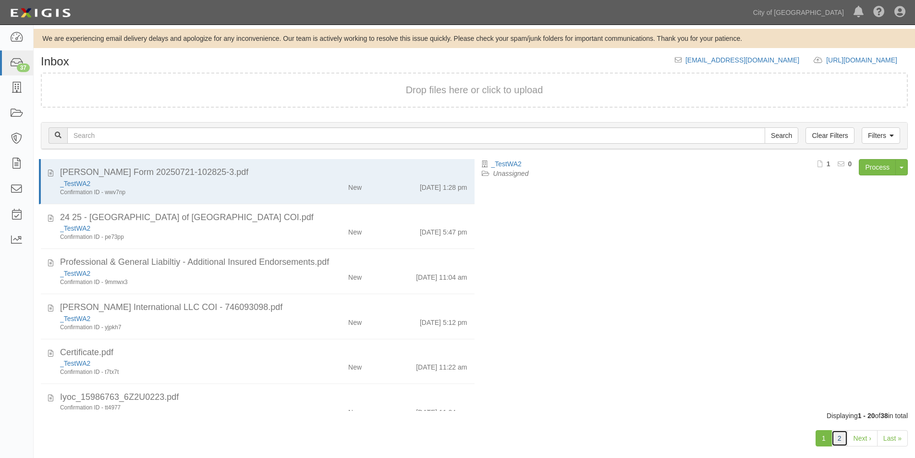
click at [841, 434] on link "2" at bounding box center [840, 438] width 16 height 16
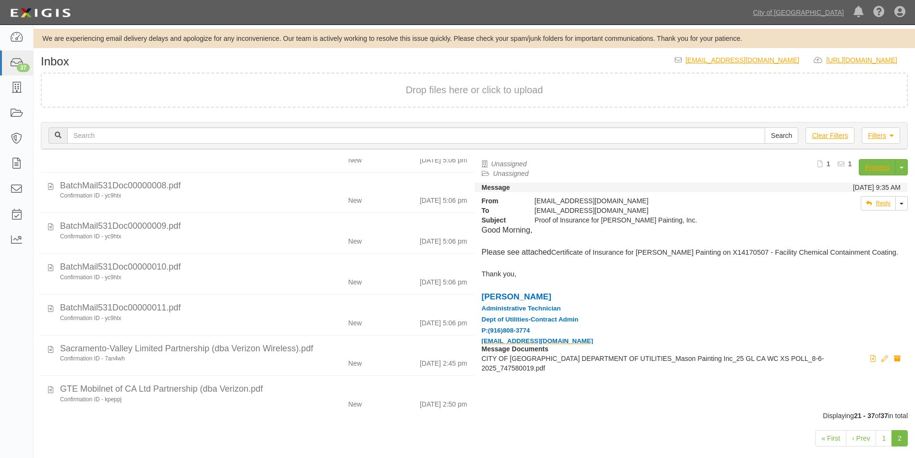
scroll to position [444, 0]
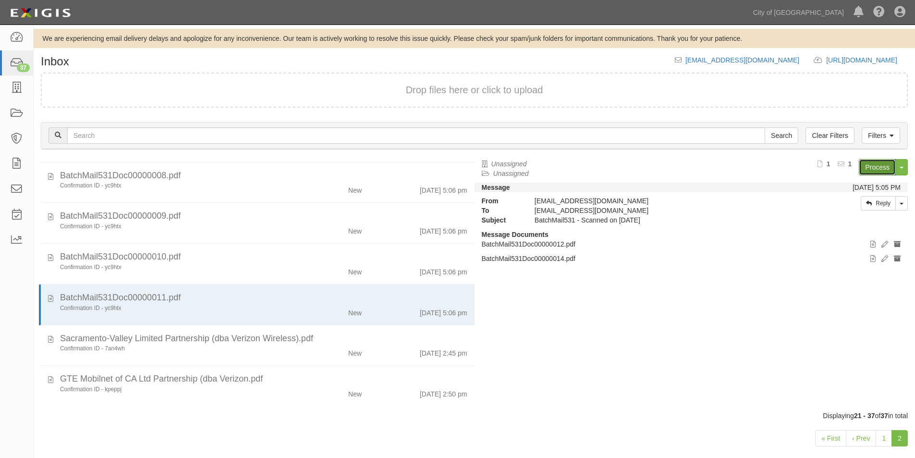
click at [885, 167] on link "Process" at bounding box center [877, 167] width 37 height 16
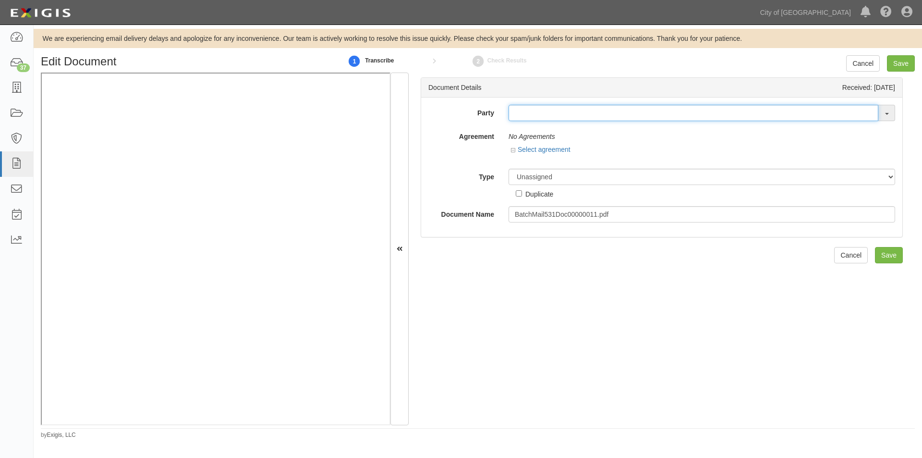
click at [525, 117] on input "text" at bounding box center [694, 113] width 370 height 16
type input "cear"
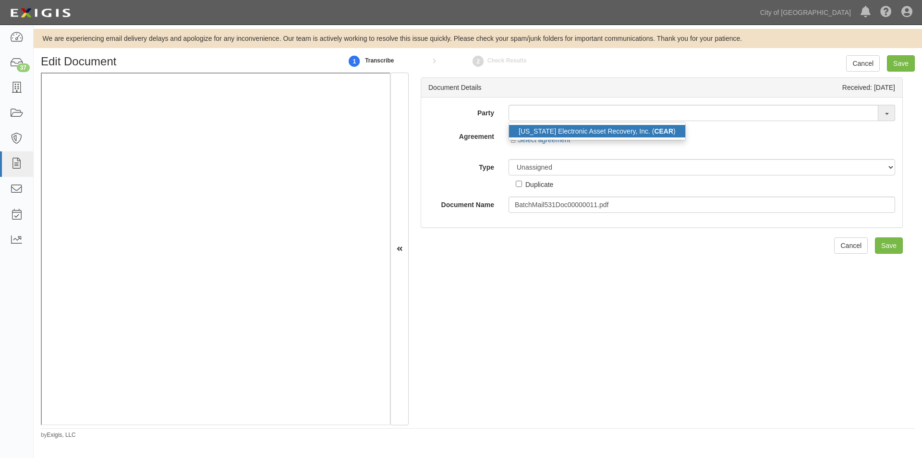
click at [532, 132] on link "California Electronic Asset Recovery, Inc. ( CEAR )" at bounding box center [597, 131] width 176 height 12
type input "[US_STATE] Electronic Asset Recovery, Inc. (CEAR)"
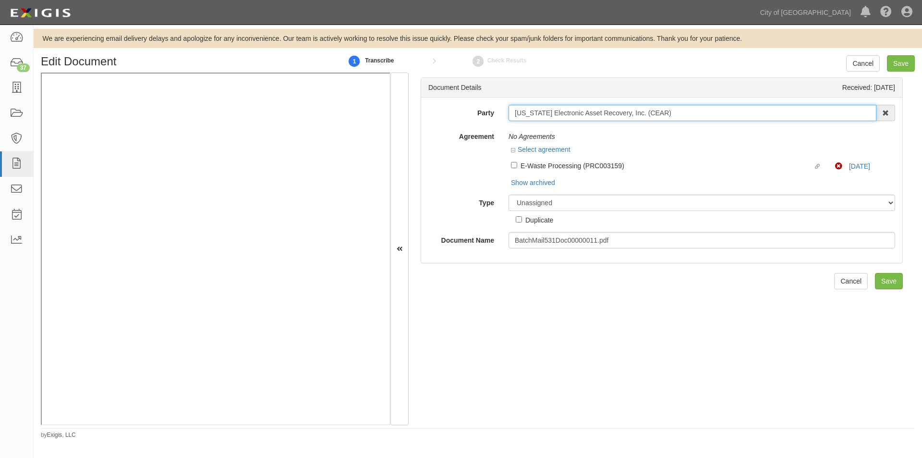
drag, startPoint x: 653, startPoint y: 113, endPoint x: 511, endPoint y: 116, distance: 142.2
click at [511, 116] on input "[US_STATE] Electronic Asset Recovery, Inc. (CEAR)" at bounding box center [693, 113] width 368 height 16
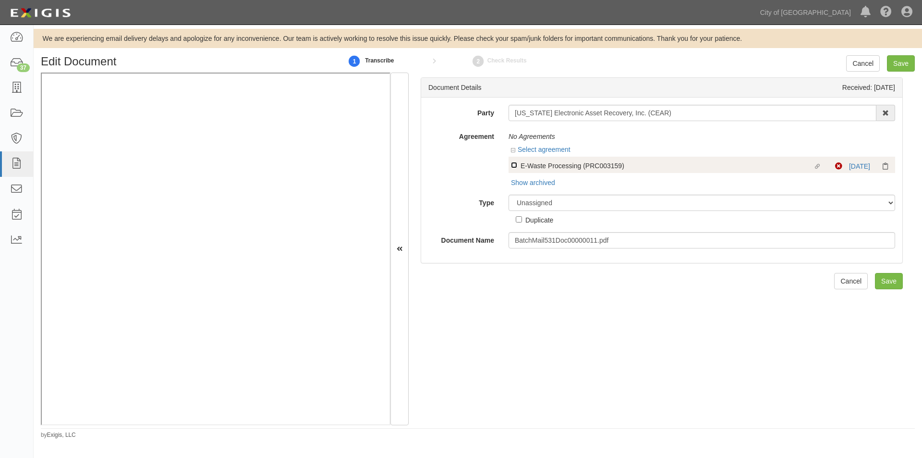
click at [513, 162] on input "Linked agreement E-Waste Processing (PRC003159) Linked agreement" at bounding box center [514, 165] width 6 height 6
checkbox input "true"
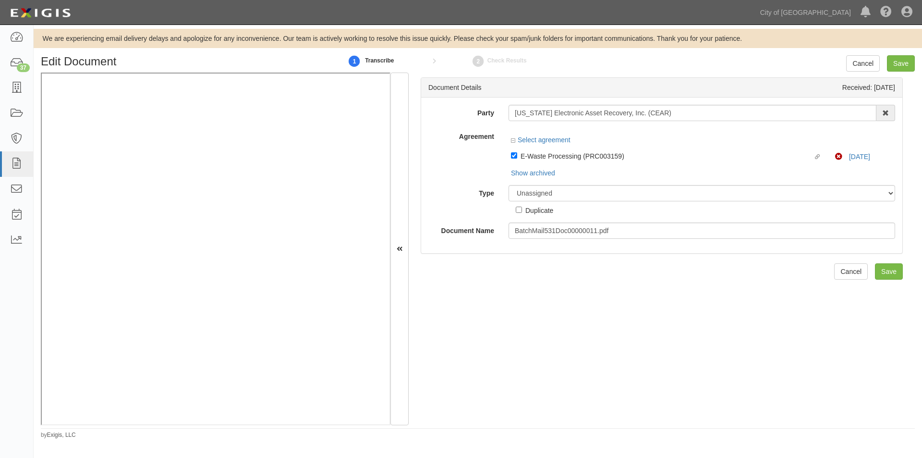
click at [546, 198] on div "Party California Electronic Asset Recovery, Inc. (CEAR) California Electronic A…" at bounding box center [662, 172] width 467 height 134
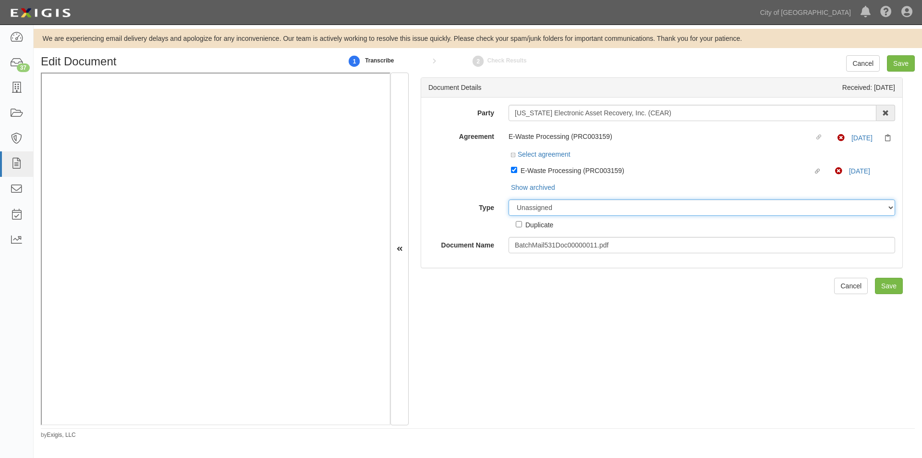
click at [545, 207] on select "Unassigned Binder Cancellation Notice Certificate Contract Endorsement Insuranc…" at bounding box center [702, 207] width 387 height 16
select select "OtherDetail"
click at [509, 199] on select "Unassigned Binder Cancellation Notice Certificate Contract Endorsement Insuranc…" at bounding box center [702, 207] width 387 height 16
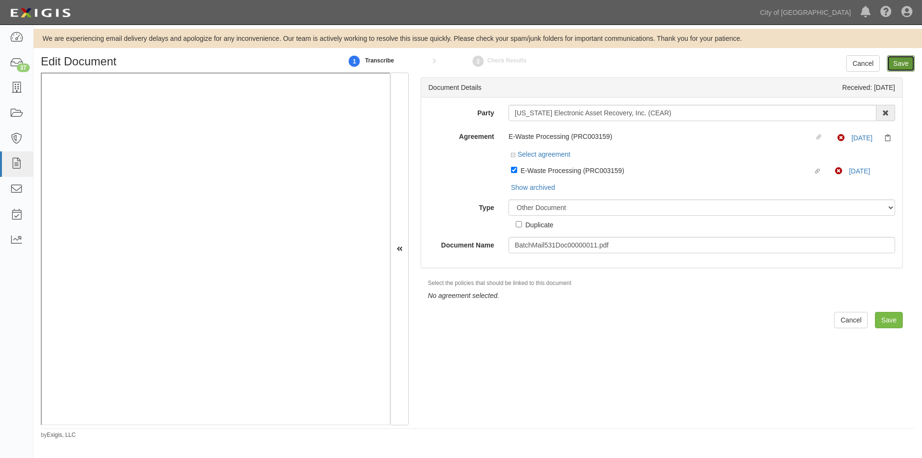
click at [907, 64] on input "Save" at bounding box center [901, 63] width 28 height 16
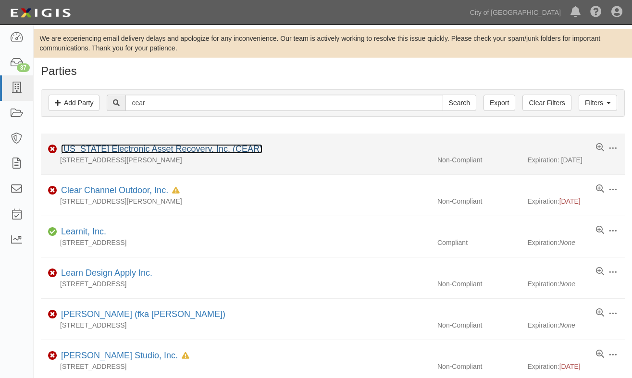
click at [142, 147] on link "California Electronic Asset Recovery, Inc. (CEAR)" at bounding box center [161, 149] width 201 height 10
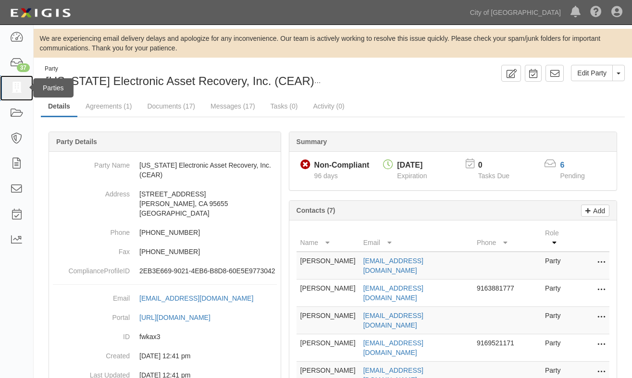
click at [17, 93] on icon at bounding box center [16, 88] width 13 height 11
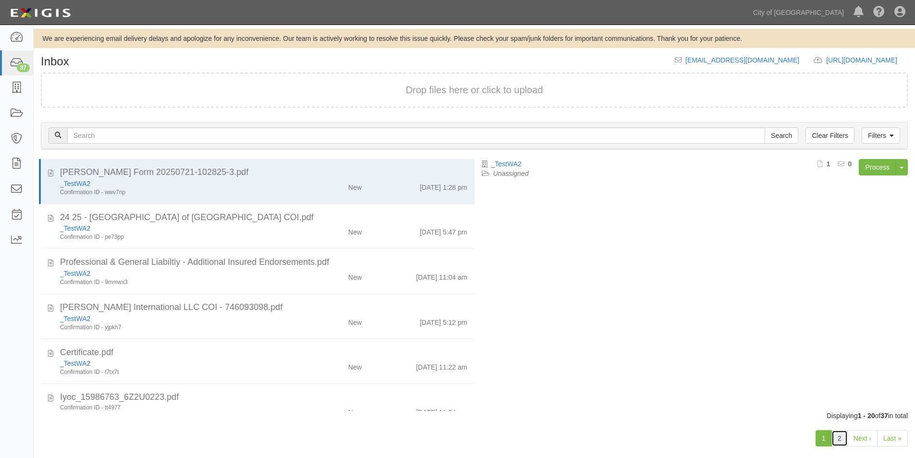
click at [840, 438] on link "2" at bounding box center [840, 438] width 16 height 16
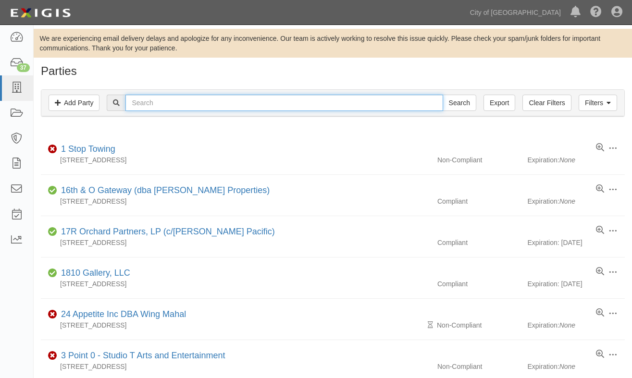
paste input "[PERSON_NAME] LLP"
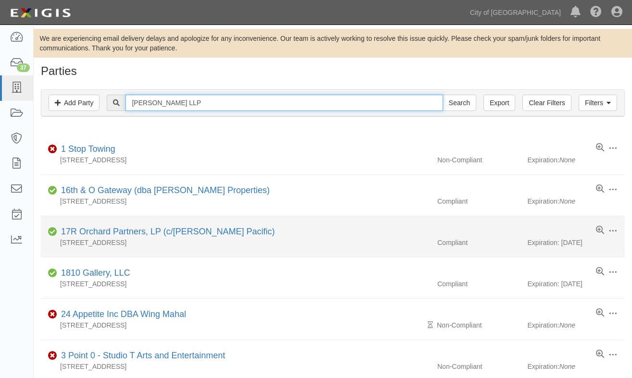
type input "Wipfli LLP"
click at [442, 95] on input "Search" at bounding box center [459, 103] width 34 height 16
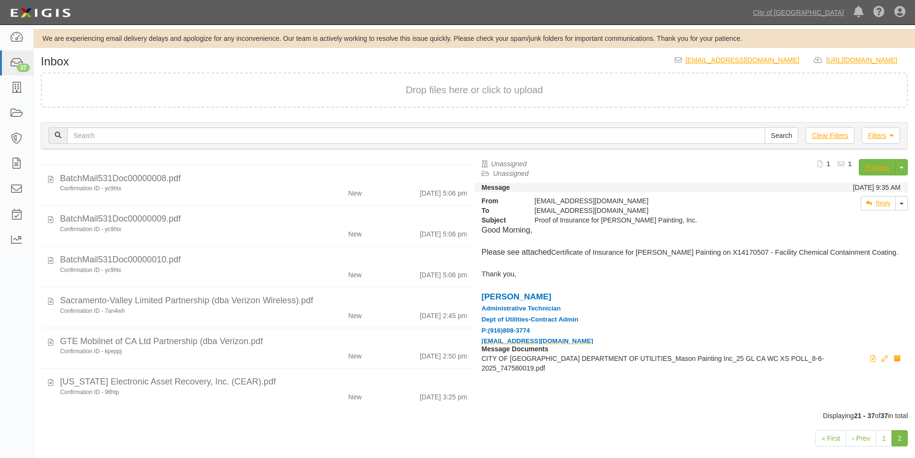
scroll to position [444, 0]
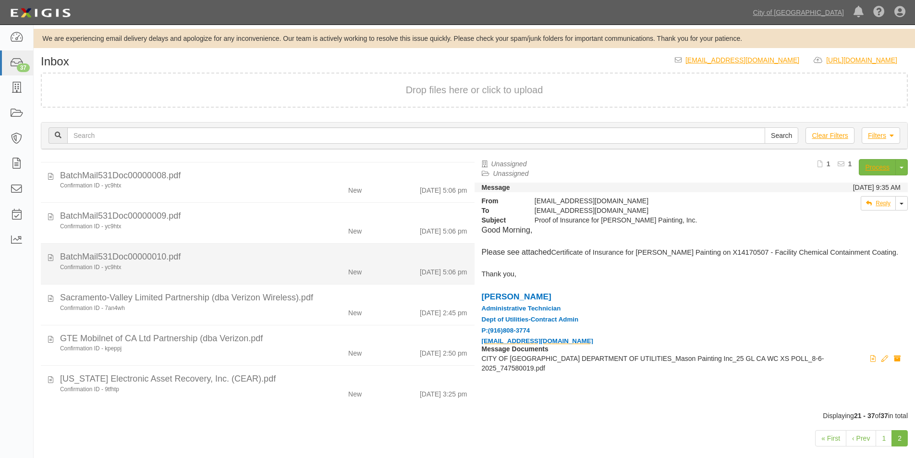
click at [138, 265] on div "Confirmation ID - yc9htx" at bounding box center [176, 267] width 232 height 8
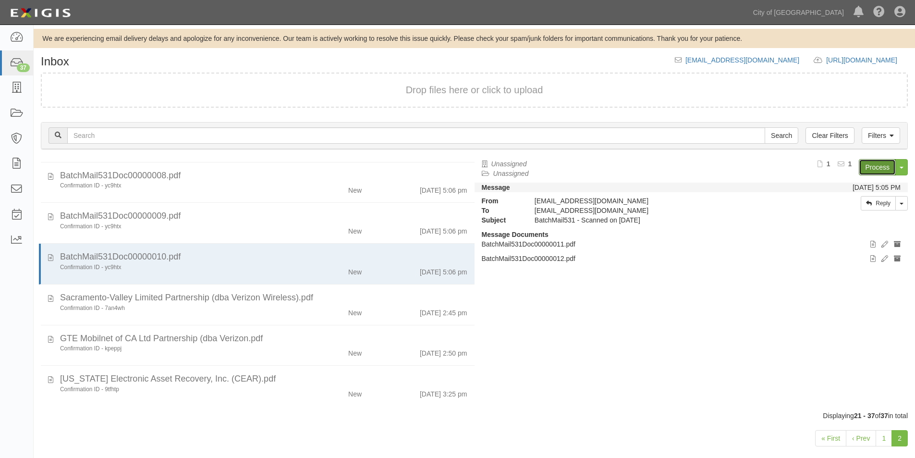
click at [860, 162] on link "Process" at bounding box center [877, 167] width 37 height 16
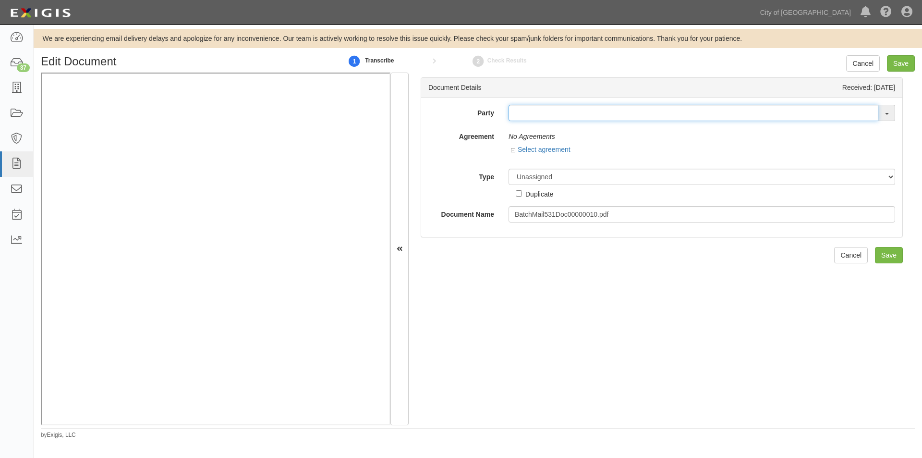
click at [525, 111] on input "text" at bounding box center [694, 113] width 370 height 16
paste input "[PERSON_NAME] LLP"
click at [569, 110] on input "Wipfli LLP" at bounding box center [694, 113] width 370 height 16
type input "Wipfli"
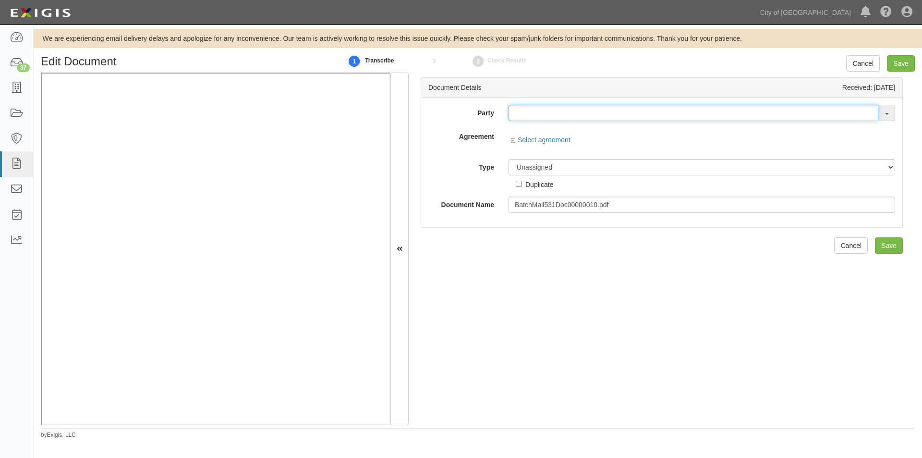
click at [566, 113] on input "text" at bounding box center [694, 113] width 370 height 16
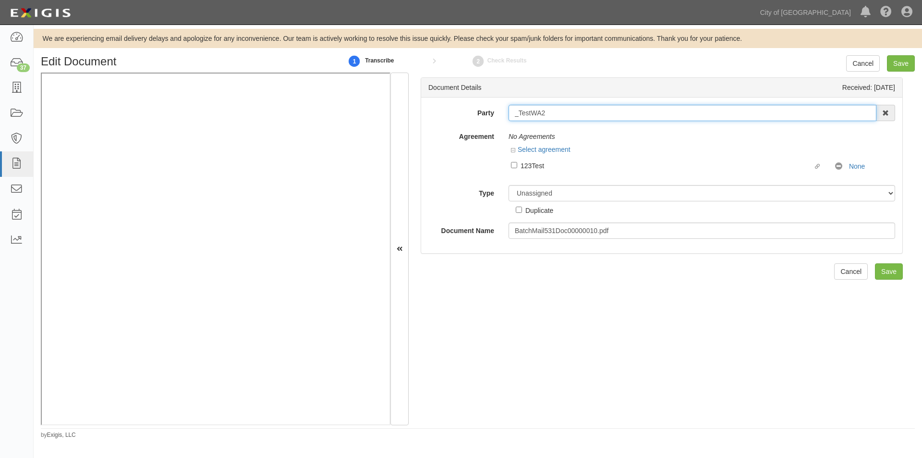
type input "_TestWA2"
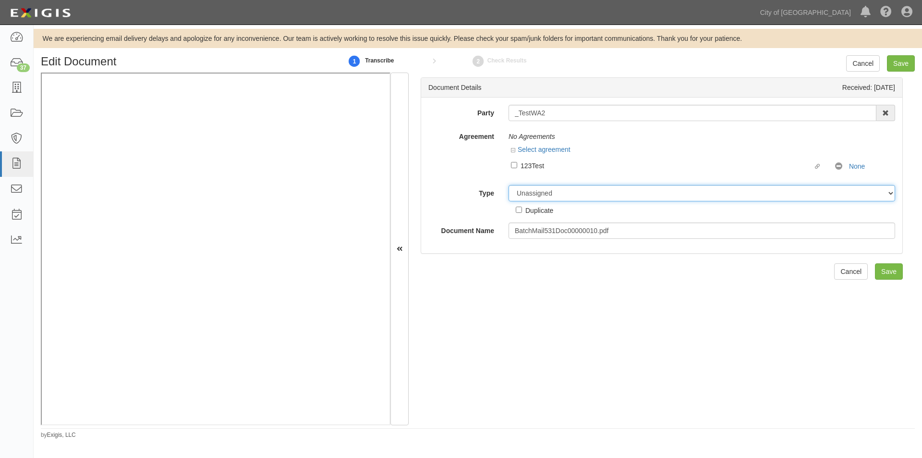
click at [586, 198] on select "Unassigned Binder Cancellation Notice Certificate Contract Endorsement Insuranc…" at bounding box center [702, 193] width 387 height 16
select select "OtherDetail"
click at [509, 185] on select "Unassigned Binder Cancellation Notice Certificate Contract Endorsement Insuranc…" at bounding box center [702, 193] width 387 height 16
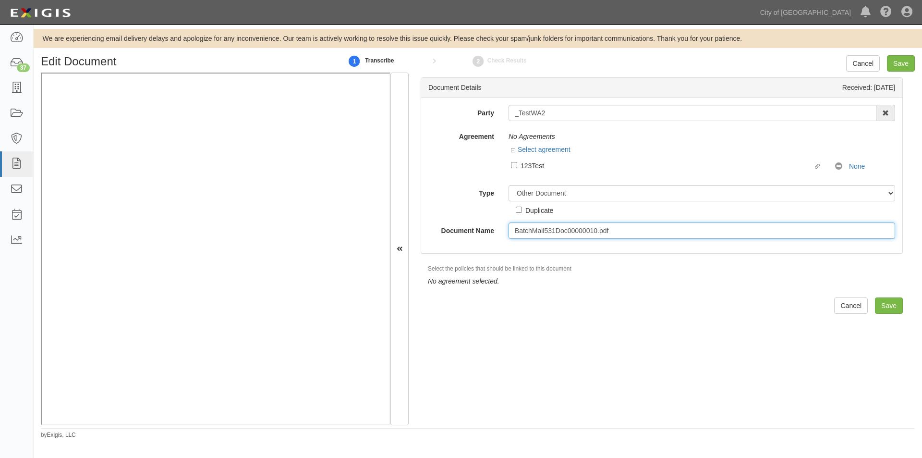
drag, startPoint x: 613, startPoint y: 233, endPoint x: 497, endPoint y: 232, distance: 116.3
click at [497, 232] on div "Document Name BatchMail531Doc00000010.pdf" at bounding box center [661, 230] width 481 height 16
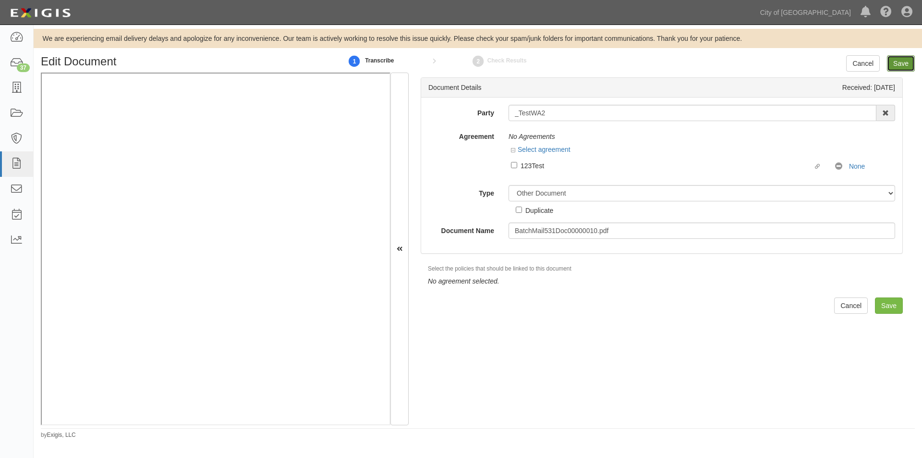
click at [899, 60] on input "Save" at bounding box center [901, 63] width 28 height 16
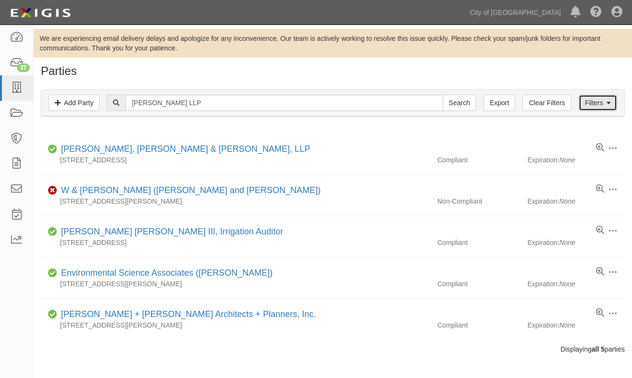
click at [596, 105] on link "Filters" at bounding box center [597, 103] width 38 height 16
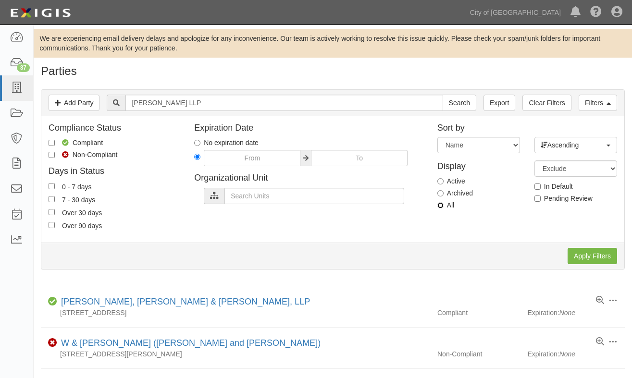
click at [442, 206] on input "All" at bounding box center [440, 205] width 6 height 6
radio input "true"
click at [577, 259] on input "Apply Filters" at bounding box center [591, 256] width 49 height 16
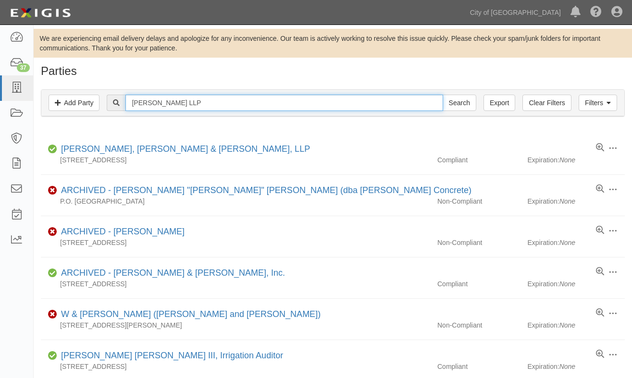
click at [370, 102] on input "[PERSON_NAME] LLP" at bounding box center [283, 103] width 317 height 16
type input "Wip"
click at [442, 95] on input "Search" at bounding box center [459, 103] width 34 height 16
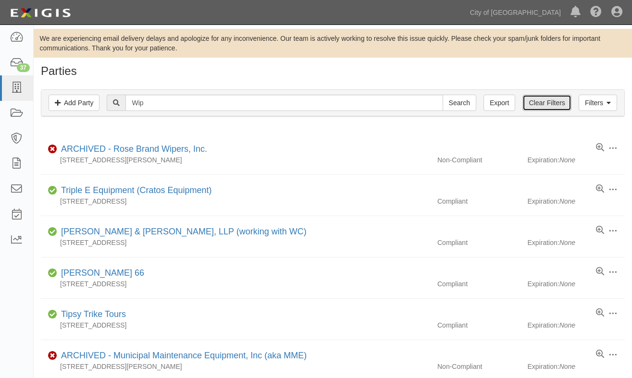
click at [557, 106] on link "Clear Filters" at bounding box center [546, 103] width 49 height 16
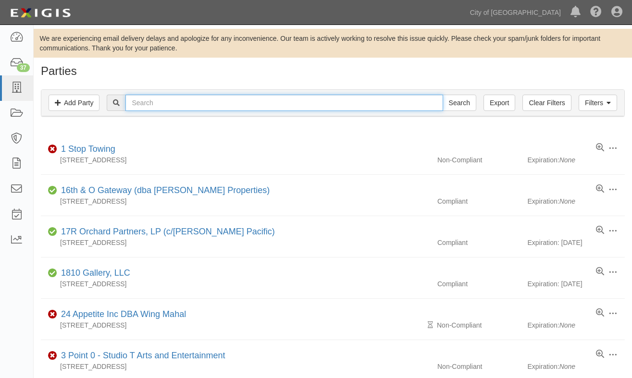
click at [167, 107] on input "text" at bounding box center [283, 103] width 317 height 16
type input "wip"
click at [442, 95] on input "Search" at bounding box center [459, 103] width 34 height 16
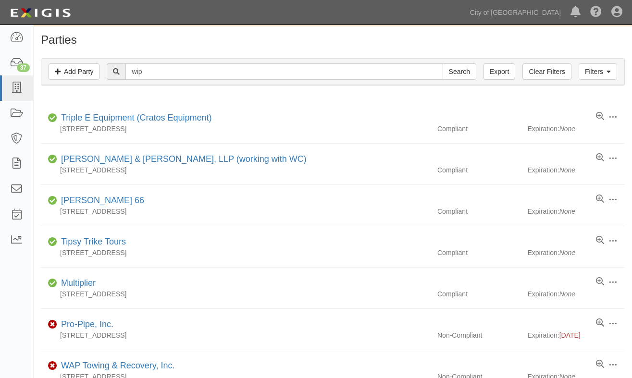
scroll to position [48, 0]
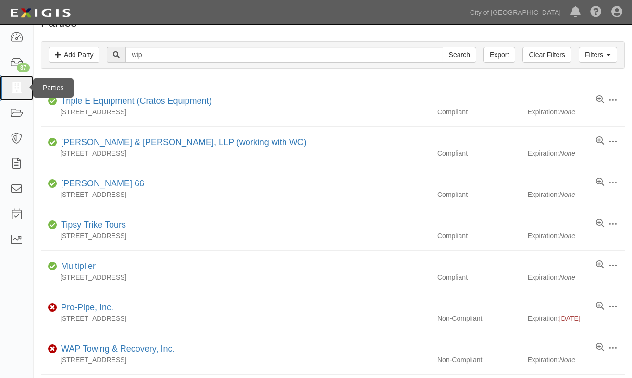
click at [14, 87] on icon at bounding box center [16, 88] width 13 height 11
